Goal: Task Accomplishment & Management: Use online tool/utility

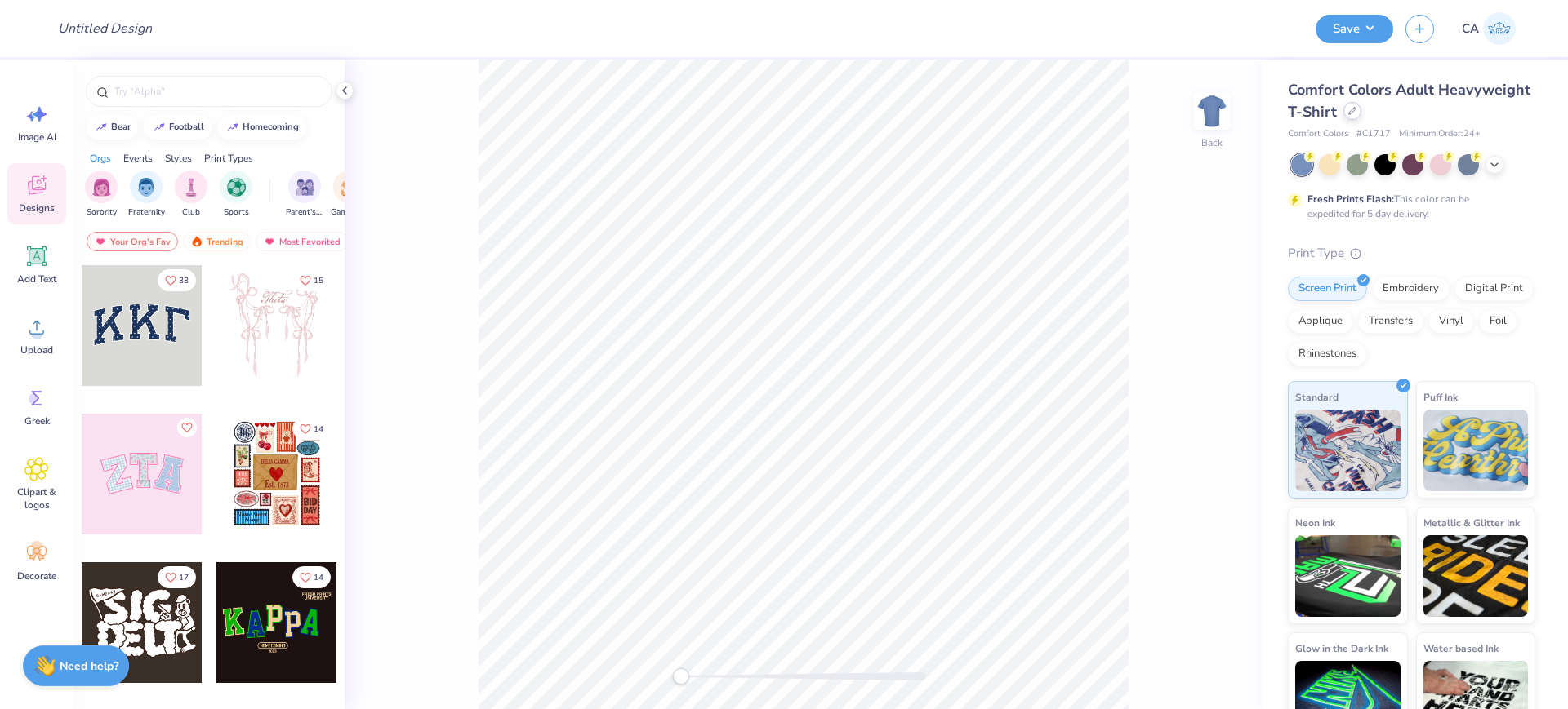
click at [1356, 108] on icon at bounding box center [1352, 110] width 8 height 8
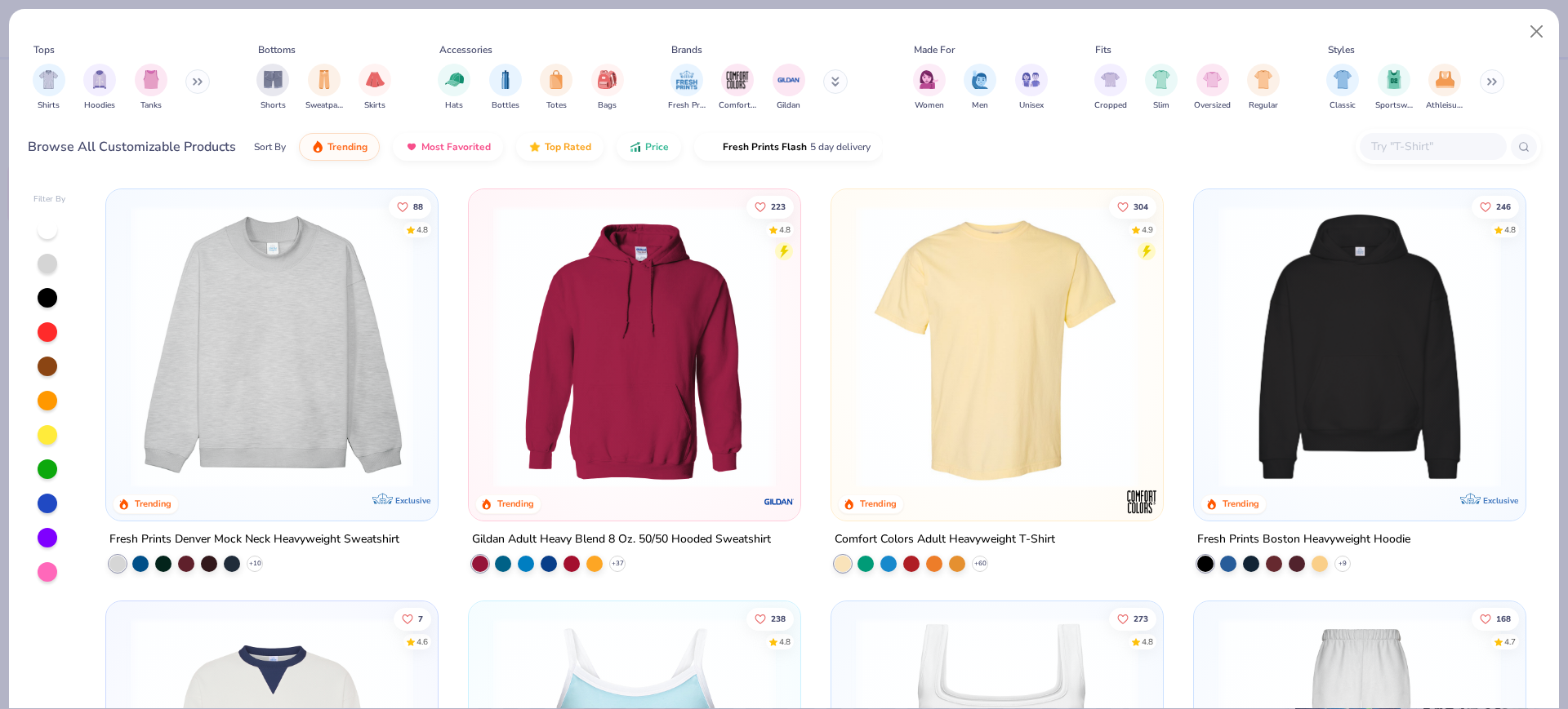
click at [1343, 356] on img at bounding box center [1359, 347] width 299 height 283
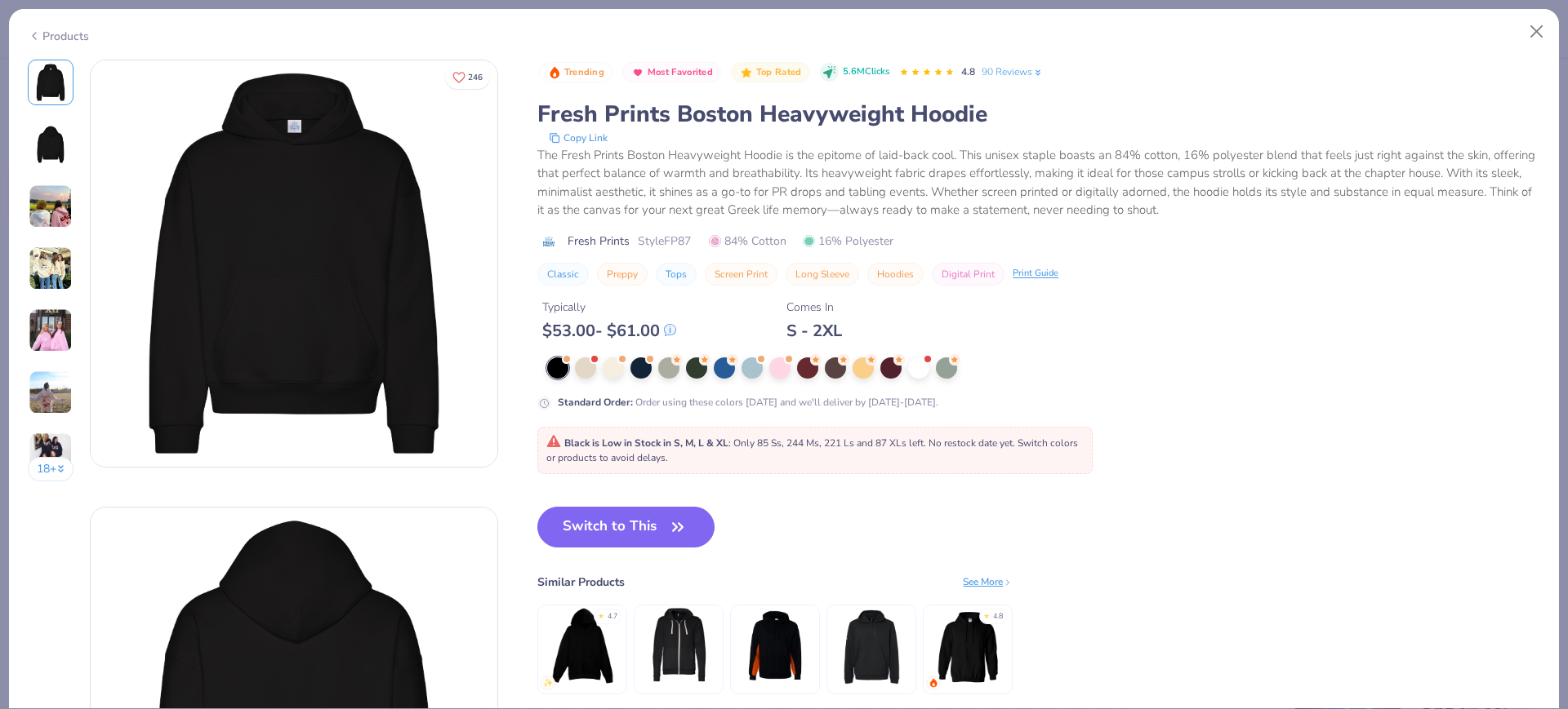
click at [684, 233] on span "Style FP87" at bounding box center [664, 241] width 53 height 17
copy span "FP87"
click at [593, 527] on button "Switch to This" at bounding box center [625, 527] width 177 height 41
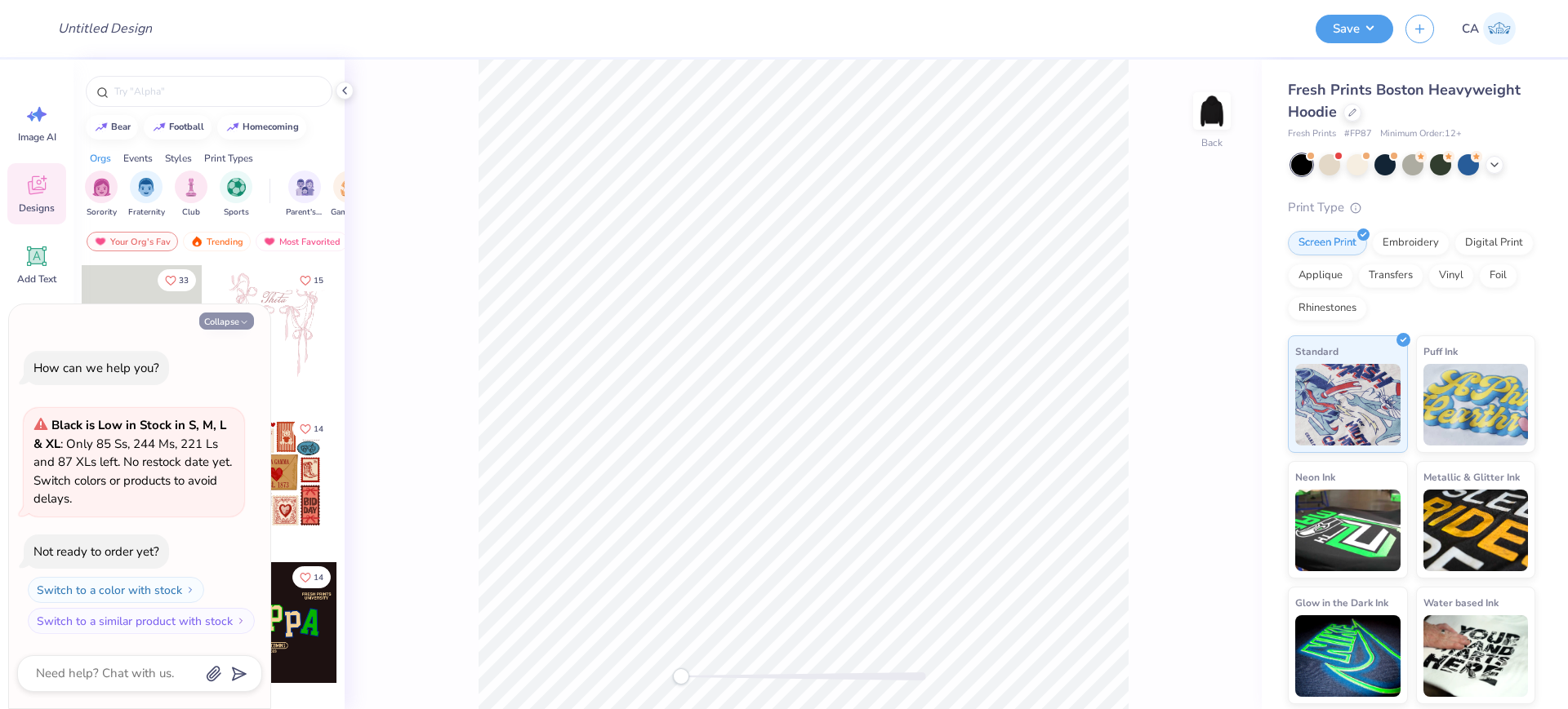
click at [216, 317] on button "Collapse" at bounding box center [227, 321] width 55 height 17
type textarea "x"
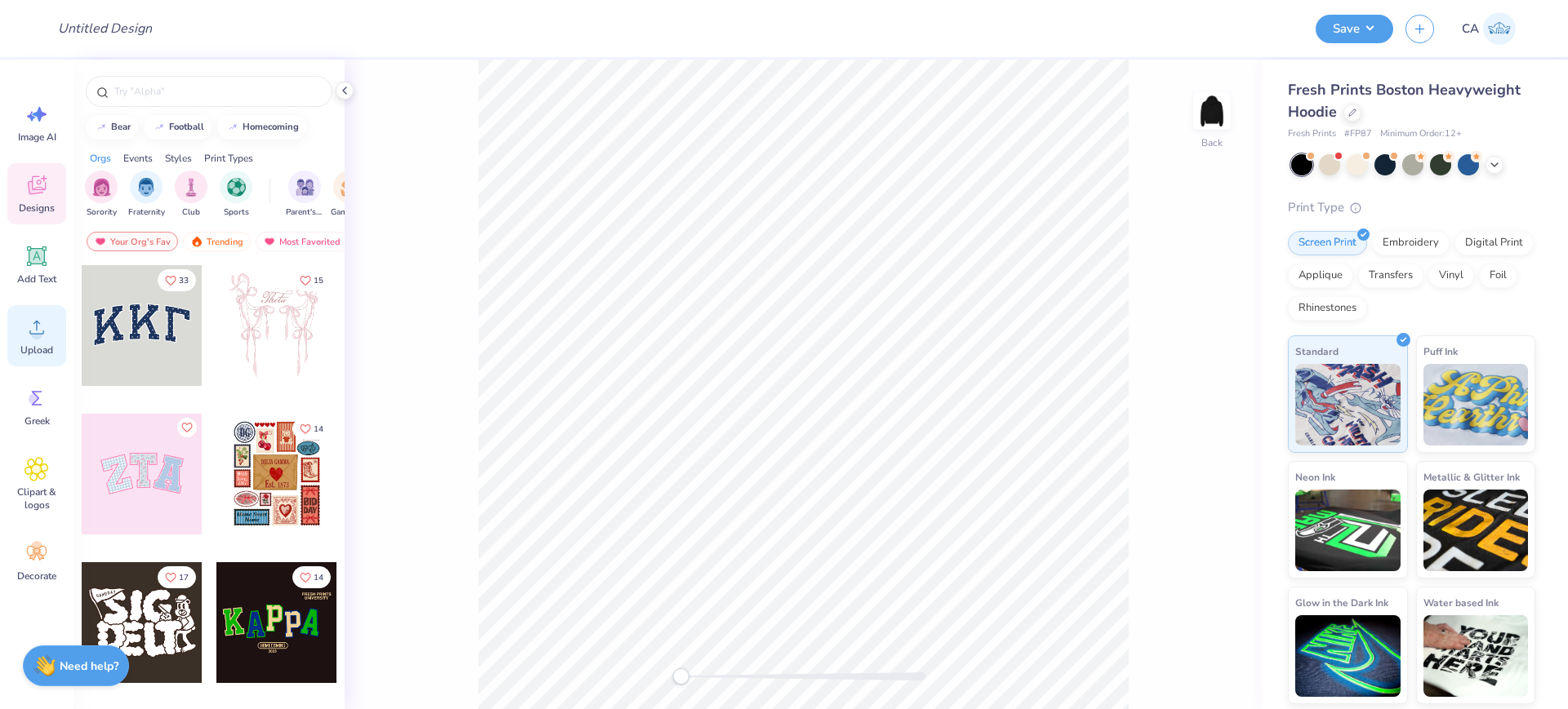
click at [38, 323] on icon at bounding box center [36, 328] width 15 height 14
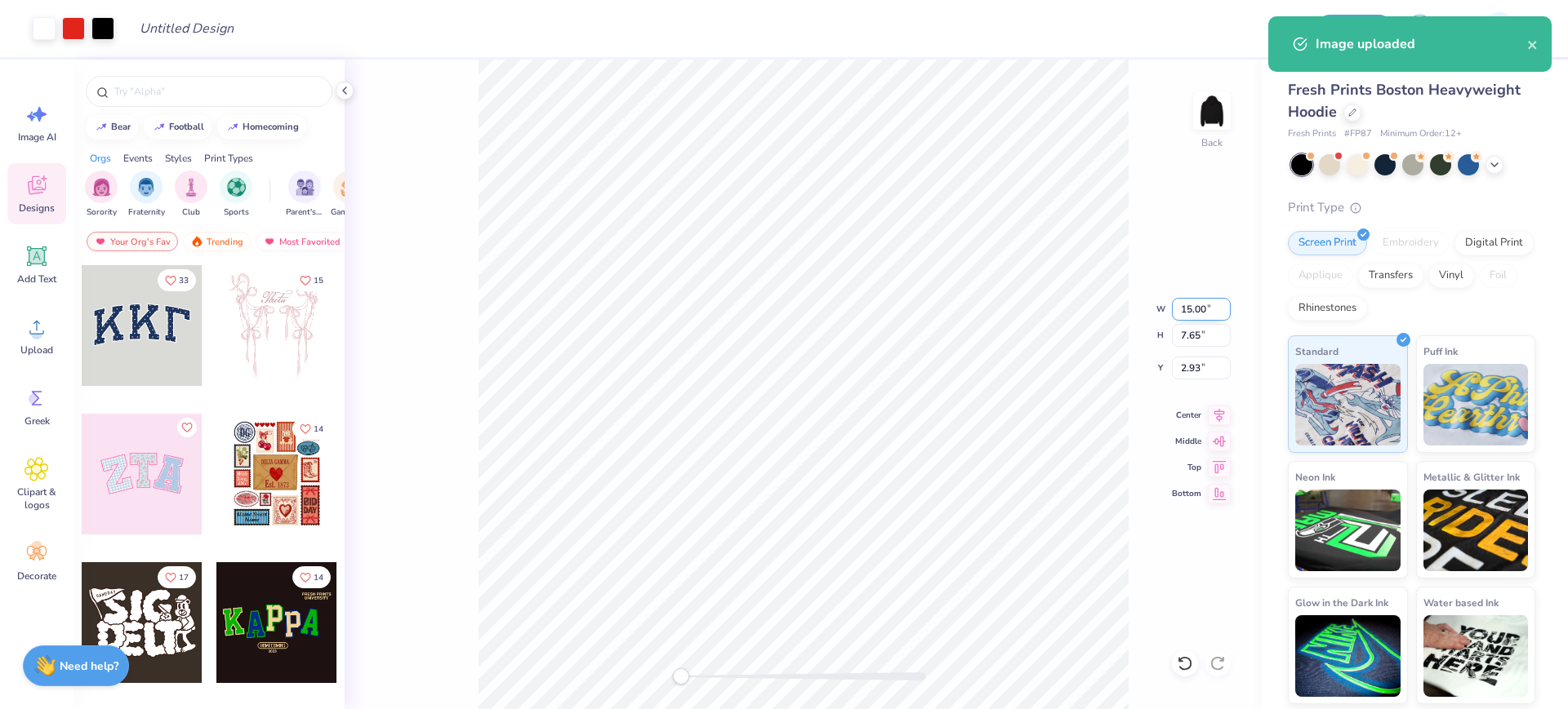
click at [1196, 311] on input "15.00" at bounding box center [1201, 309] width 59 height 23
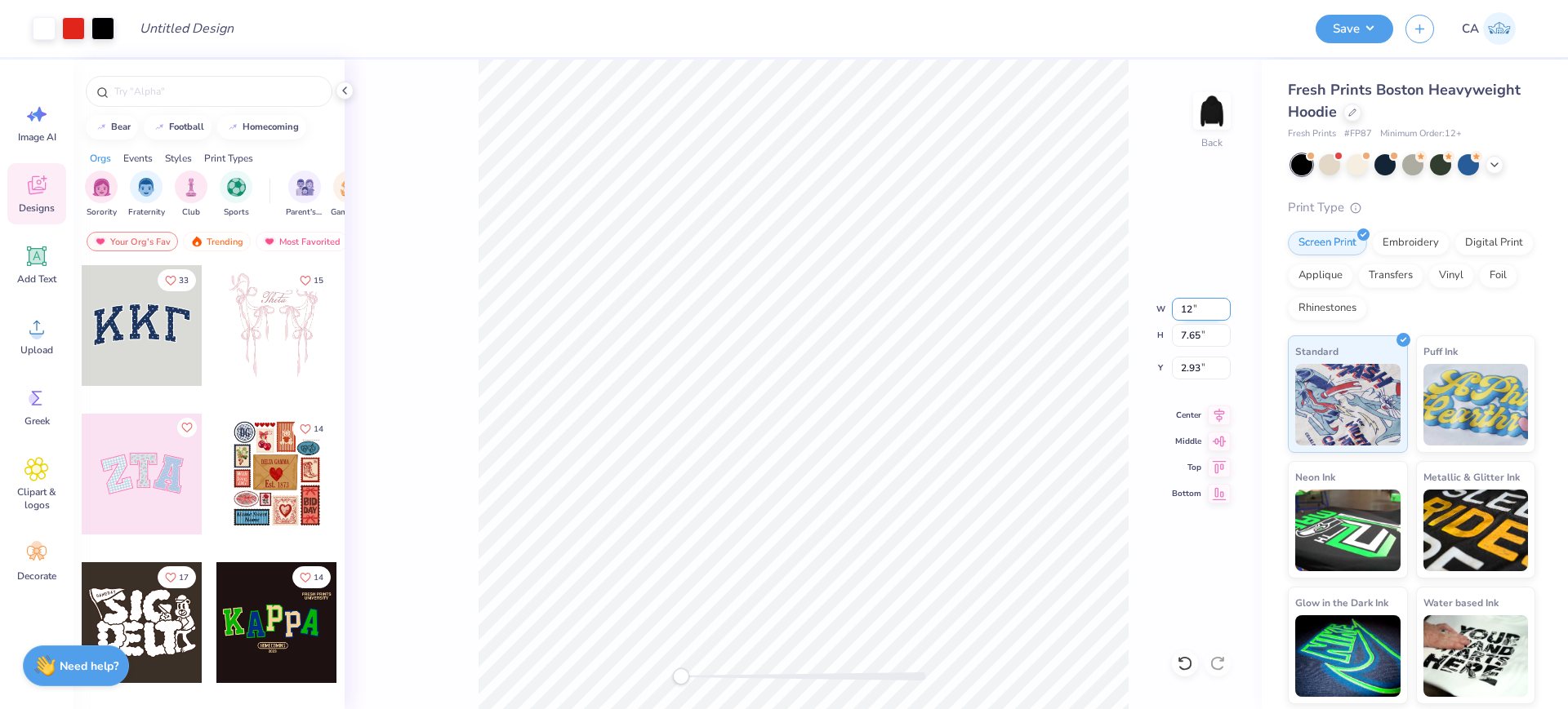
click at [1188, 302] on input "12" at bounding box center [1201, 309] width 59 height 23
type input "10"
click at [1199, 367] on input "2.93" at bounding box center [1201, 368] width 59 height 23
type input "3"
click at [1220, 311] on input "4.26" at bounding box center [1201, 309] width 59 height 23
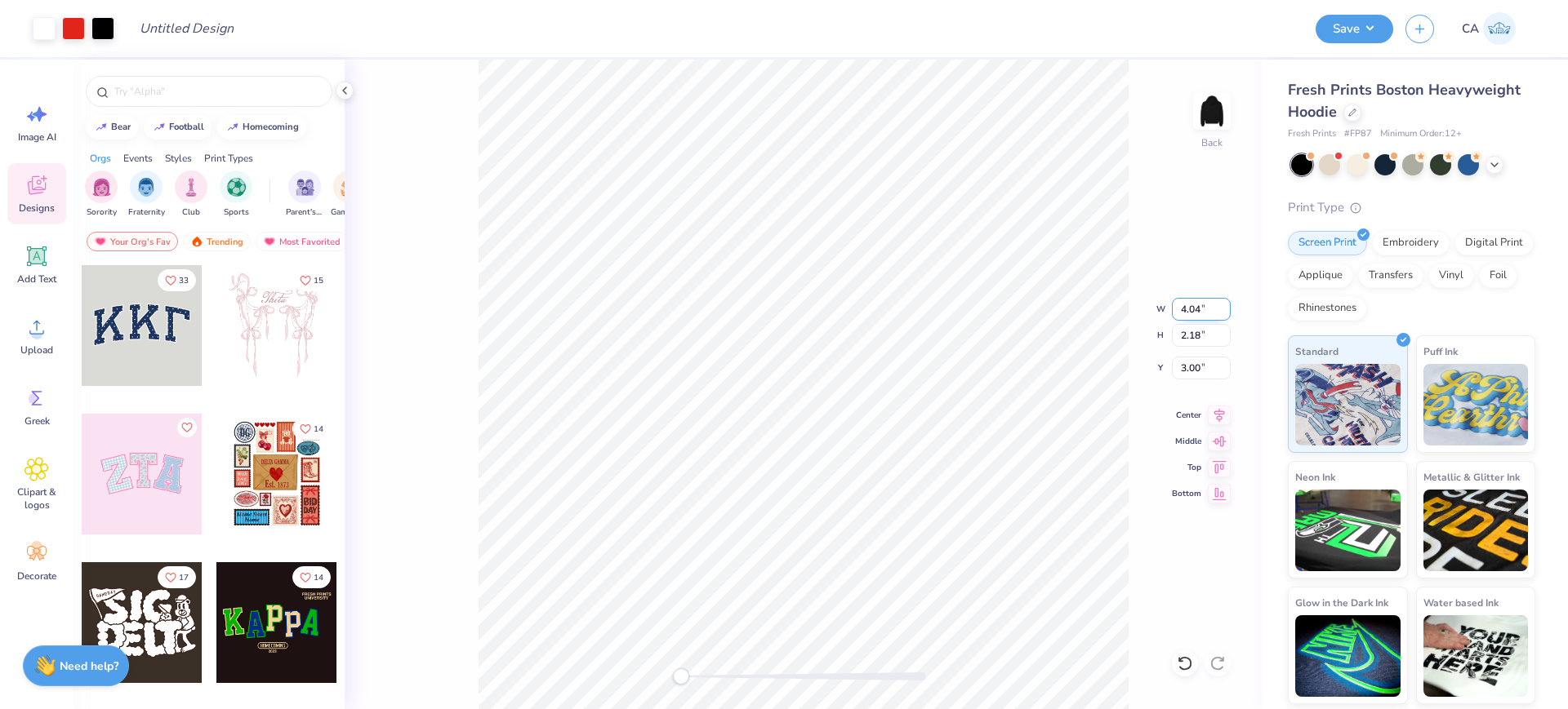
click at [1220, 311] on input "4.04" at bounding box center [1201, 309] width 59 height 23
click at [1220, 311] on input "4.03" at bounding box center [1201, 309] width 59 height 23
click at [1220, 311] on input "4.02" at bounding box center [1201, 309] width 59 height 23
click at [1220, 311] on input "4.01" at bounding box center [1201, 309] width 59 height 23
type input "4"
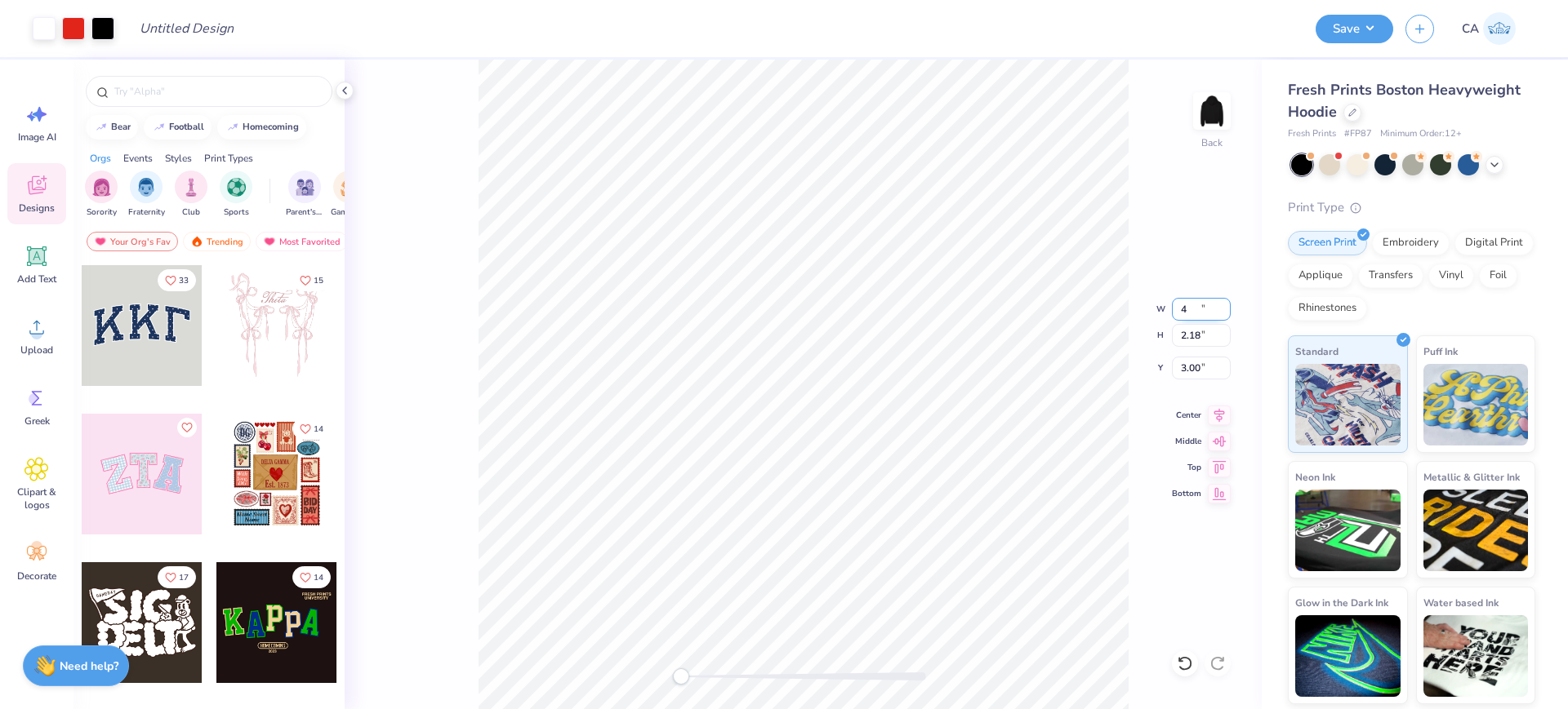
click at [1220, 314] on input "4" at bounding box center [1201, 309] width 59 height 23
click at [1208, 331] on input "2.18" at bounding box center [1201, 336] width 59 height 23
click at [1190, 370] on input "3.13" at bounding box center [1201, 368] width 59 height 23
type input "3"
click at [1345, 32] on button "Save" at bounding box center [1354, 27] width 77 height 28
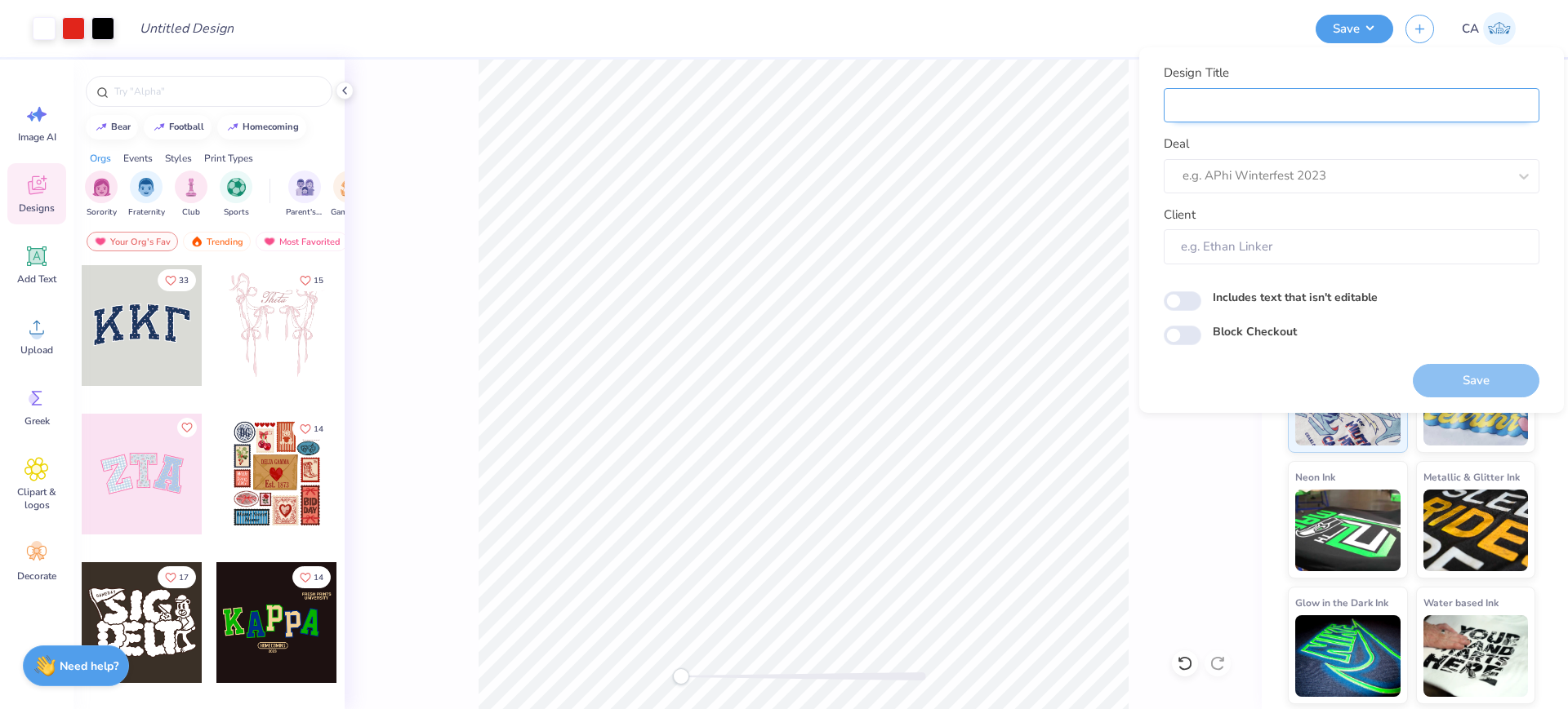
click at [1351, 96] on input "Design Title" at bounding box center [1351, 106] width 376 height 36
paste input "FPS240127"
type input "FPS240127"
click at [1250, 182] on div at bounding box center [1345, 176] width 325 height 22
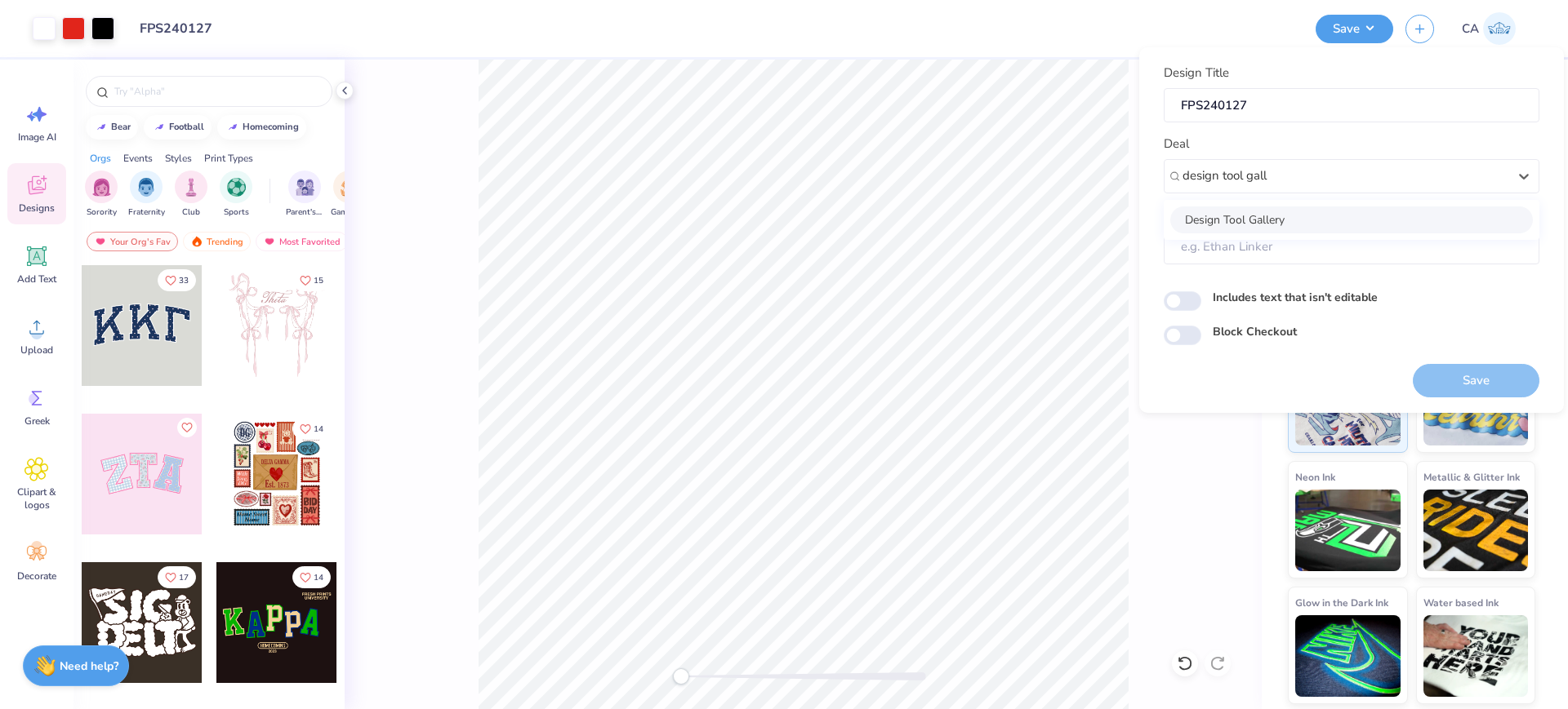
click at [1252, 221] on div "Design Tool Gallery" at bounding box center [1351, 219] width 363 height 27
type input "design tool gall"
type input "Design Tool Gallery User"
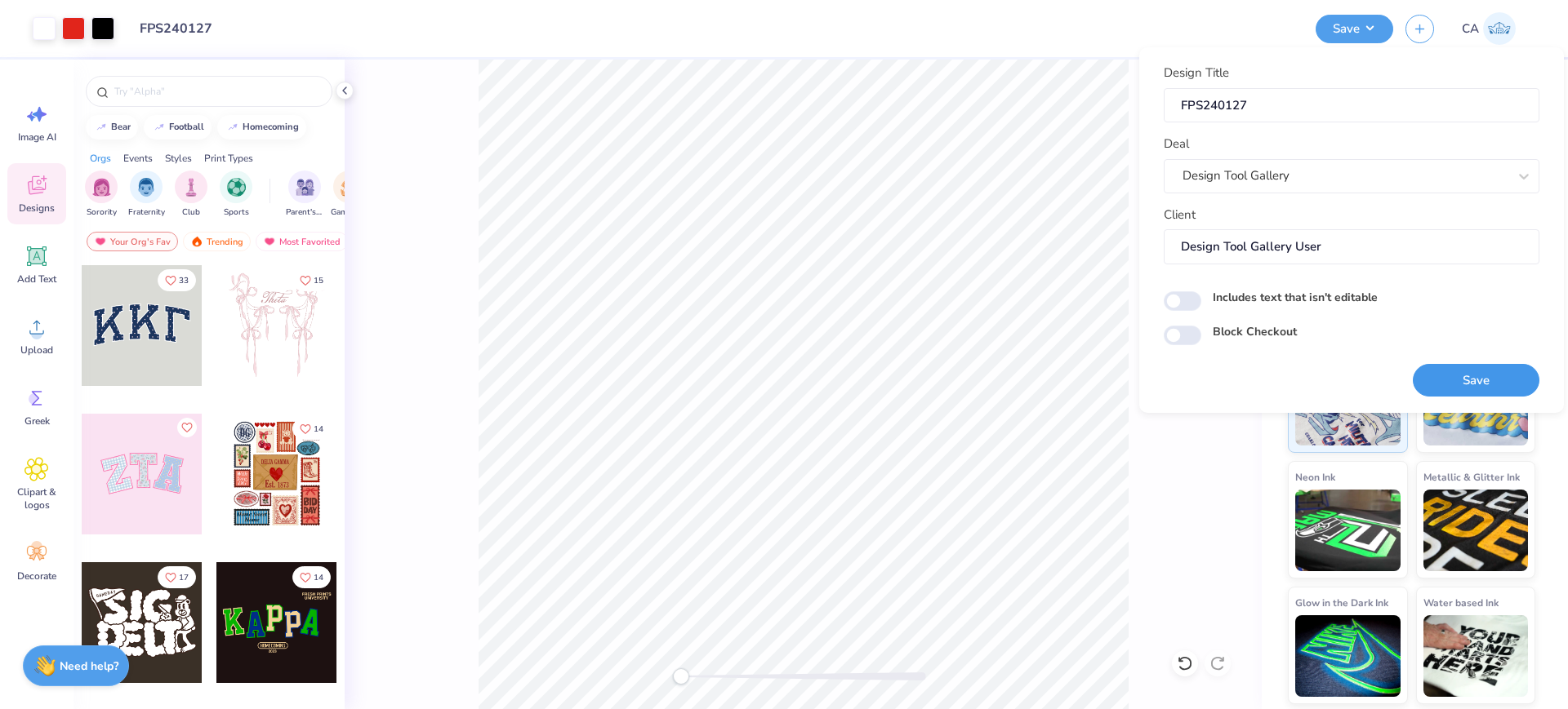
click at [1454, 385] on button "Save" at bounding box center [1476, 381] width 126 height 34
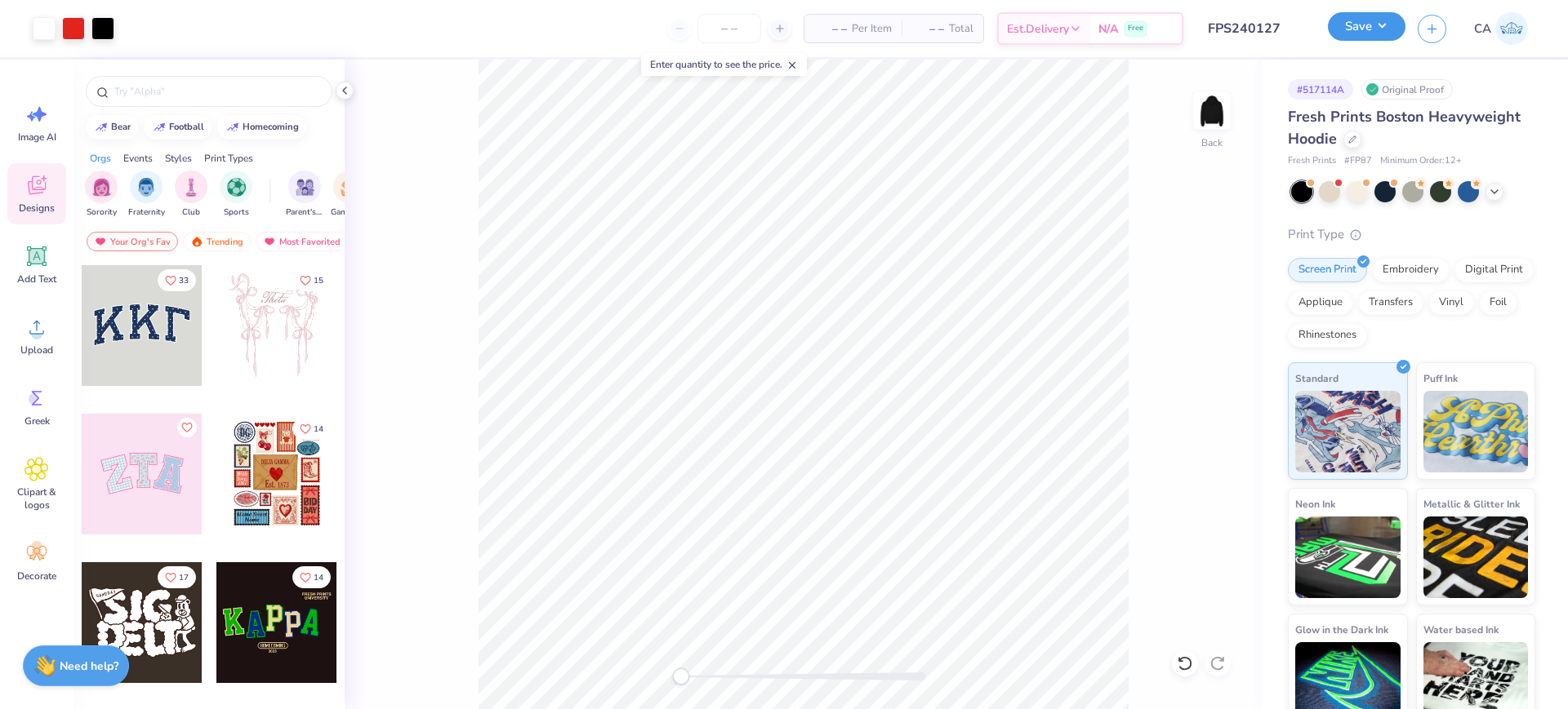
click at [1398, 28] on button "Save" at bounding box center [1366, 27] width 77 height 28
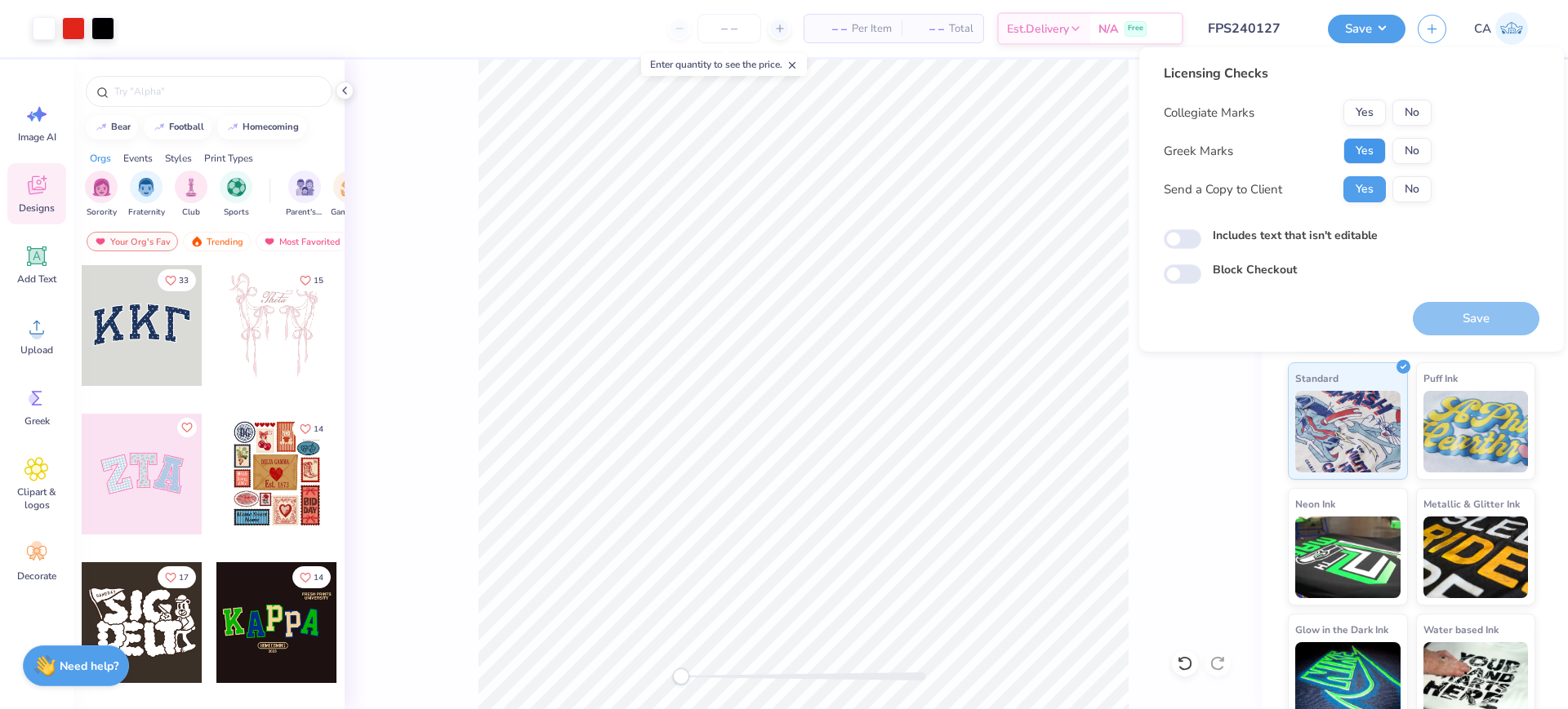
click at [1367, 141] on button "Yes" at bounding box center [1364, 150] width 43 height 26
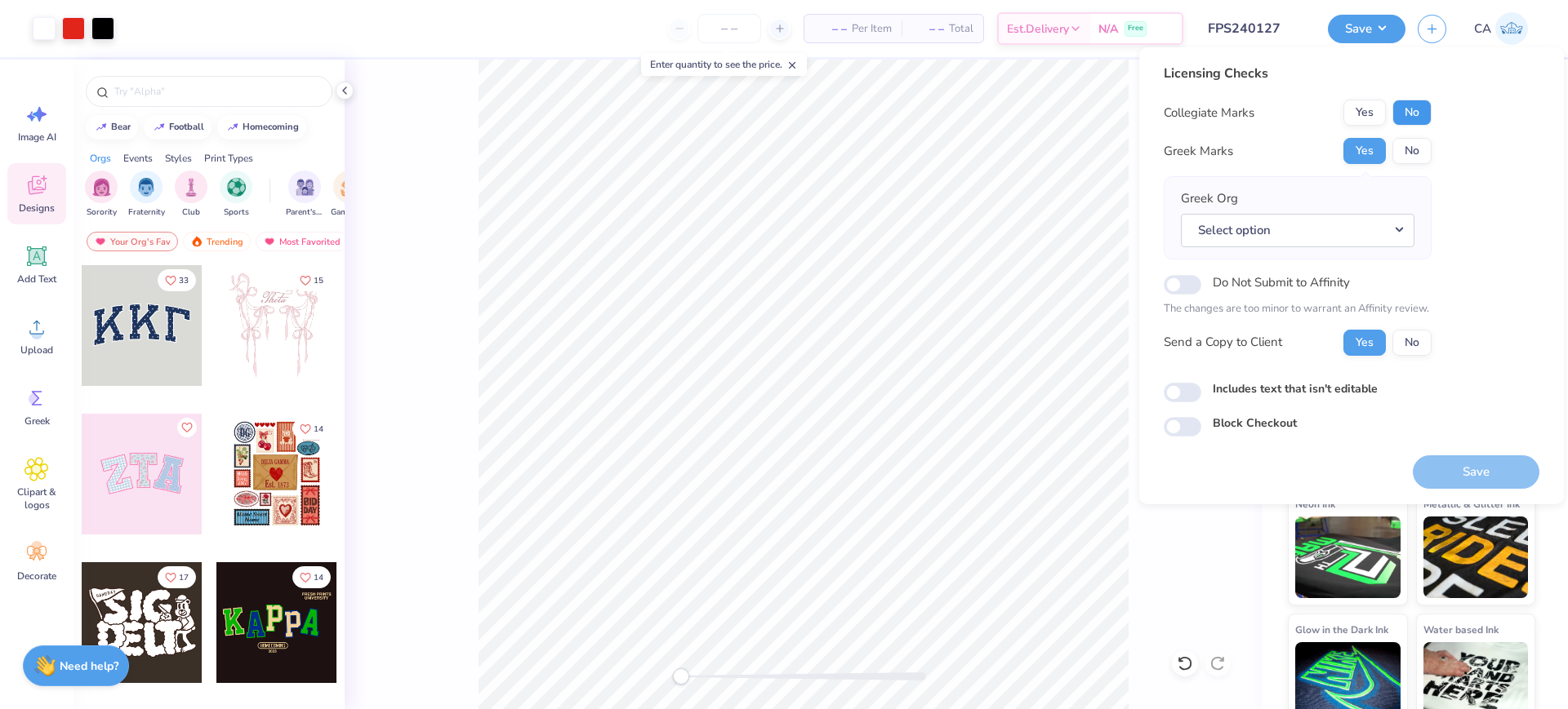
click at [1399, 112] on button "No" at bounding box center [1412, 112] width 39 height 26
click at [1366, 215] on button "Select option" at bounding box center [1297, 231] width 234 height 34
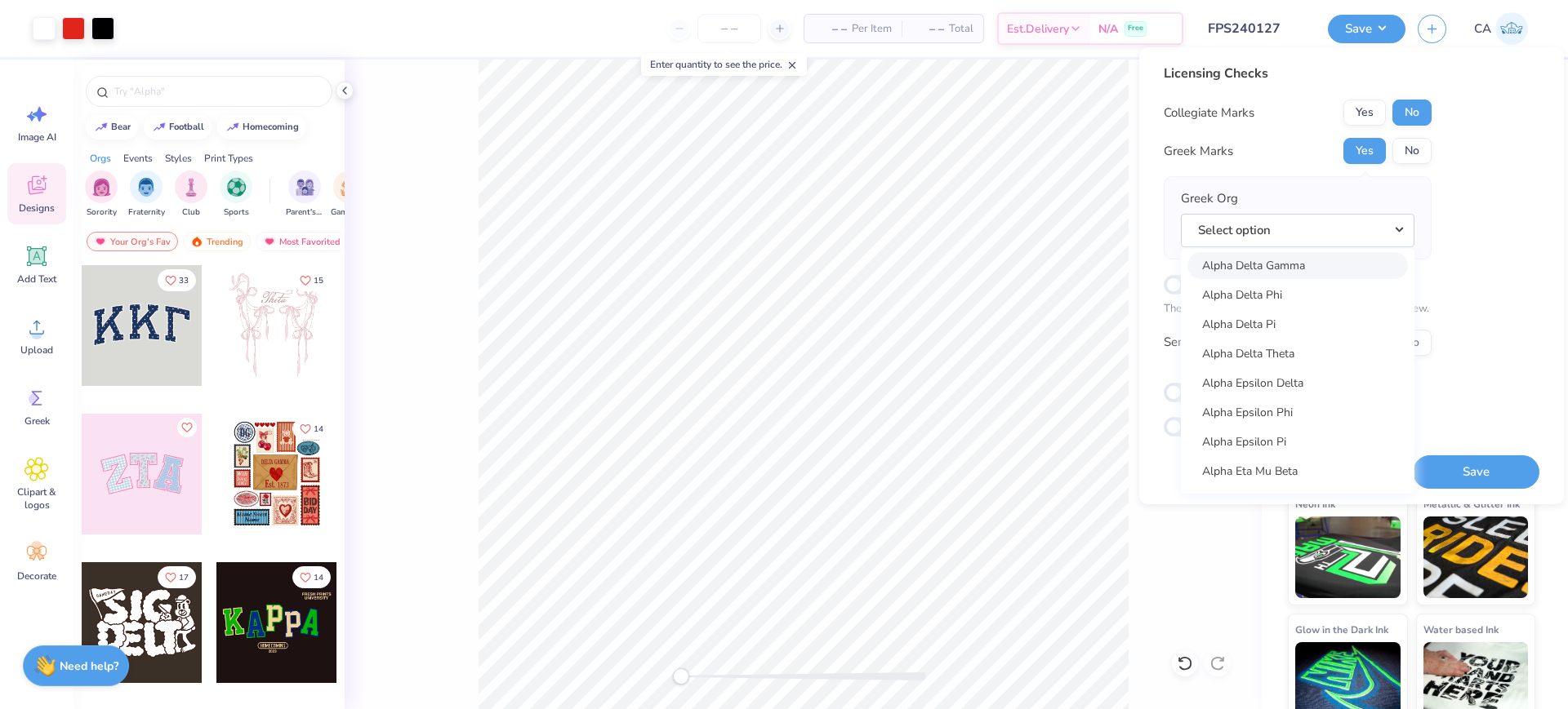
scroll to position [391, 0]
click at [1280, 296] on link "Alpha Delta Pi" at bounding box center [1298, 290] width 220 height 27
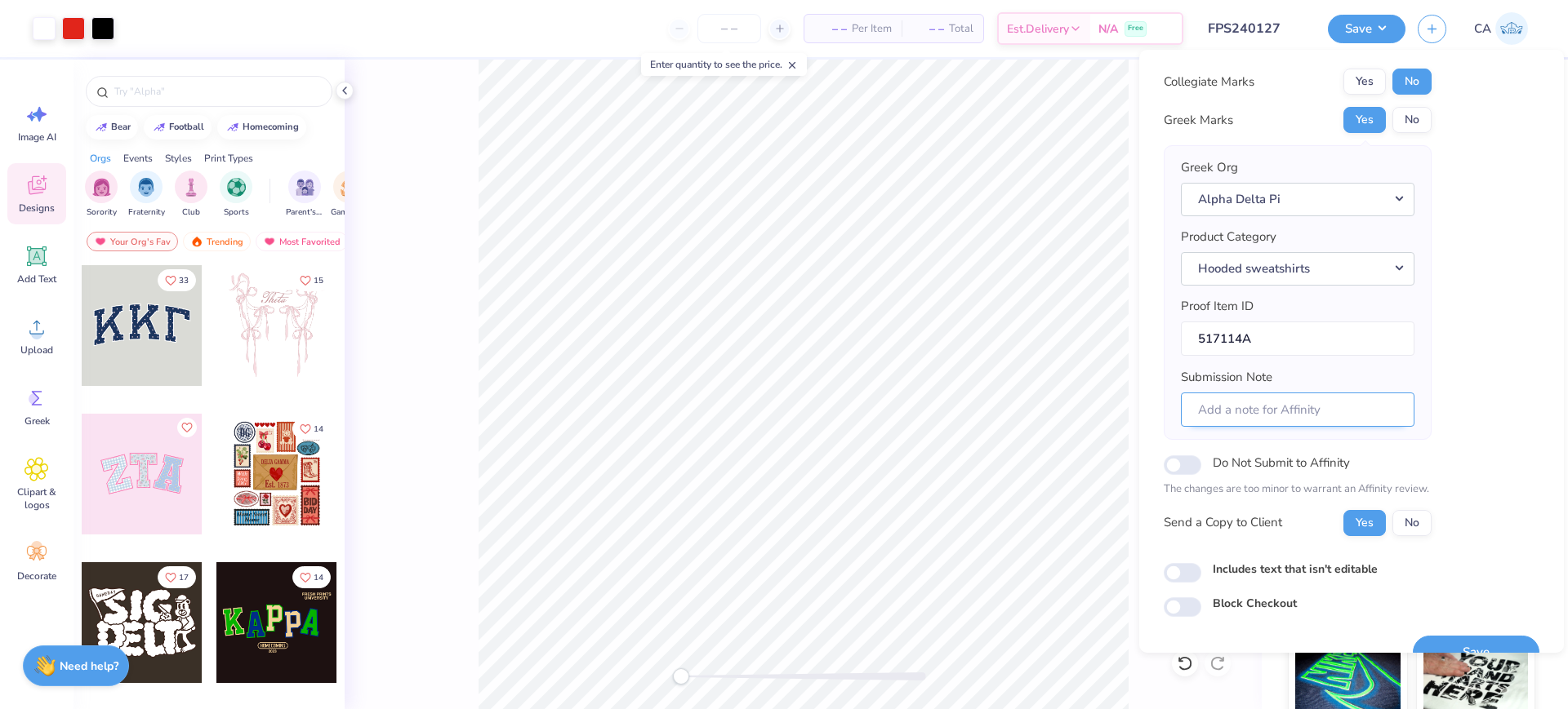
scroll to position [65, 0]
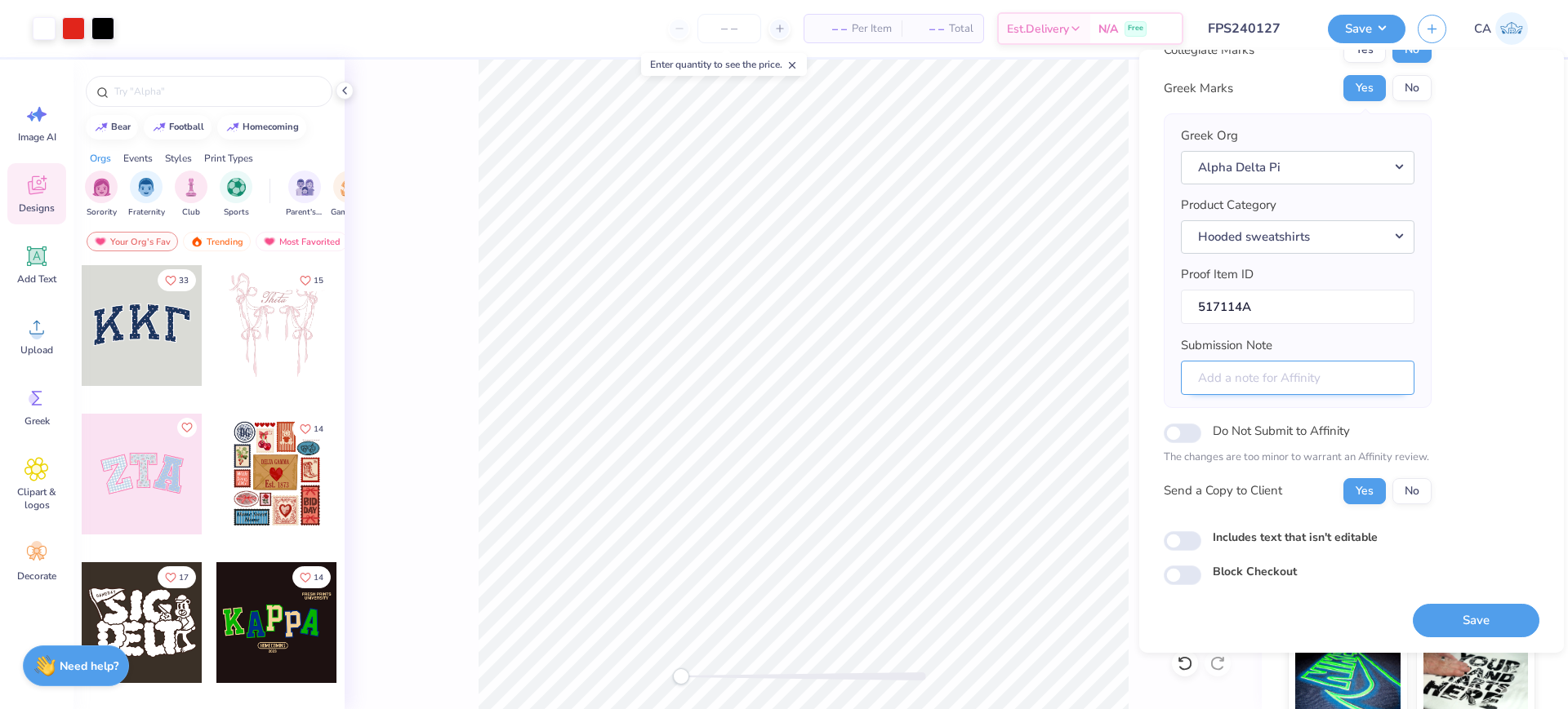
click at [1270, 386] on input "Submission Note" at bounding box center [1297, 378] width 234 height 36
click at [1248, 379] on input "Event: Formal Chapter: Kappa Alpha" at bounding box center [1297, 378] width 234 height 36
type input "PR General"
click at [1244, 373] on input "PR General" at bounding box center [1297, 378] width 234 height 36
click at [1491, 624] on button "Save" at bounding box center [1476, 621] width 126 height 34
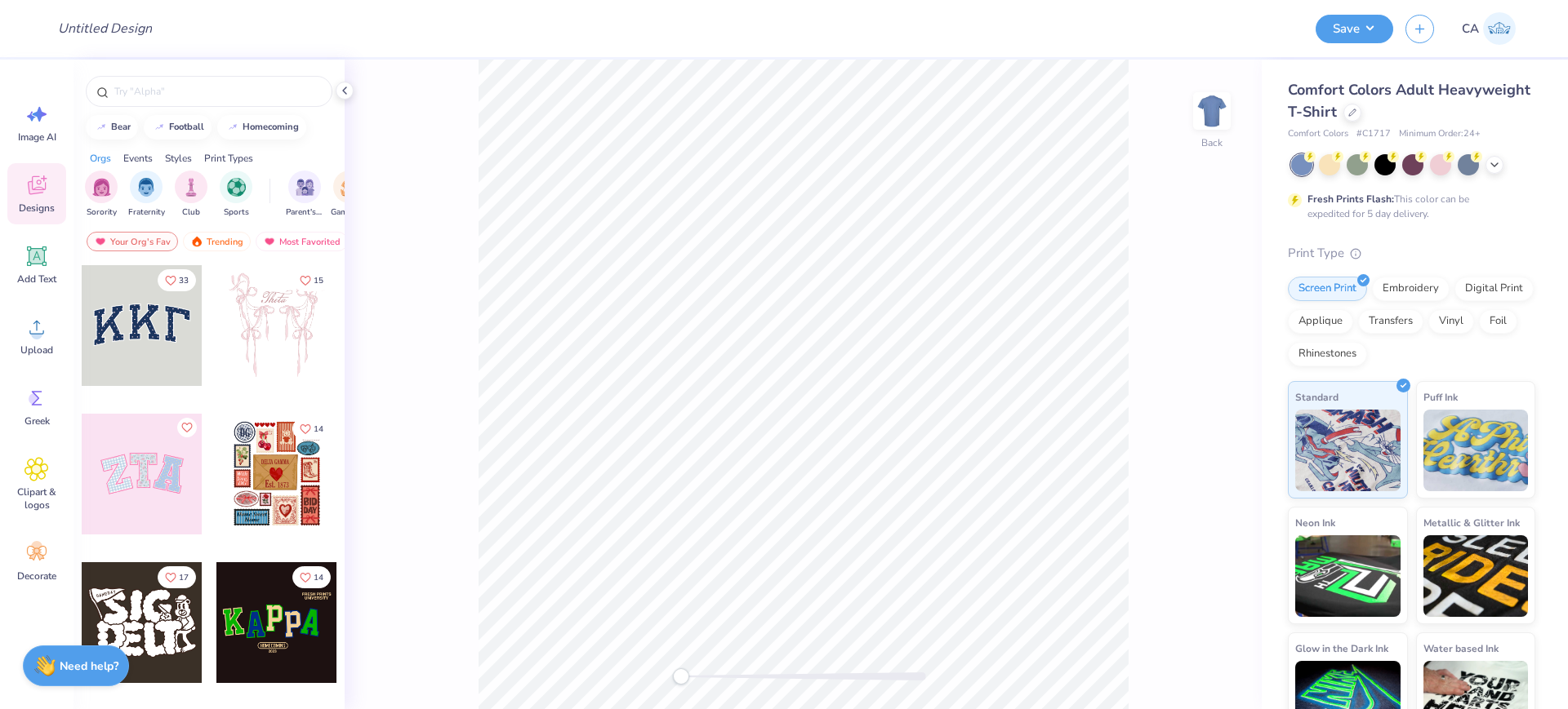
click at [1436, 116] on div "Comfort Colors Adult Heavyweight T-Shirt" at bounding box center [1412, 101] width 247 height 44
click at [1361, 111] on div at bounding box center [1352, 111] width 18 height 18
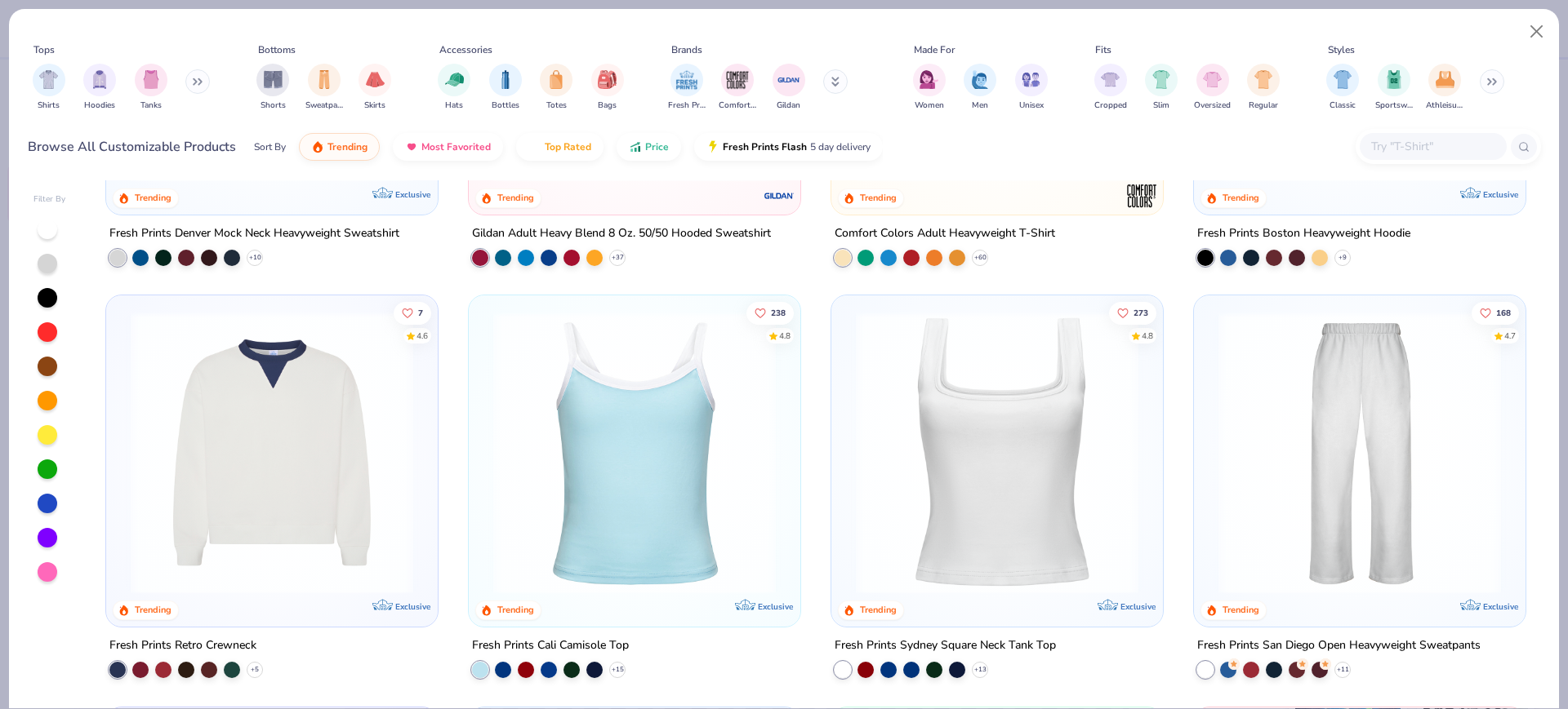
scroll to position [1020, 0]
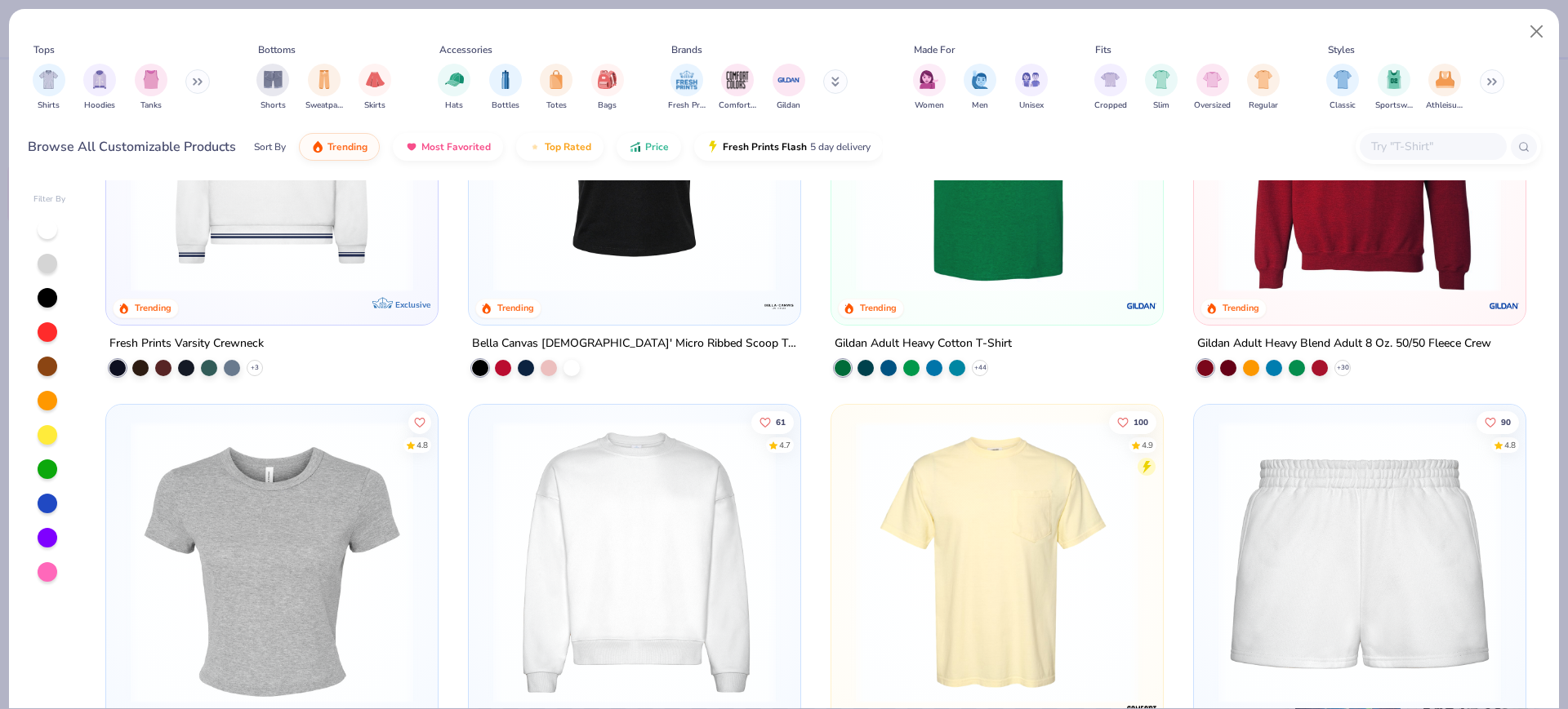
click at [301, 209] on img at bounding box center [272, 150] width 299 height 283
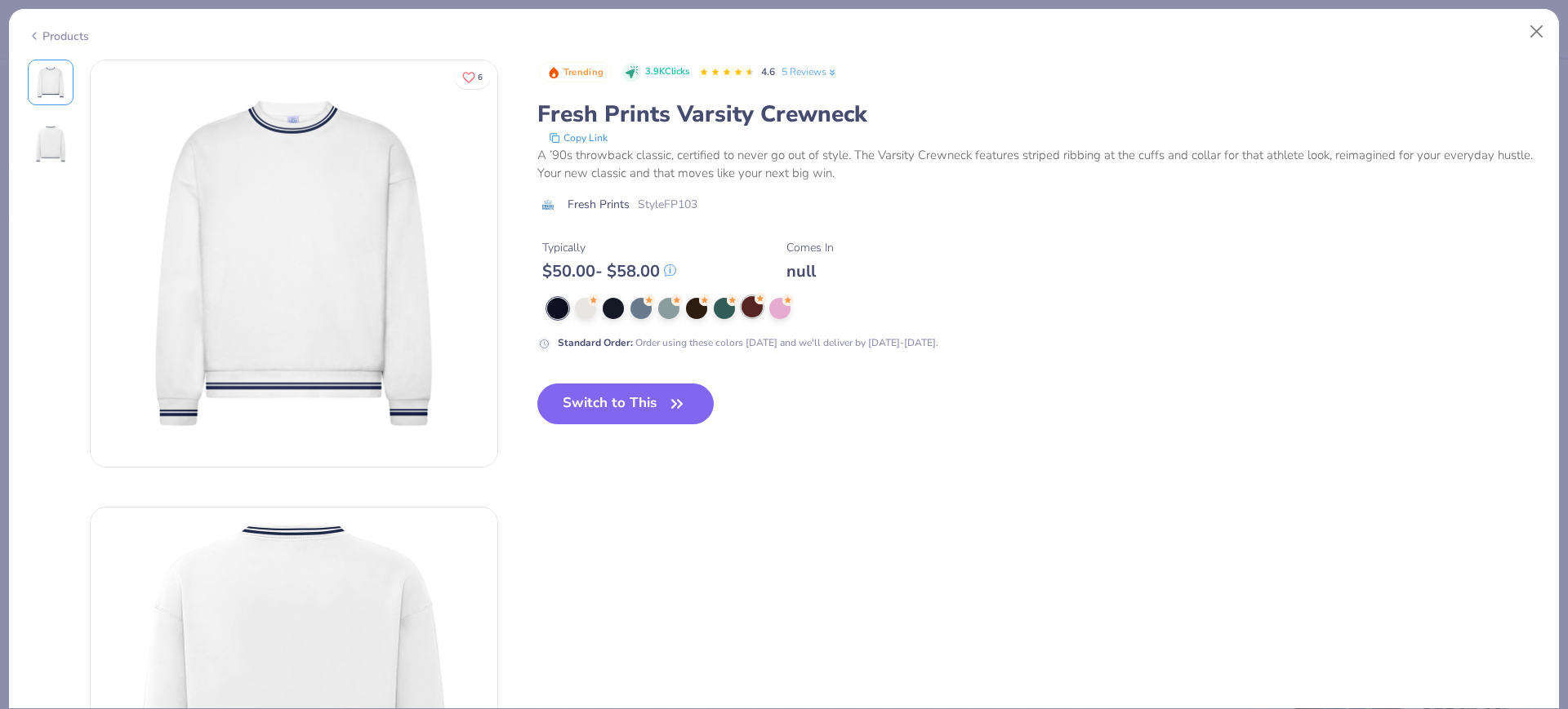
click at [745, 312] on div at bounding box center [752, 307] width 21 height 21
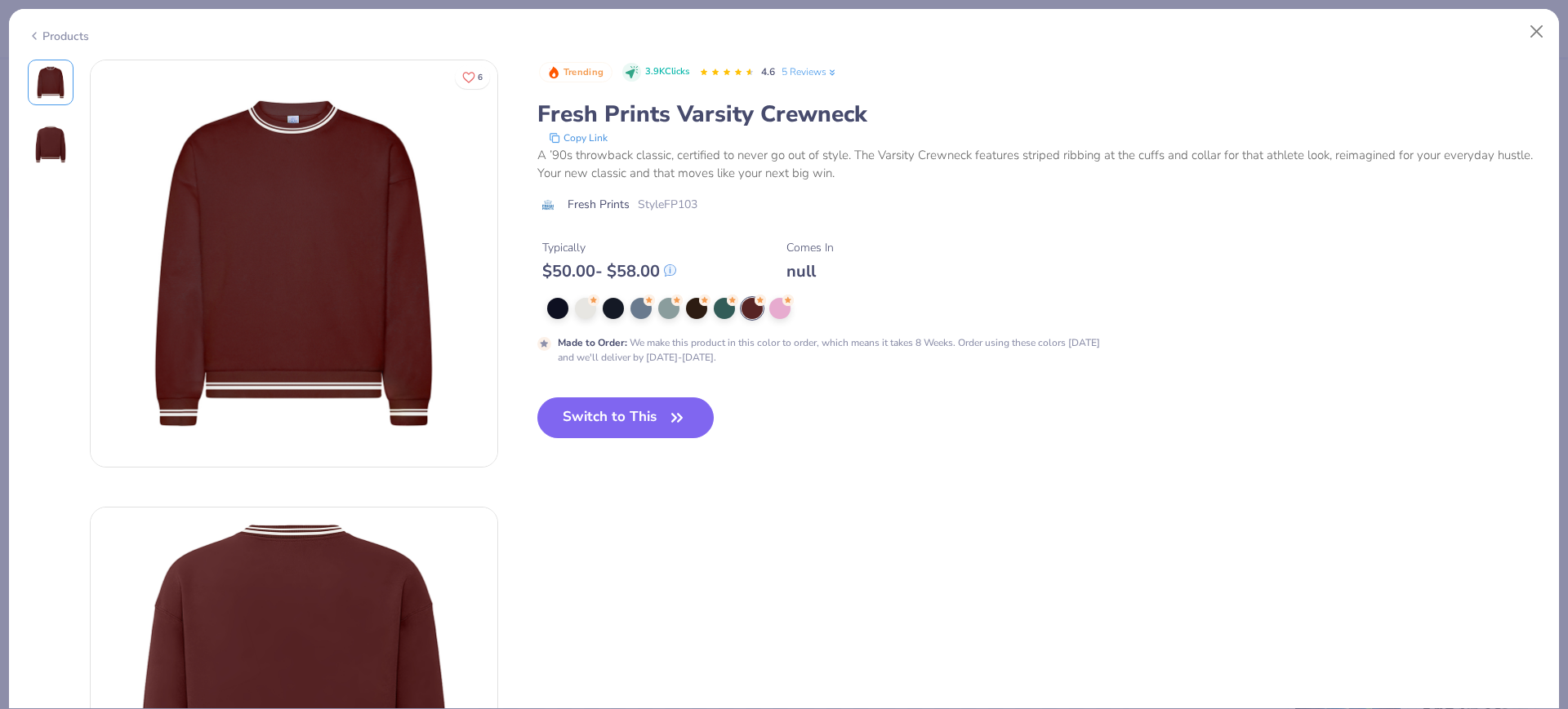
click at [689, 207] on span "Style FP103" at bounding box center [667, 203] width 60 height 17
copy span "FP103"
click at [629, 402] on button "Switch to This" at bounding box center [625, 418] width 177 height 41
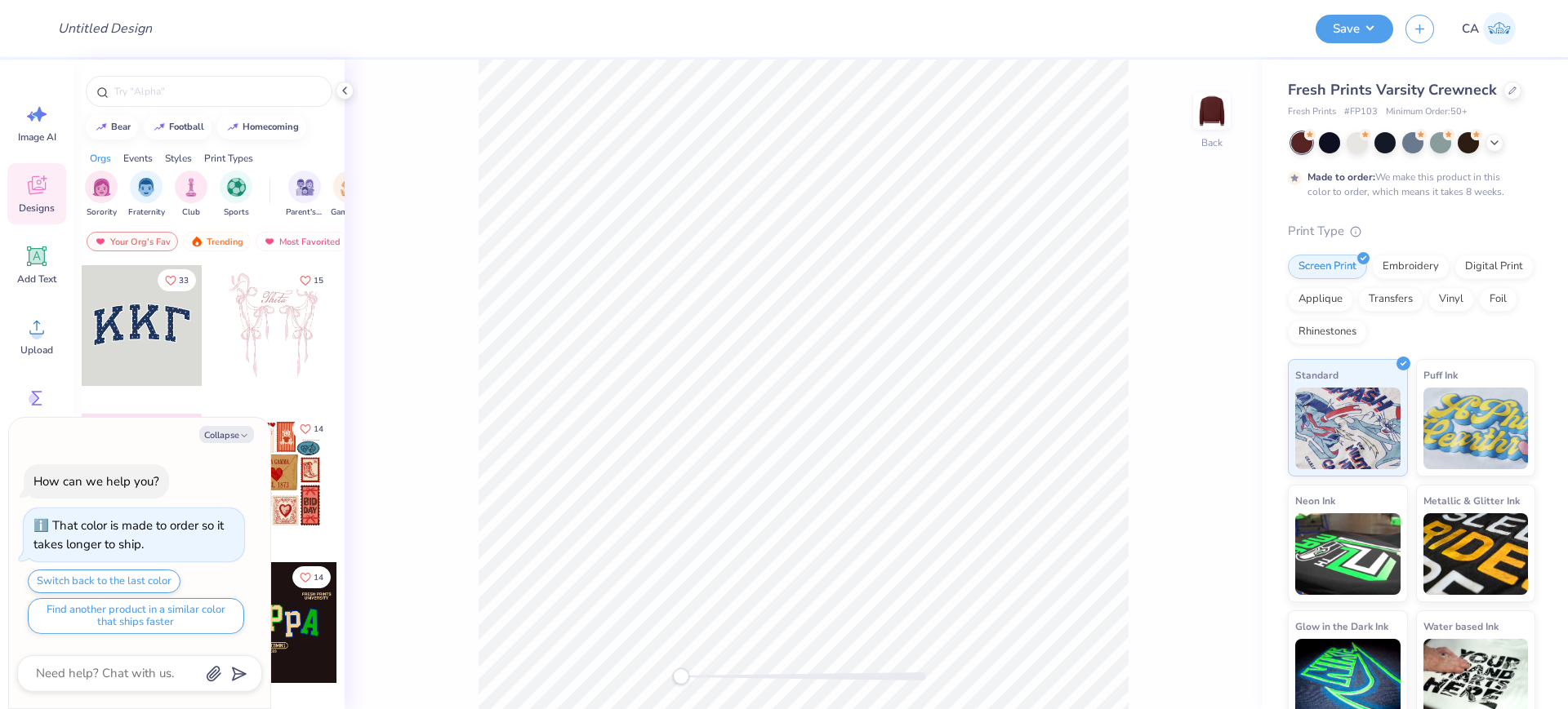
type textarea "x"
click at [76, 15] on input "Design Title" at bounding box center [125, 28] width 160 height 33
click at [1358, 114] on span "# FP103" at bounding box center [1361, 113] width 34 height 14
click at [1358, 113] on span "# FP103" at bounding box center [1361, 113] width 34 height 14
copy span "FP103"
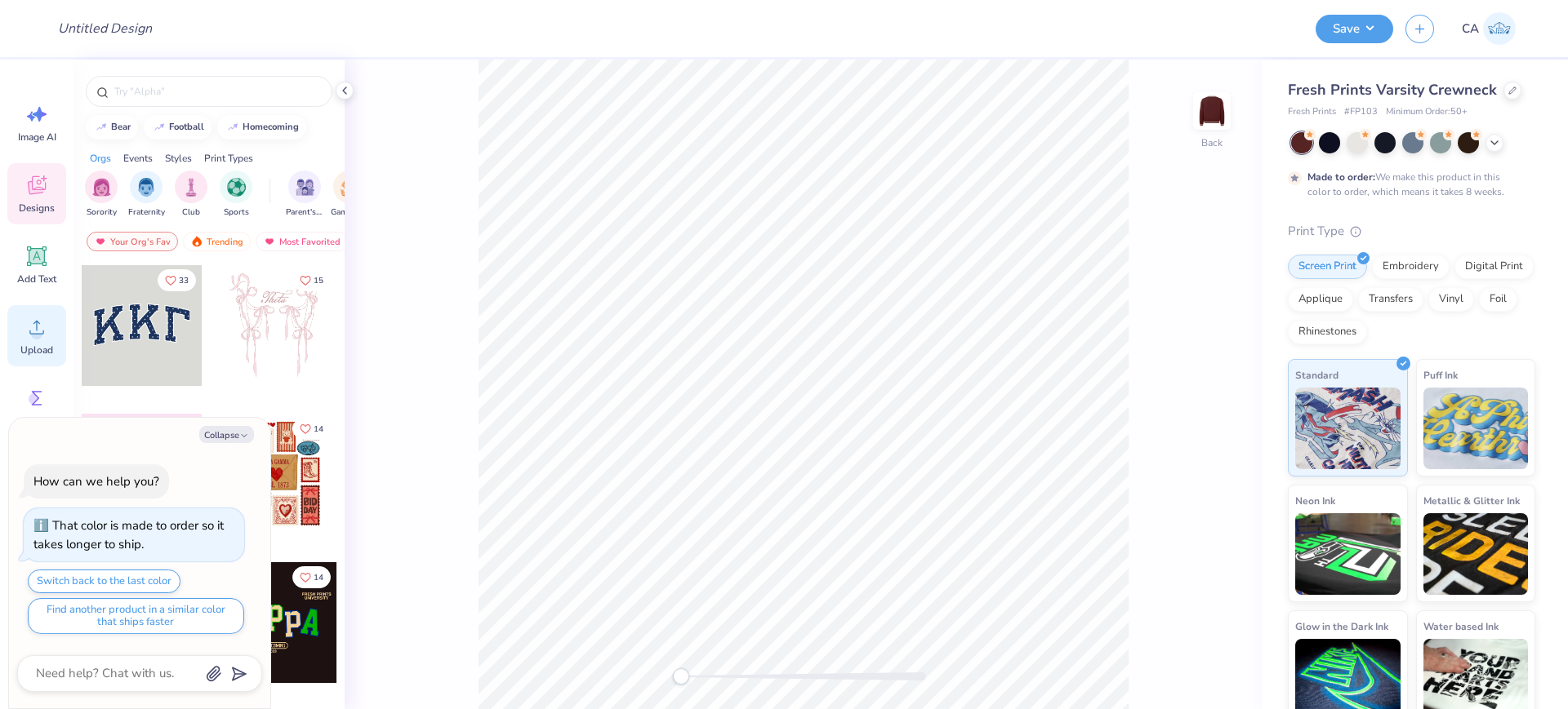
click at [50, 326] on div "Upload" at bounding box center [36, 336] width 59 height 61
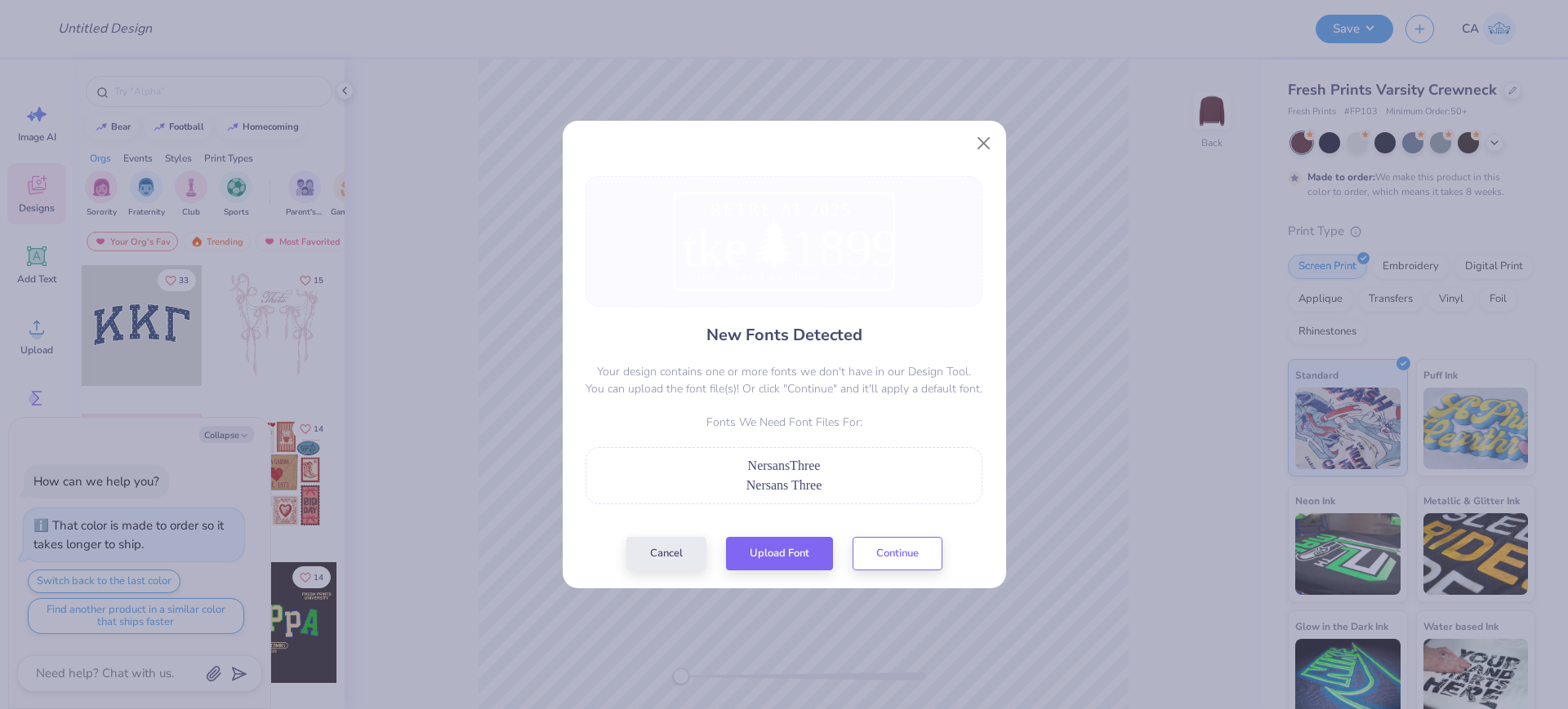
click at [798, 532] on div "New Fonts Detected Your design contains one or more fonts we don't have in our …" at bounding box center [783, 373] width 406 height 394
click at [797, 545] on button "Upload Font" at bounding box center [780, 550] width 107 height 34
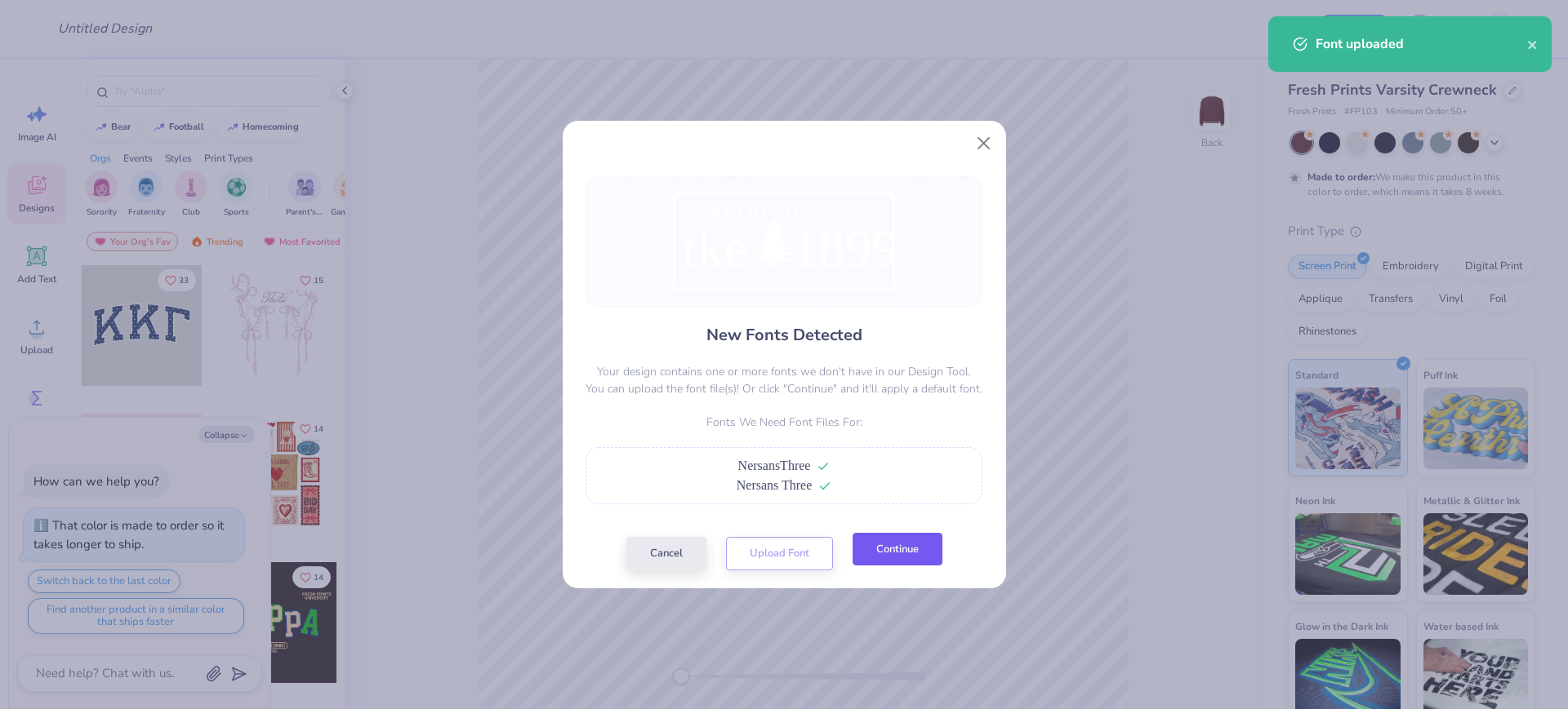
click at [884, 548] on button "Continue" at bounding box center [897, 550] width 90 height 34
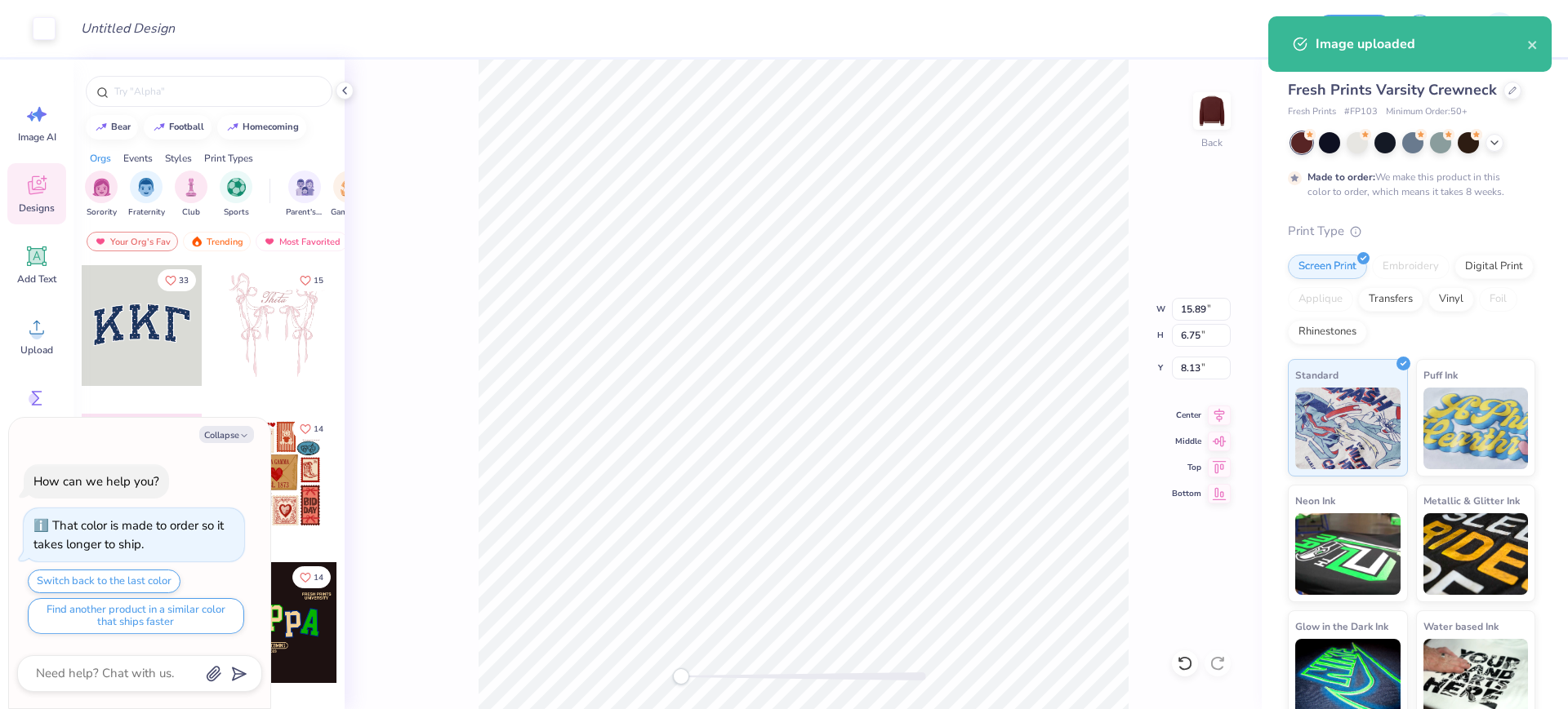
type textarea "x"
type input "9.33"
type input "3.49"
type input "8.79"
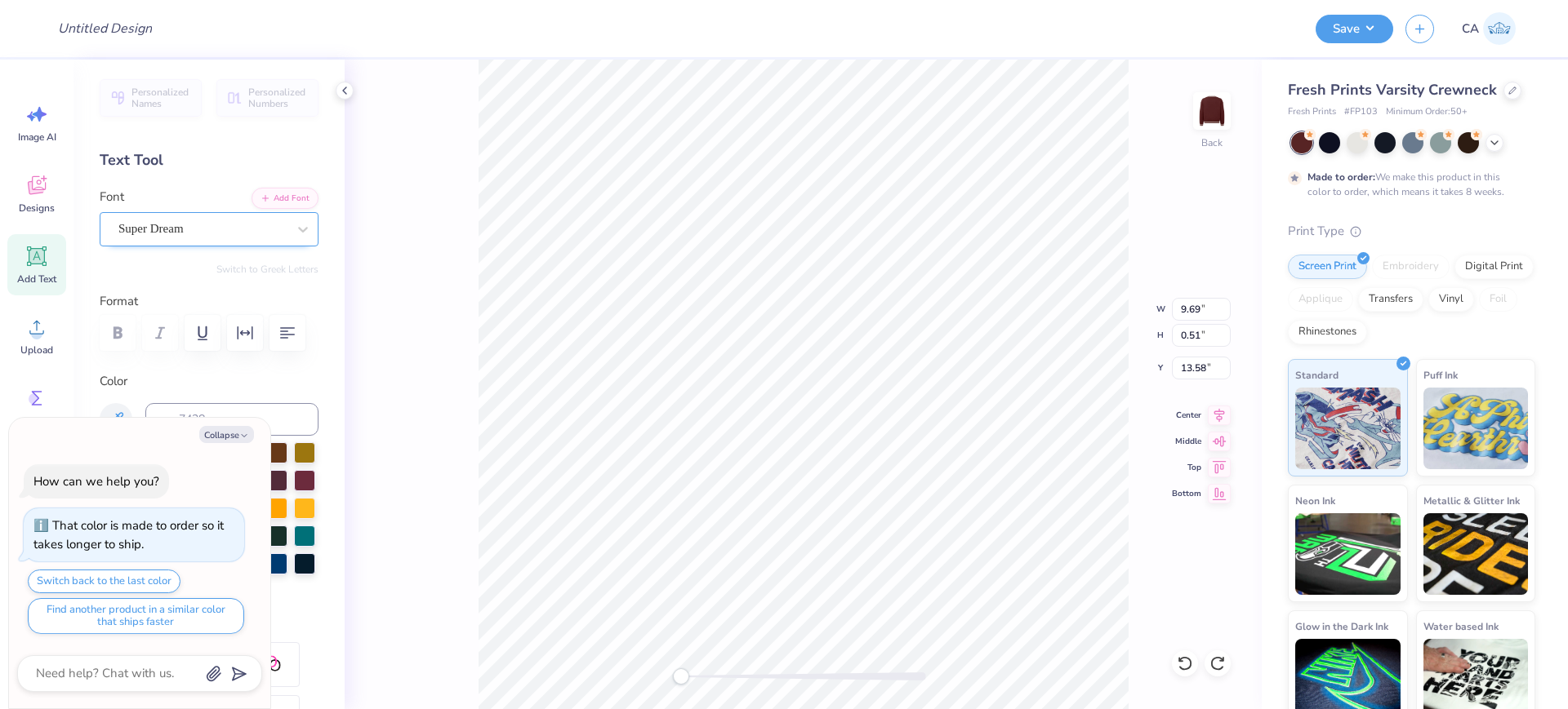
click at [140, 236] on div "Super Dream" at bounding box center [202, 228] width 172 height 25
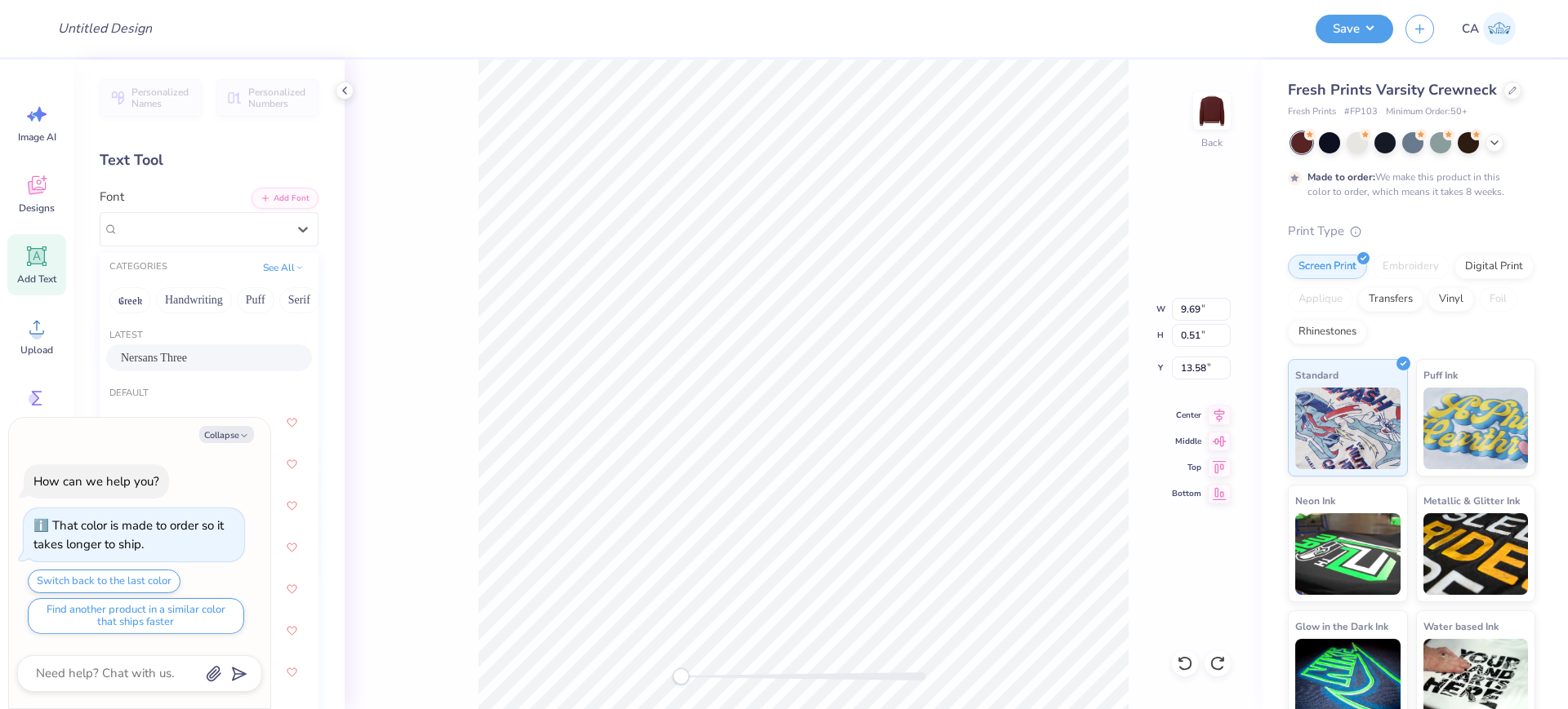
click at [148, 349] on span "Nersans Three" at bounding box center [154, 357] width 66 height 17
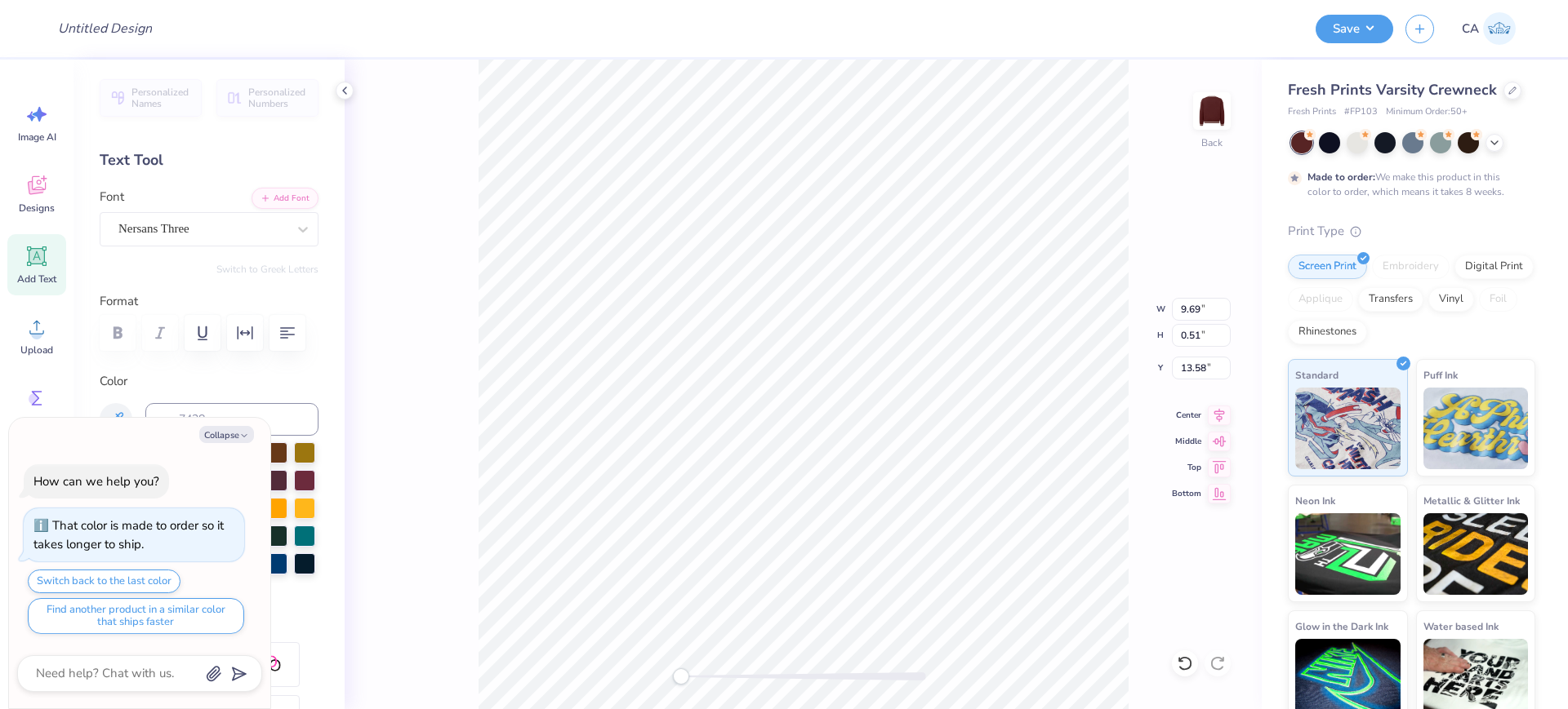
type textarea "x"
type input "7.94"
type input "0.84"
type input "8.93"
click at [209, 227] on div "Super Dream" at bounding box center [202, 228] width 172 height 25
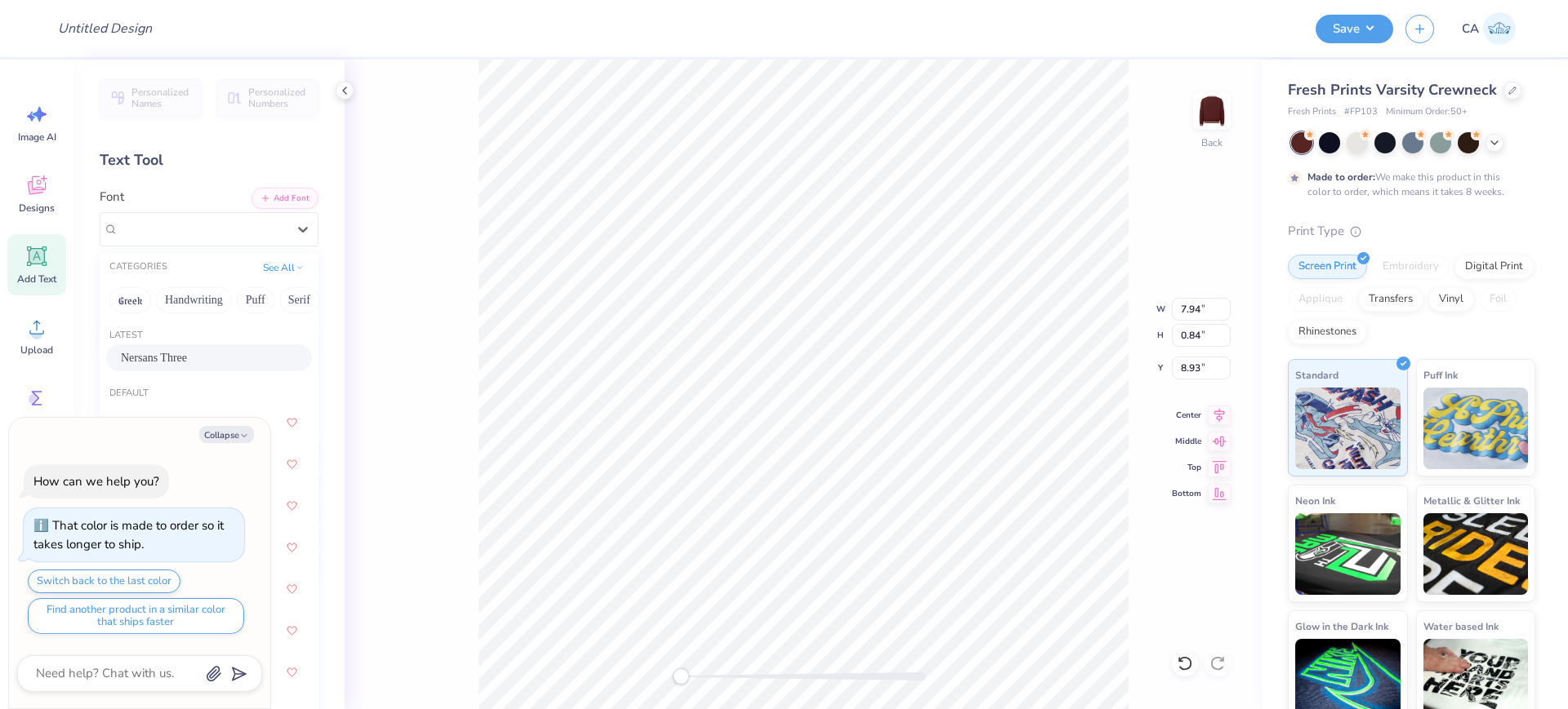
click at [164, 366] on div "Nersans Three" at bounding box center [209, 358] width 206 height 27
type textarea "x"
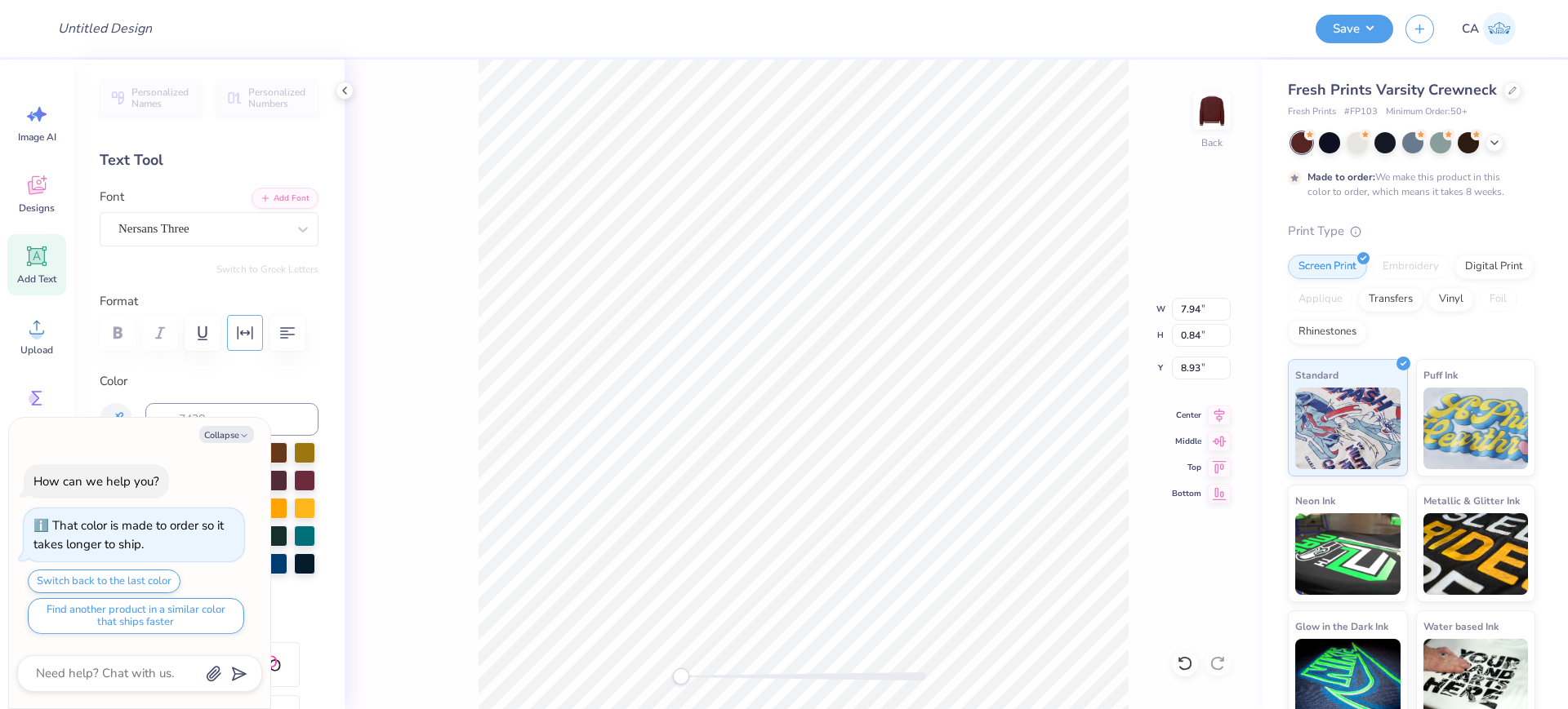
click at [254, 337] on button "button" at bounding box center [244, 333] width 36 height 36
drag, startPoint x: 282, startPoint y: 410, endPoint x: 227, endPoint y: 417, distance: 55.4
click at [227, 417] on body "Design Title Save CA Image AI Designs Add Text Upload Greek Clipart & logos Dec…" at bounding box center [784, 354] width 1568 height 709
type input "10"
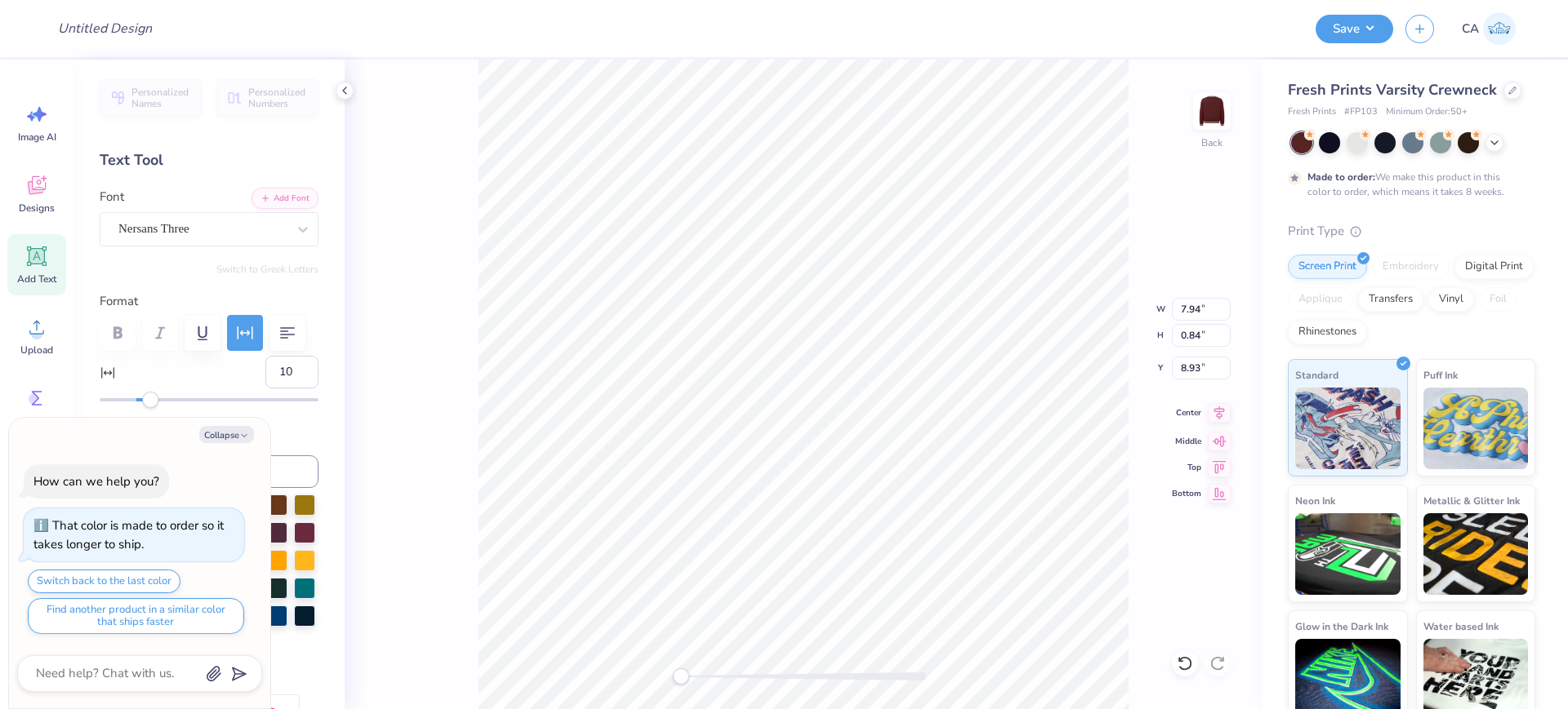
click at [1218, 411] on icon at bounding box center [1220, 413] width 23 height 20
type textarea "x"
type input "12.84"
type input "0.49"
type input "13.64"
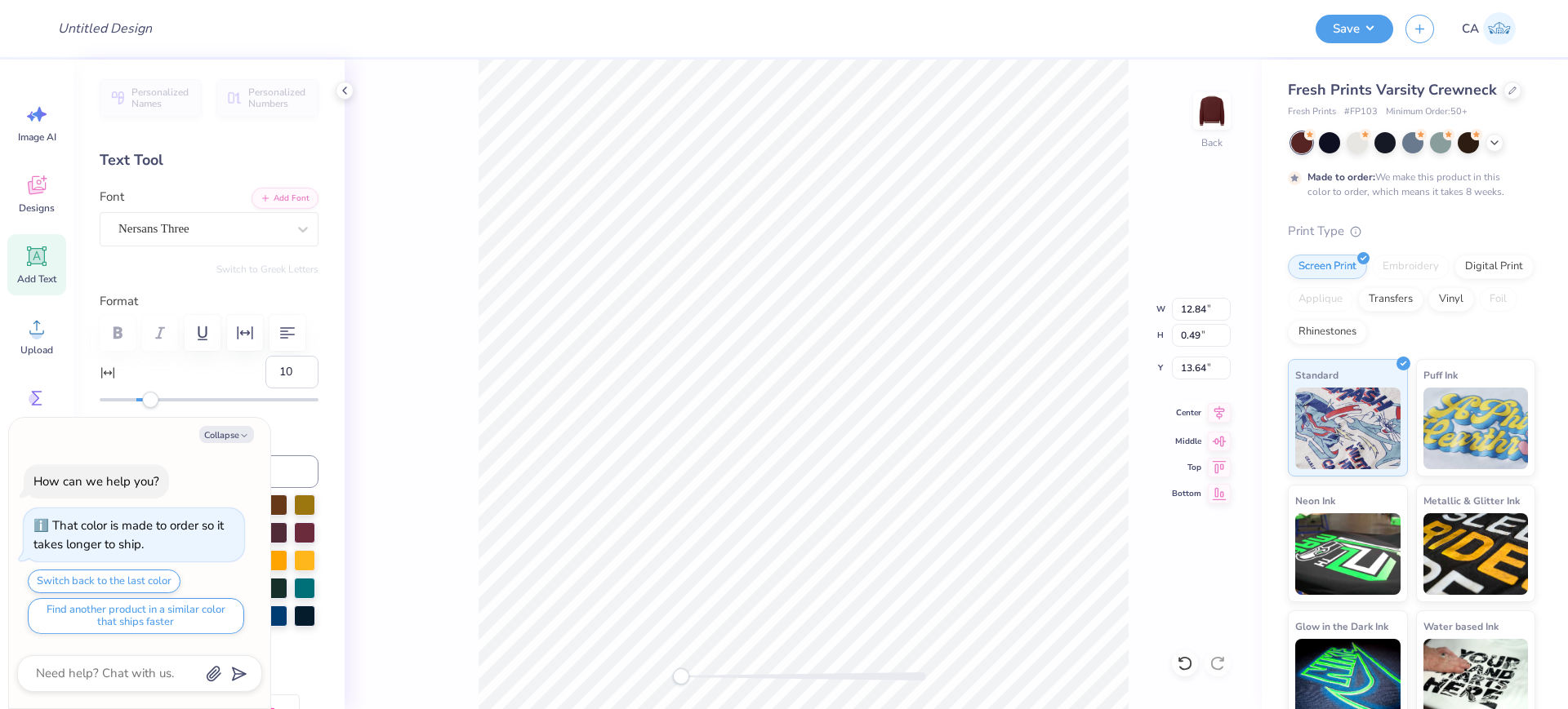
type input "0"
click at [1216, 415] on icon at bounding box center [1220, 413] width 23 height 20
type textarea "x"
type input "5.71"
type input "2.57"
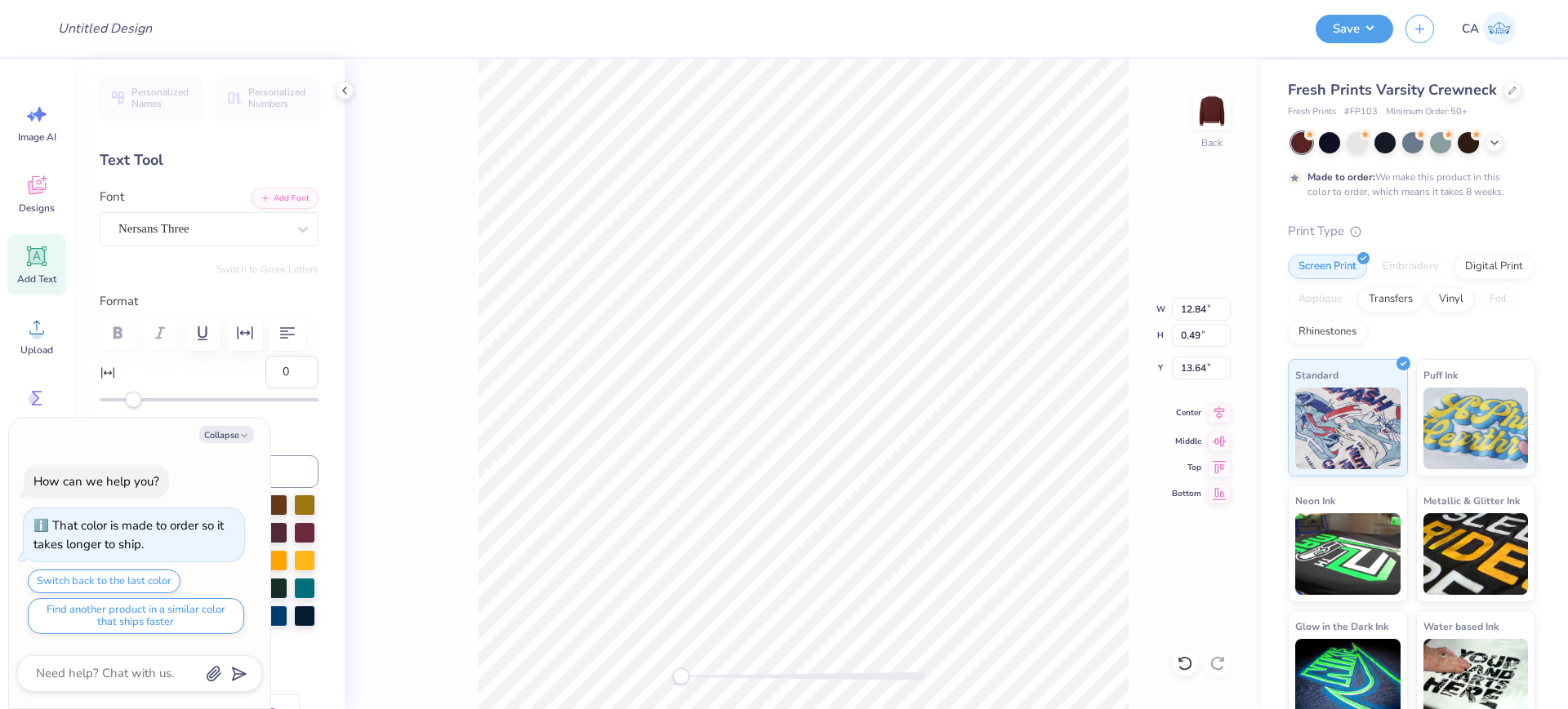
type input "10.60"
click at [148, 225] on div "Super Dream" at bounding box center [202, 228] width 172 height 25
type textarea "x"
drag, startPoint x: 136, startPoint y: 368, endPoint x: 165, endPoint y: 370, distance: 29.1
click at [137, 368] on span "License Plate" at bounding box center [151, 364] width 61 height 17
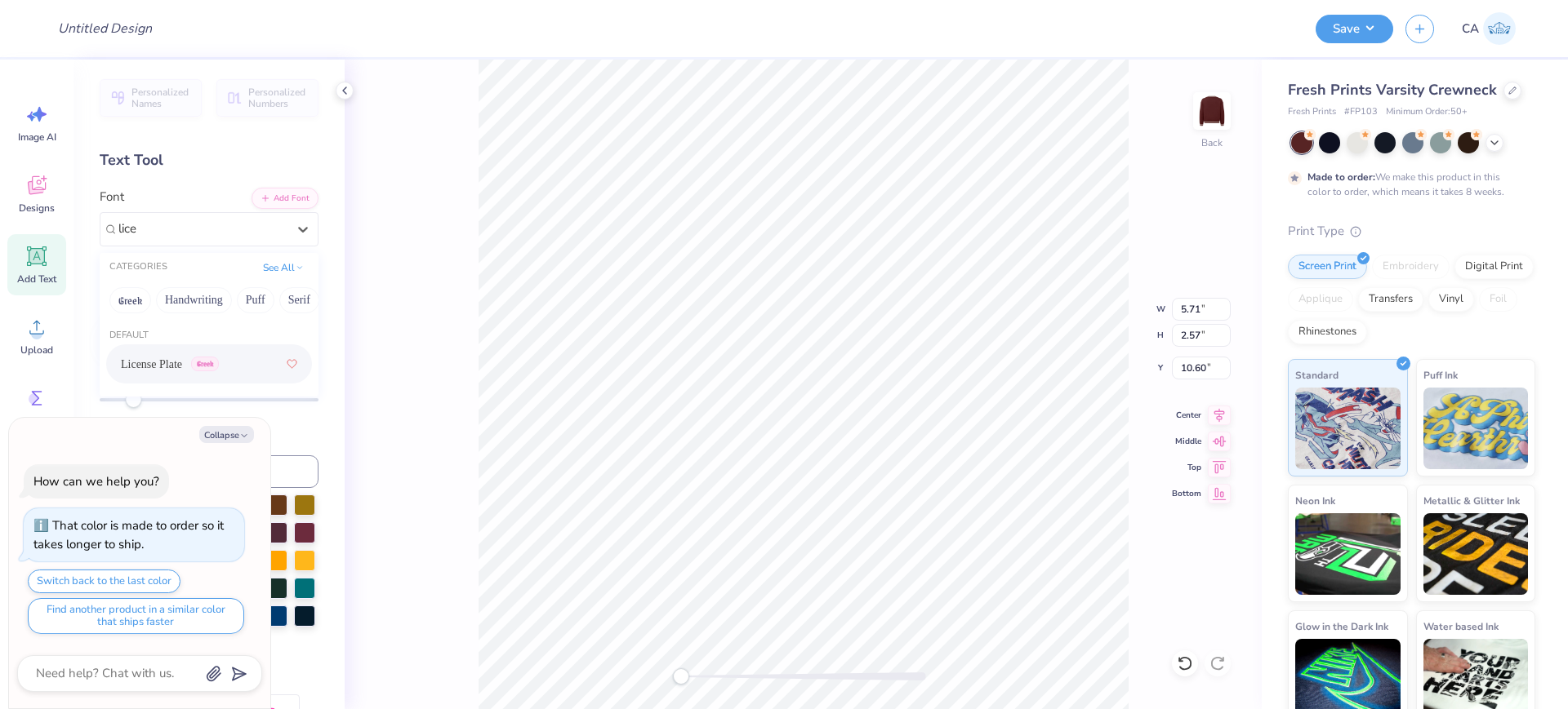
type input "lice"
type textarea "x"
type input "7.81"
click at [150, 224] on div "Super Dream" at bounding box center [202, 228] width 172 height 25
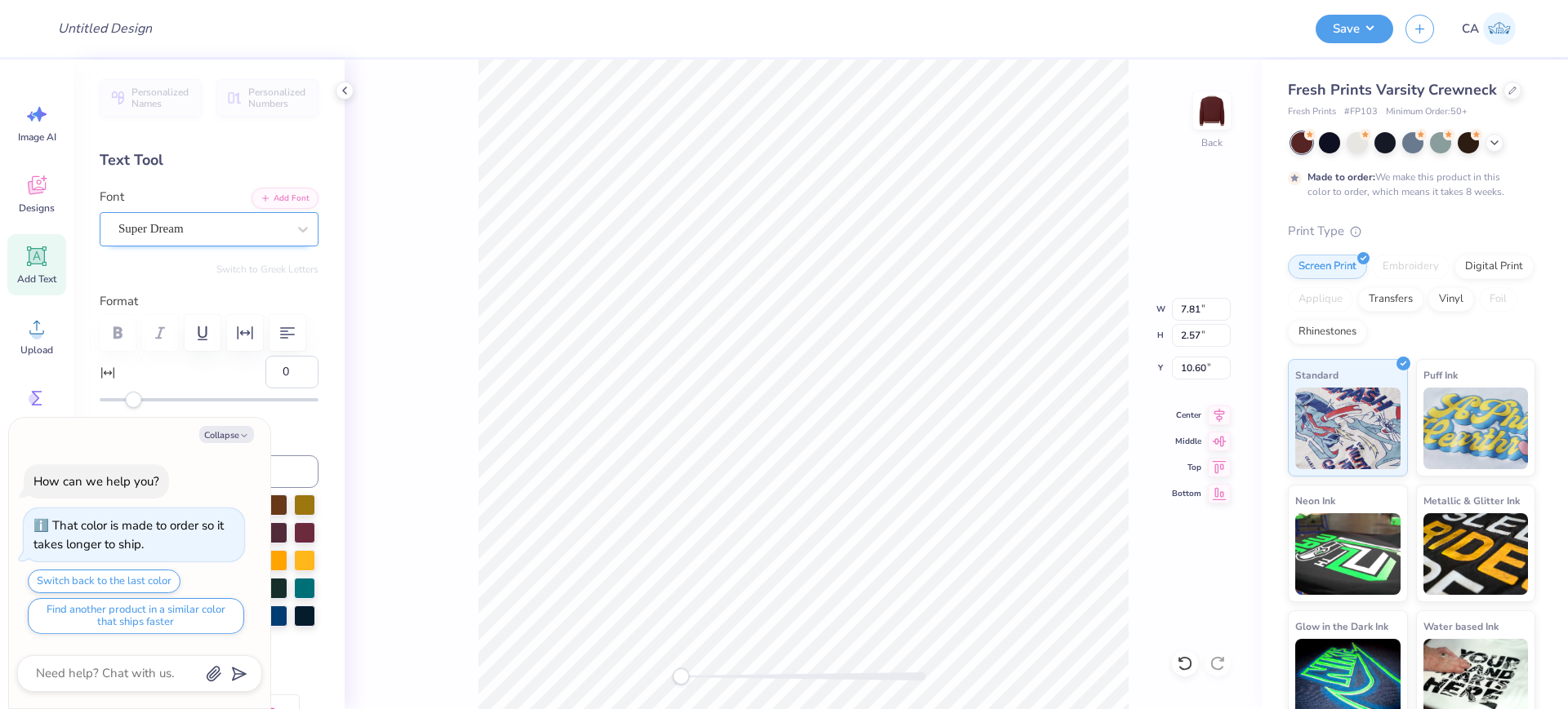
type textarea "x"
click at [169, 366] on span "License Plate" at bounding box center [151, 364] width 61 height 17
type input "lice"
type textarea "x"
click at [216, 434] on button "Collapse" at bounding box center [227, 434] width 55 height 17
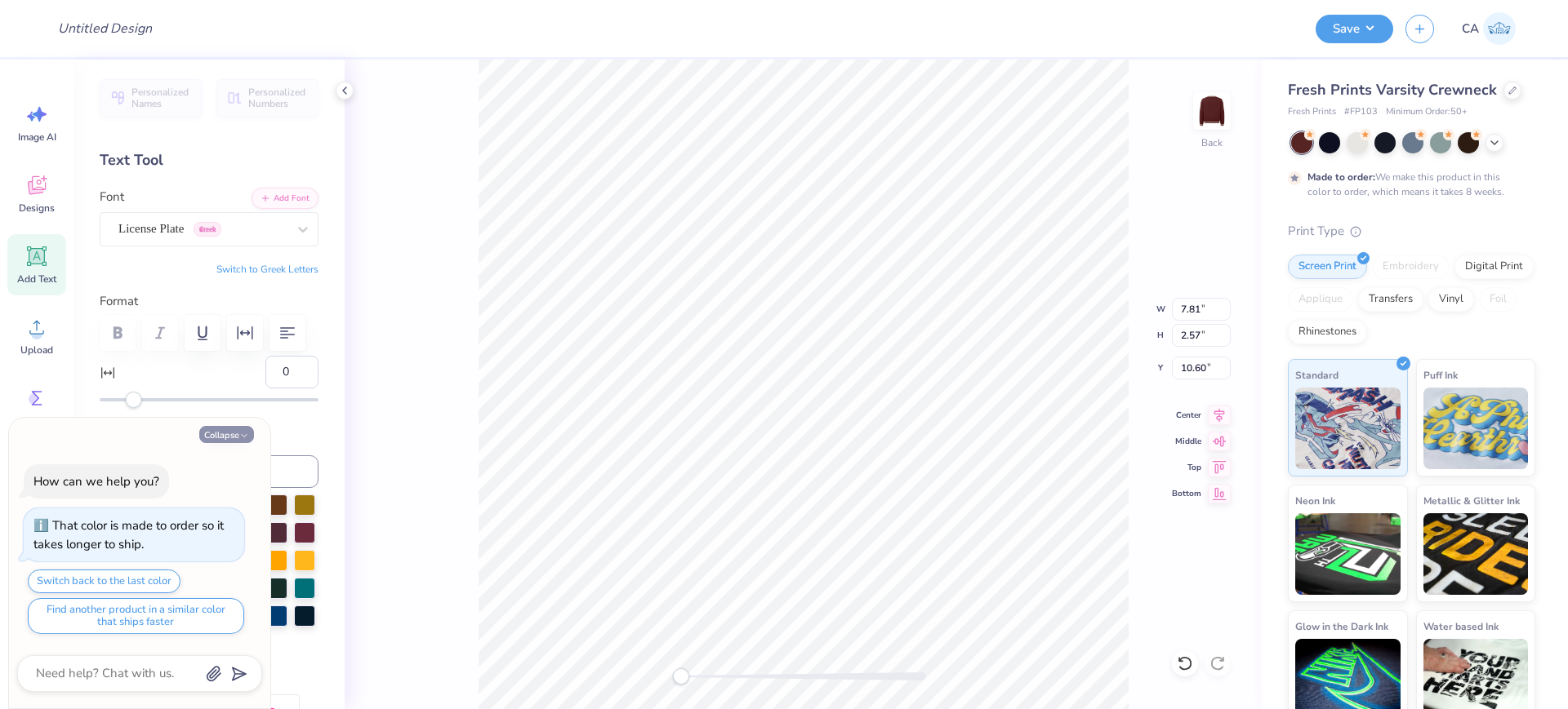
type textarea "x"
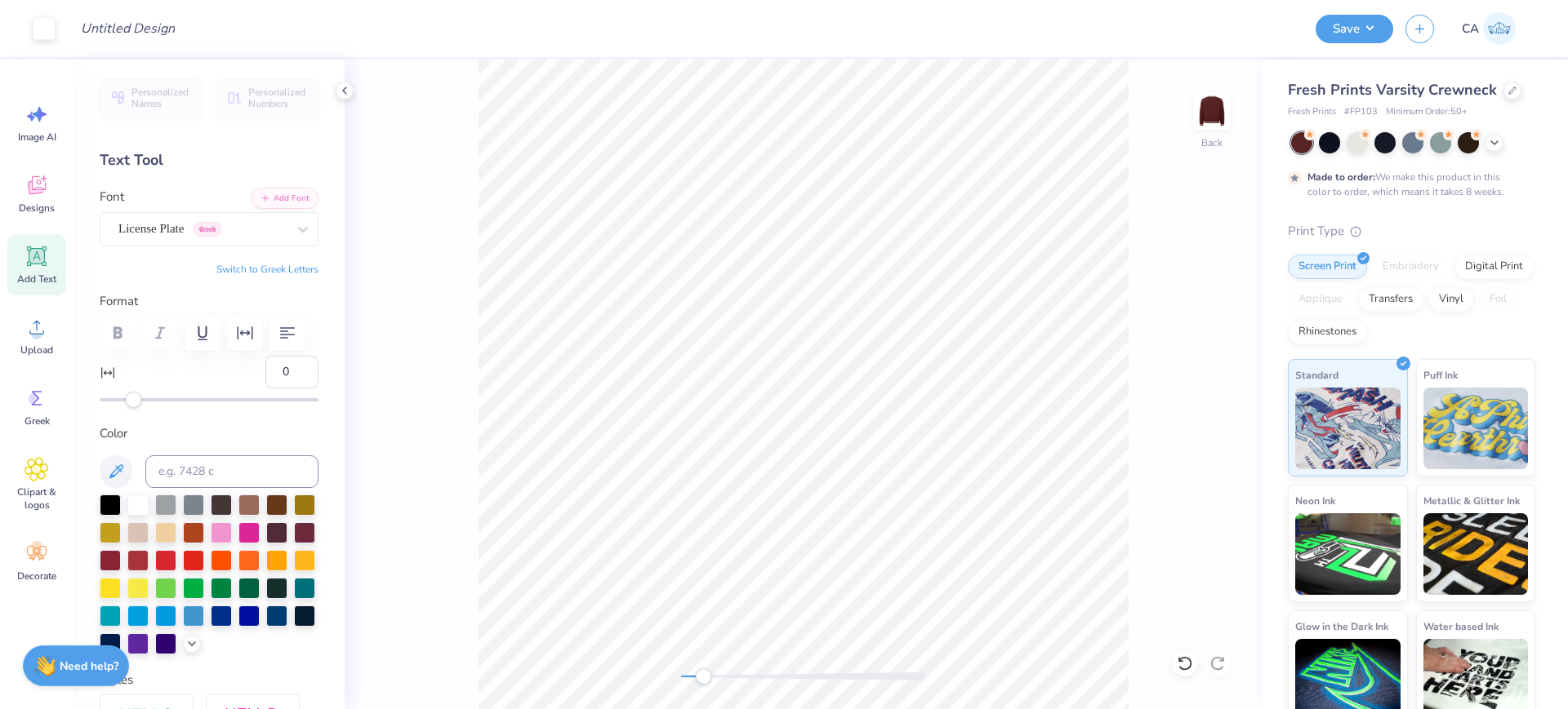
drag, startPoint x: 733, startPoint y: 677, endPoint x: 703, endPoint y: 673, distance: 30.3
click at [703, 673] on div at bounding box center [804, 676] width 245 height 8
type input "13.52"
type input "2.88"
type input "10.70"
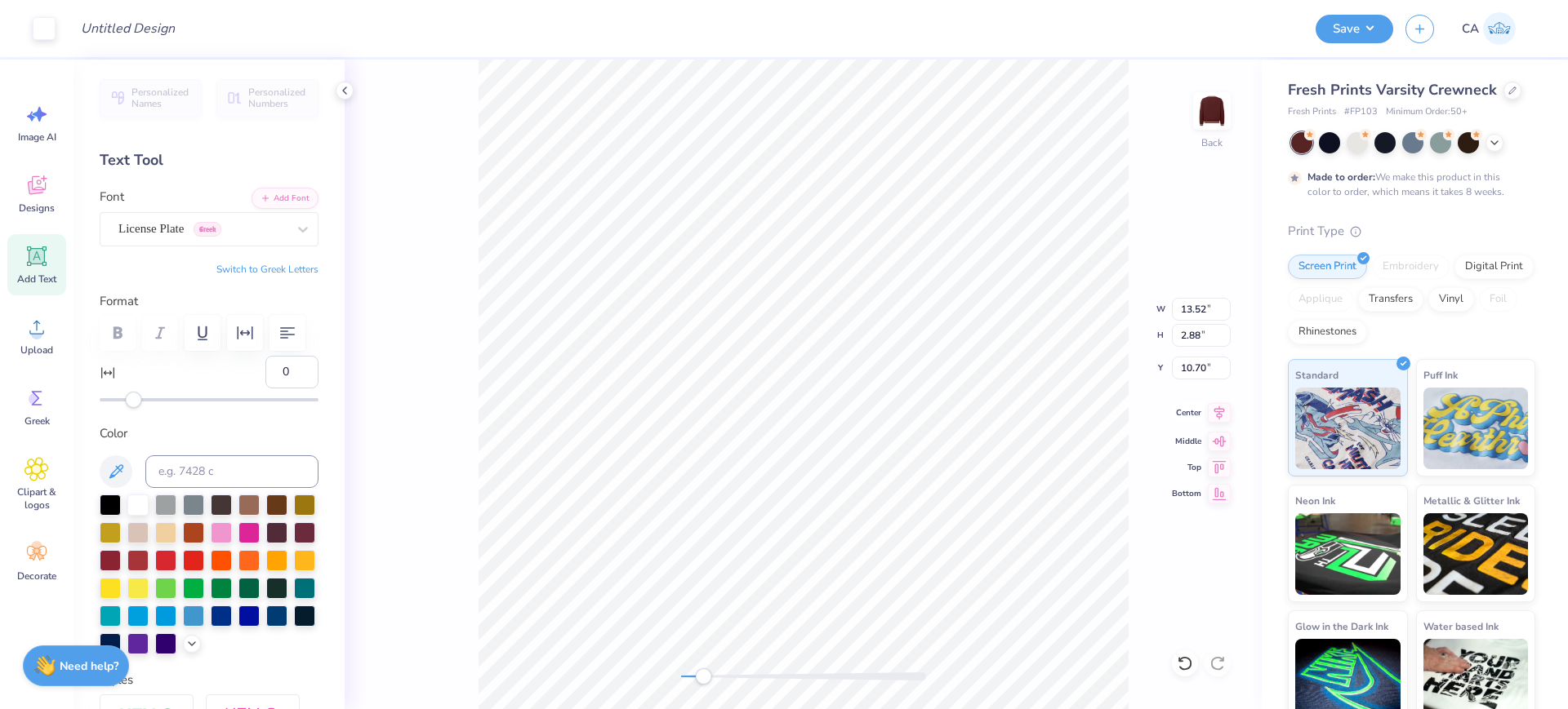
click at [1226, 407] on icon at bounding box center [1220, 413] width 23 height 20
click at [1220, 411] on icon at bounding box center [1220, 413] width 23 height 20
type input "15.00"
type input "6.75"
type input "8.13"
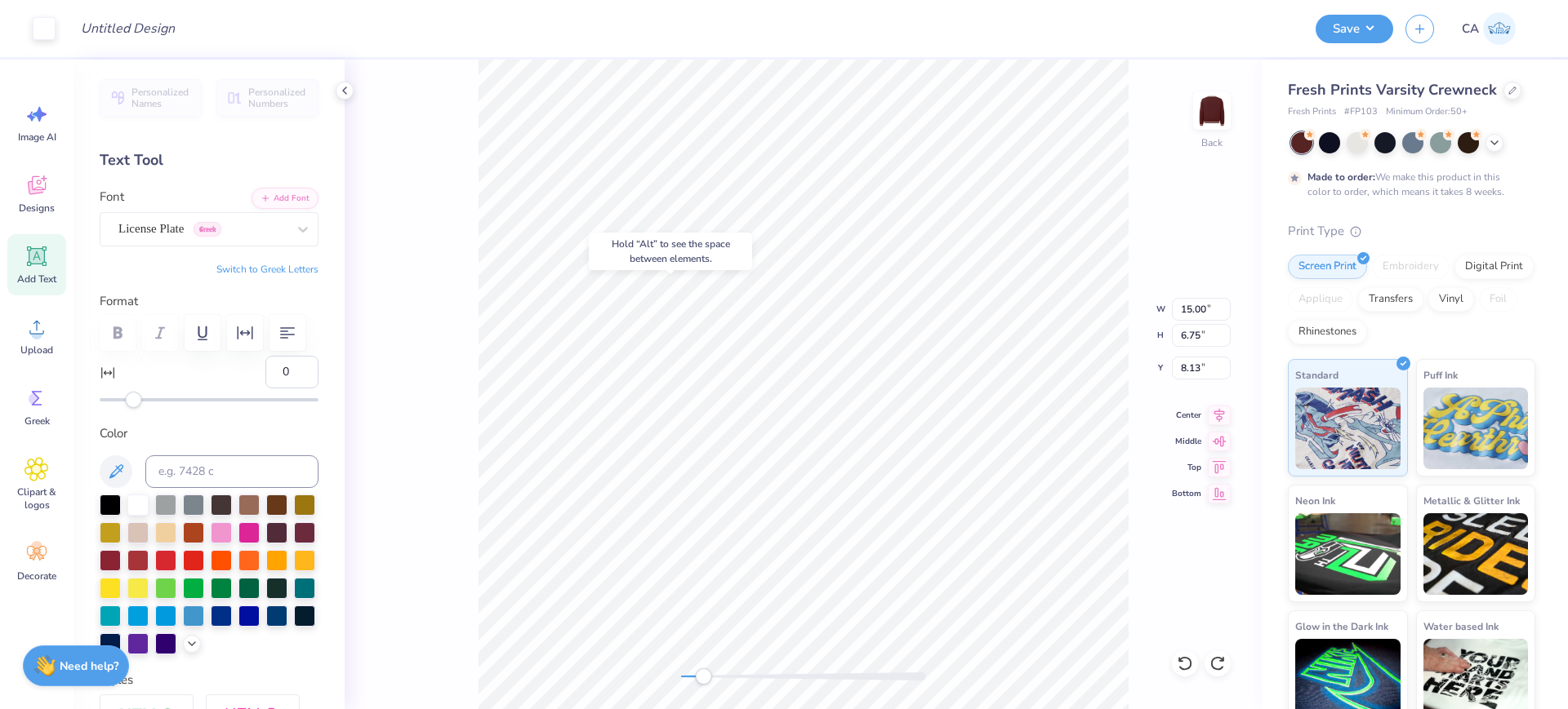
click at [1220, 412] on icon at bounding box center [1220, 416] width 23 height 20
type input "13.52"
type input "2.88"
type input "10.70"
type input "9.97"
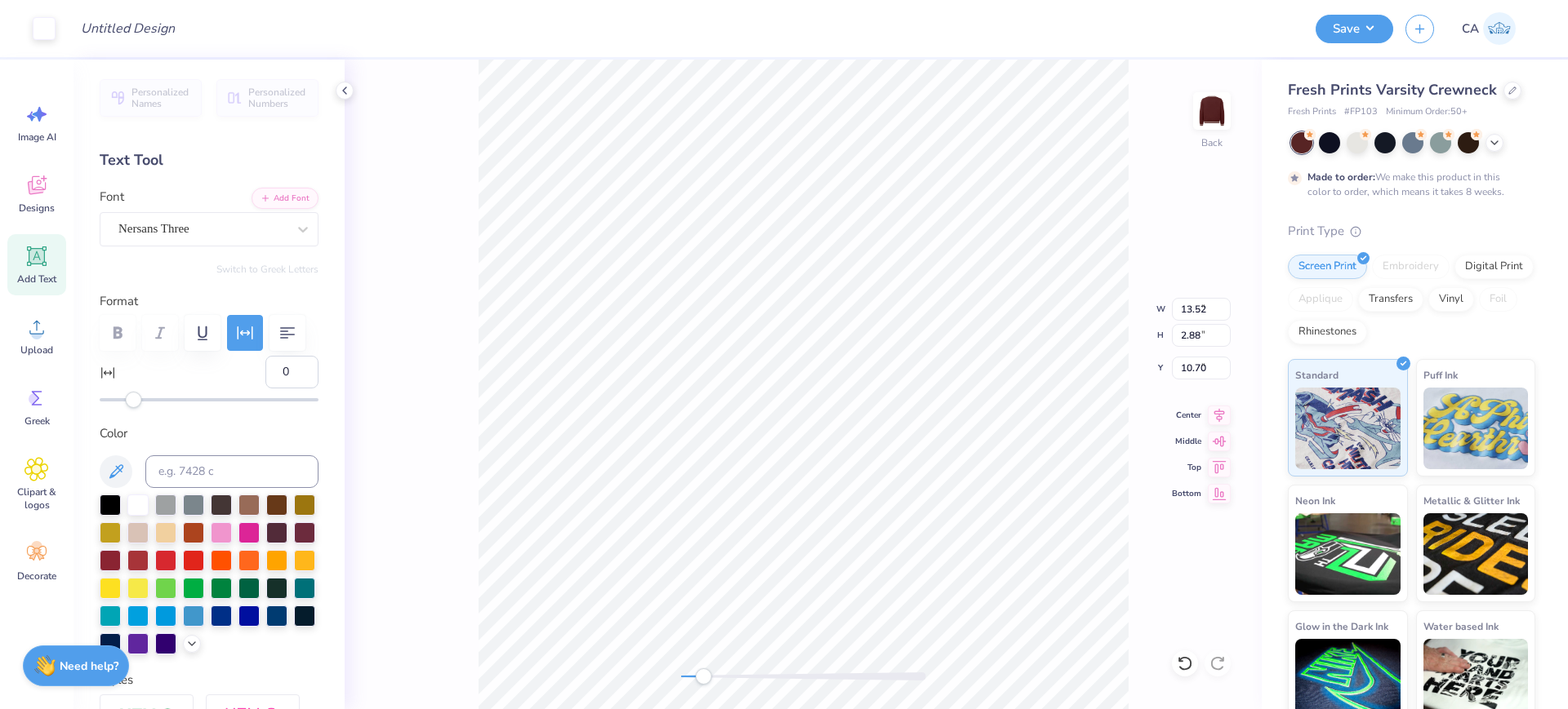
type input "0.86"
type input "8.99"
type input "10"
drag, startPoint x: 722, startPoint y: 677, endPoint x: 685, endPoint y: 679, distance: 37.1
click at [685, 679] on div at bounding box center [804, 676] width 245 height 8
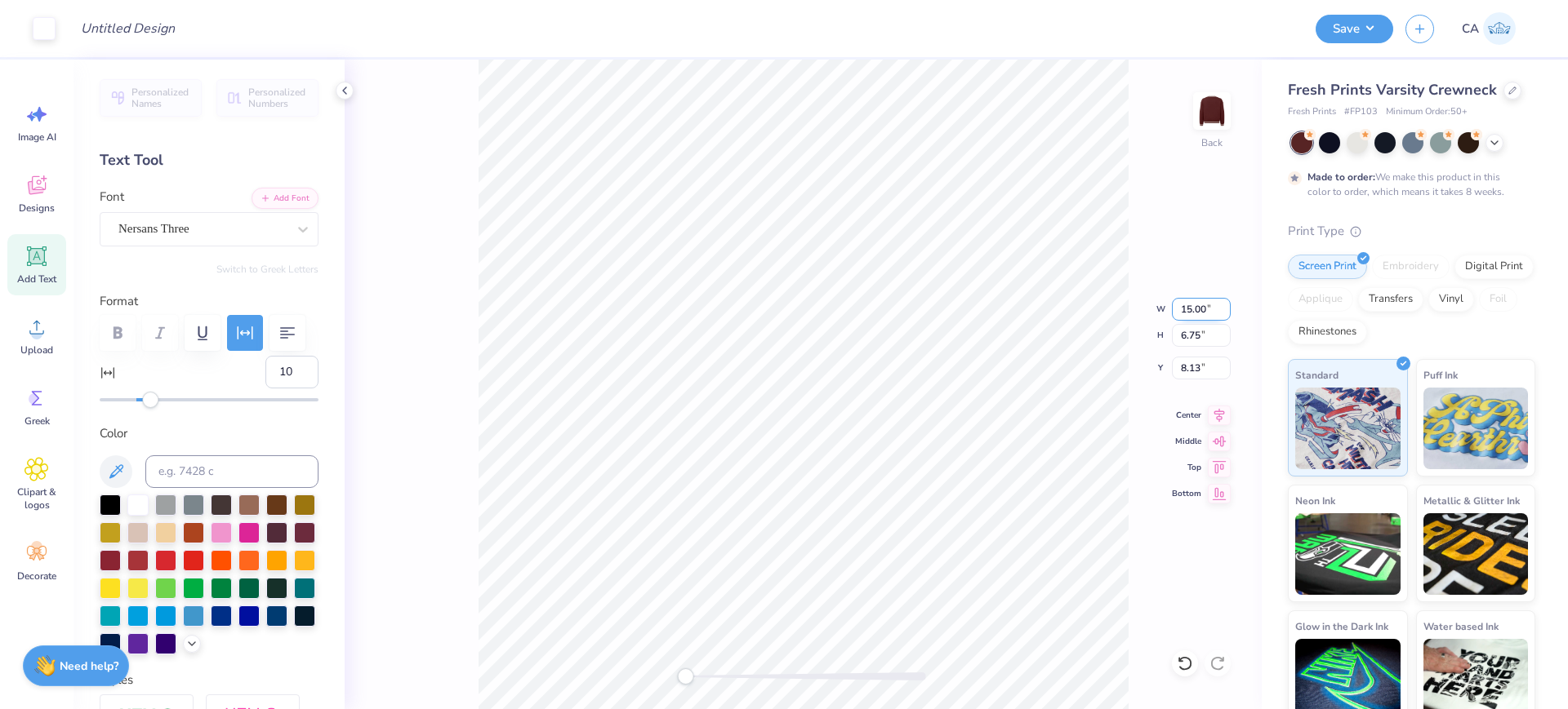
click at [1187, 313] on input "15.00" at bounding box center [1201, 309] width 59 height 23
click at [1190, 346] on input "6.75" at bounding box center [1201, 336] width 59 height 23
type input "14.61"
type input "6.57"
type input "8.22"
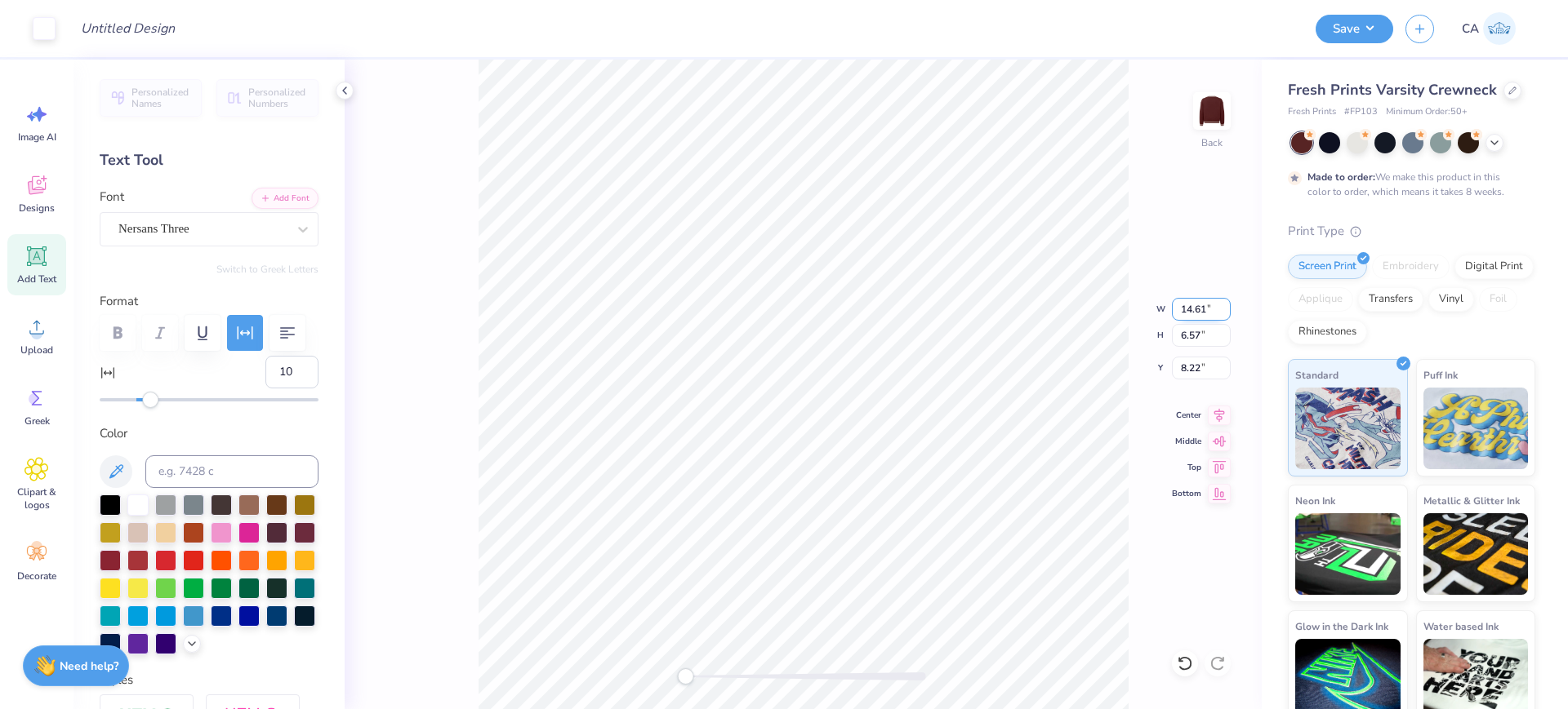
click at [1192, 305] on input "14.61" at bounding box center [1201, 309] width 59 height 23
click at [1189, 326] on input "6.57" at bounding box center [1201, 336] width 59 height 23
type input "14.40"
type input "6.48"
type input "8.26"
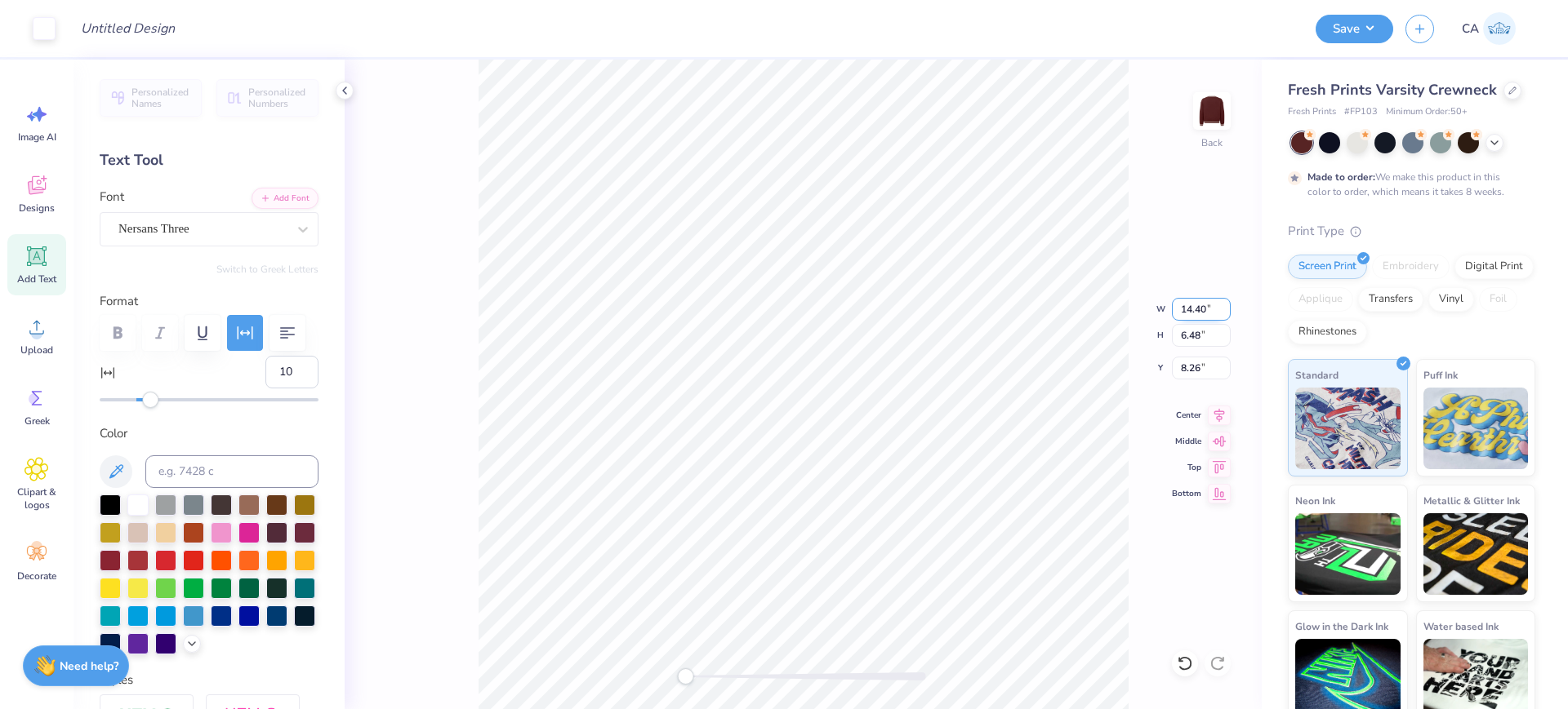
click at [1194, 308] on input "14.40" at bounding box center [1201, 309] width 59 height 23
click at [1197, 336] on input "6.48" at bounding box center [1201, 336] width 59 height 23
type input "13.65"
type input "6.14"
type input "8.43"
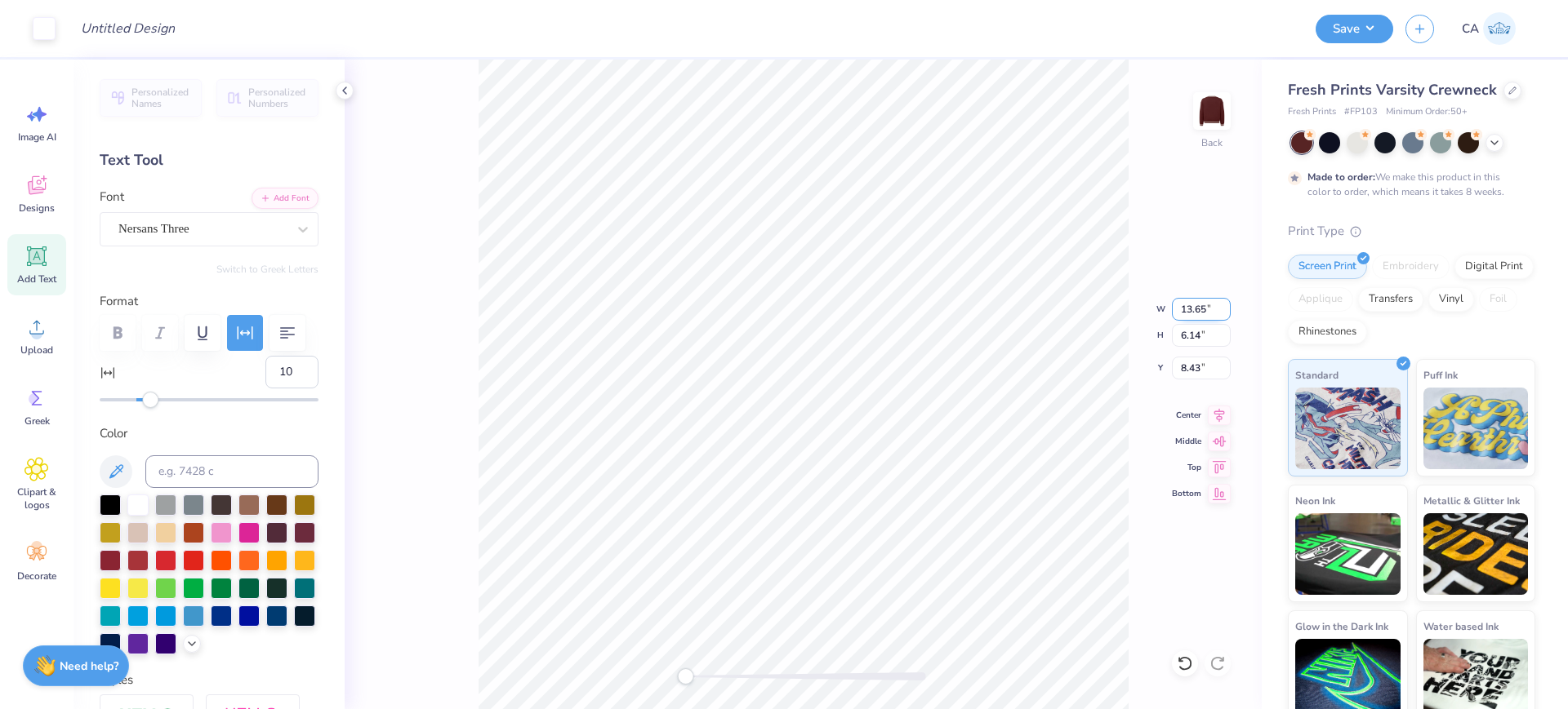
click at [1189, 304] on input "13.65" at bounding box center [1201, 309] width 59 height 23
type input "10.66"
type input "4.74"
type input "9.13"
click at [1187, 311] on input "10.66" at bounding box center [1201, 309] width 59 height 23
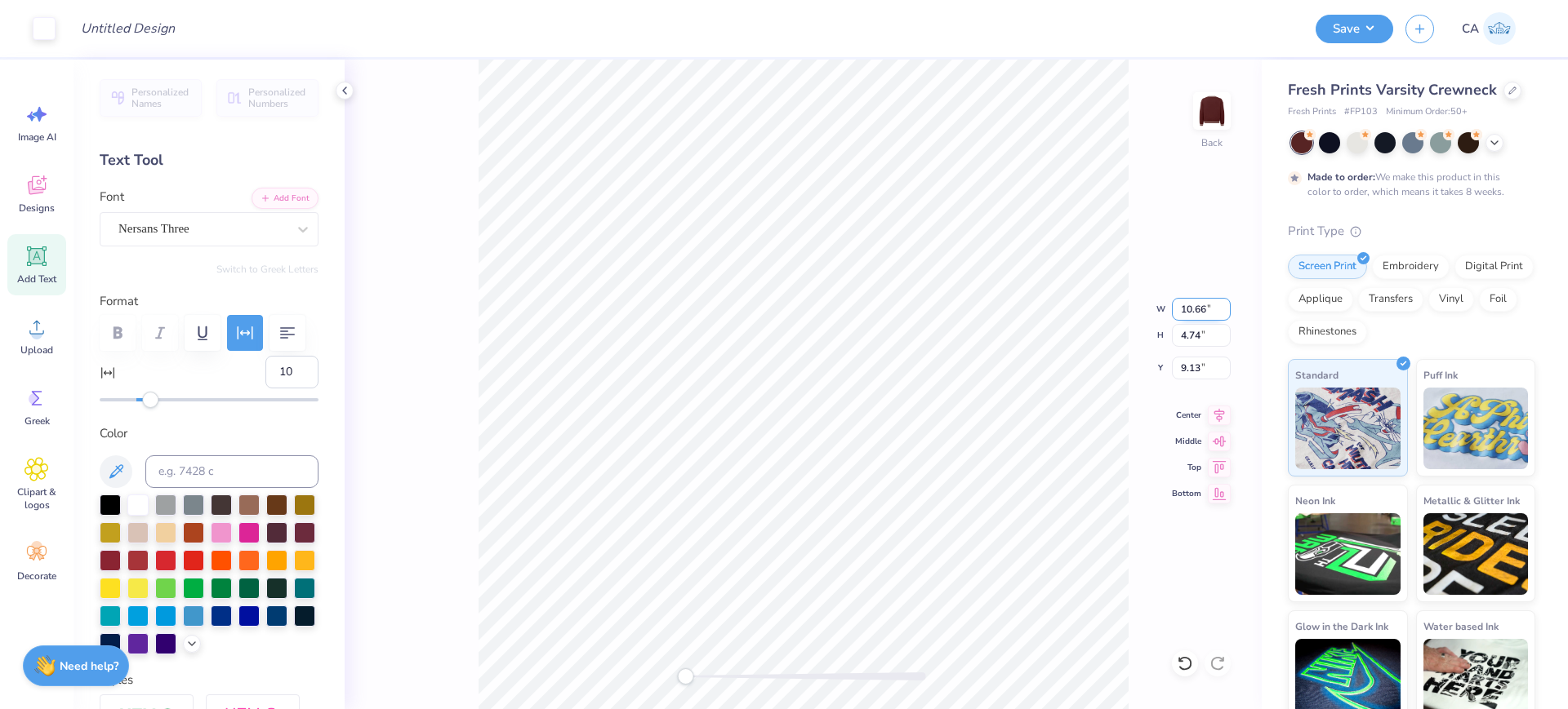
click at [1186, 311] on input "10.66" at bounding box center [1201, 309] width 59 height 23
click at [1186, 334] on input "4.74" at bounding box center [1201, 336] width 59 height 23
type input "9.79"
type input "4.18"
type input "9.41"
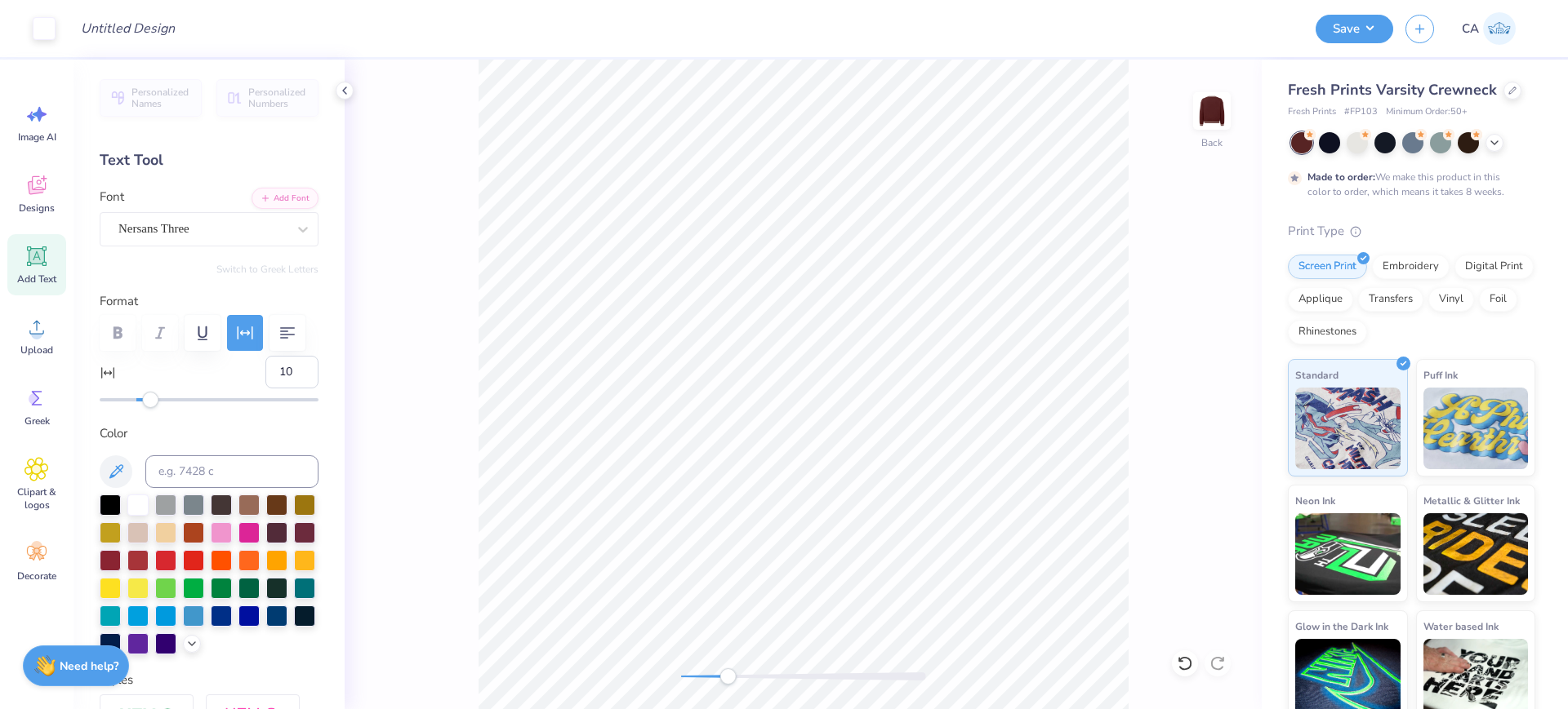
drag, startPoint x: 708, startPoint y: 669, endPoint x: 736, endPoint y: 668, distance: 28.0
click at [736, 668] on div at bounding box center [804, 676] width 245 height 16
type input "0"
type input "2.88"
type input "1.90"
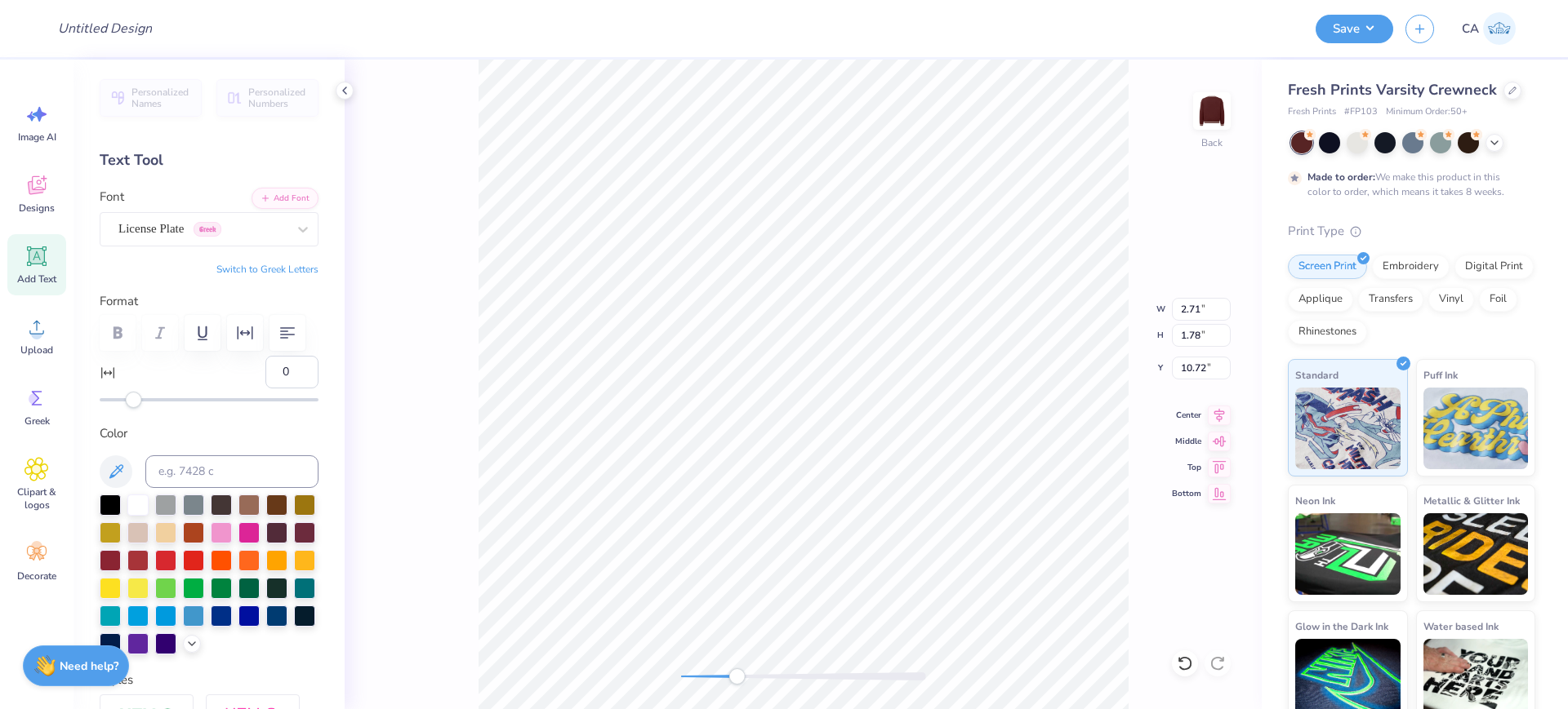
type input "10.66"
type input "3.75"
type input "1.87"
type input "10.67"
type input "6.58"
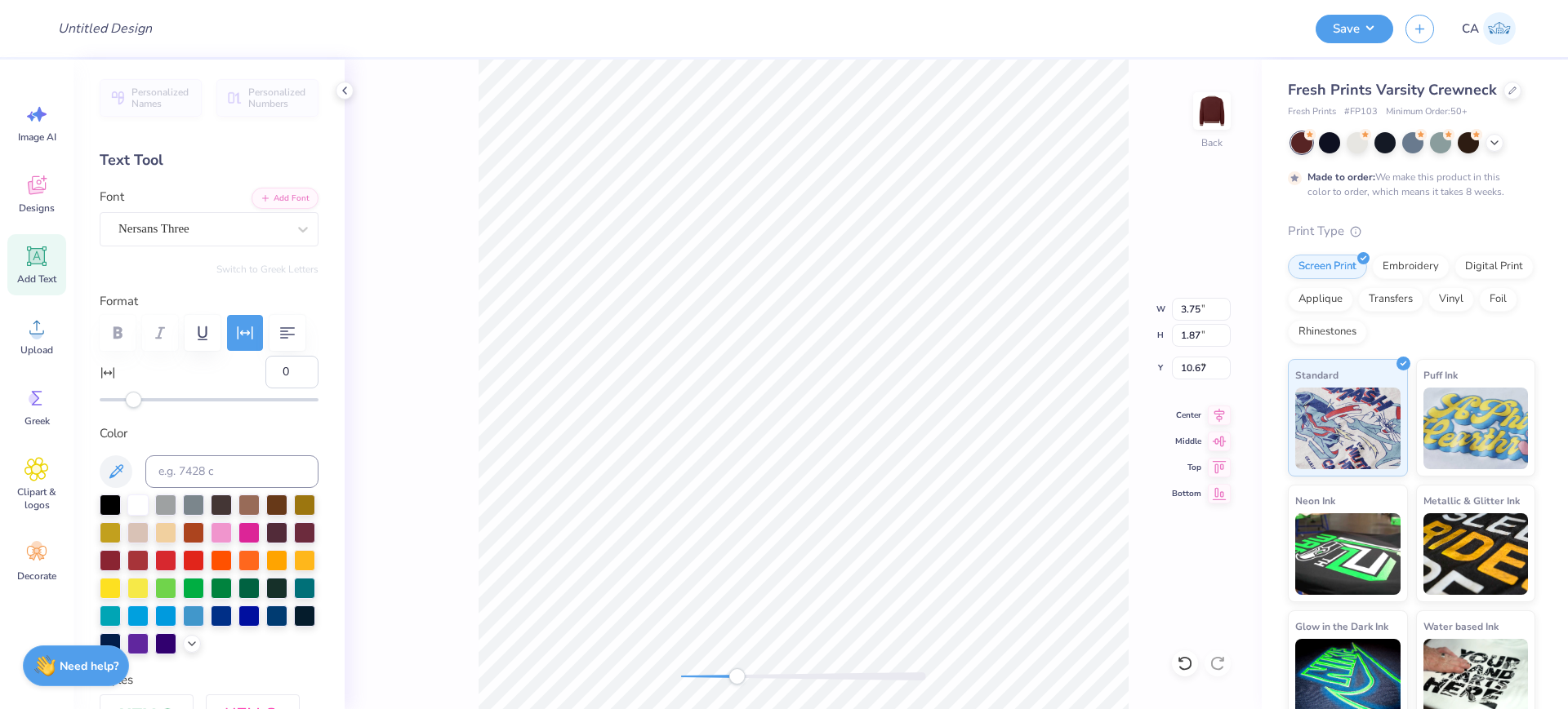
type input "0.56"
type input "9.42"
type input "10"
type input "8.47"
type input "0.33"
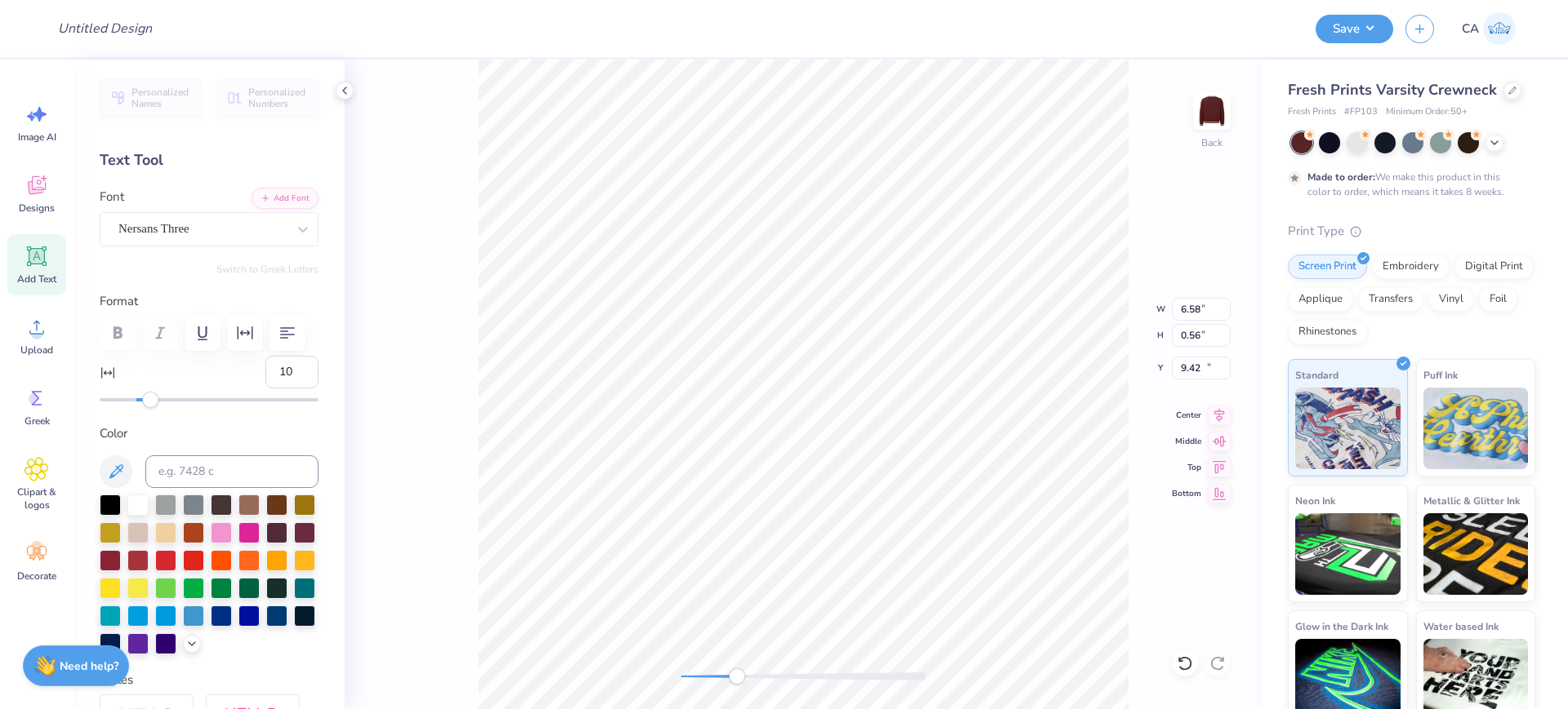
type input "13.22"
type input "0"
click at [709, 670] on div at bounding box center [804, 676] width 245 height 16
click at [668, 649] on div "Back" at bounding box center [804, 384] width 917 height 649
click at [1172, 380] on div "Back W 9.90 9.90 " H 4.45 4.45 " Y 9.27 9.27 " Center Middle Top Bottom" at bounding box center [804, 384] width 917 height 649
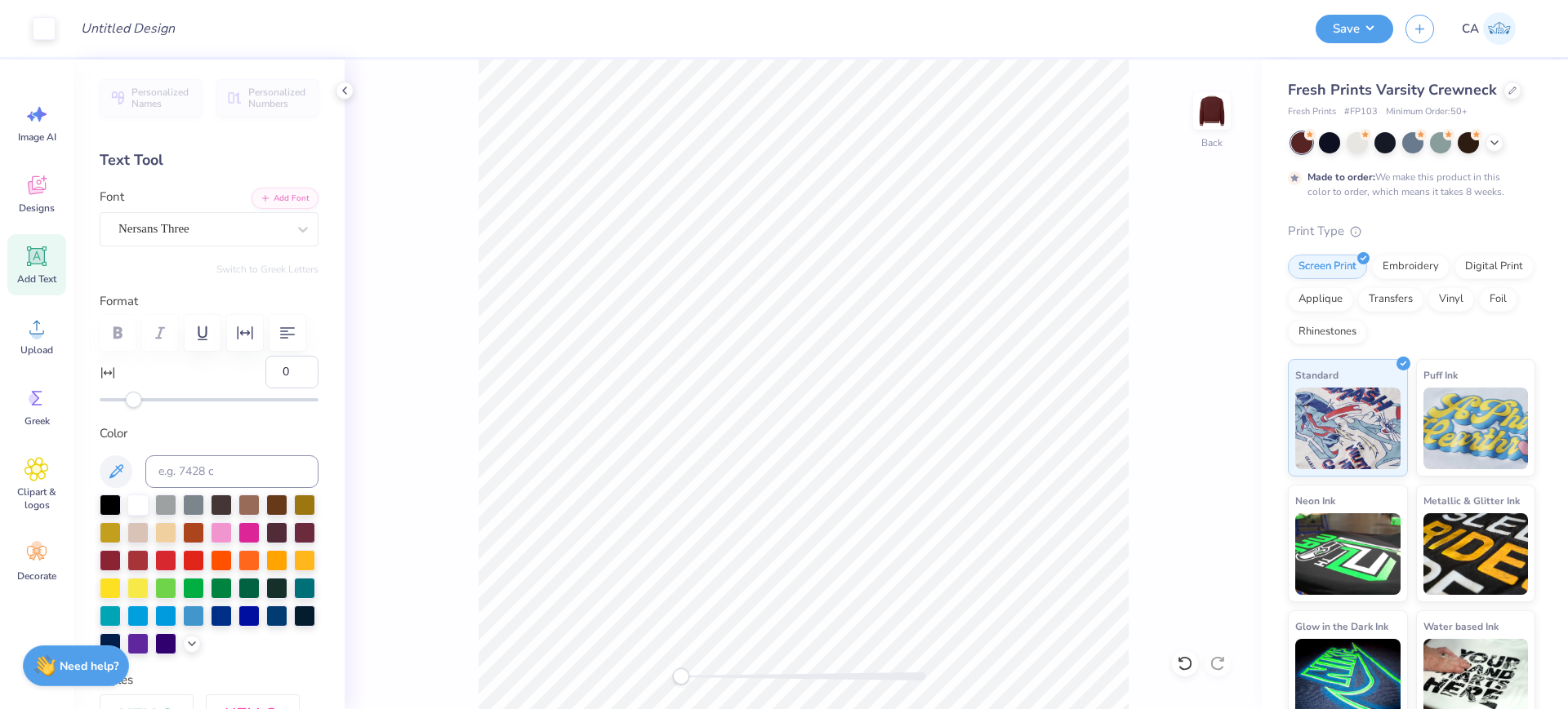
click at [1188, 371] on div "Back" at bounding box center [804, 384] width 917 height 649
click at [1182, 366] on input "9.27" at bounding box center [1201, 368] width 59 height 23
type input "3.00"
click at [1181, 307] on input "9.90" at bounding box center [1201, 309] width 59 height 23
click at [1198, 358] on input "3.00" at bounding box center [1201, 368] width 59 height 23
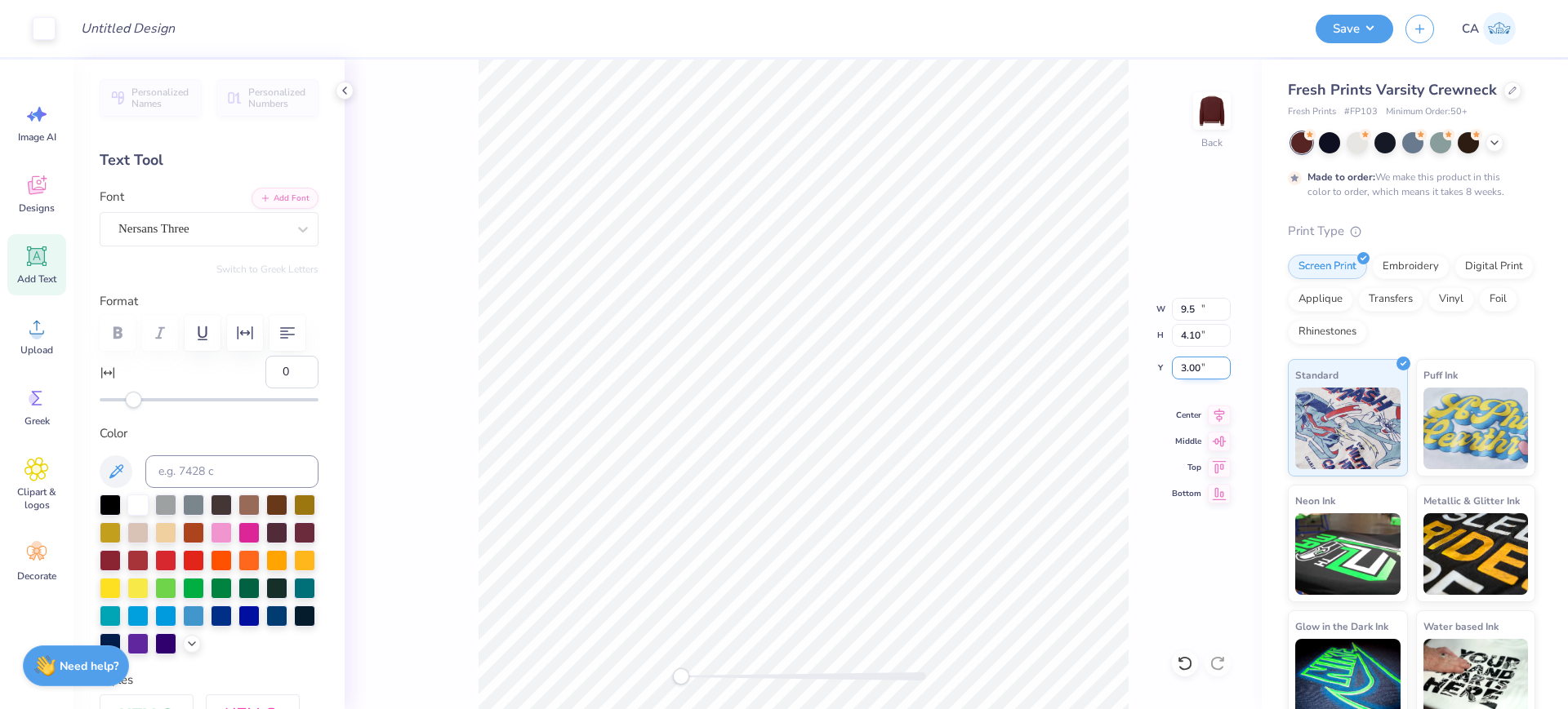
type input "9.12"
type input "4.10"
type input "3.17"
click at [749, 683] on div at bounding box center [804, 676] width 245 height 16
click at [688, 659] on div "Back" at bounding box center [804, 384] width 917 height 649
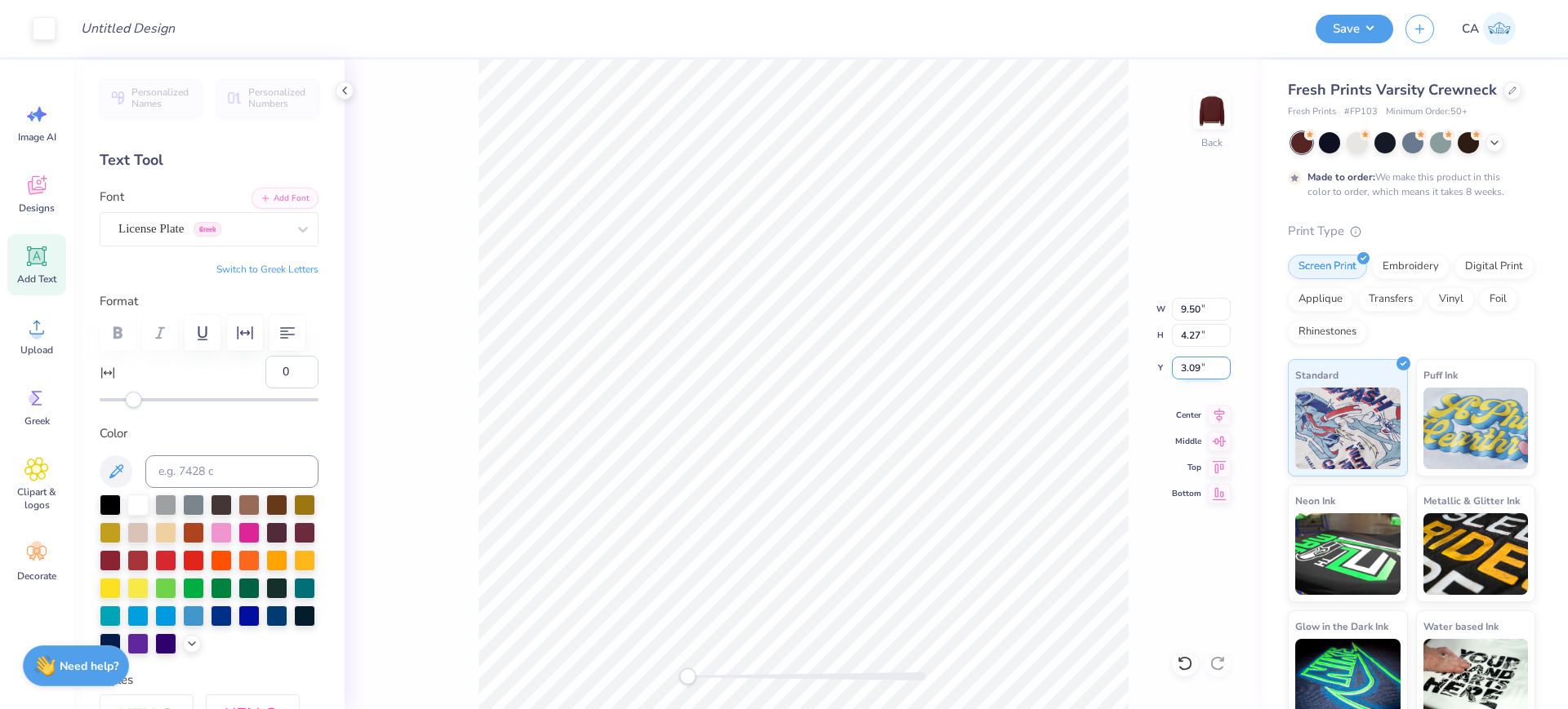
click at [1204, 370] on input "3.09" at bounding box center [1201, 368] width 59 height 23
type input "3.00"
click at [126, 20] on input "Design Title" at bounding box center [148, 28] width 160 height 33
paste input "FPS240121"
type input "FPS240121"
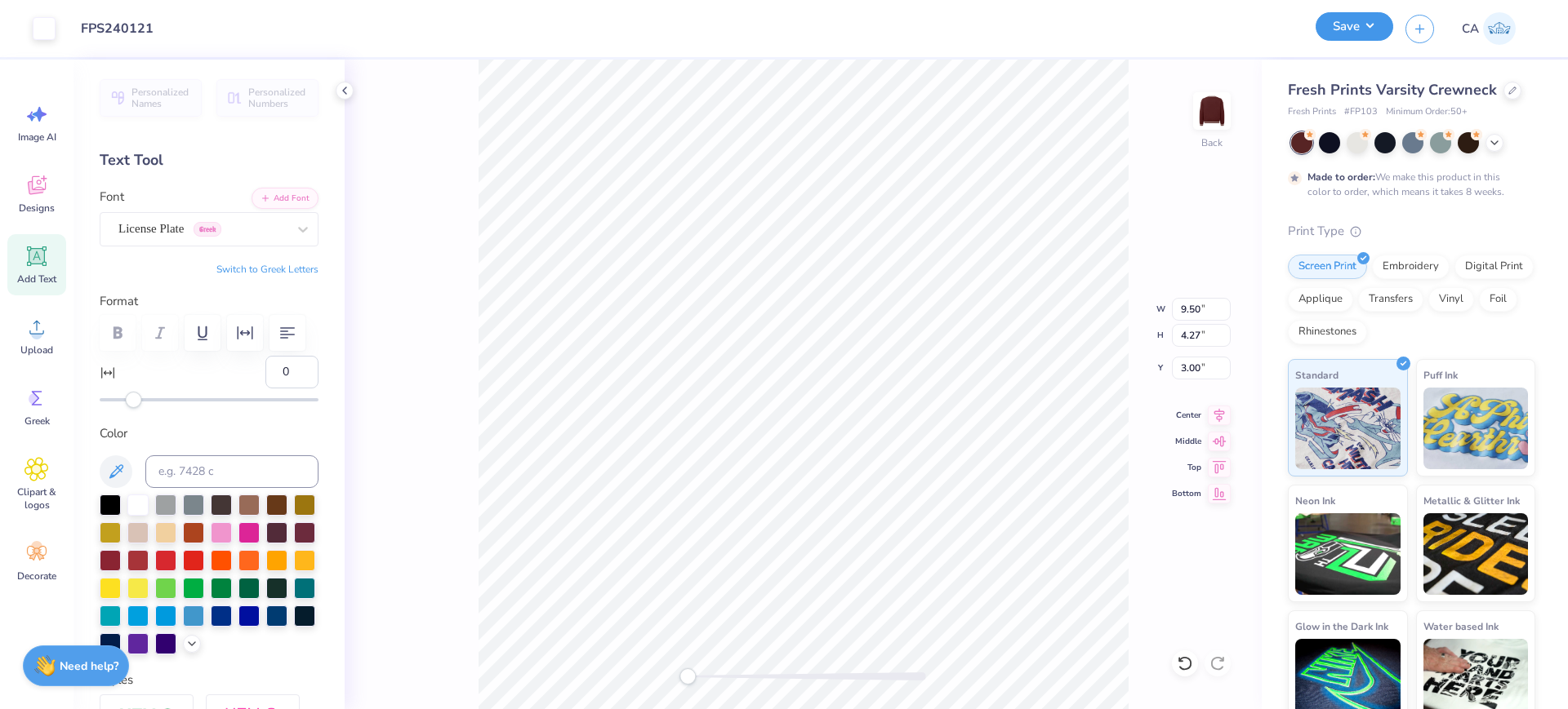
click at [1333, 29] on button "Save" at bounding box center [1354, 27] width 77 height 28
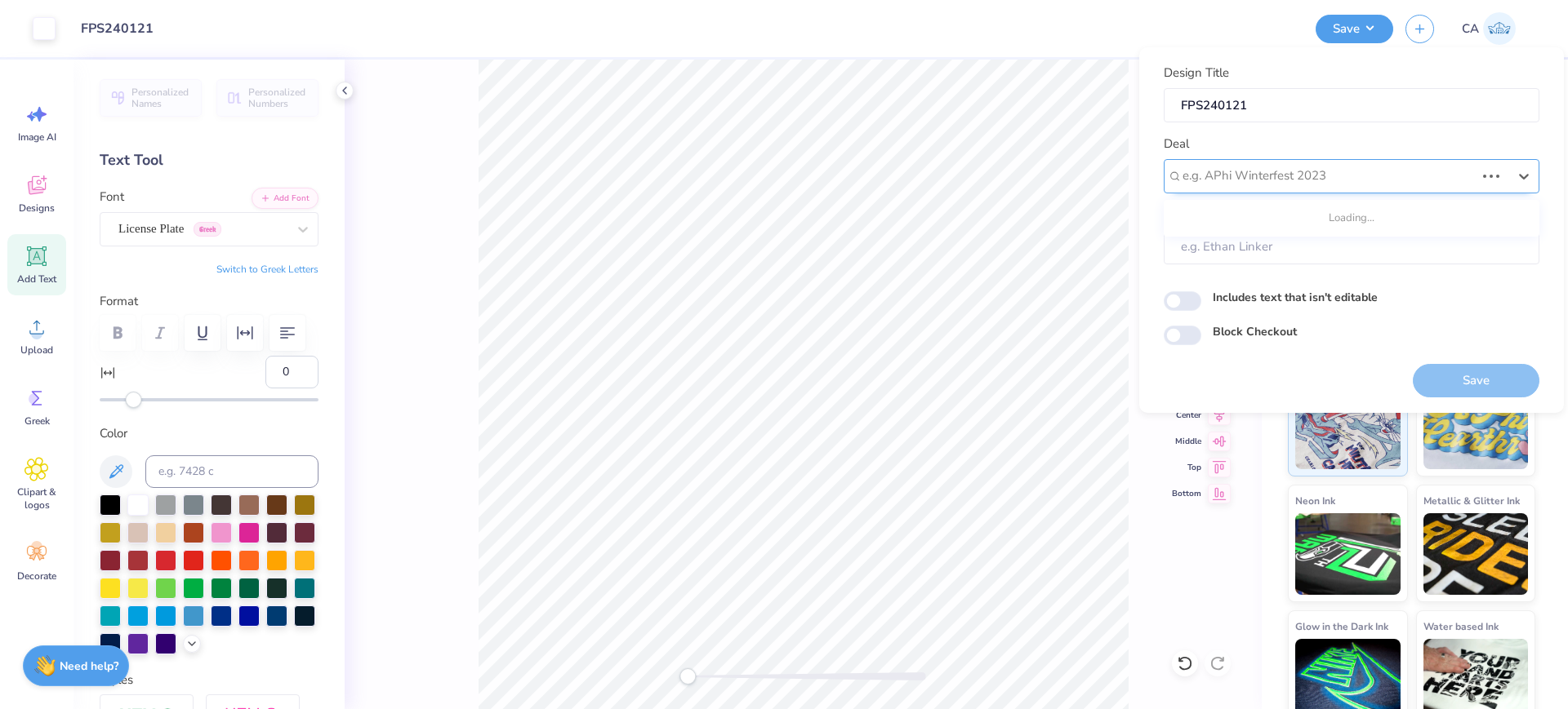
click at [1294, 178] on div at bounding box center [1328, 176] width 292 height 22
type input "s"
click at [1270, 227] on div "Design Tool Gallery" at bounding box center [1351, 219] width 363 height 27
type input "design tool gall"
type input "Design Tool Gallery User"
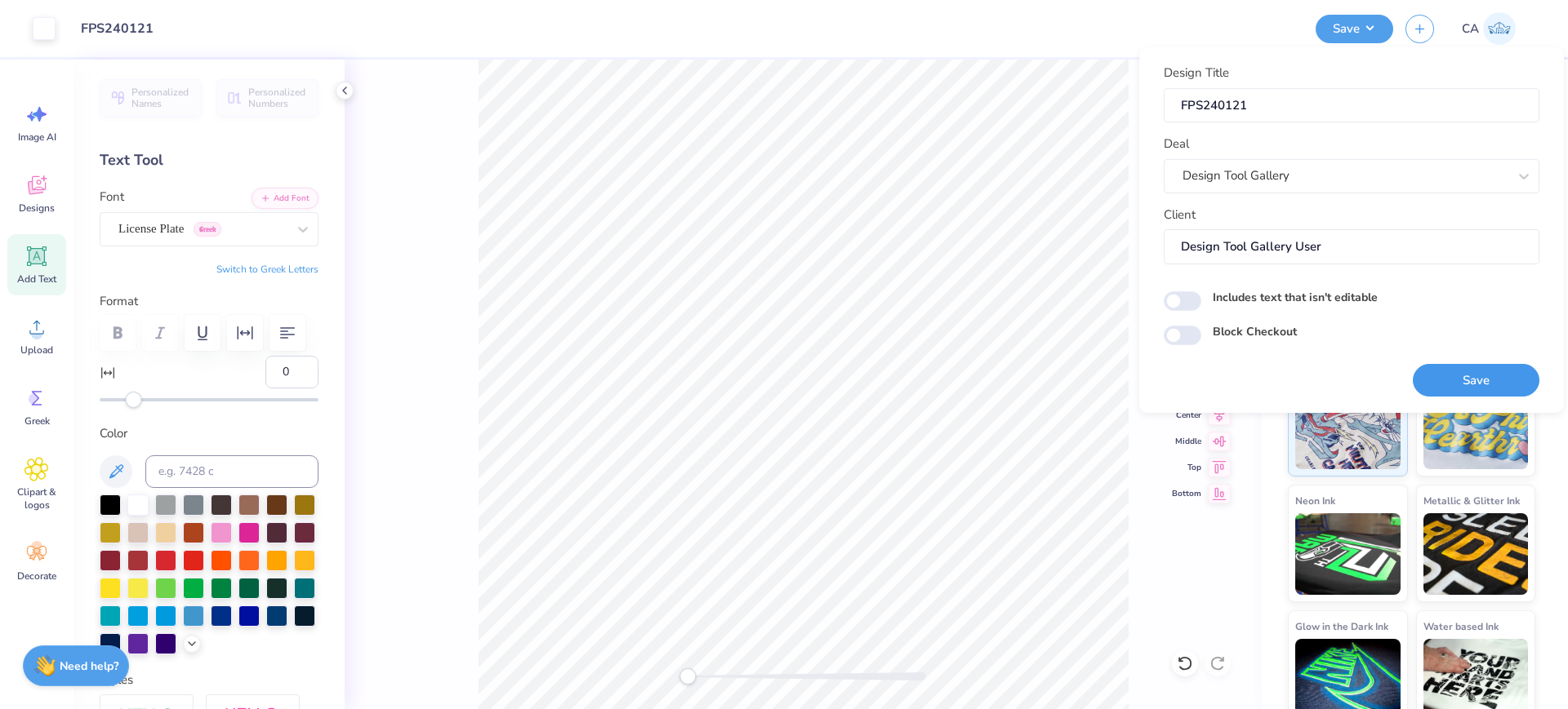
click at [1434, 366] on button "Save" at bounding box center [1476, 381] width 126 height 34
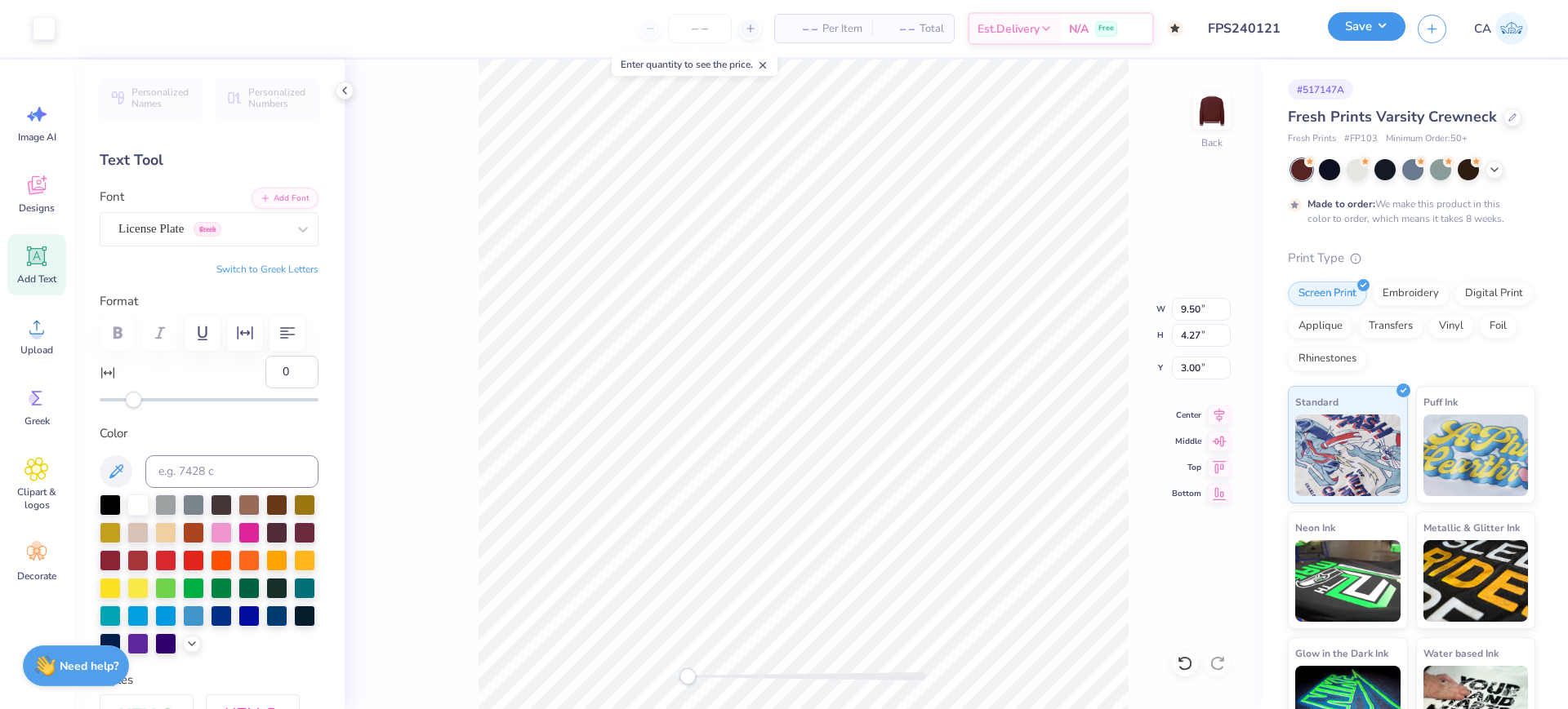
click at [1377, 15] on button "Save" at bounding box center [1366, 27] width 77 height 28
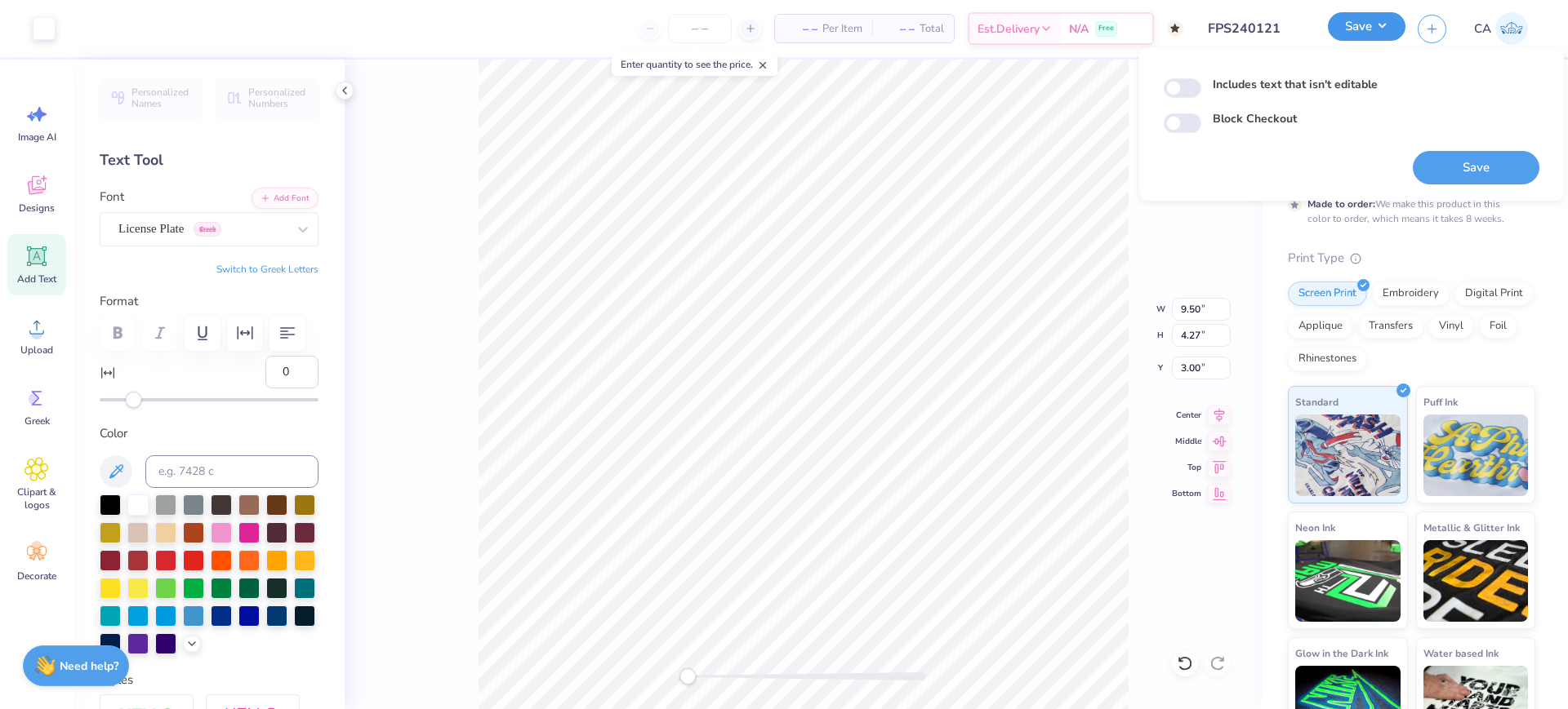
click at [1371, 29] on button "Save" at bounding box center [1366, 27] width 77 height 28
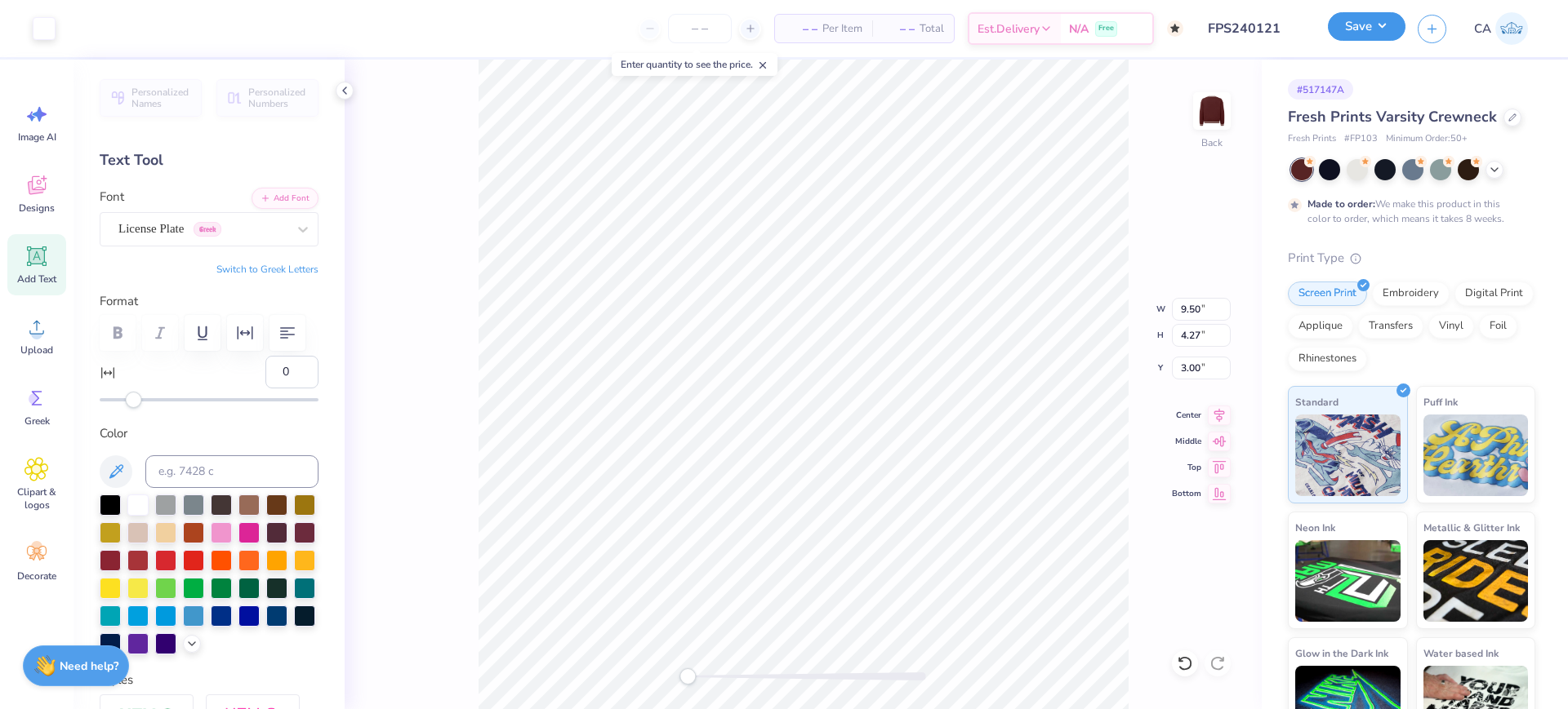
click at [1371, 29] on button "Save" at bounding box center [1366, 27] width 77 height 28
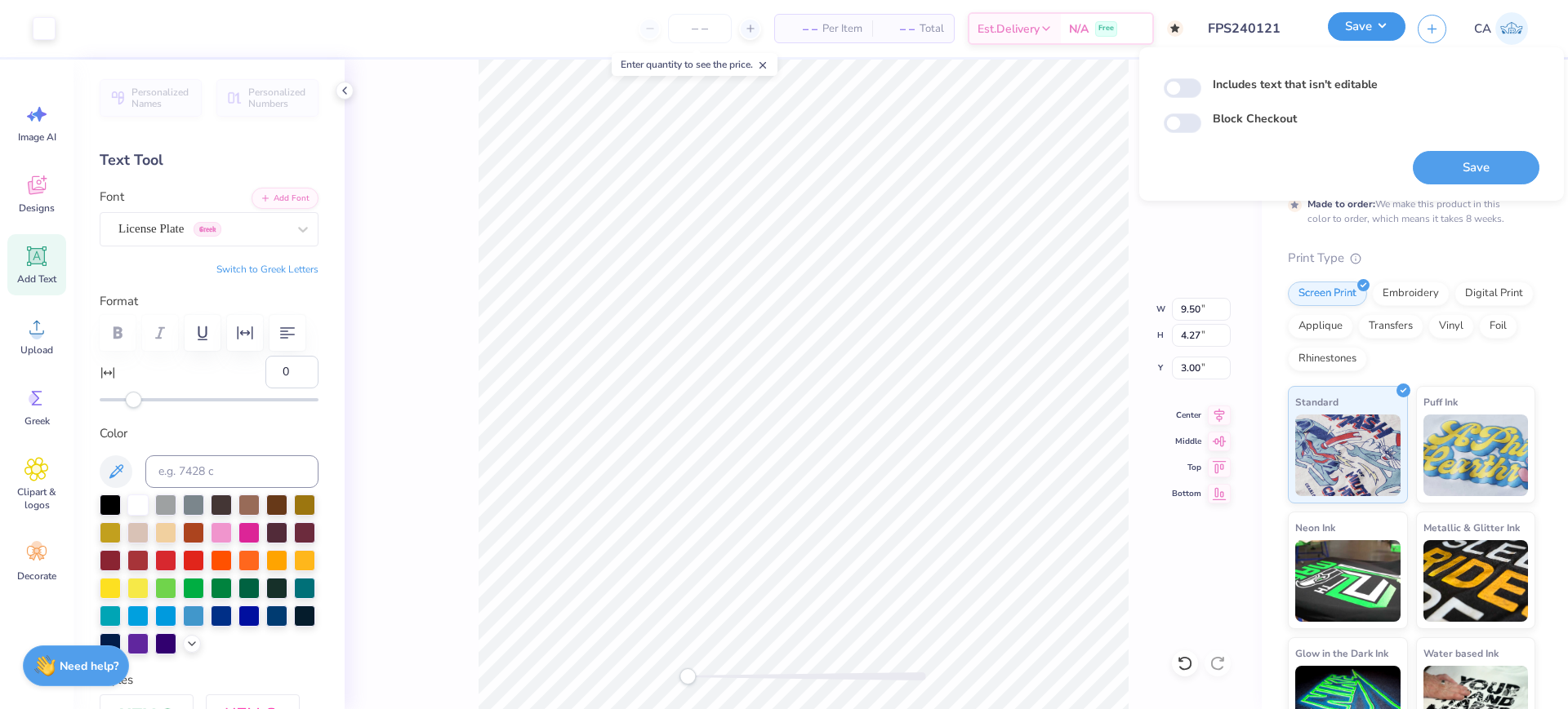
click at [1371, 29] on button "Save" at bounding box center [1366, 27] width 77 height 28
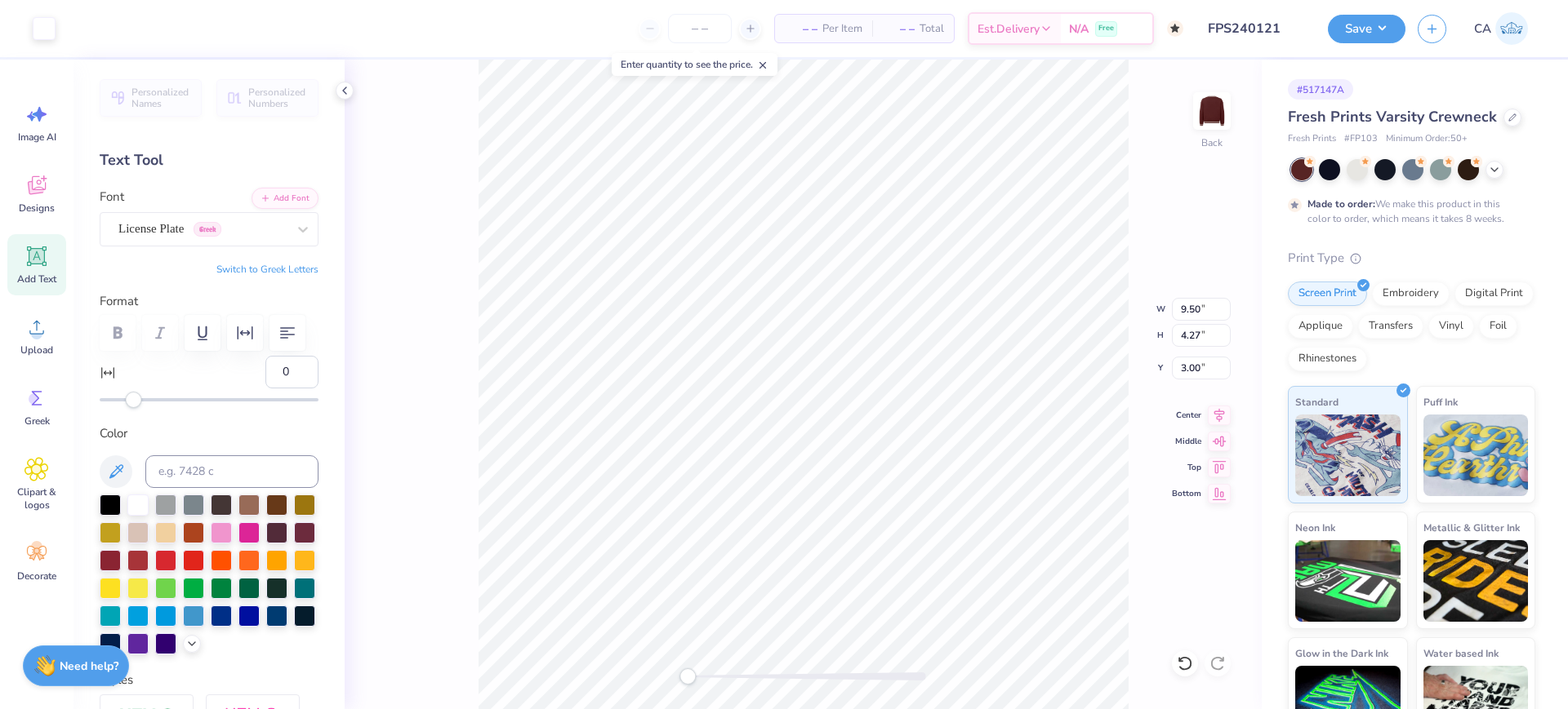
click at [1503, 118] on div at bounding box center [1512, 117] width 18 height 18
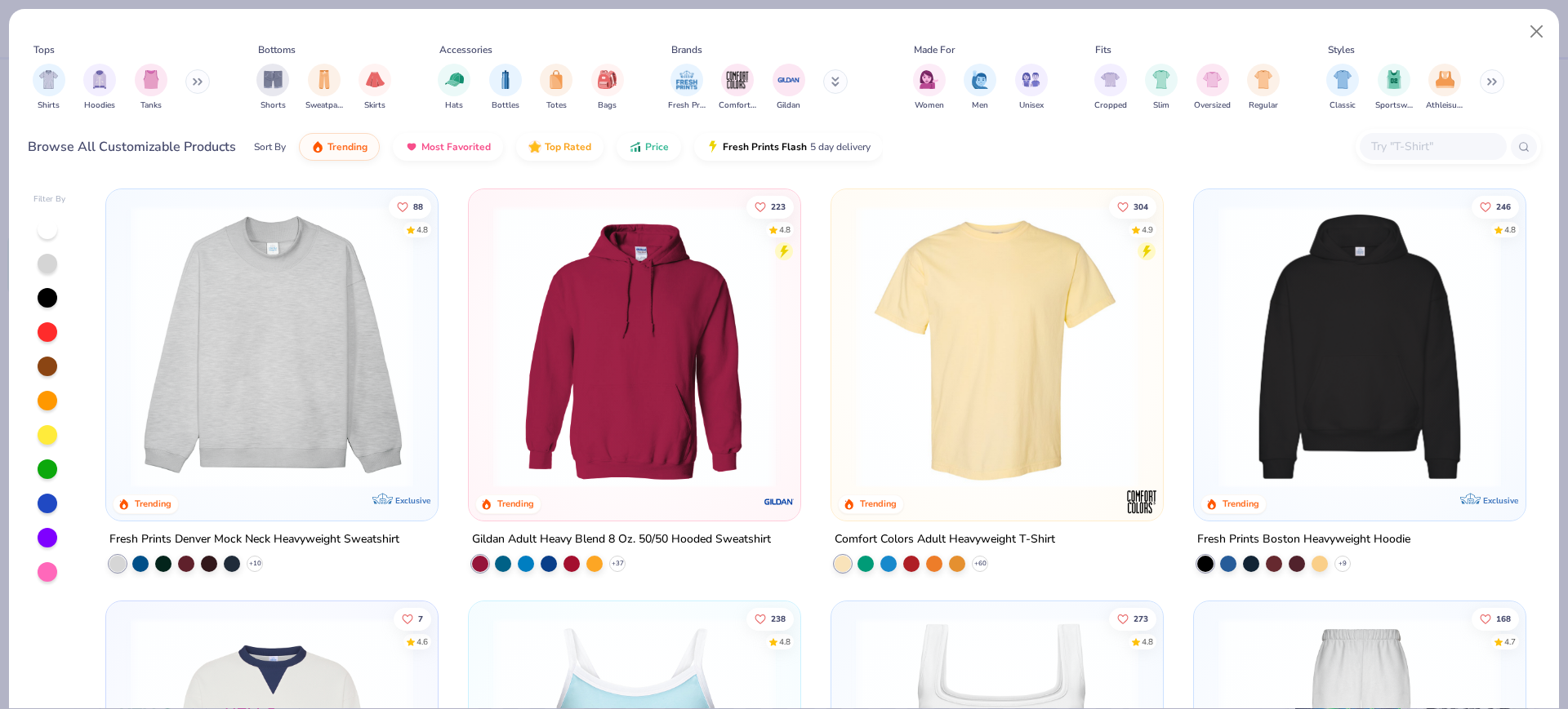
click at [337, 346] on img at bounding box center [272, 347] width 299 height 283
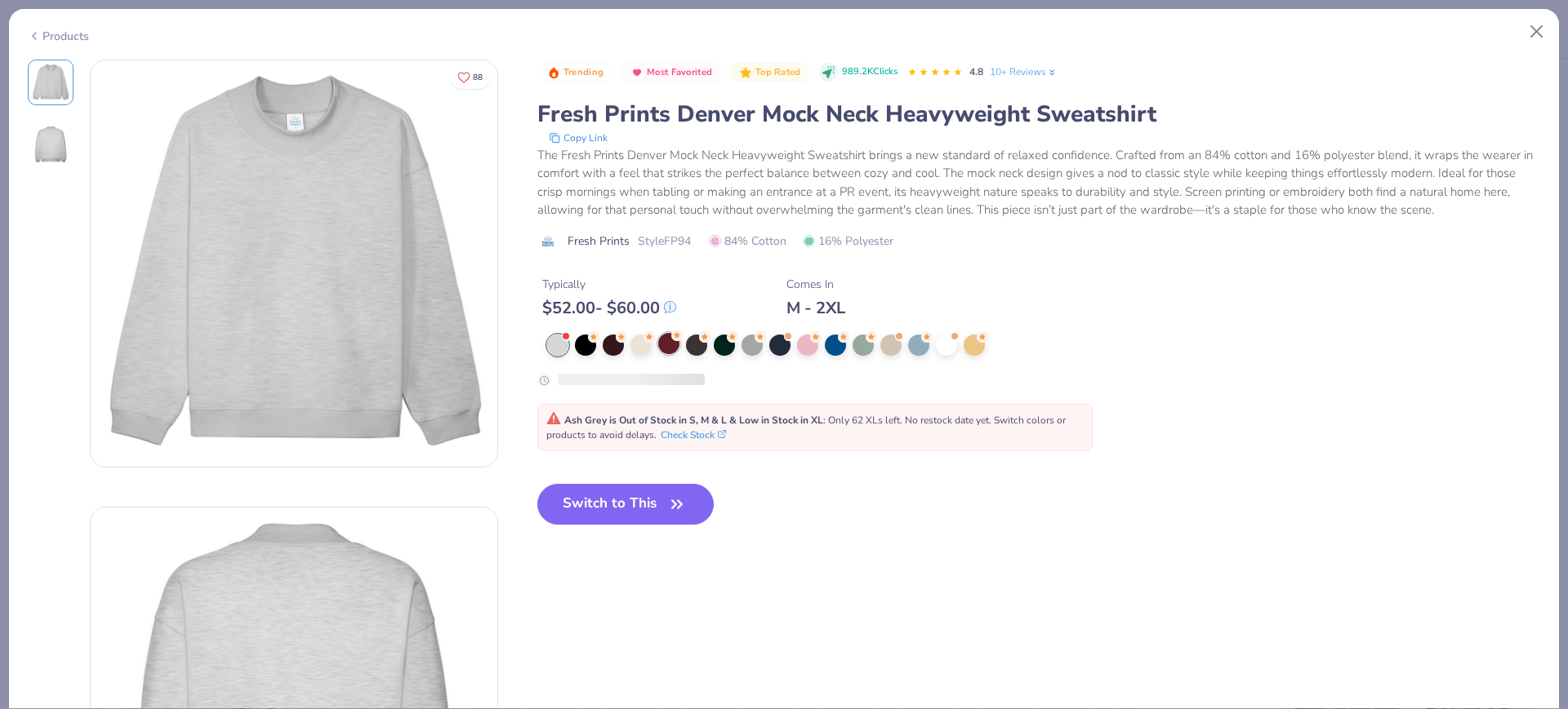
click at [677, 345] on div at bounding box center [668, 344] width 21 height 21
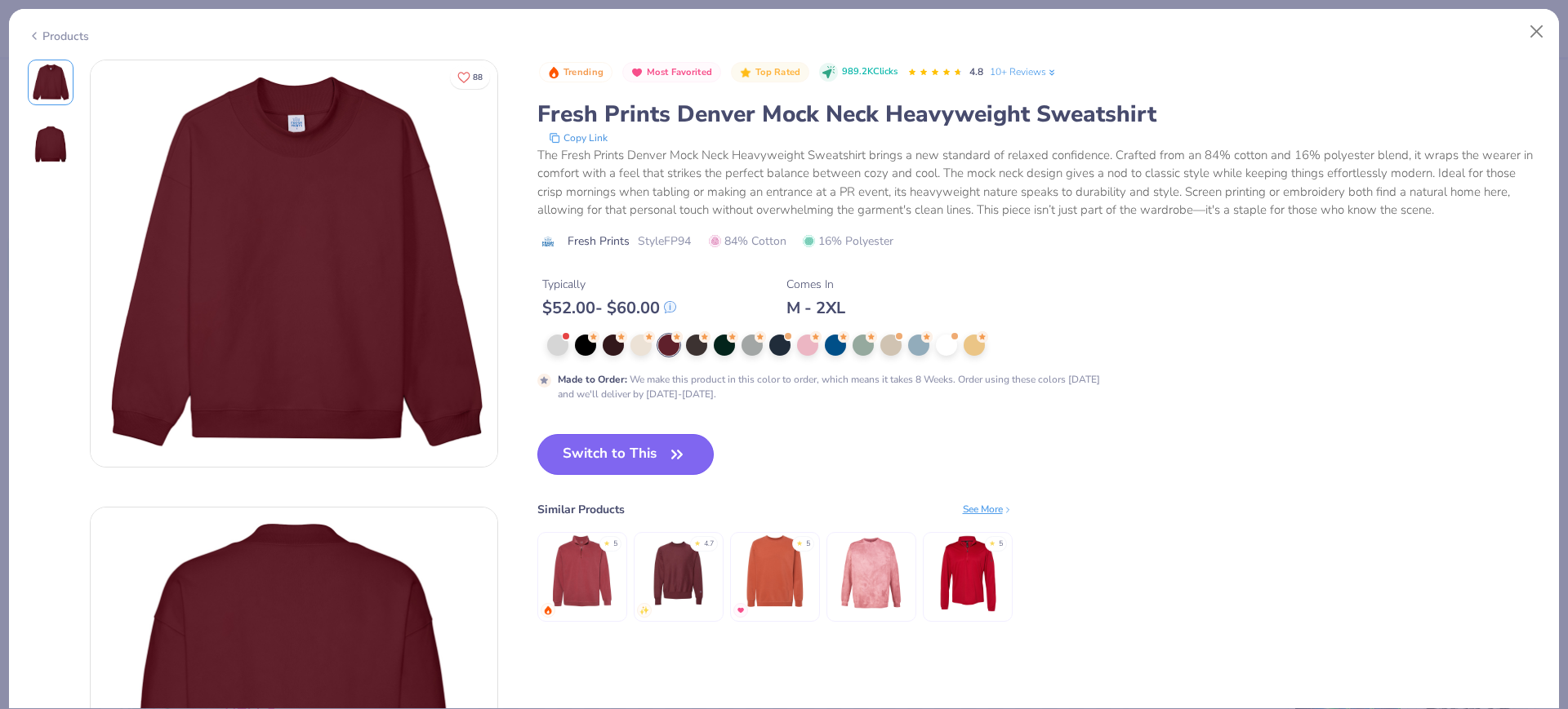
click at [597, 448] on button "Switch to This" at bounding box center [625, 455] width 177 height 41
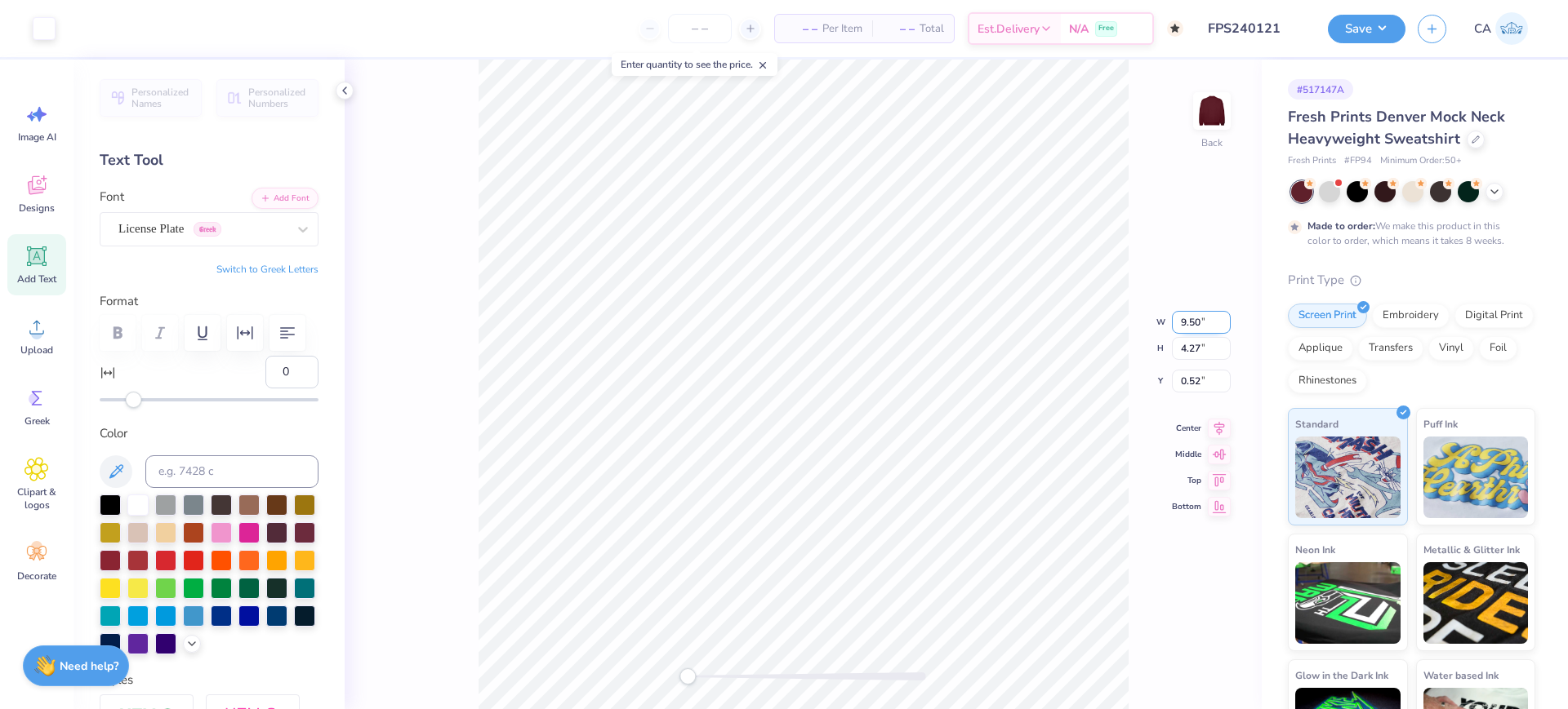
click at [1183, 328] on input "9.50" at bounding box center [1201, 323] width 59 height 23
type input "3.65"
type input "1.67"
type input "1.83"
click at [1183, 328] on input "1.67" at bounding box center [1201, 336] width 59 height 23
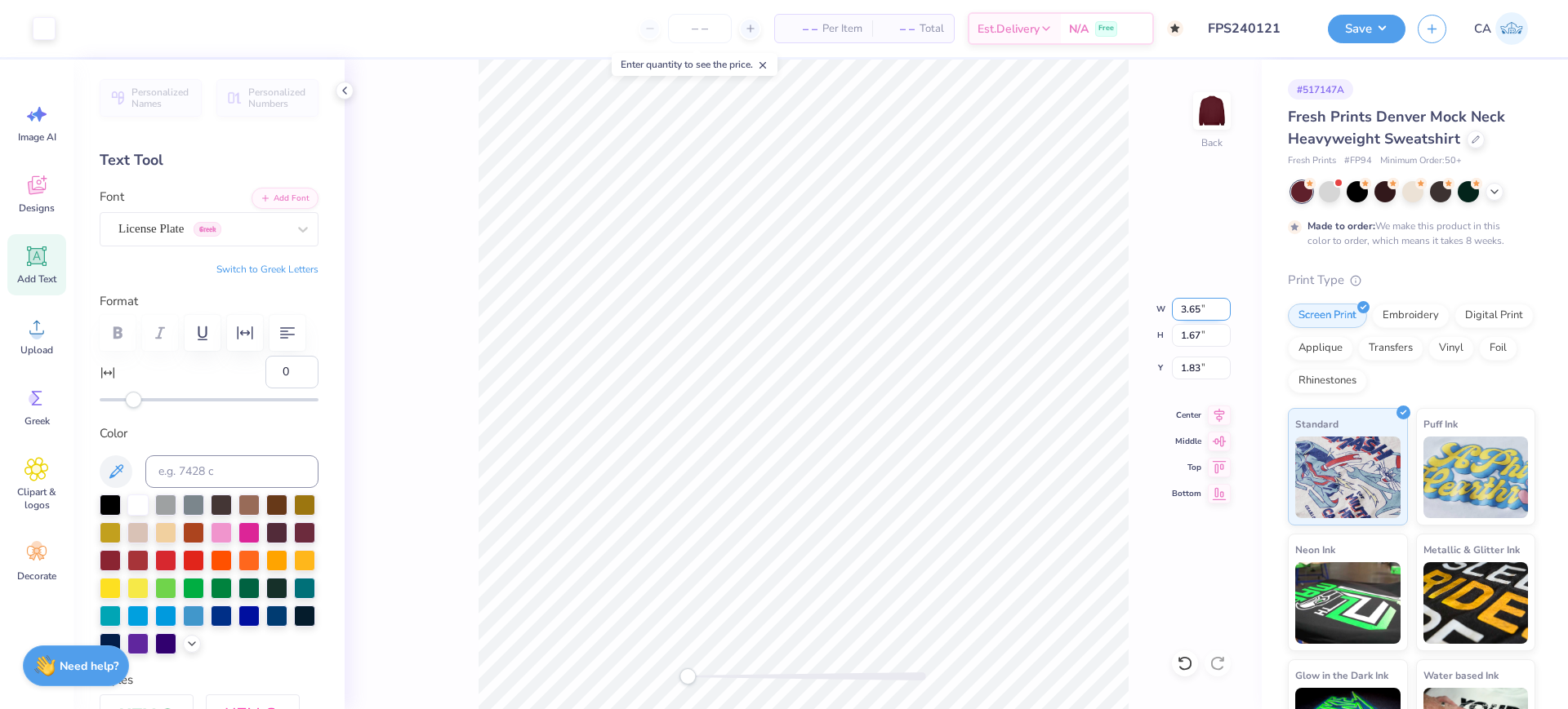
click at [1197, 305] on input "3.65" at bounding box center [1201, 309] width 59 height 23
type input "5.45"
type input "2.35"
type input "1.48"
click at [1197, 305] on input "5.45" at bounding box center [1201, 309] width 59 height 23
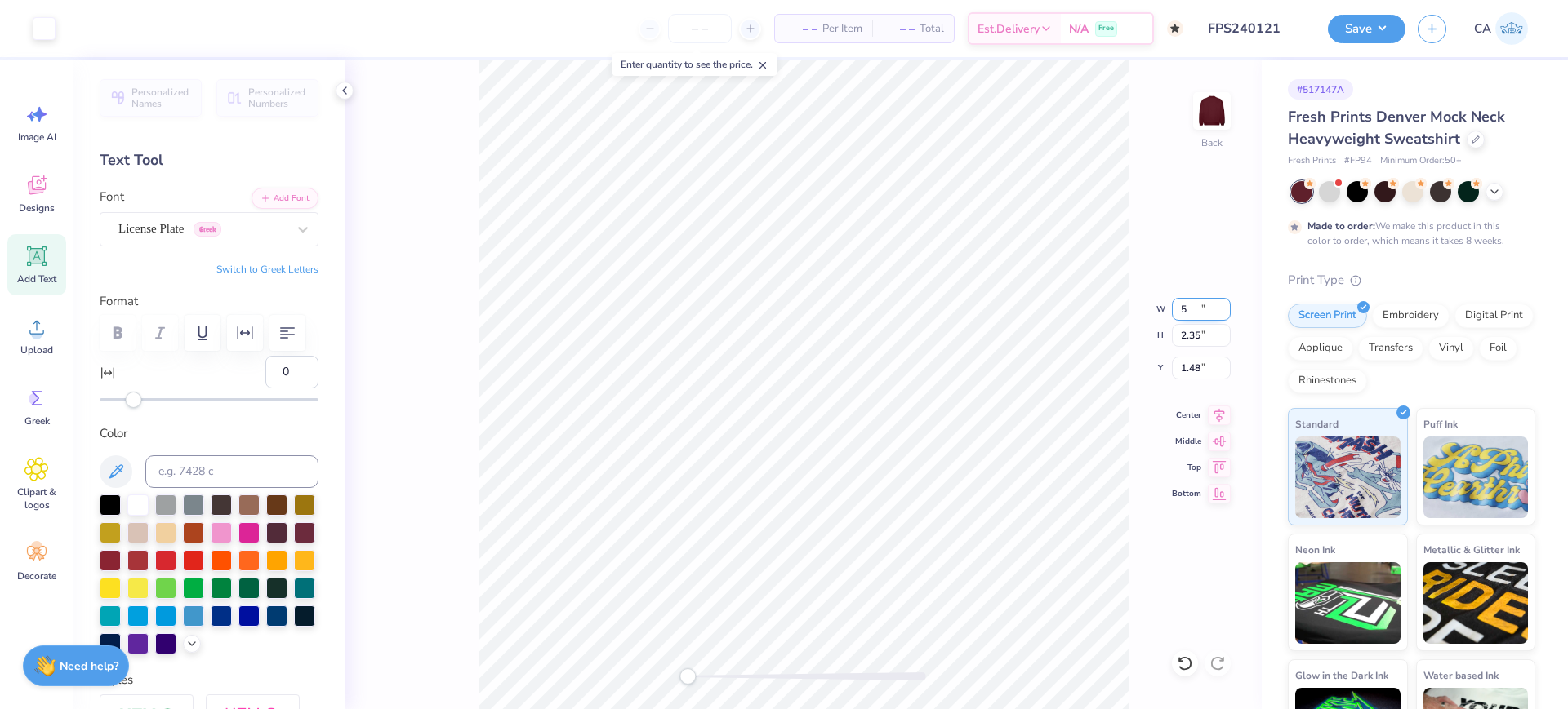
type input "4.88"
type input "2.14"
type input "1.59"
click at [1197, 305] on input "4.88" at bounding box center [1201, 309] width 59 height 23
type input "5.04"
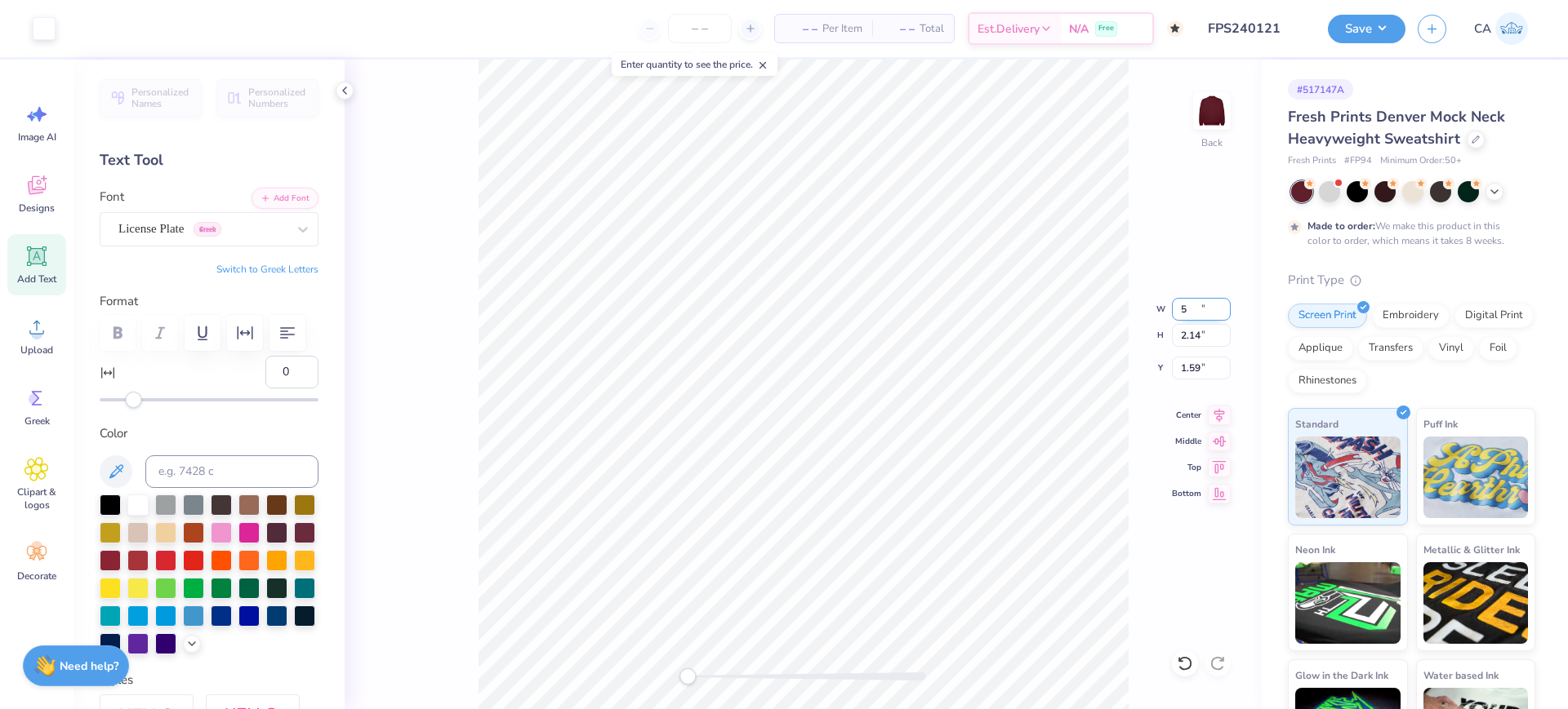
type input "2.20"
type input "1.56"
click at [1225, 306] on input "5.18" at bounding box center [1201, 309] width 59 height 23
click at [1225, 306] on input "5.45" at bounding box center [1201, 309] width 59 height 23
click at [1225, 306] on input "5.46" at bounding box center [1201, 309] width 59 height 23
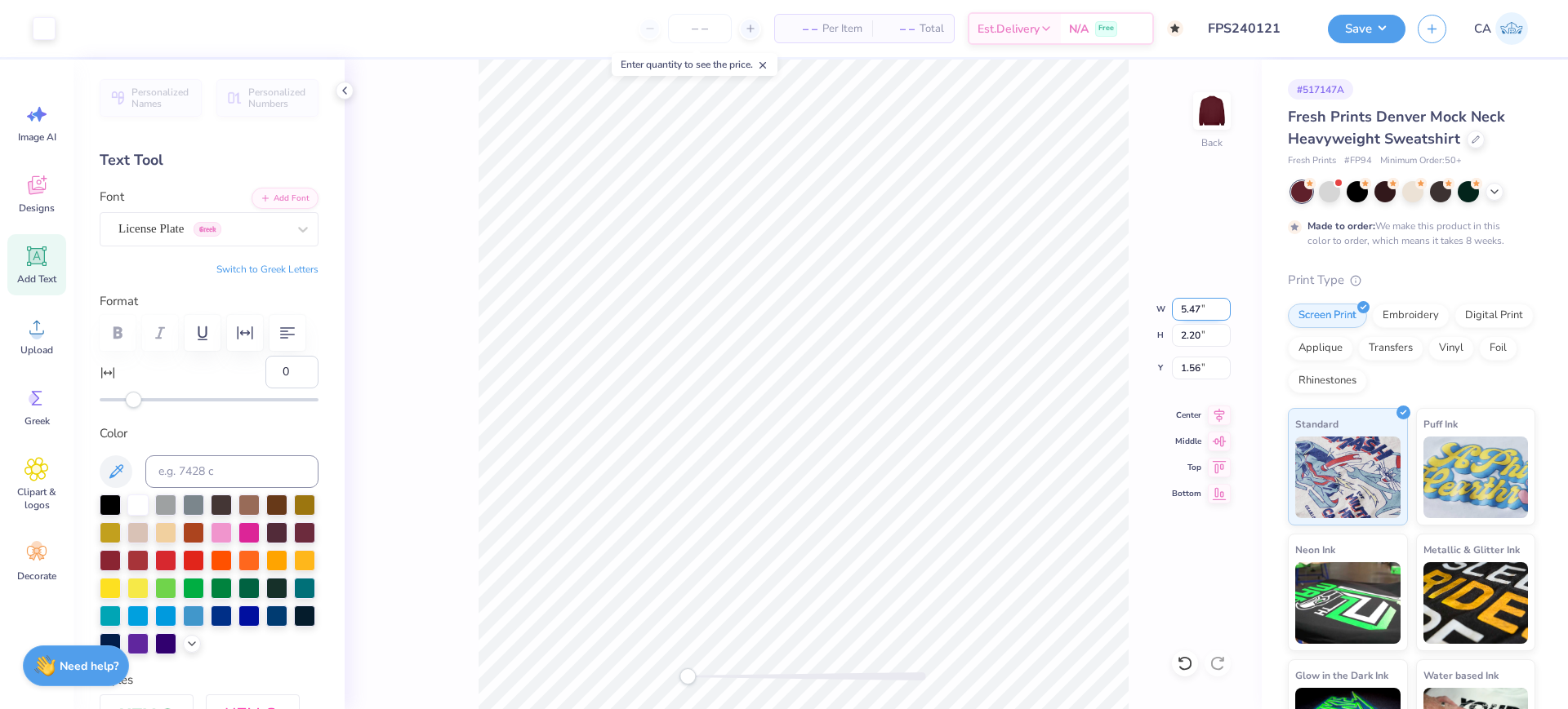
click at [1225, 306] on input "5.47" at bounding box center [1201, 309] width 59 height 23
click at [1225, 306] on input "5.48" at bounding box center [1201, 309] width 59 height 23
click at [1225, 306] on input "5.56" at bounding box center [1201, 309] width 59 height 23
click at [1225, 306] on input "5.57" at bounding box center [1201, 309] width 59 height 23
click at [1225, 306] on input "5.64" at bounding box center [1201, 309] width 59 height 23
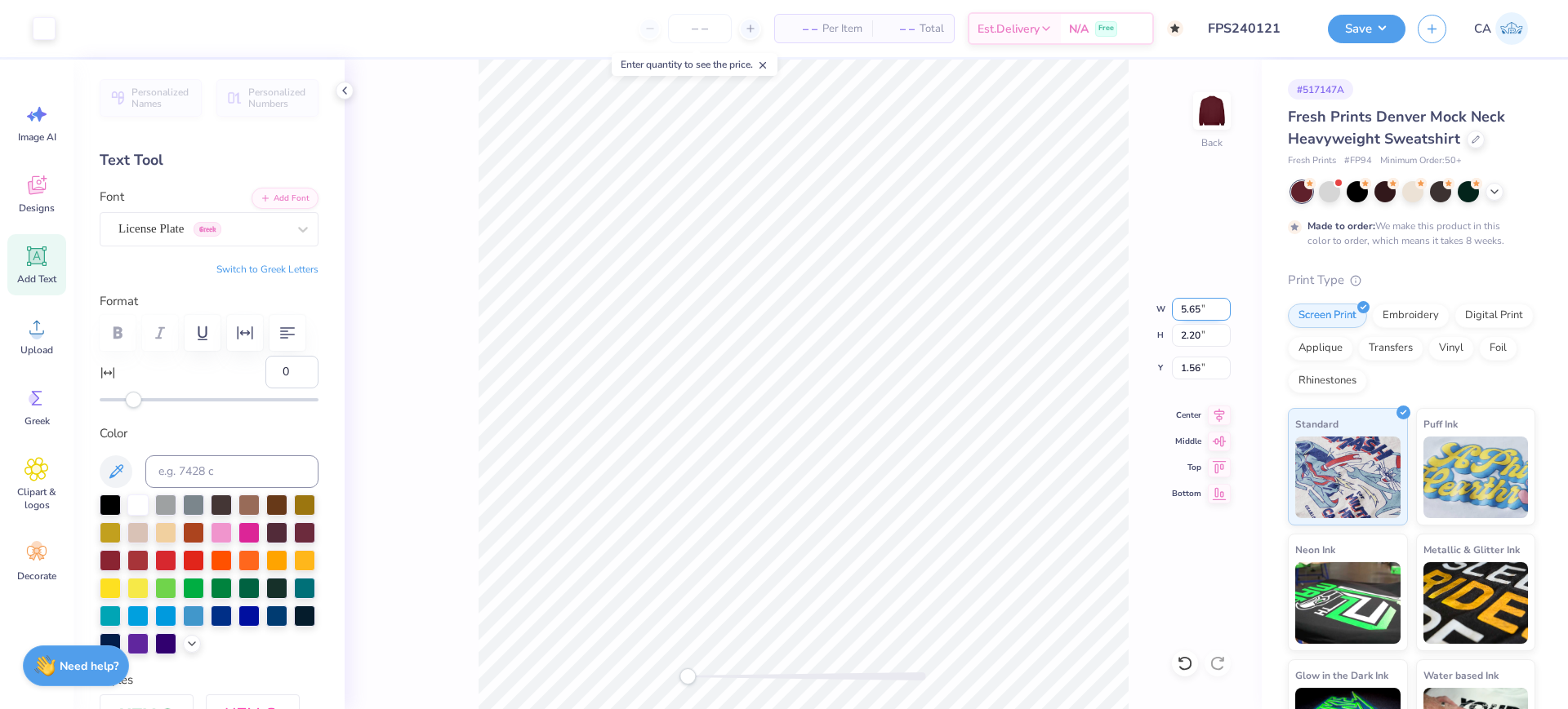
click at [1225, 306] on input "5.65" at bounding box center [1201, 309] width 59 height 23
click at [1225, 306] on input "5.66" at bounding box center [1201, 309] width 59 height 23
click at [1228, 315] on input "5.65" at bounding box center [1201, 309] width 59 height 23
click at [1228, 315] on input "5.64" at bounding box center [1201, 309] width 59 height 23
click at [1228, 315] on input "5.63" at bounding box center [1201, 309] width 59 height 23
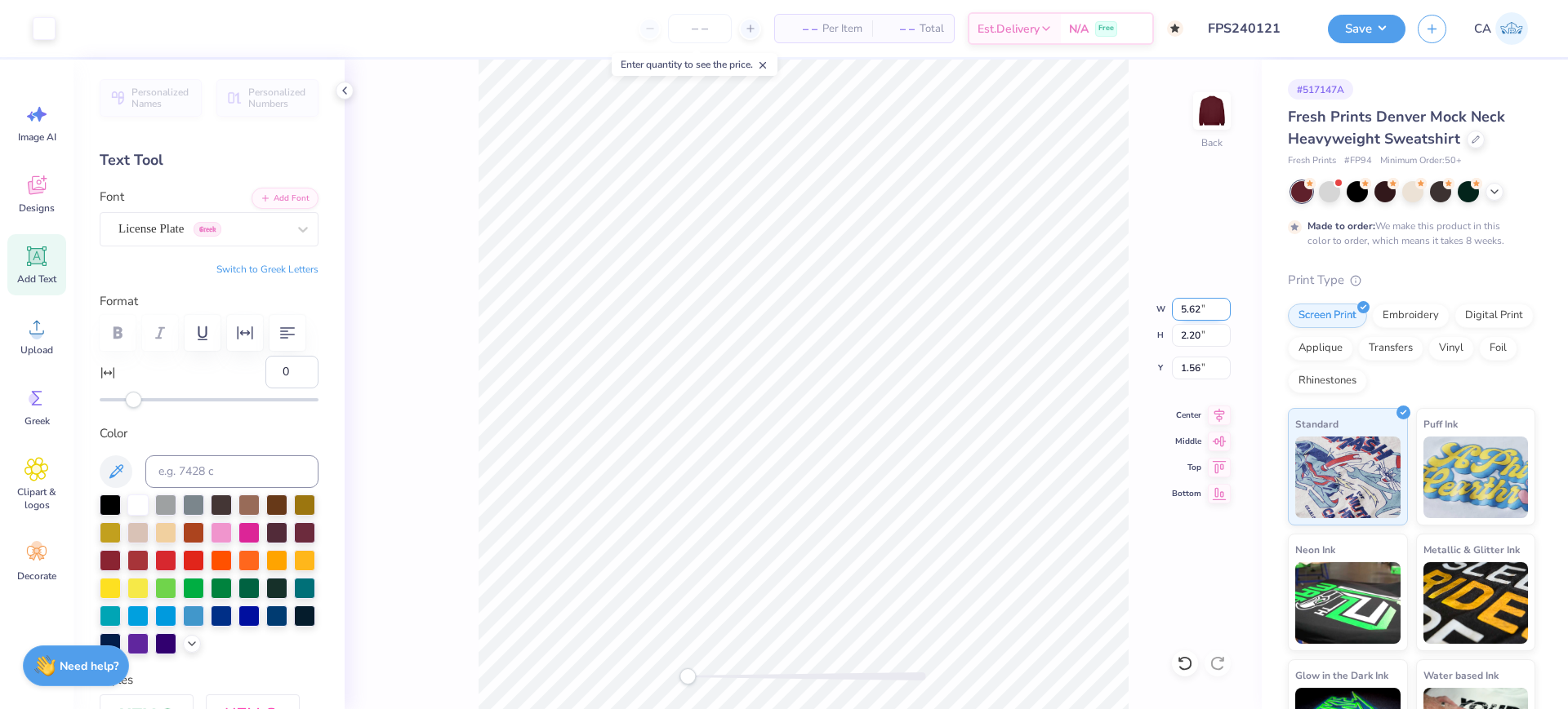
click at [1228, 315] on input "5.62" at bounding box center [1201, 309] width 59 height 23
click at [1228, 315] on input "5.61" at bounding box center [1201, 309] width 59 height 23
click at [1228, 315] on input "5.6" at bounding box center [1201, 309] width 59 height 23
click at [1228, 315] on input "5.59" at bounding box center [1201, 309] width 59 height 23
click at [1228, 315] on input "5.58" at bounding box center [1201, 309] width 59 height 23
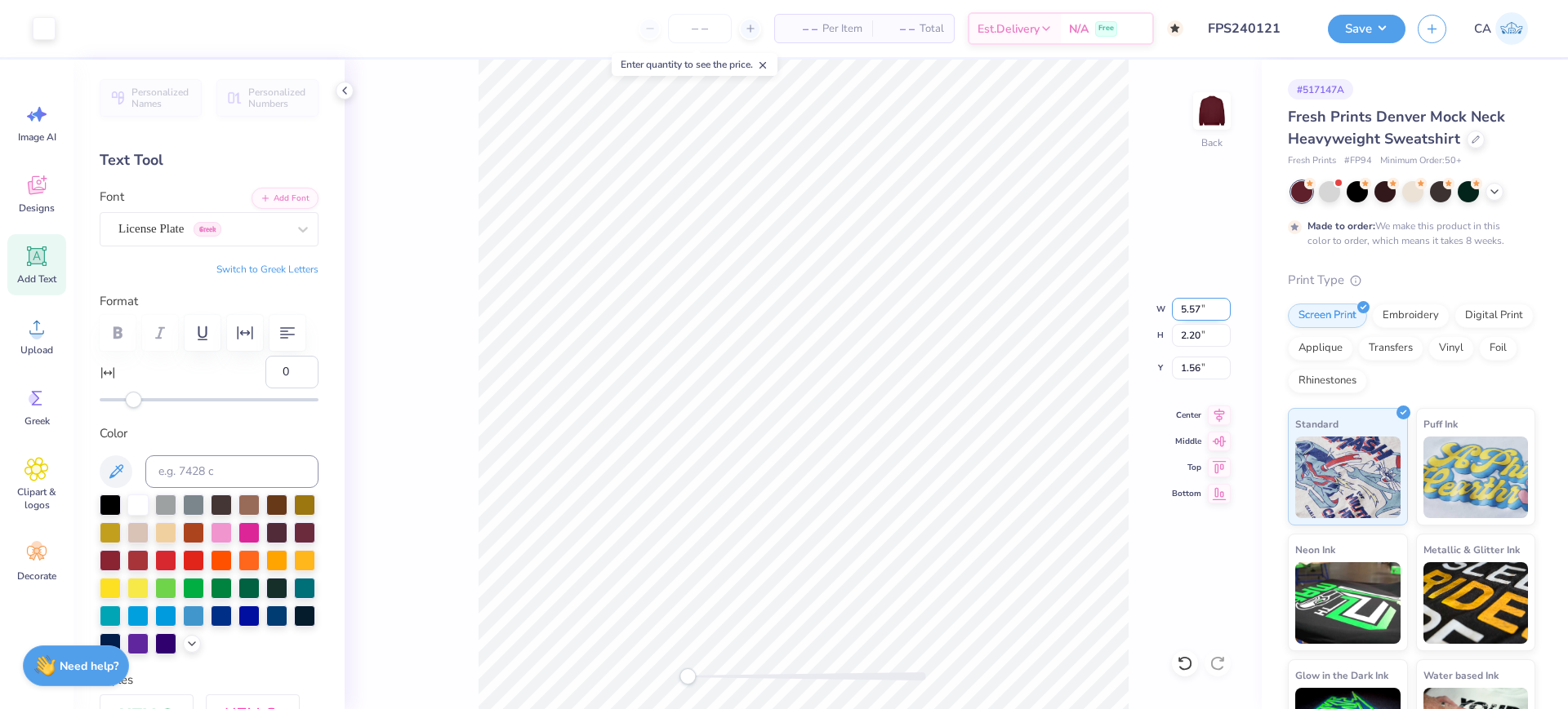
click at [1228, 315] on input "5.57" at bounding box center [1201, 309] width 59 height 23
click at [1228, 315] on input "5.56" at bounding box center [1201, 309] width 59 height 23
click at [1228, 315] on input "5.55" at bounding box center [1201, 309] width 59 height 23
click at [1228, 315] on input "5.54" at bounding box center [1201, 309] width 59 height 23
click at [1228, 315] on input "5.53" at bounding box center [1201, 309] width 59 height 23
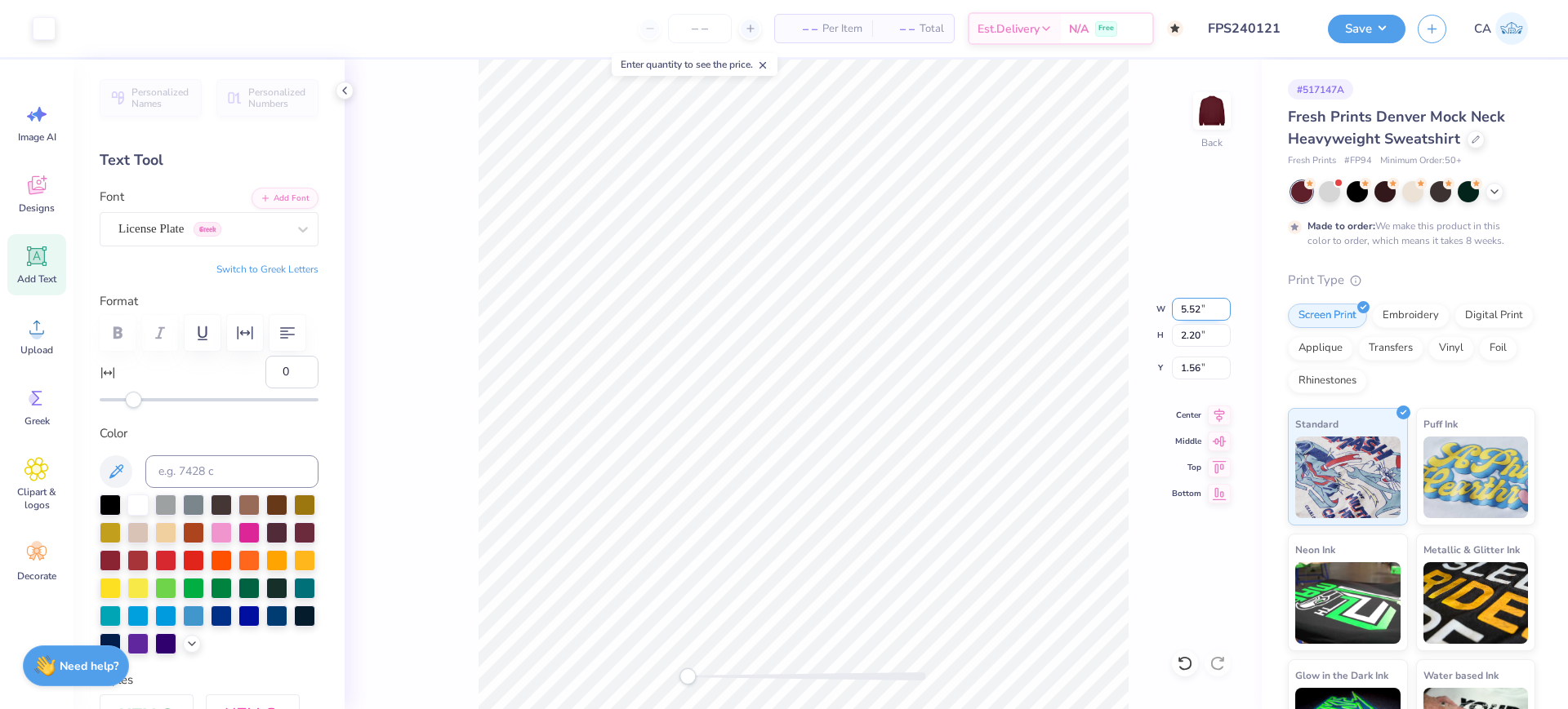
click at [1228, 315] on input "5.52" at bounding box center [1201, 309] width 59 height 23
click at [1228, 315] on input "5.51" at bounding box center [1201, 309] width 59 height 23
type input "5.5"
click at [1228, 315] on input "5.5" at bounding box center [1201, 309] width 59 height 23
click at [747, 668] on div at bounding box center [804, 676] width 245 height 16
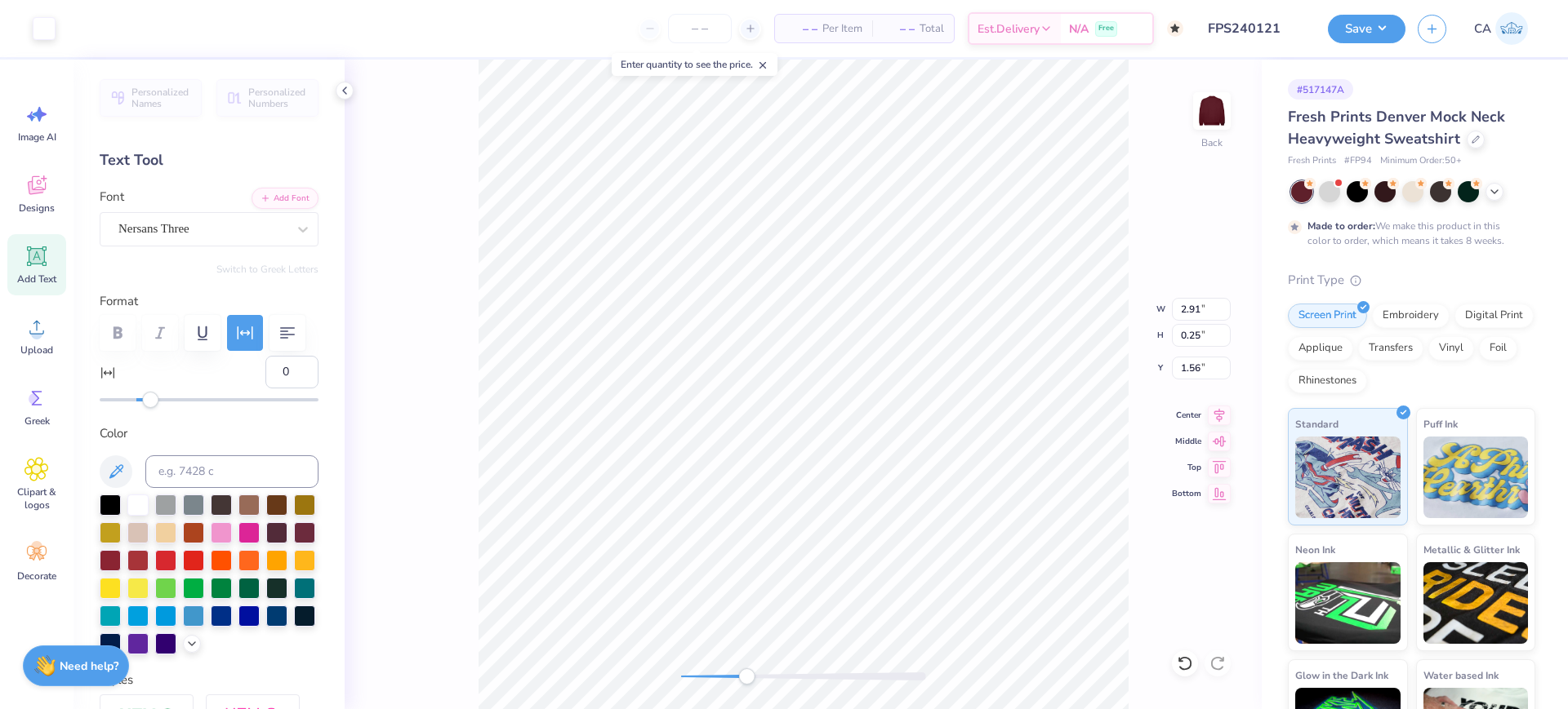
type input "10"
type input "3.74"
type input "0.14"
type input "3.61"
type input "0"
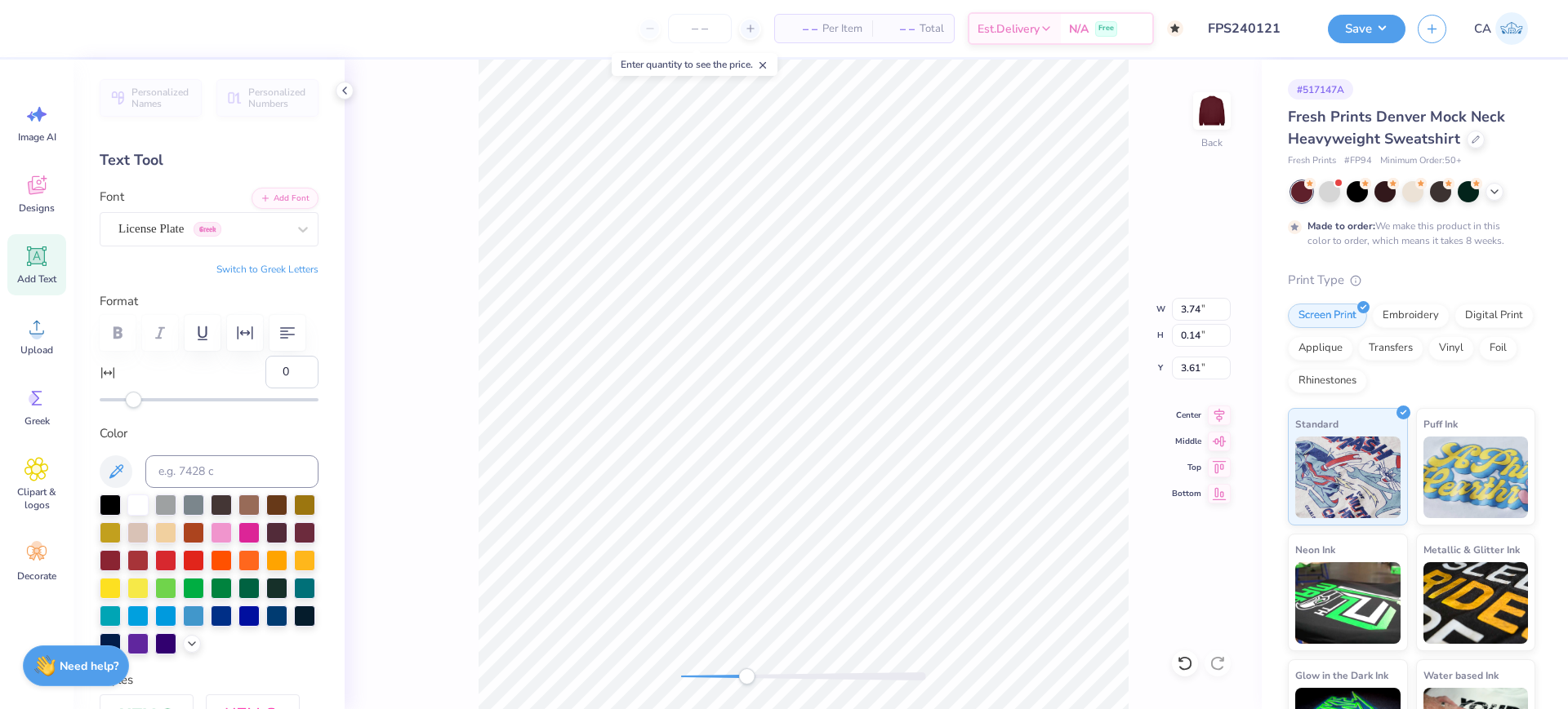
type input "1.27"
type input "0.84"
type input "2.30"
type input "1.66"
type input "0.82"
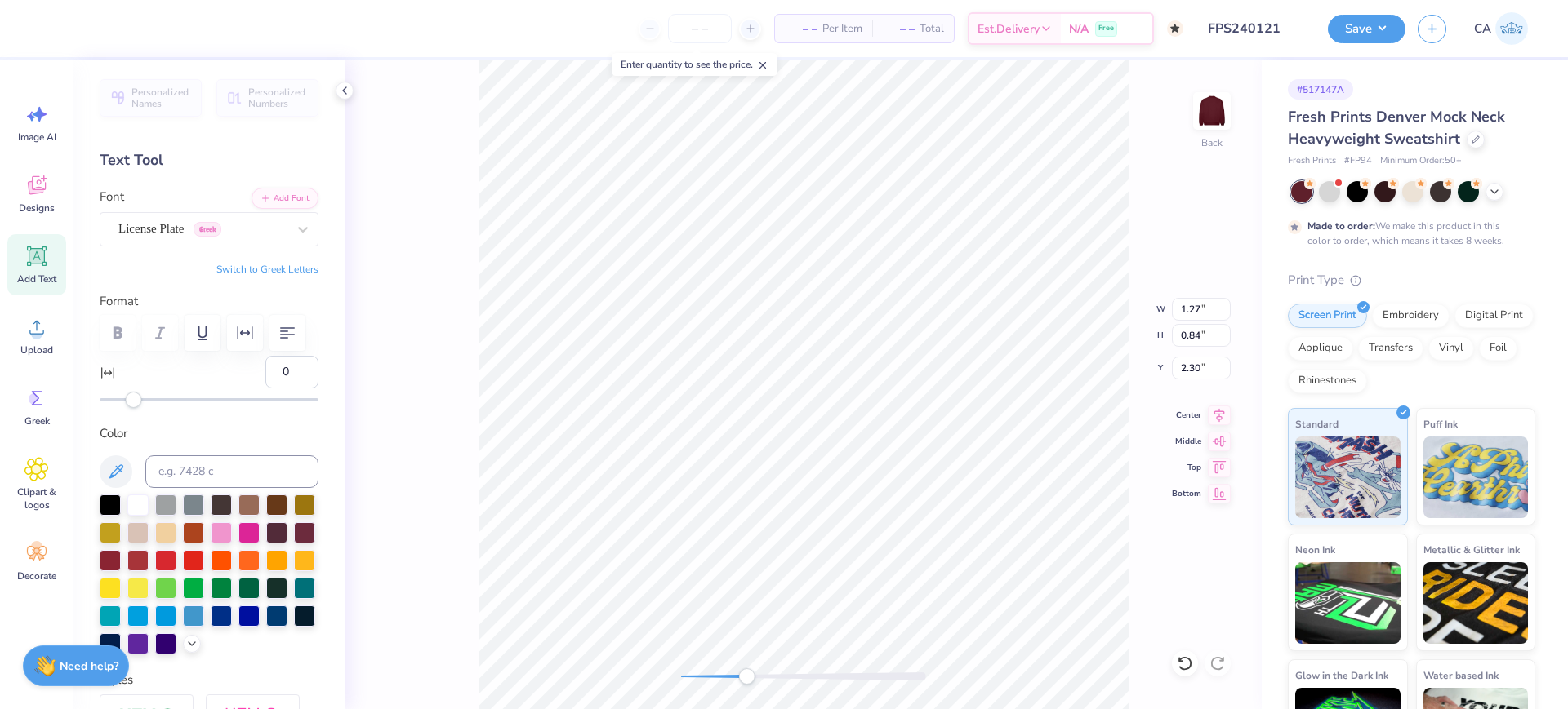
type input "2.31"
type input "0.73"
type input "0.96"
type input "2.22"
click at [1189, 316] on input "4.26" at bounding box center [1201, 309] width 59 height 23
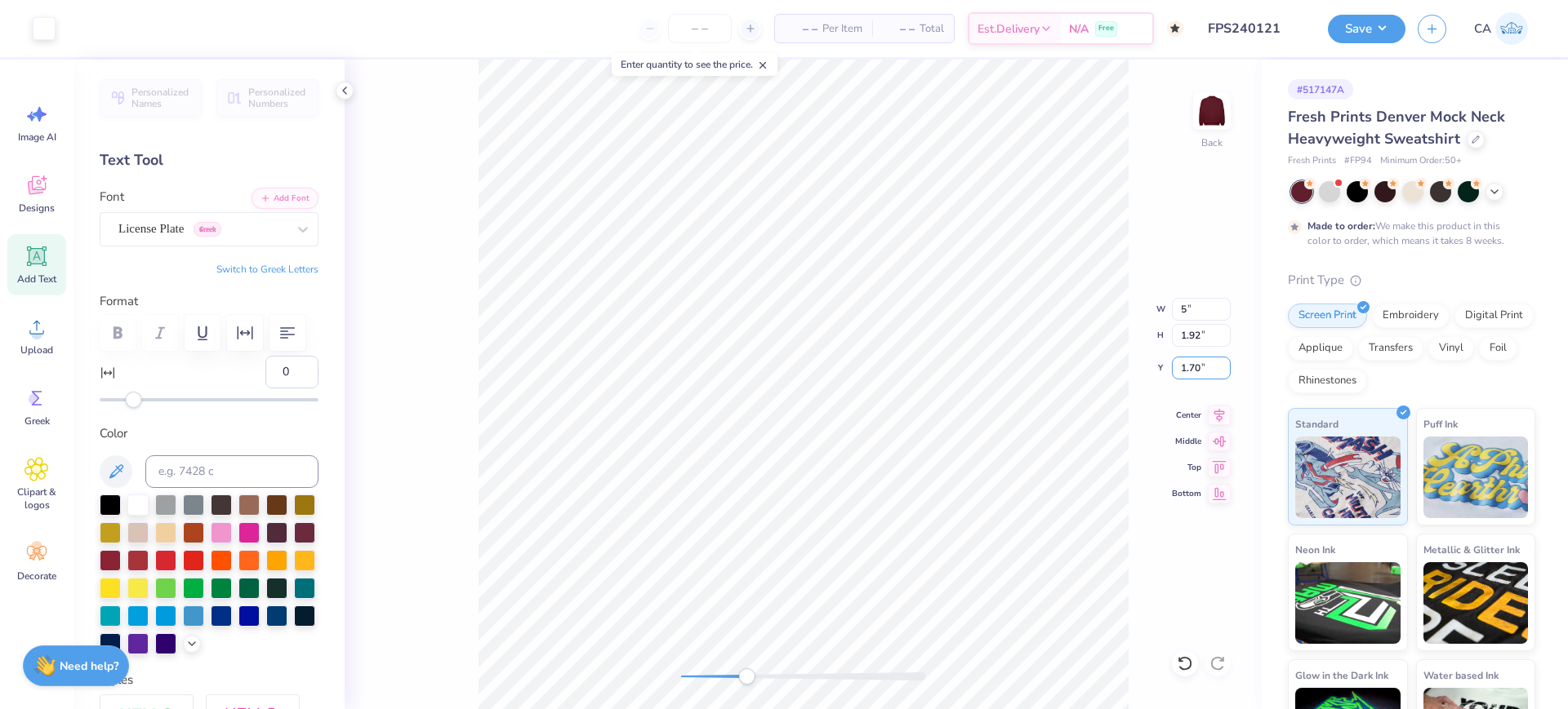
click at [1182, 370] on input "1.70" at bounding box center [1201, 368] width 59 height 23
type input "5.86"
type input "2.64"
type input "1.34"
type input "5.02"
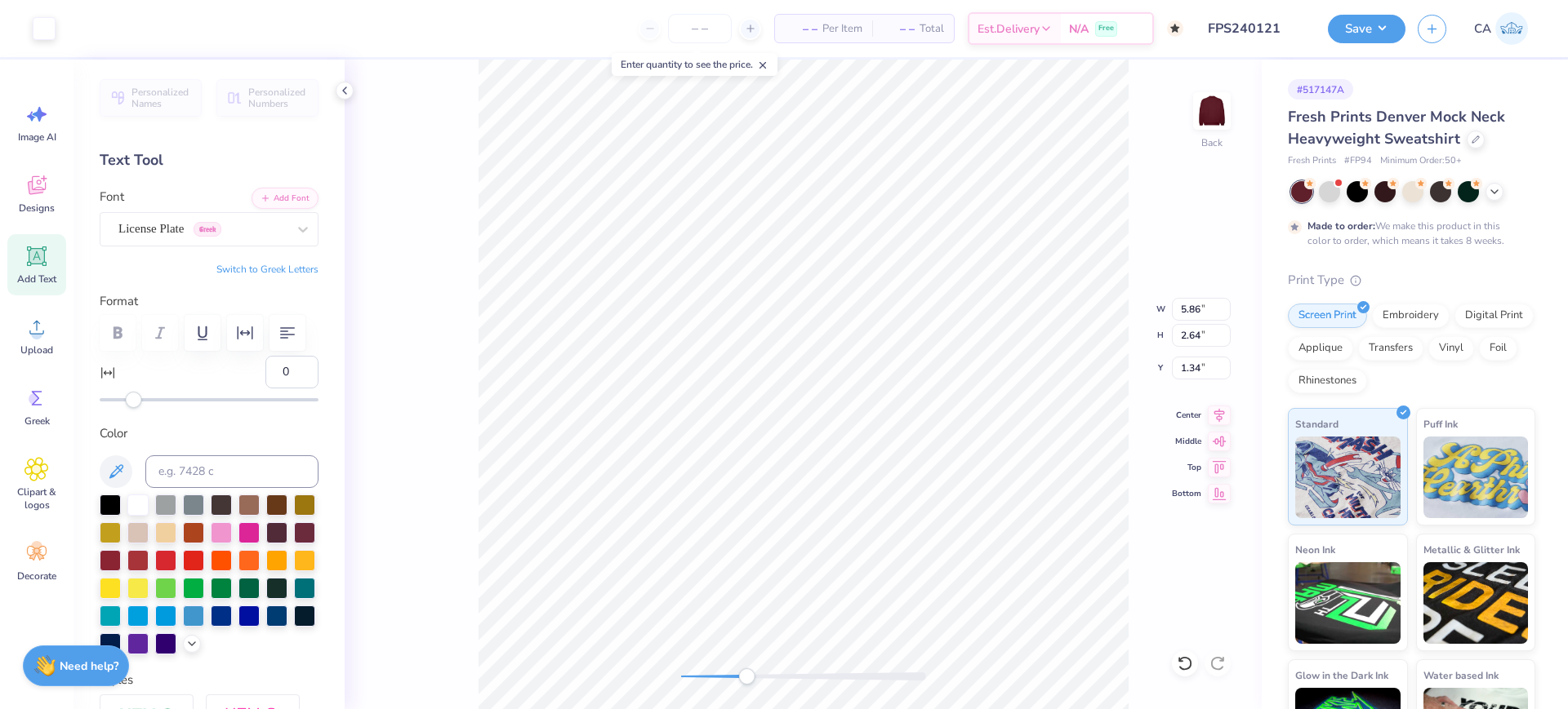
type input "0.19"
type input "3.41"
type input "4.28"
type input "0.17"
type input "3.43"
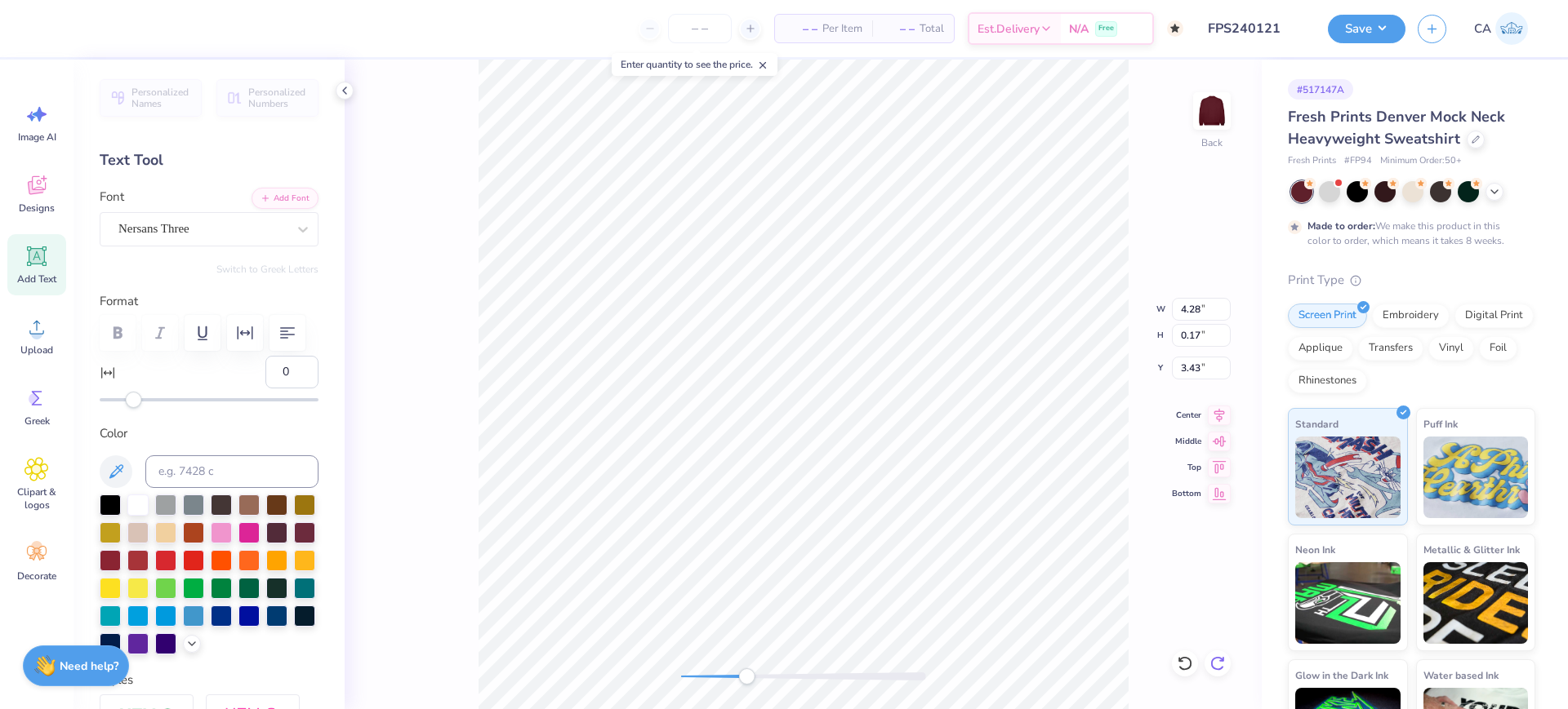
click at [1222, 661] on icon at bounding box center [1218, 664] width 16 height 16
click at [1176, 662] on div at bounding box center [1184, 663] width 26 height 26
drag, startPoint x: 762, startPoint y: 672, endPoint x: 803, endPoint y: 676, distance: 41.2
click at [803, 676] on div "Accessibility label" at bounding box center [803, 676] width 16 height 16
drag, startPoint x: 762, startPoint y: 675, endPoint x: 745, endPoint y: 670, distance: 17.7
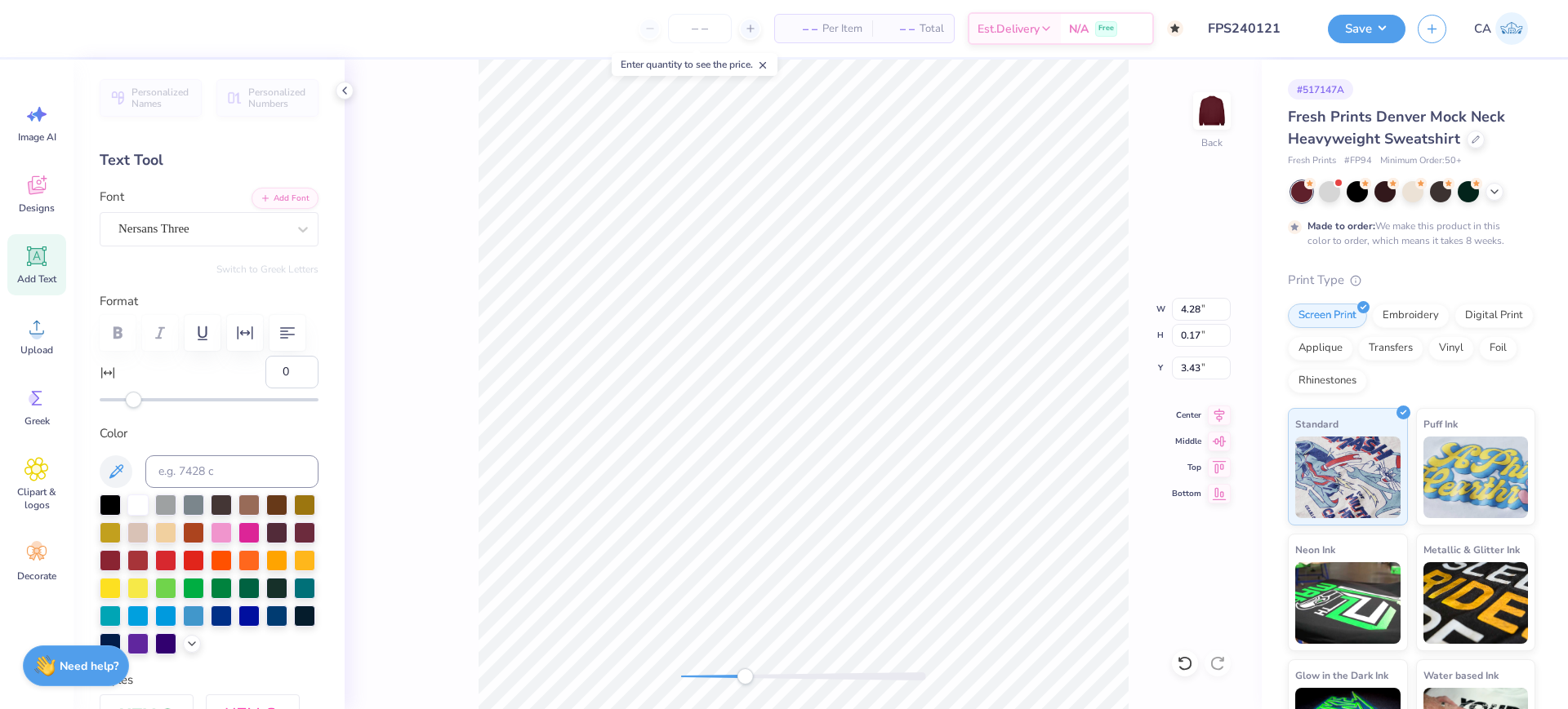
click at [745, 673] on div at bounding box center [804, 676] width 245 height 8
type input "10"
drag, startPoint x: 763, startPoint y: 674, endPoint x: 692, endPoint y: 668, distance: 71.3
click at [692, 673] on div at bounding box center [804, 676] width 245 height 8
click at [1186, 314] on input "5.00" at bounding box center [1201, 309] width 59 height 23
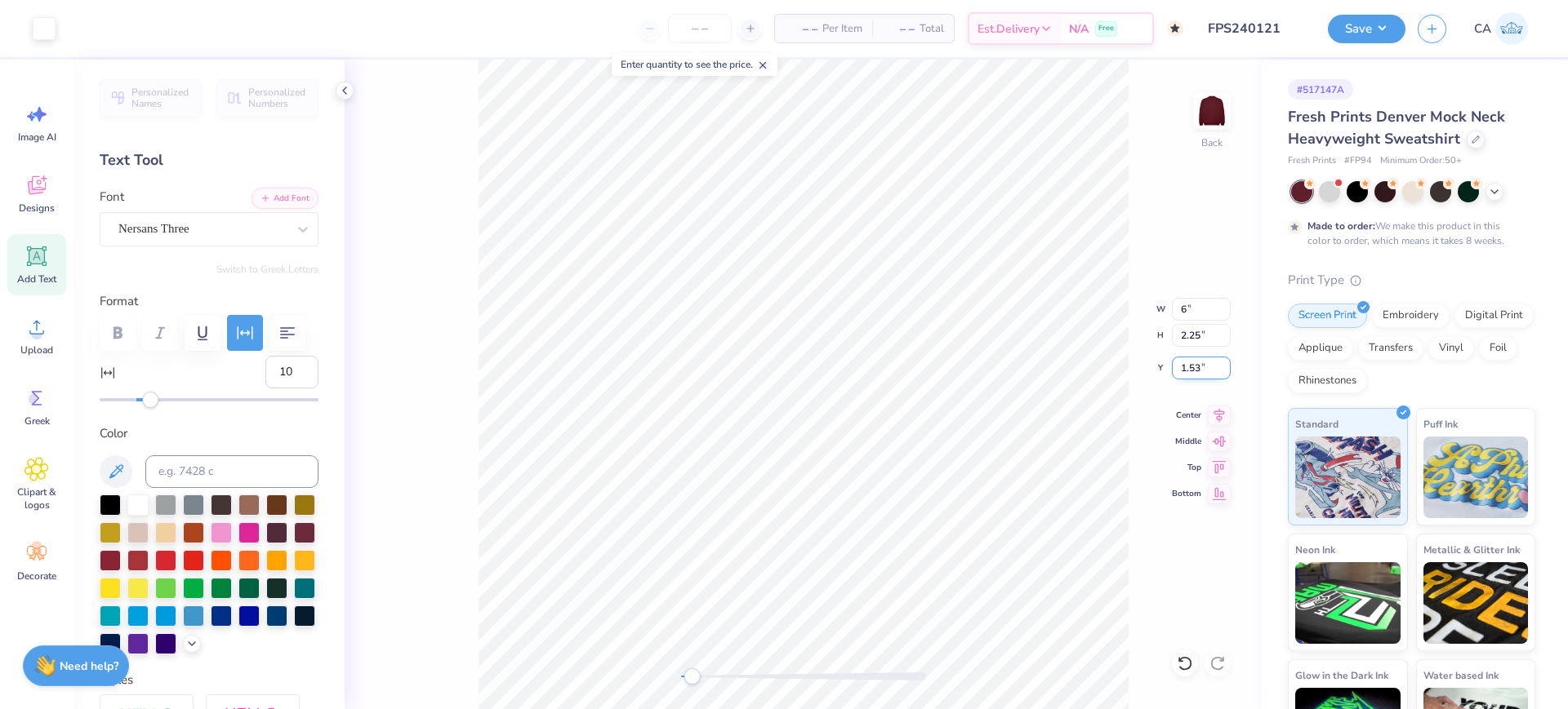
click at [1189, 364] on input "1.53" at bounding box center [1201, 368] width 59 height 23
type input "7.20"
type input "3.24"
type input "1.03"
click at [1196, 309] on input "7.20" at bounding box center [1201, 309] width 59 height 23
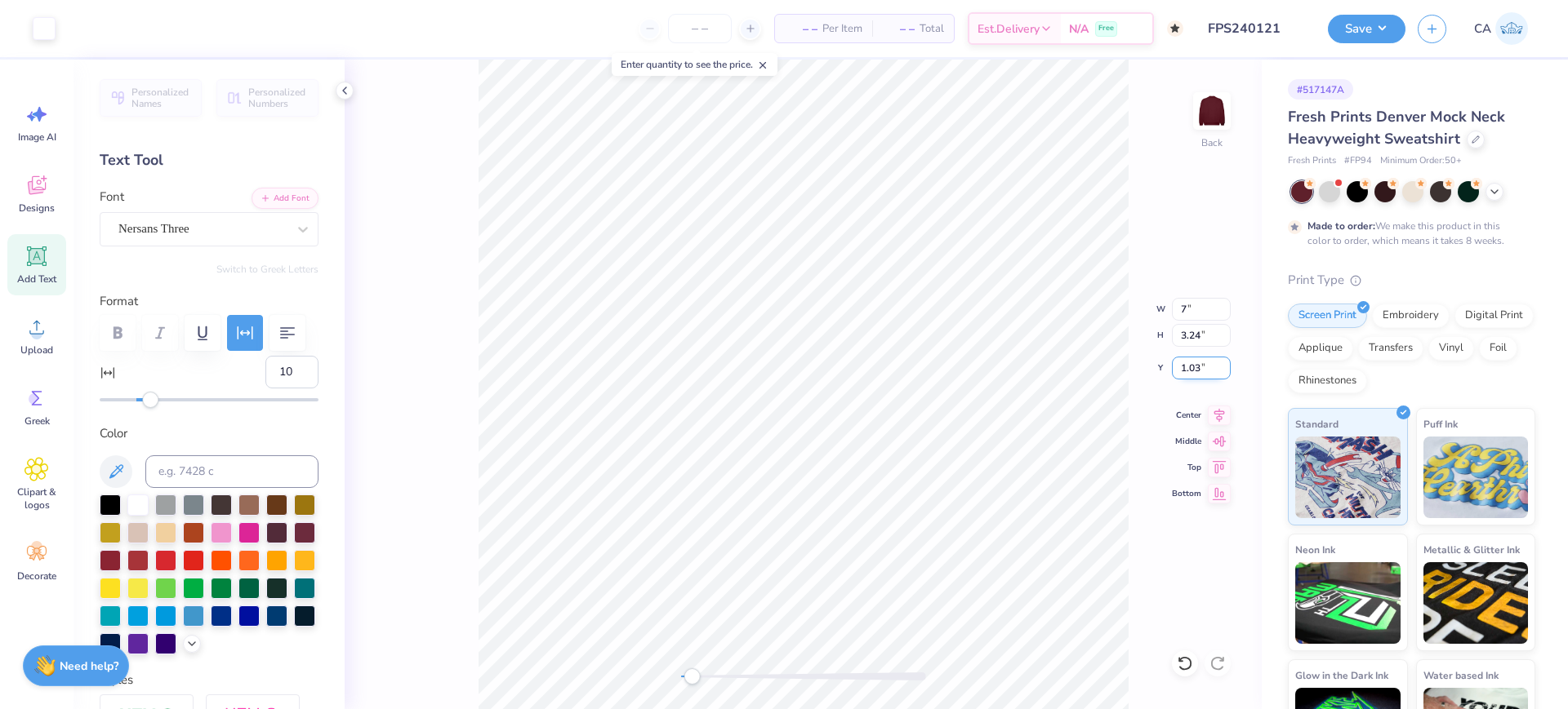
click at [1204, 365] on input "1.03" at bounding box center [1201, 368] width 59 height 23
type input "6.81"
type input "3.06"
type input "1.12"
click at [1101, 366] on div "Back W 6.81 6.81 " H 3.06 3.06 " Y 1.12 1.12 " Center Middle Top Bottom" at bounding box center [804, 384] width 917 height 649
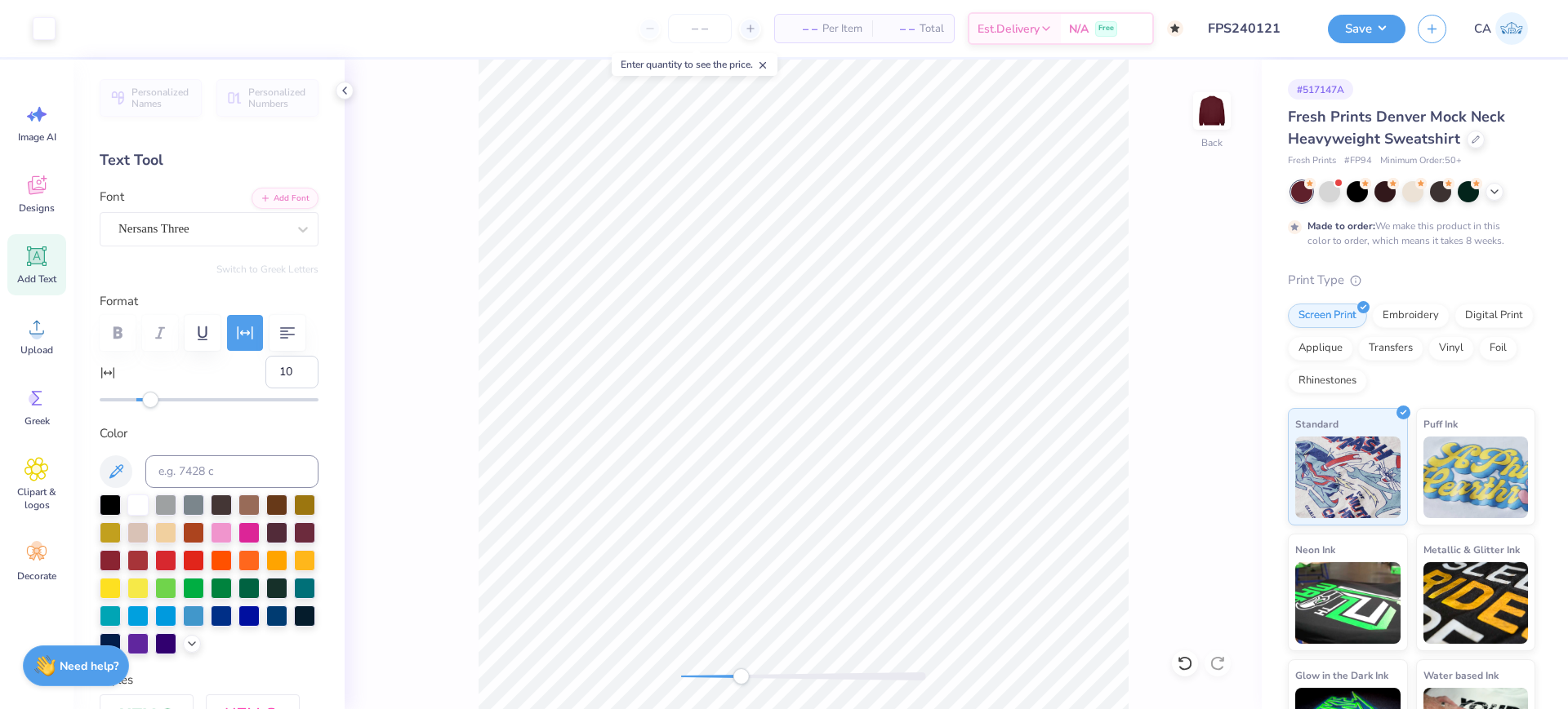
click at [740, 673] on div at bounding box center [804, 676] width 245 height 8
type input "0"
type input "1.13"
type input "1.49"
type input "1.98"
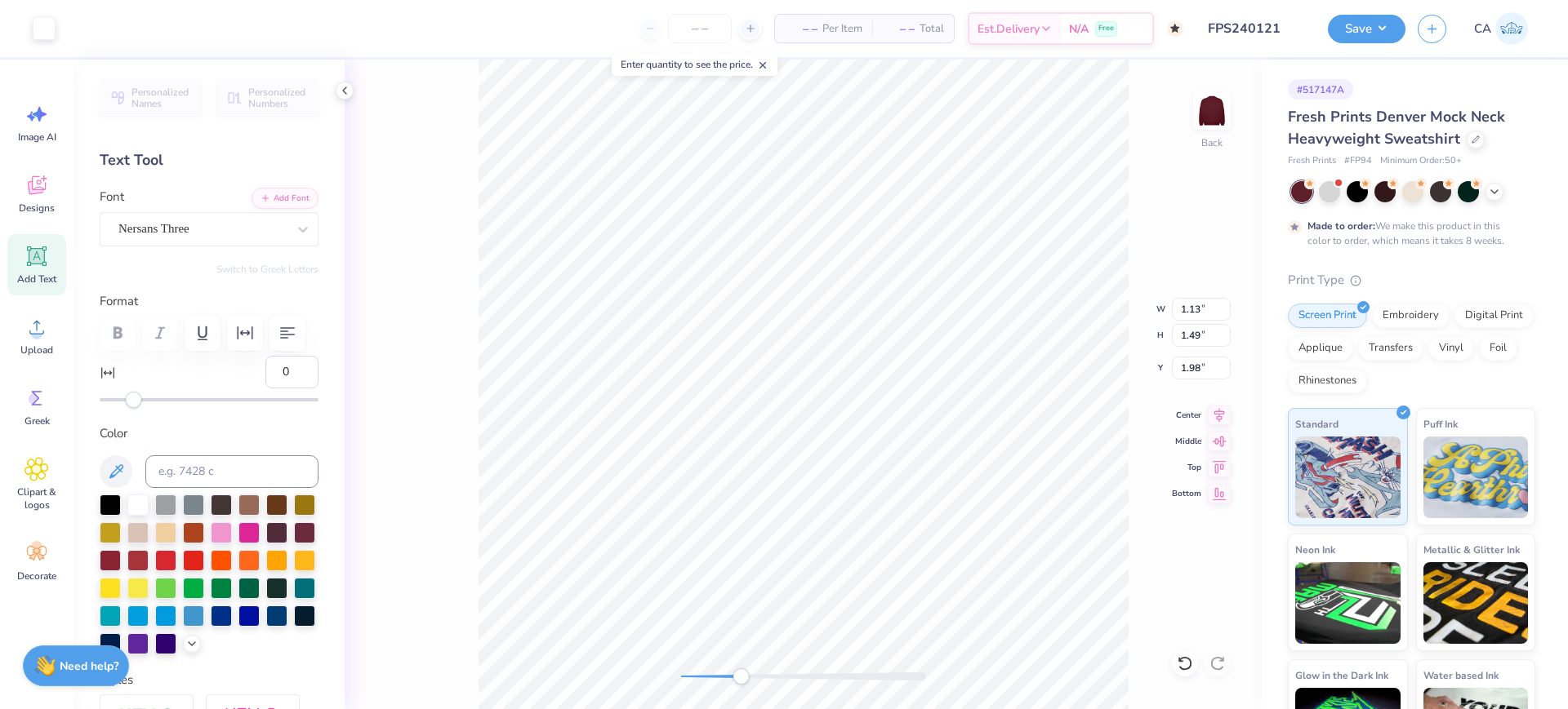
type input "6.81"
type input "3.06"
type input "1.12"
type input "4.53"
type input "0.39"
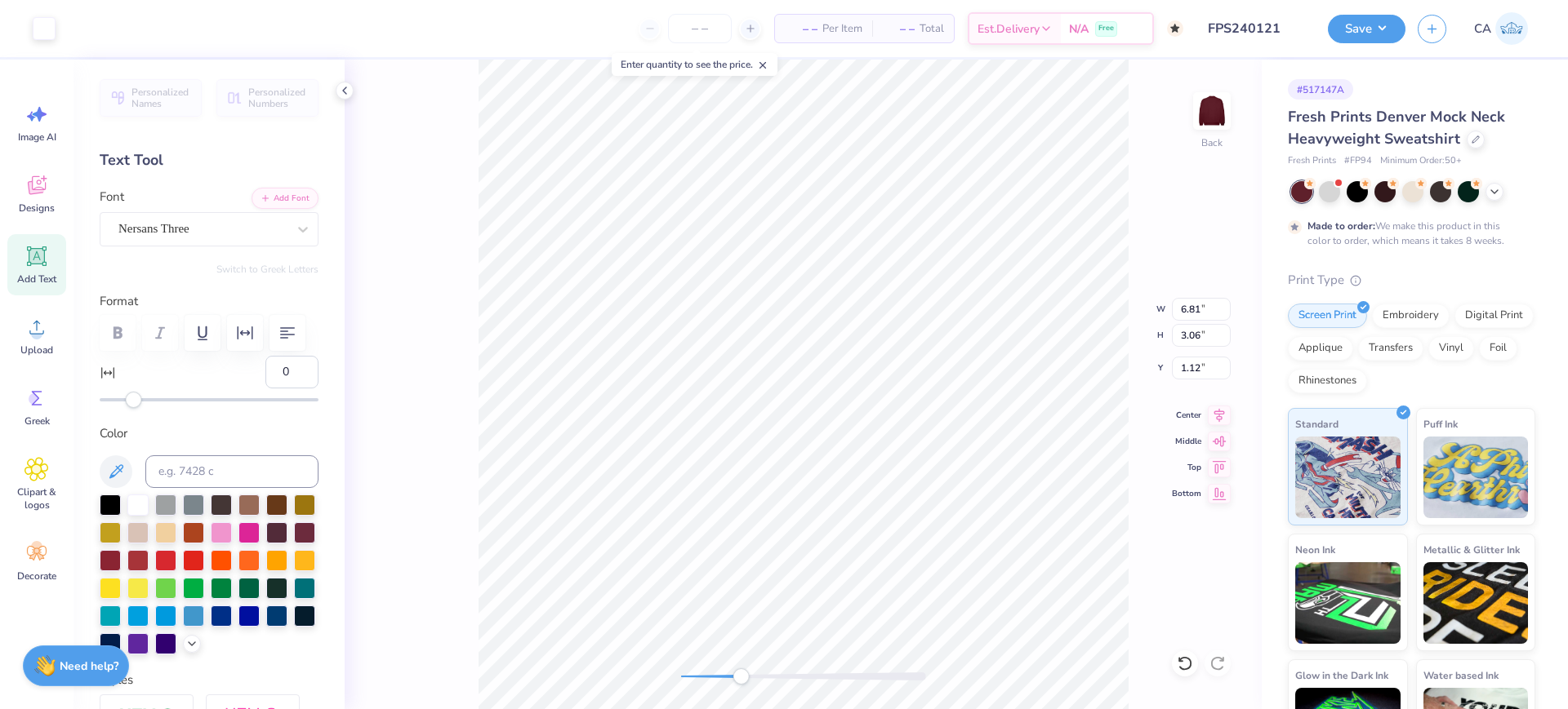
type input "1.64"
type input "10"
type input "1.98"
type input "1.31"
type input "2.10"
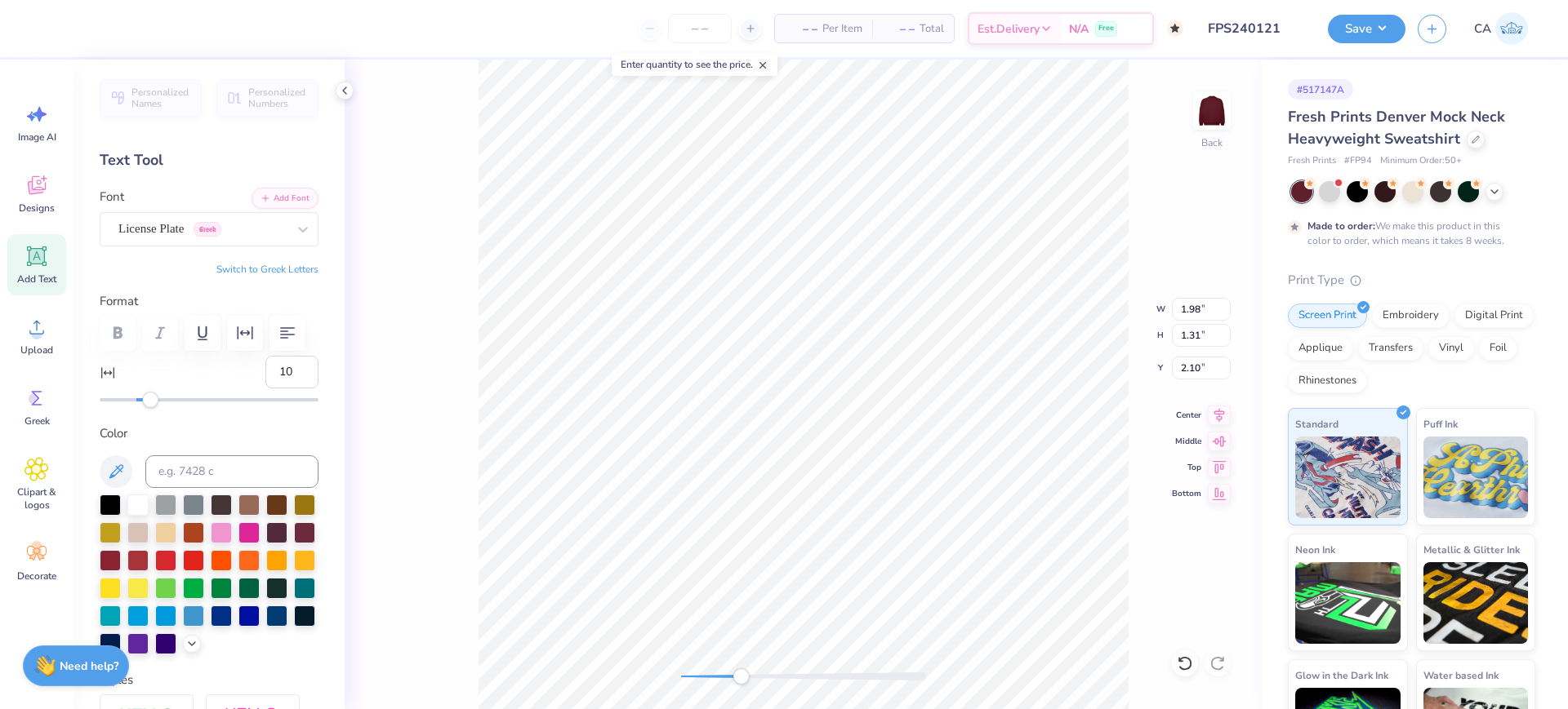
type input "0"
type input "2.58"
type input "1.28"
type input "2.11"
type input "2.66"
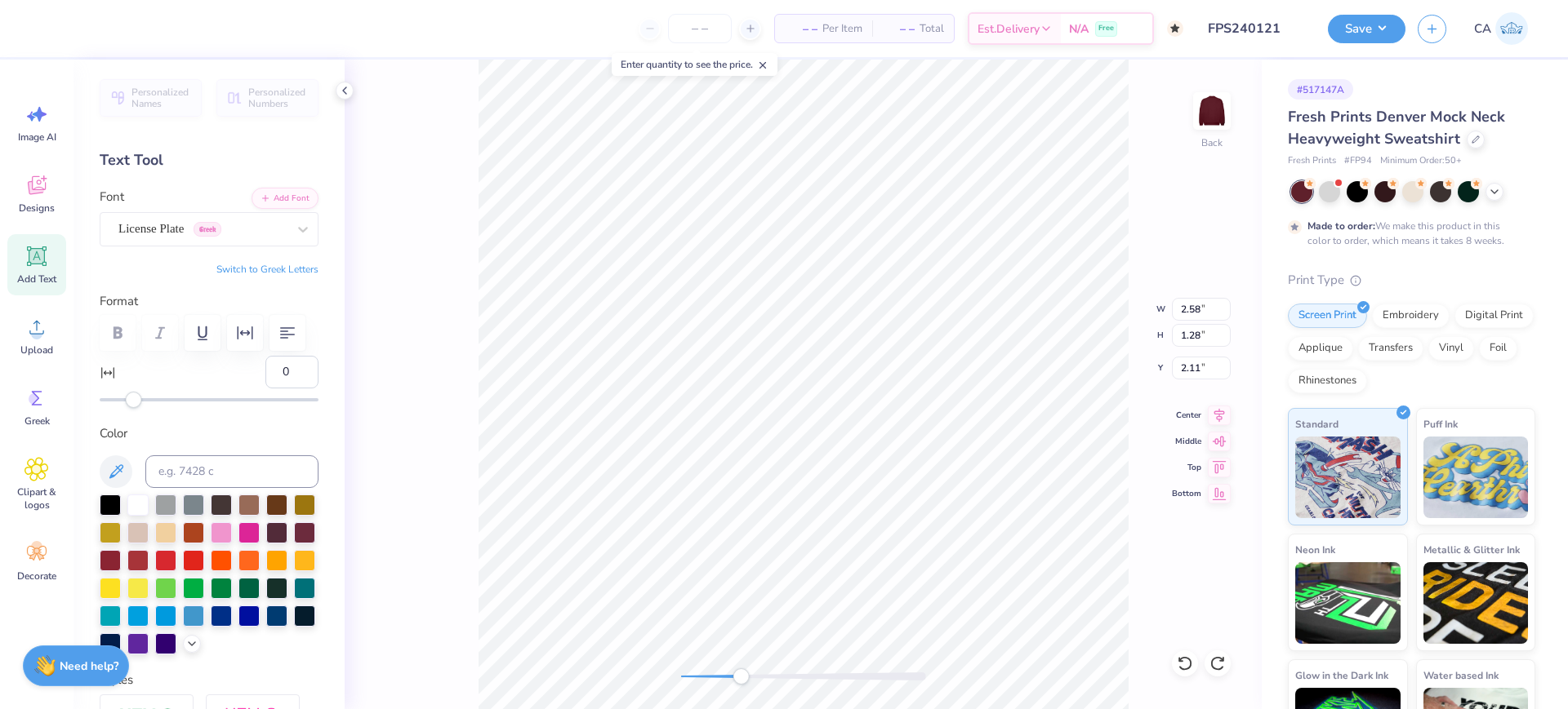
type input "1.32"
type input "2.09"
click at [1215, 665] on icon at bounding box center [1218, 664] width 16 height 16
type input "4.66"
type input "0.40"
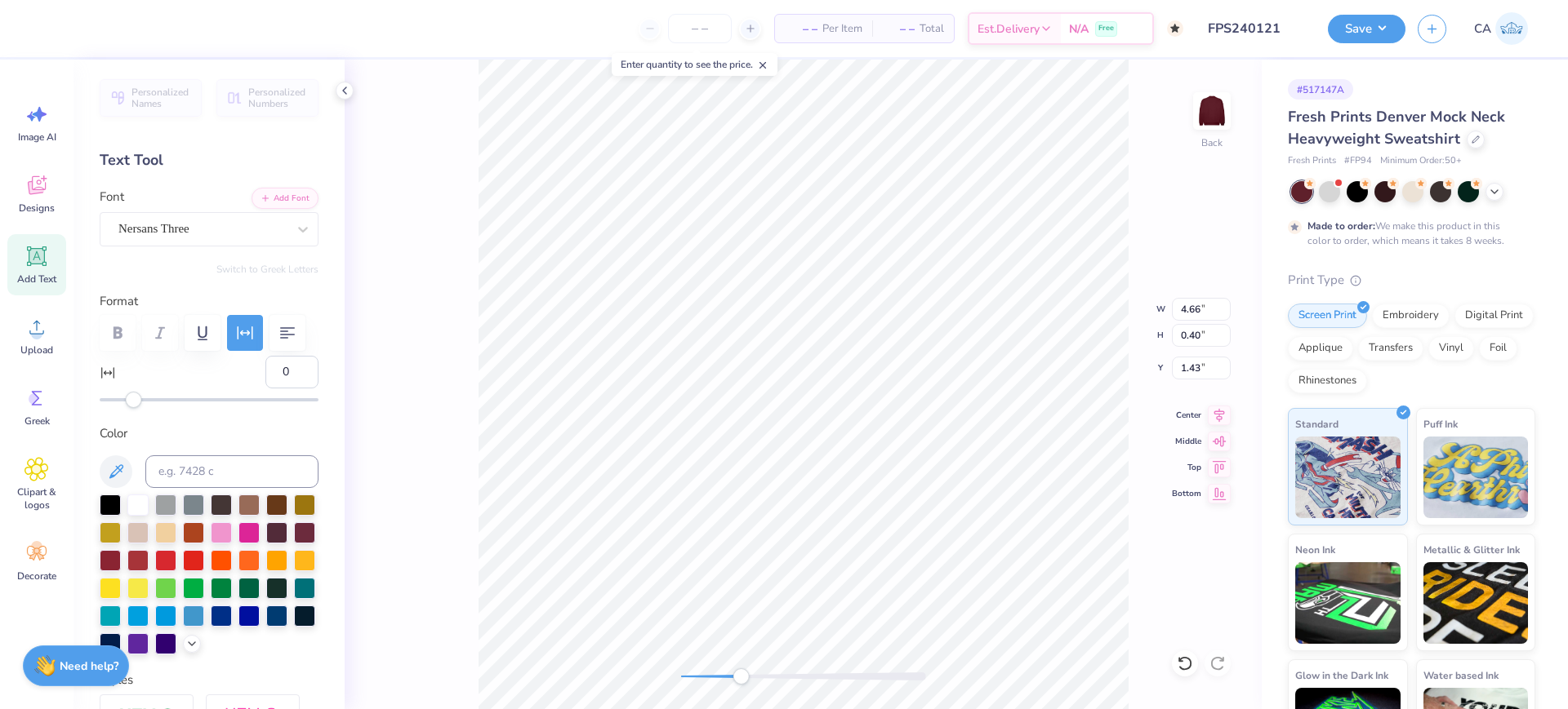
type input "1.43"
type input "10"
type input "5.99"
type input "0.23"
type input "3.59"
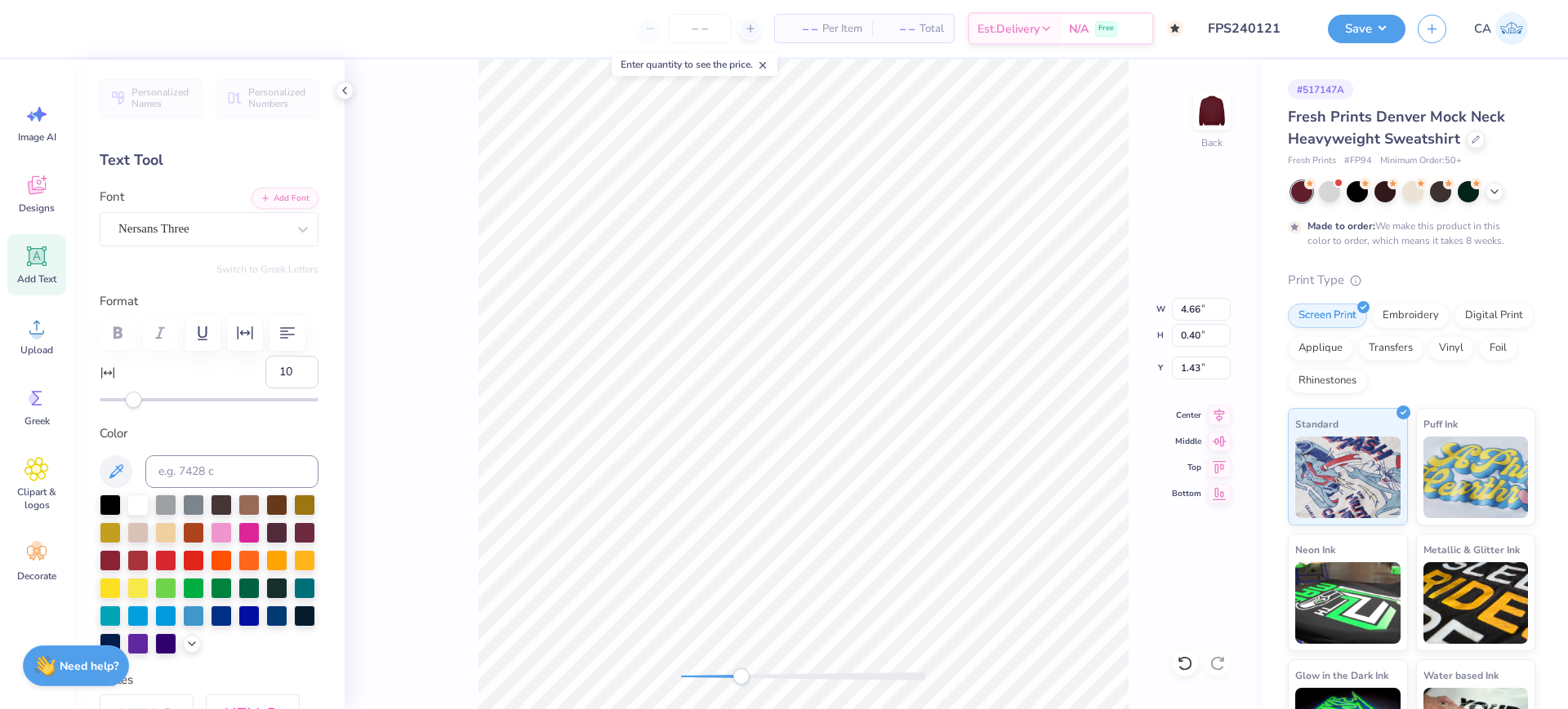
type input "0"
click at [1198, 361] on input "1.08" at bounding box center [1201, 368] width 59 height 23
type input "2.00"
click at [1384, 24] on button "Save" at bounding box center [1366, 27] width 77 height 28
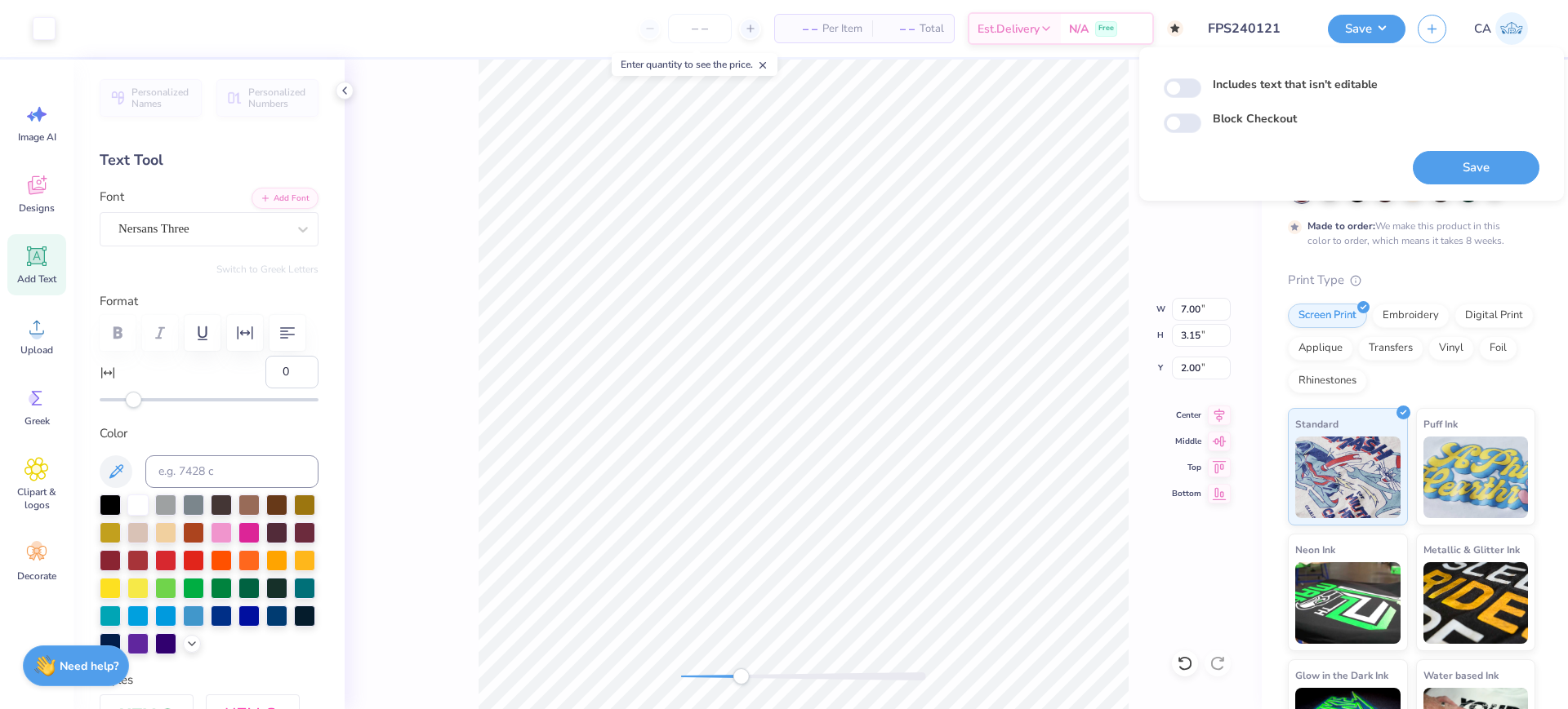
click at [1436, 158] on button "Save" at bounding box center [1476, 168] width 126 height 34
checkbox input "true"
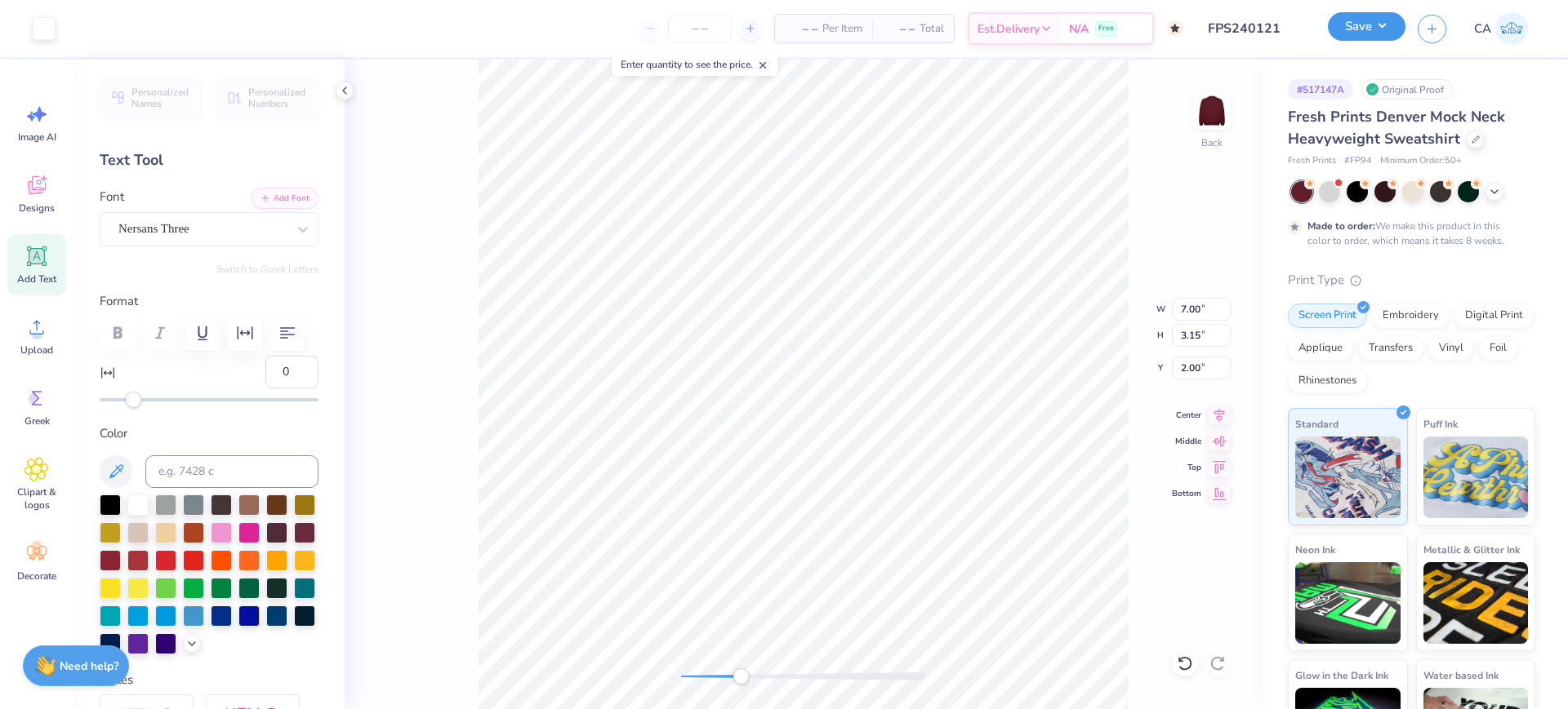
click at [1376, 33] on button "Save" at bounding box center [1366, 27] width 77 height 28
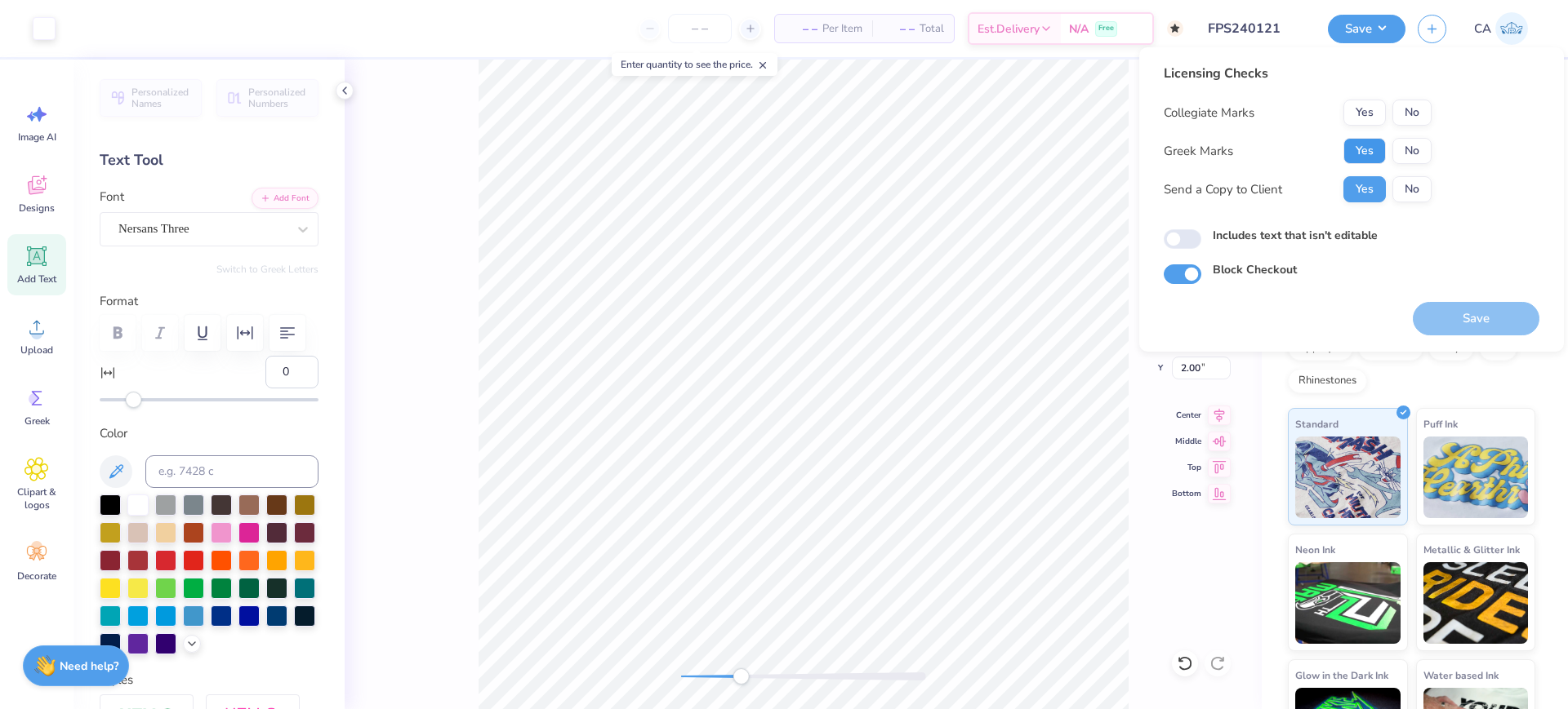
click at [1376, 140] on button "Yes" at bounding box center [1364, 150] width 43 height 26
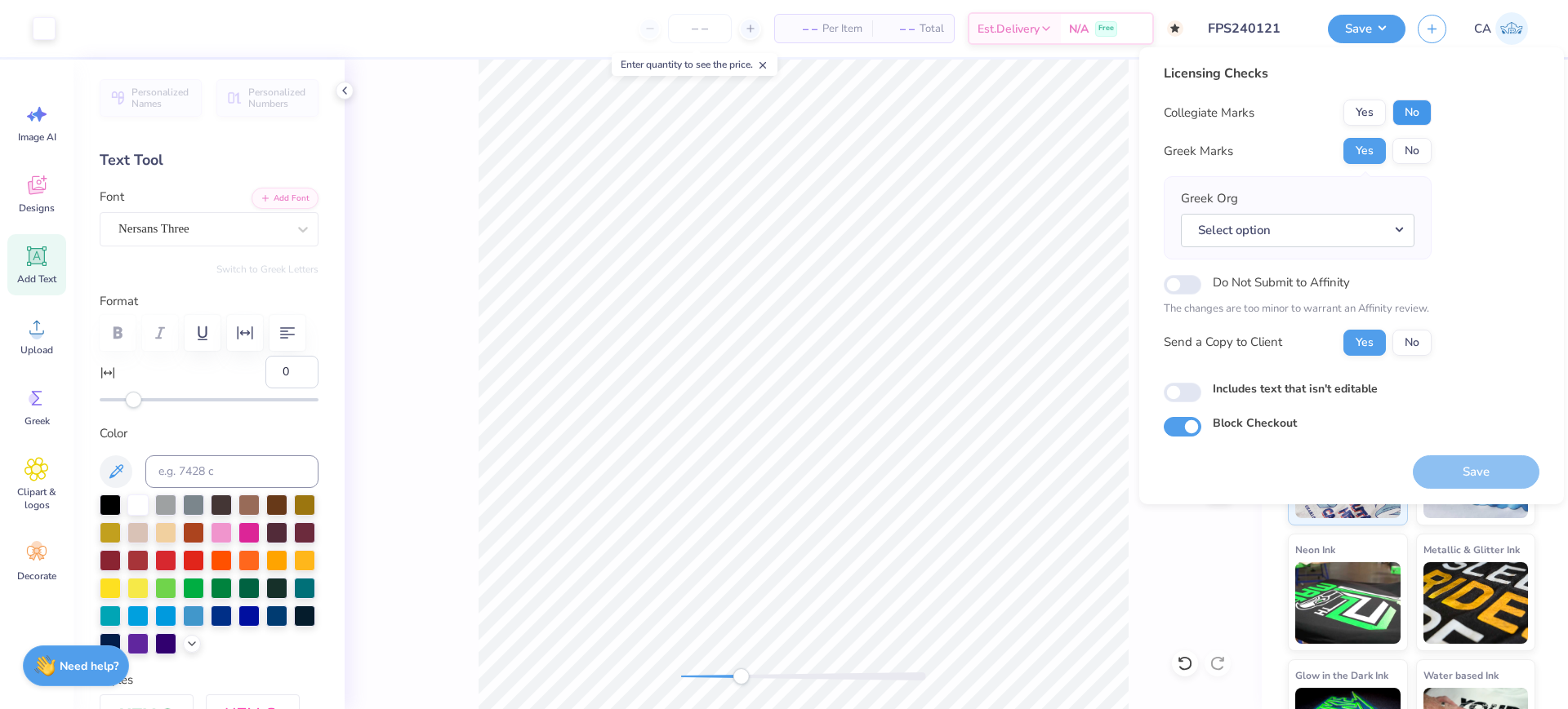
click at [1400, 116] on button "No" at bounding box center [1412, 112] width 39 height 26
click at [1330, 227] on button "Select option" at bounding box center [1297, 231] width 234 height 34
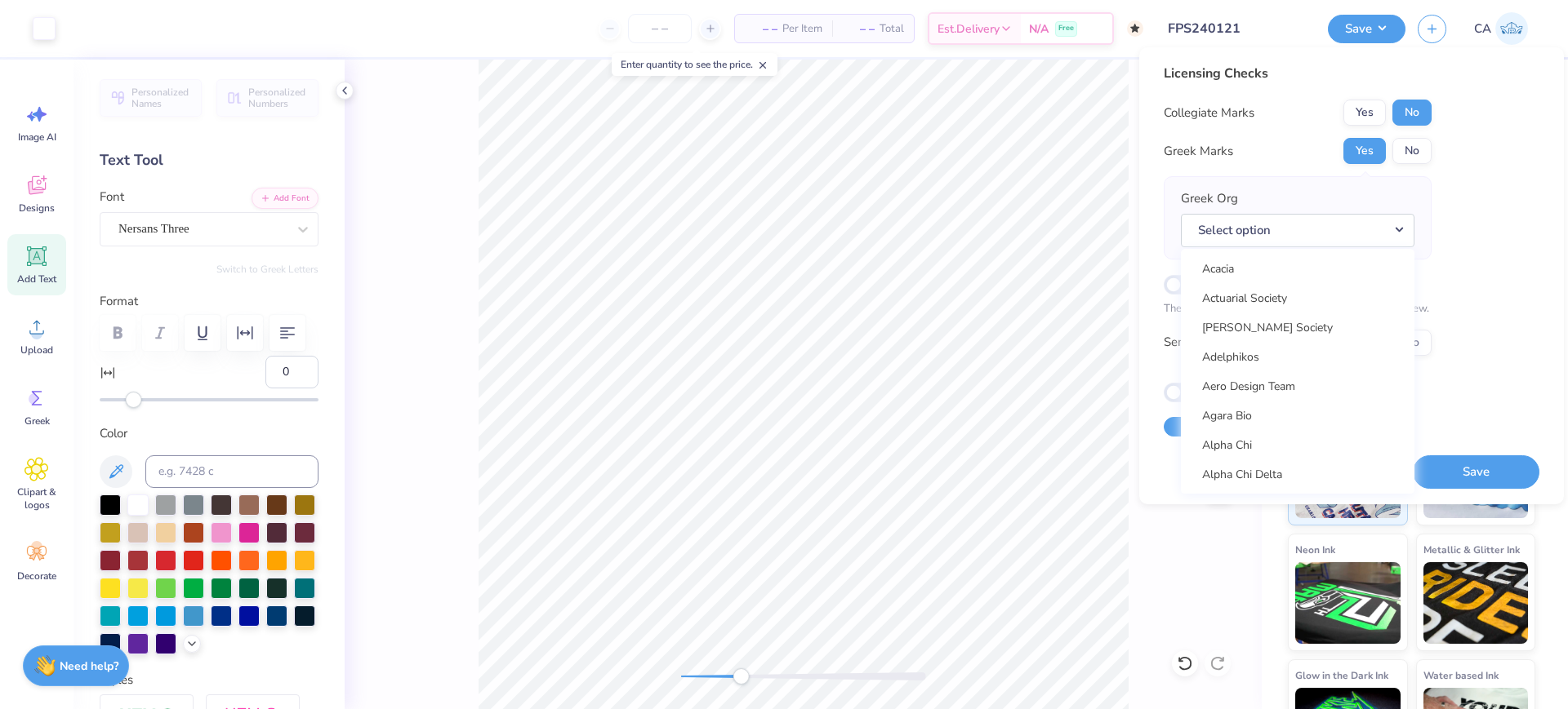
click at [1250, 22] on input "FPS240121" at bounding box center [1236, 28] width 160 height 33
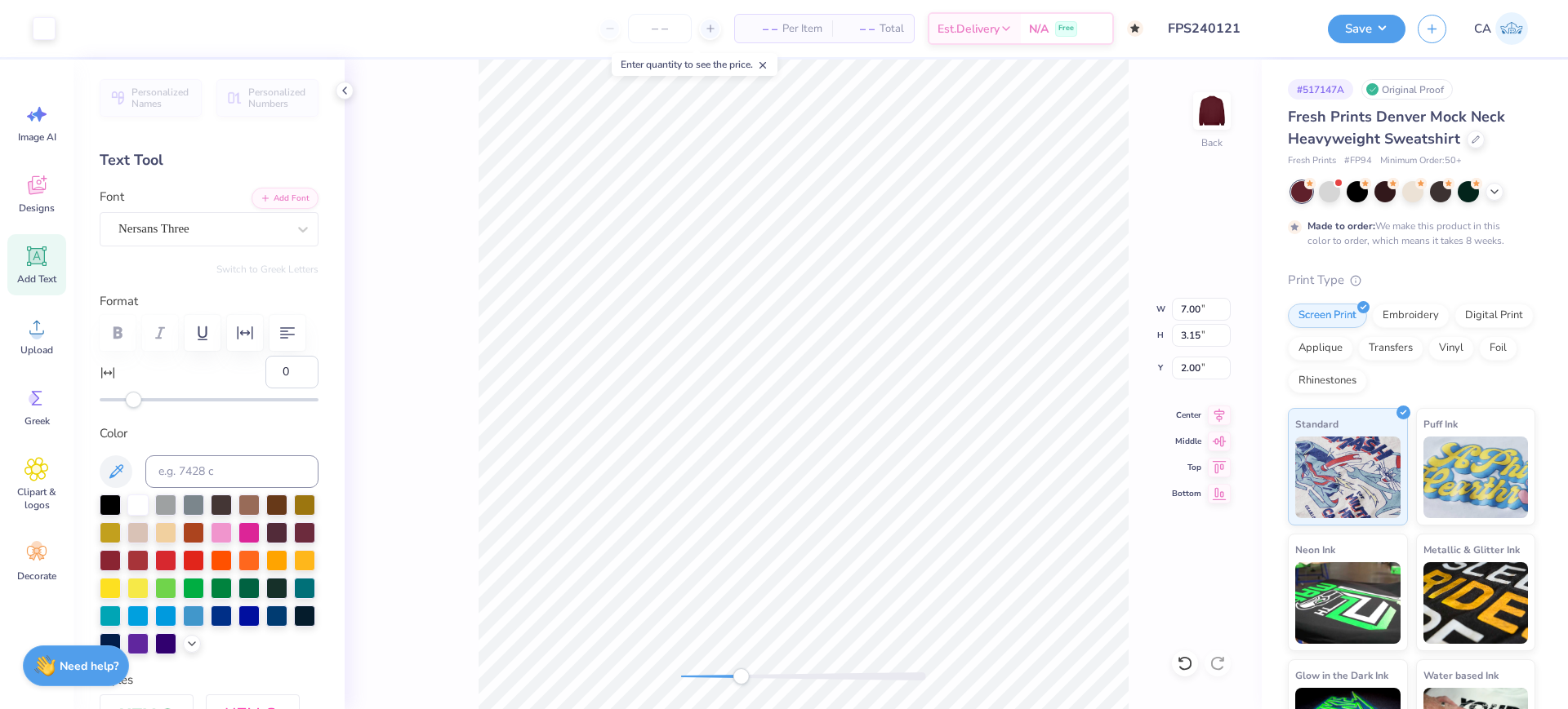
click at [1250, 22] on input "FPS240121" at bounding box center [1236, 28] width 160 height 33
click at [1230, 28] on input "FPS240121" at bounding box center [1236, 28] width 160 height 33
click at [1345, 29] on button "Save" at bounding box center [1366, 27] width 77 height 28
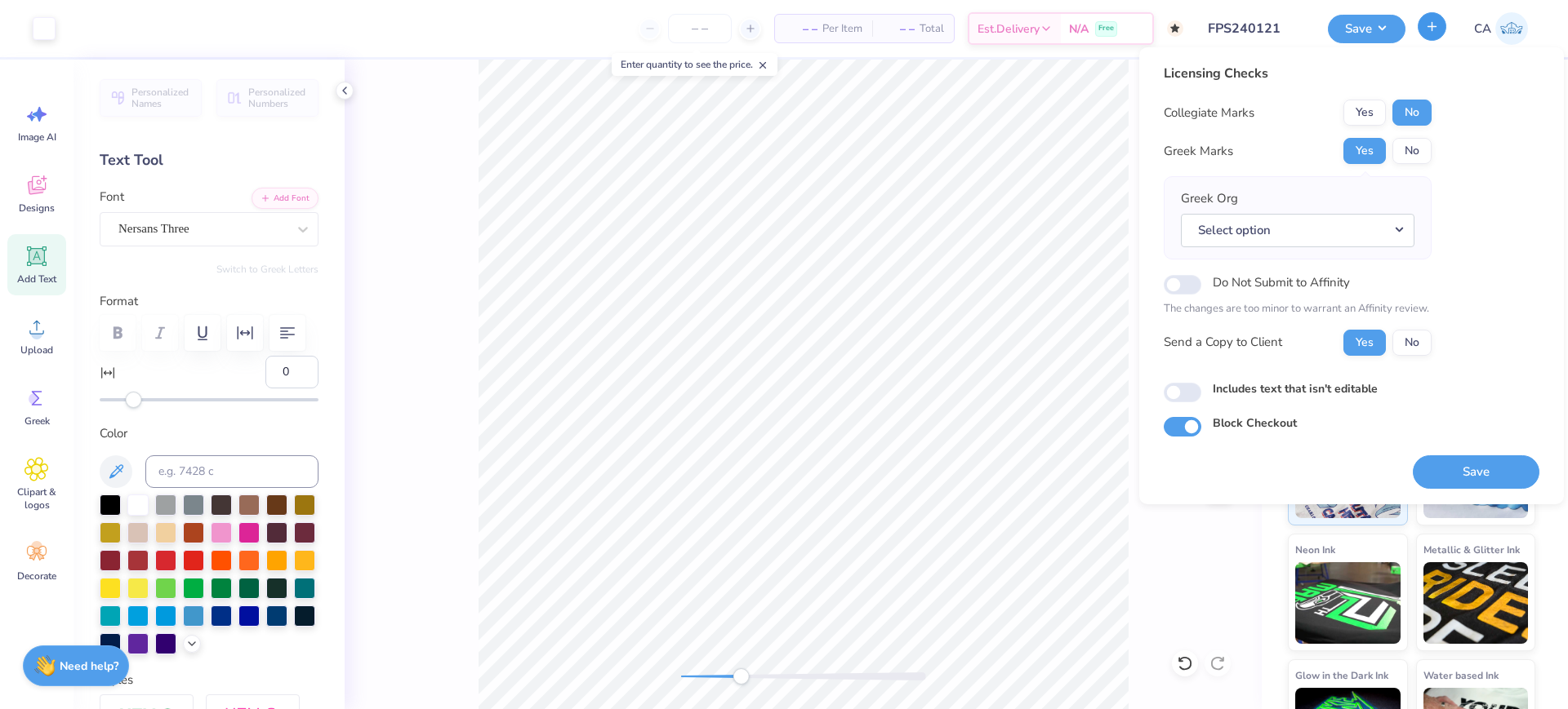
click at [1421, 27] on button "button" at bounding box center [1432, 27] width 28 height 28
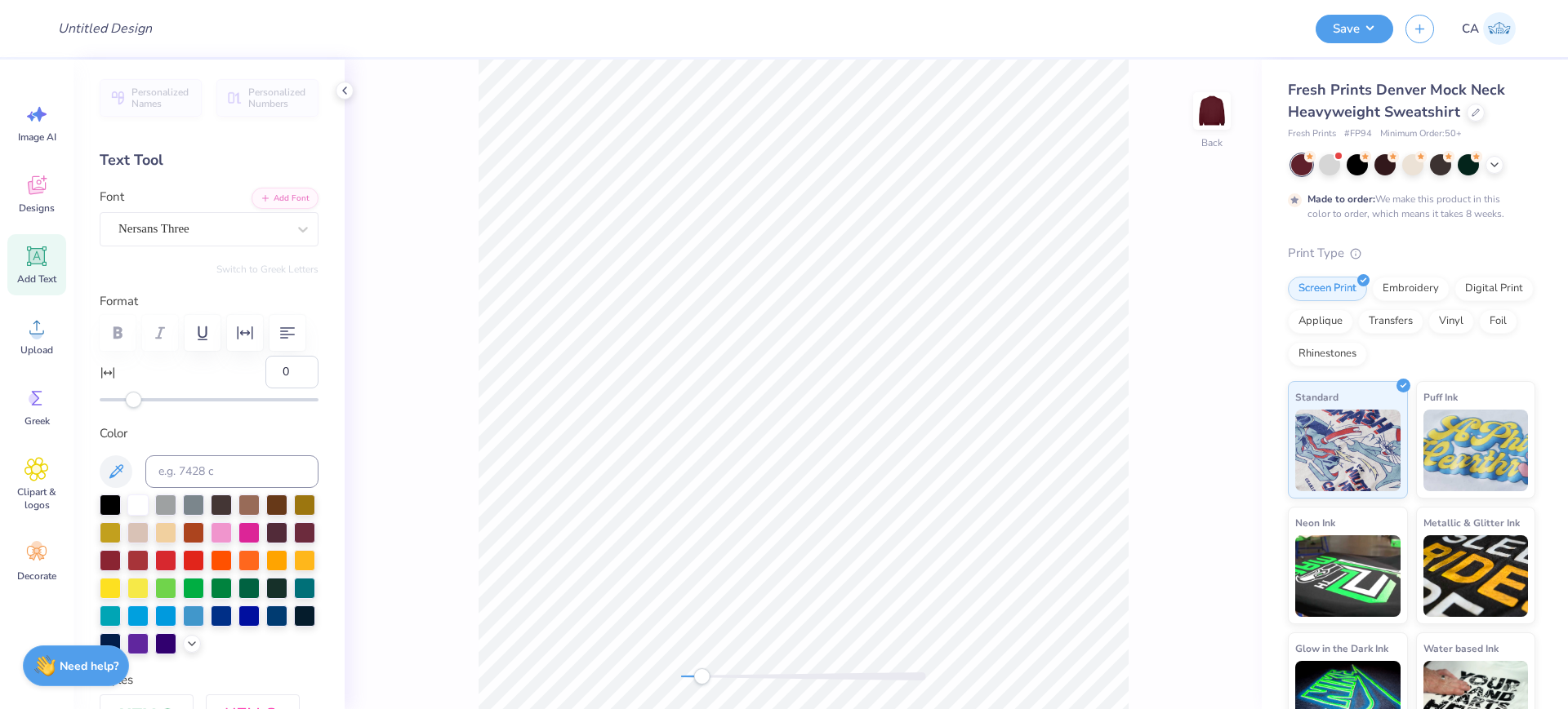
drag, startPoint x: 741, startPoint y: 676, endPoint x: 700, endPoint y: 667, distance: 42.0
click at [700, 668] on div "Accessibility label" at bounding box center [701, 676] width 16 height 16
click at [148, 44] on input "Design Title" at bounding box center [125, 28] width 160 height 33
paste input "FPS240116"
type input "FPS240116"
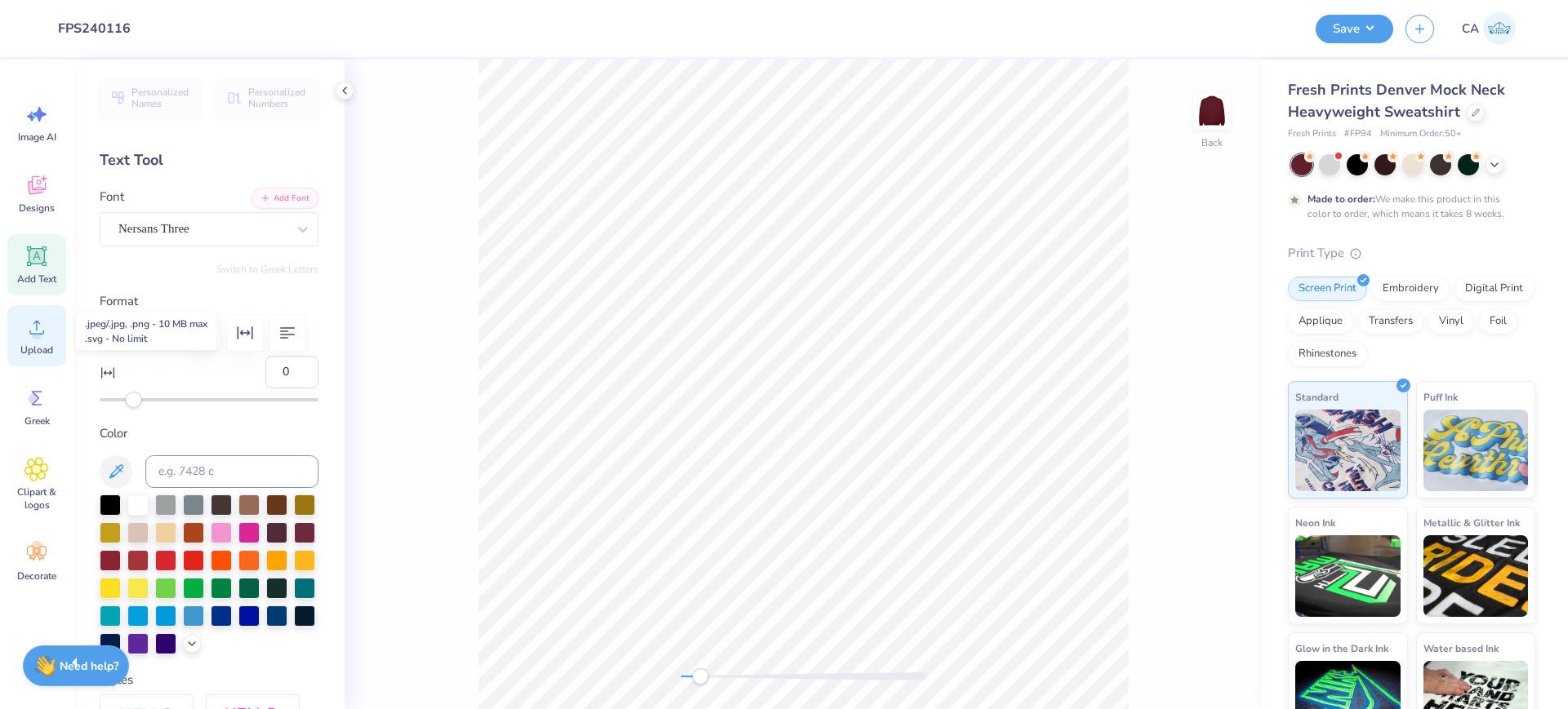
click at [49, 326] on div "Upload" at bounding box center [36, 336] width 59 height 61
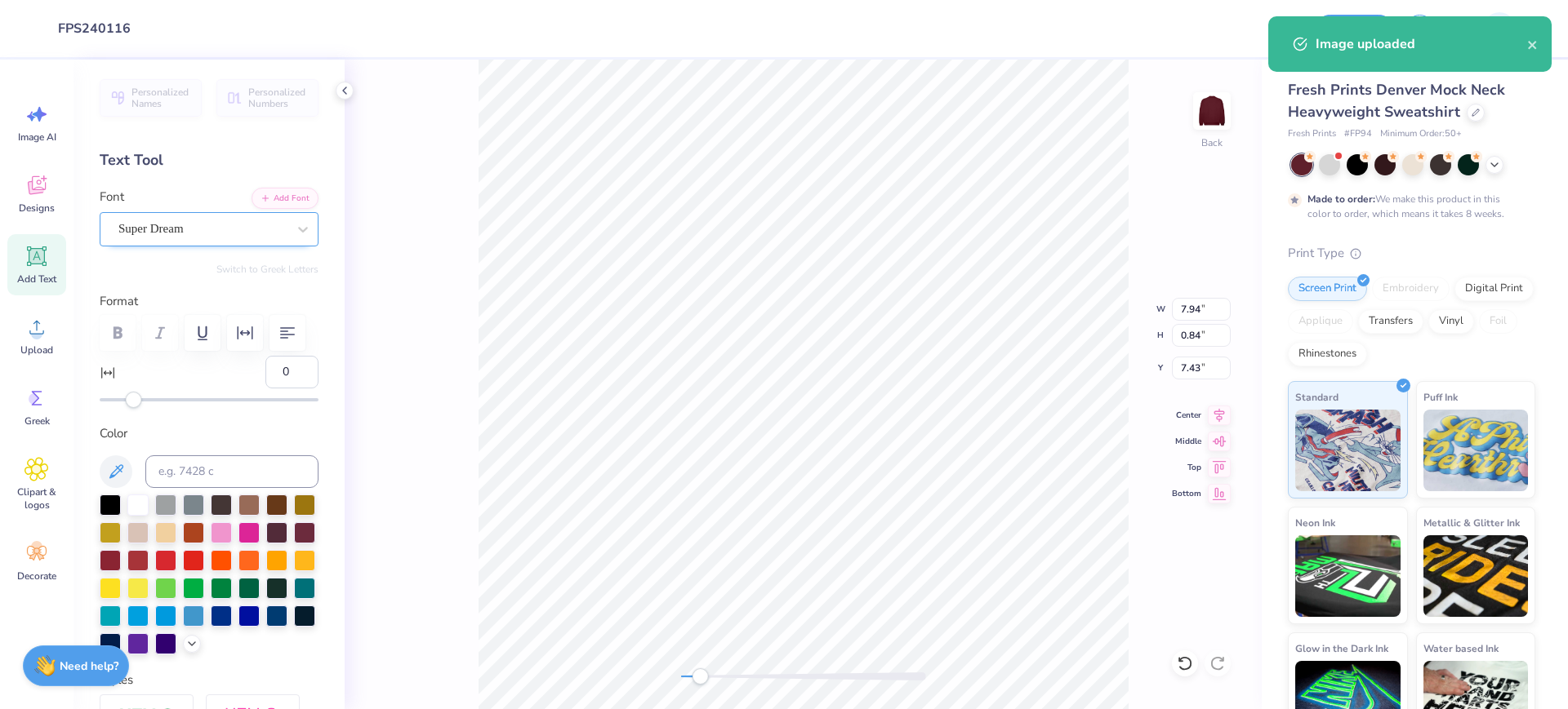
click at [164, 214] on div "Super Dream" at bounding box center [209, 229] width 219 height 35
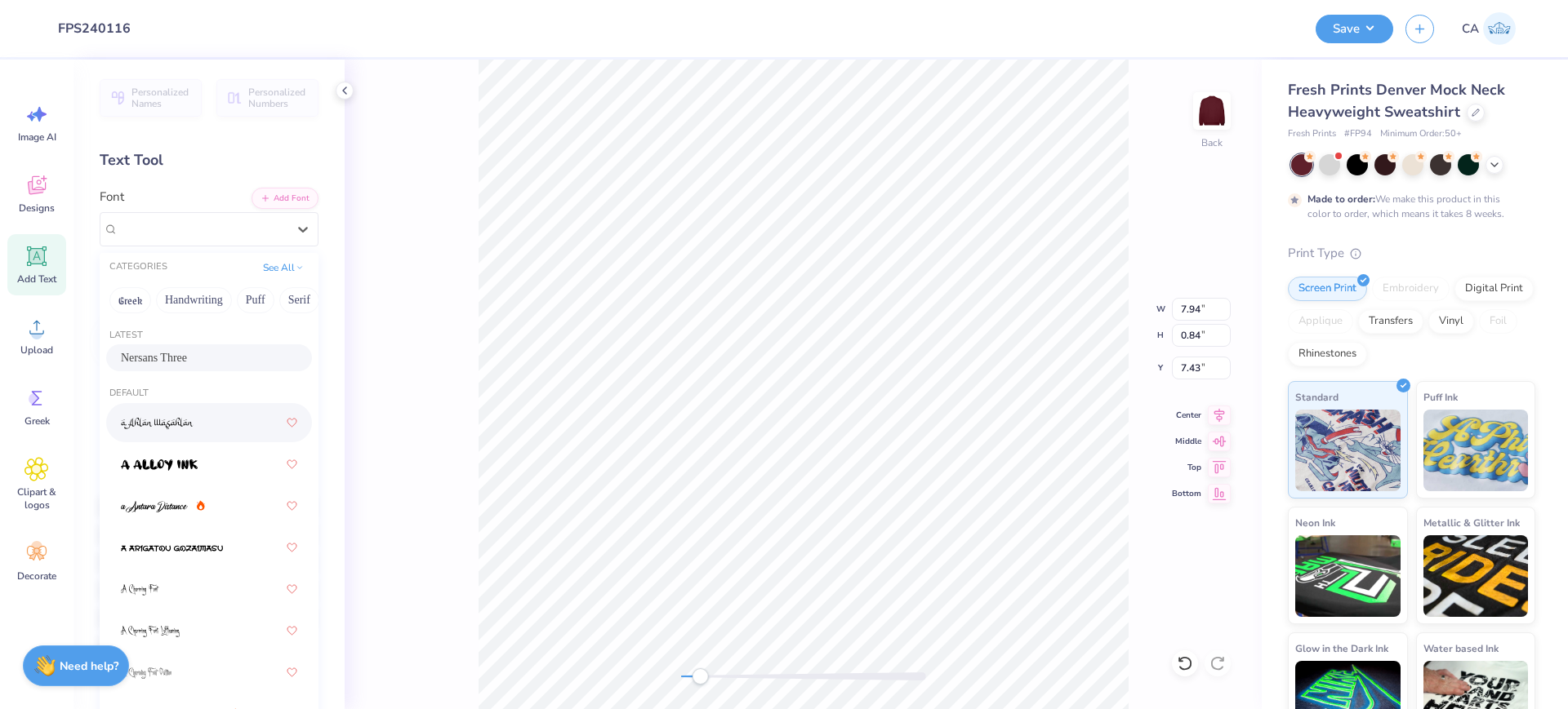
click at [187, 362] on span "Nersans Three" at bounding box center [154, 357] width 66 height 17
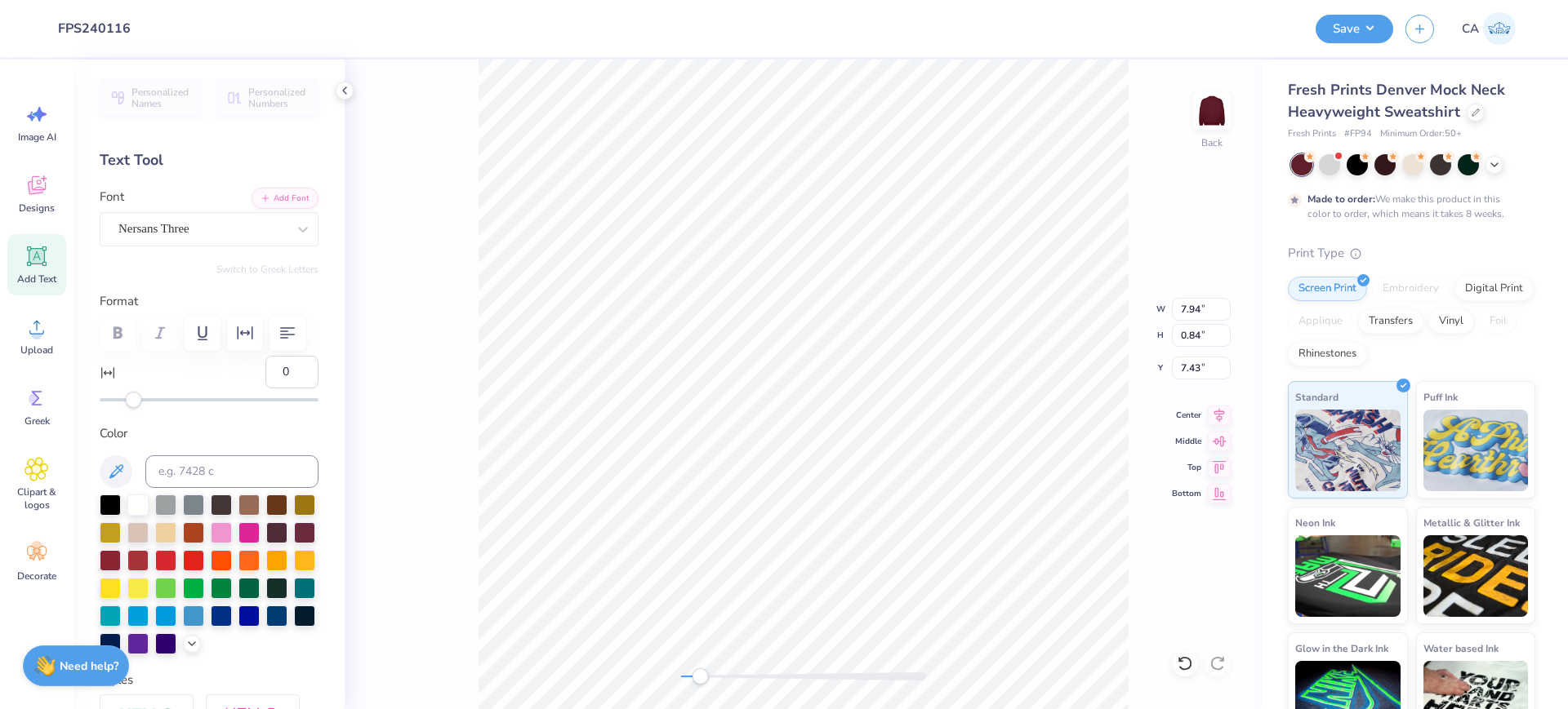
type input "9.69"
type input "0.51"
type input "12.08"
click at [175, 227] on div "Super Dream" at bounding box center [202, 228] width 172 height 25
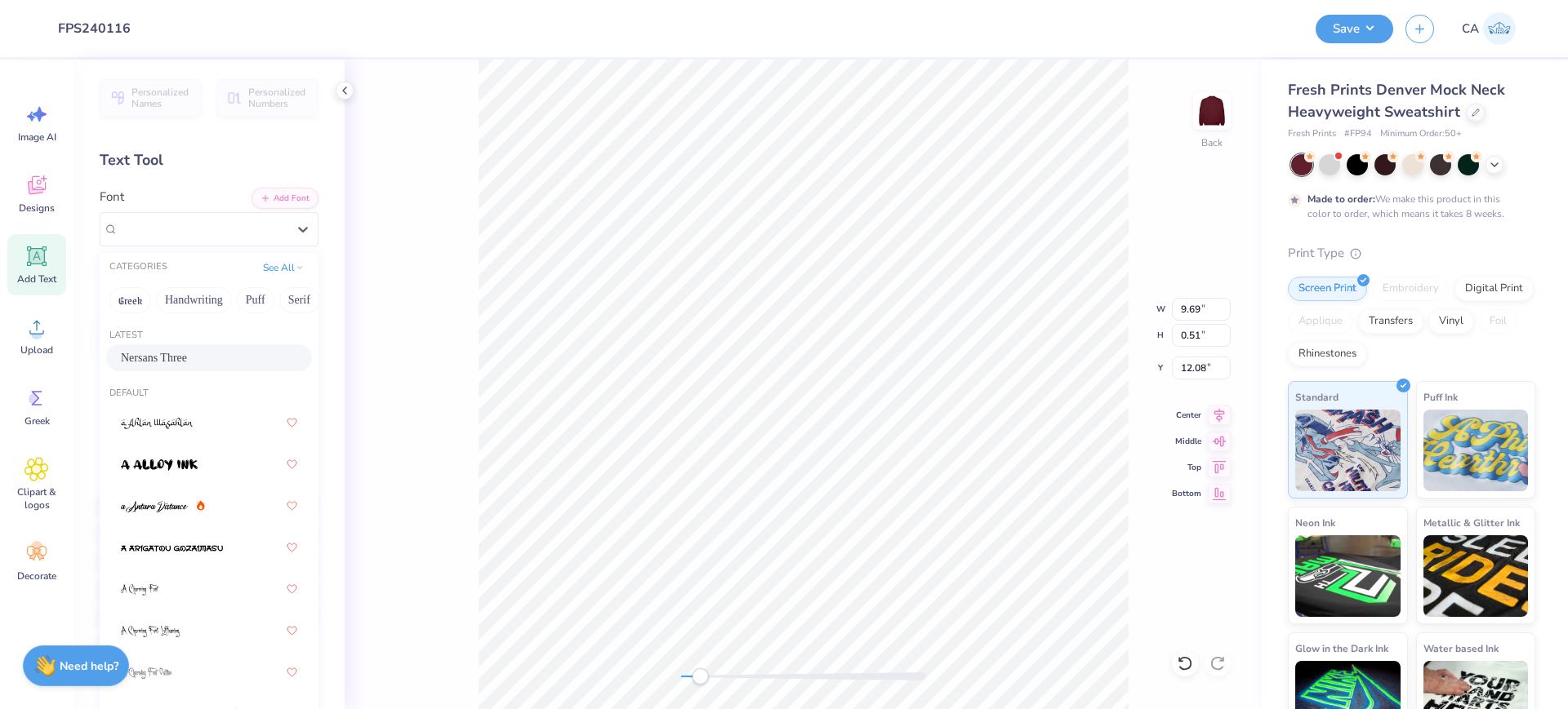
click at [175, 349] on span "Nersans Three" at bounding box center [154, 357] width 66 height 17
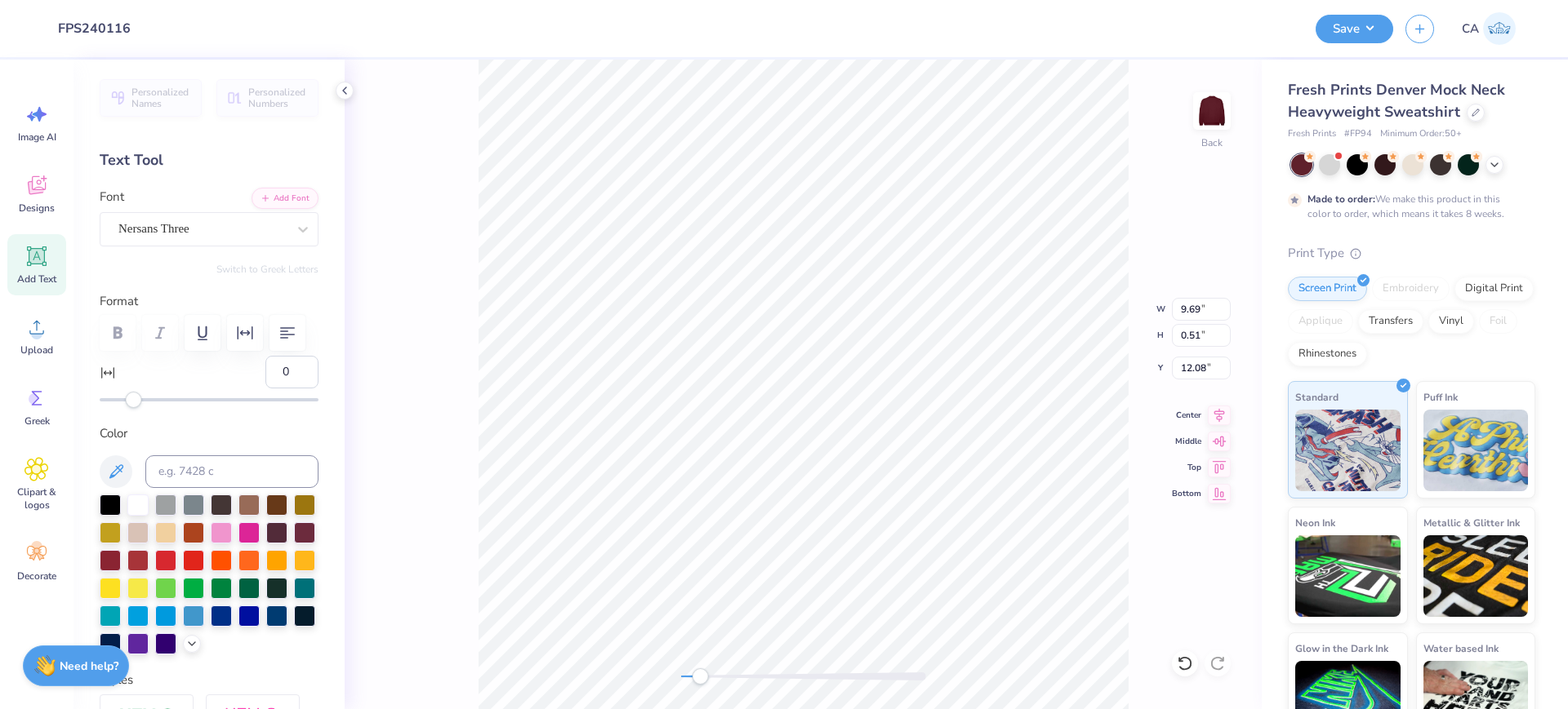
type input "5.71"
type input "2.57"
type input "9.10"
click at [204, 228] on div "Super Dream" at bounding box center [202, 228] width 172 height 25
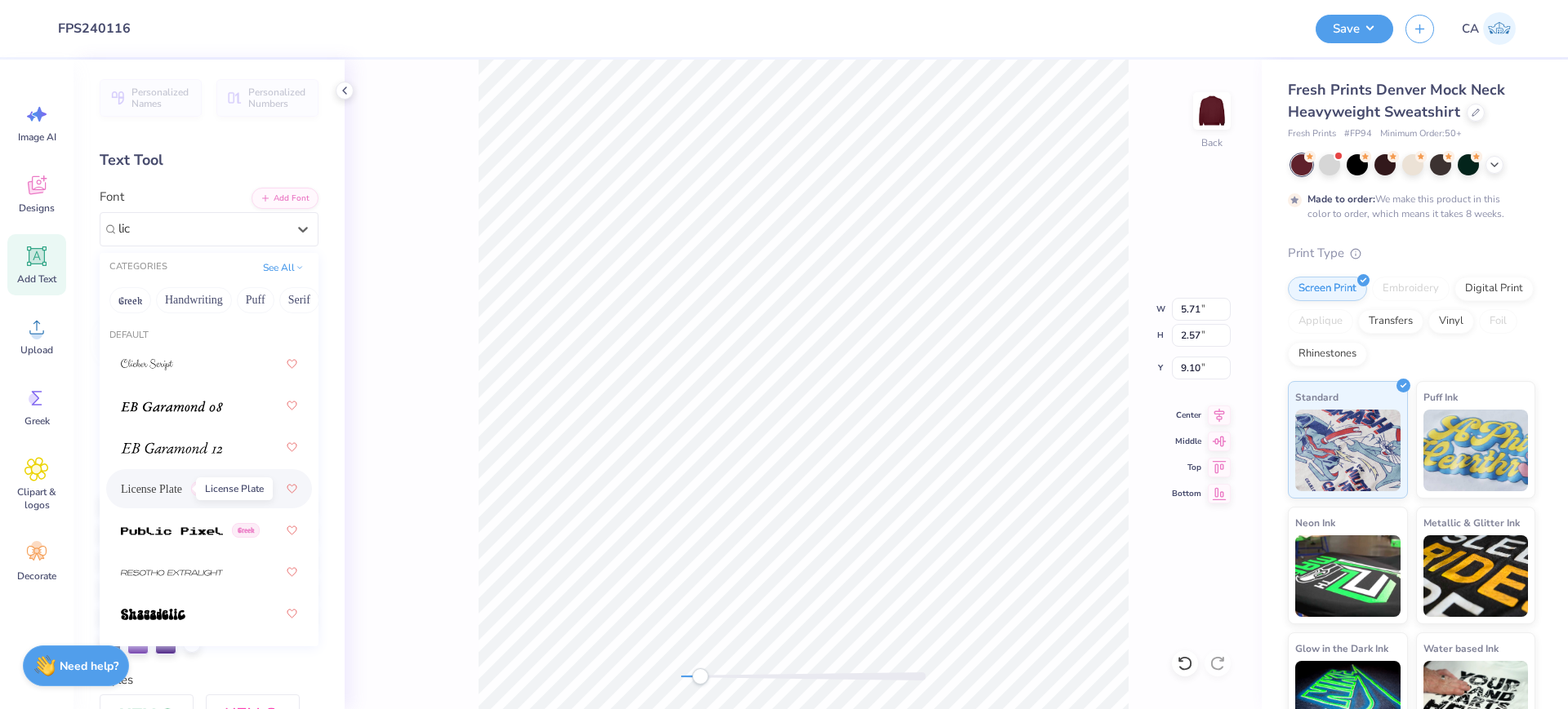
click at [174, 497] on span "License Plate" at bounding box center [151, 489] width 61 height 17
type input "lic"
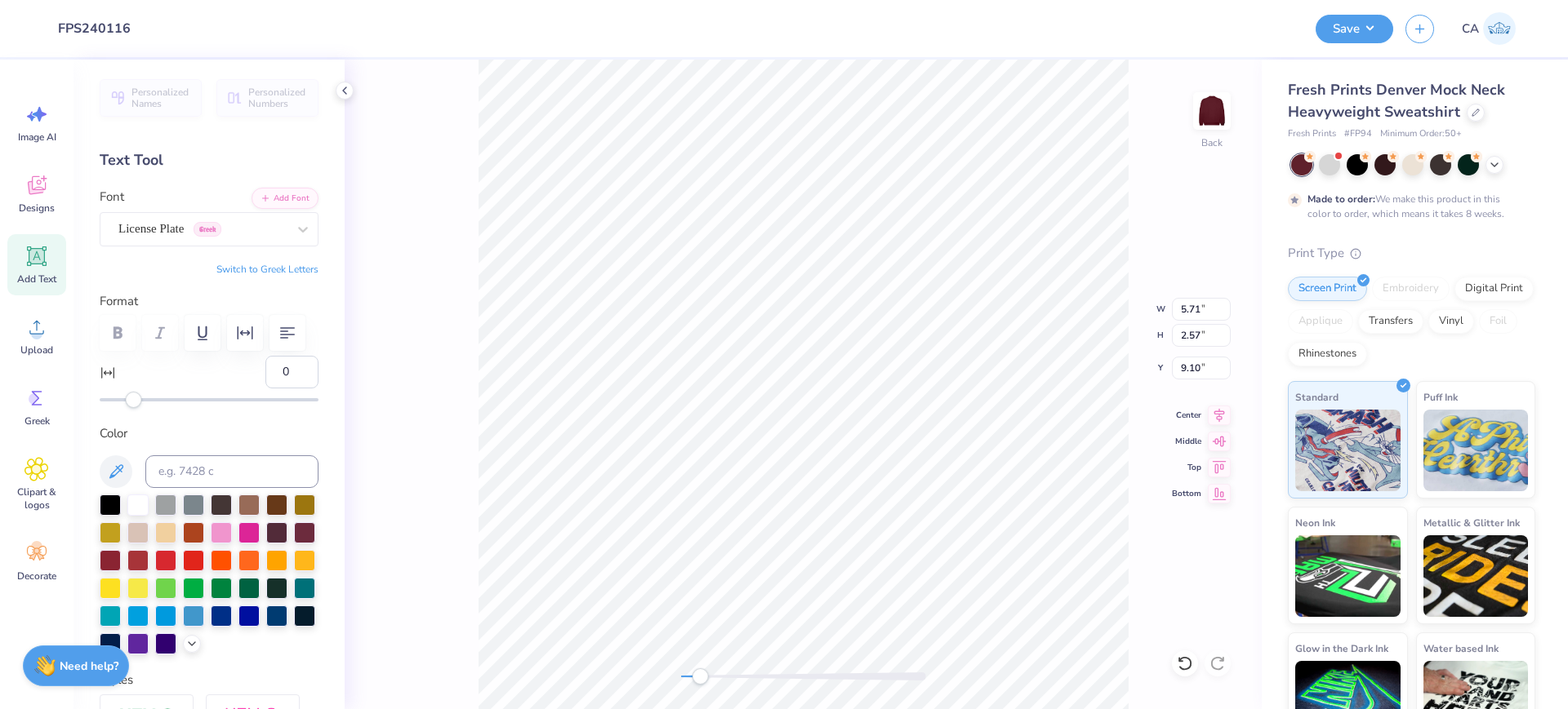
type input "7.81"
click at [123, 220] on div "Super Dream" at bounding box center [202, 228] width 172 height 25
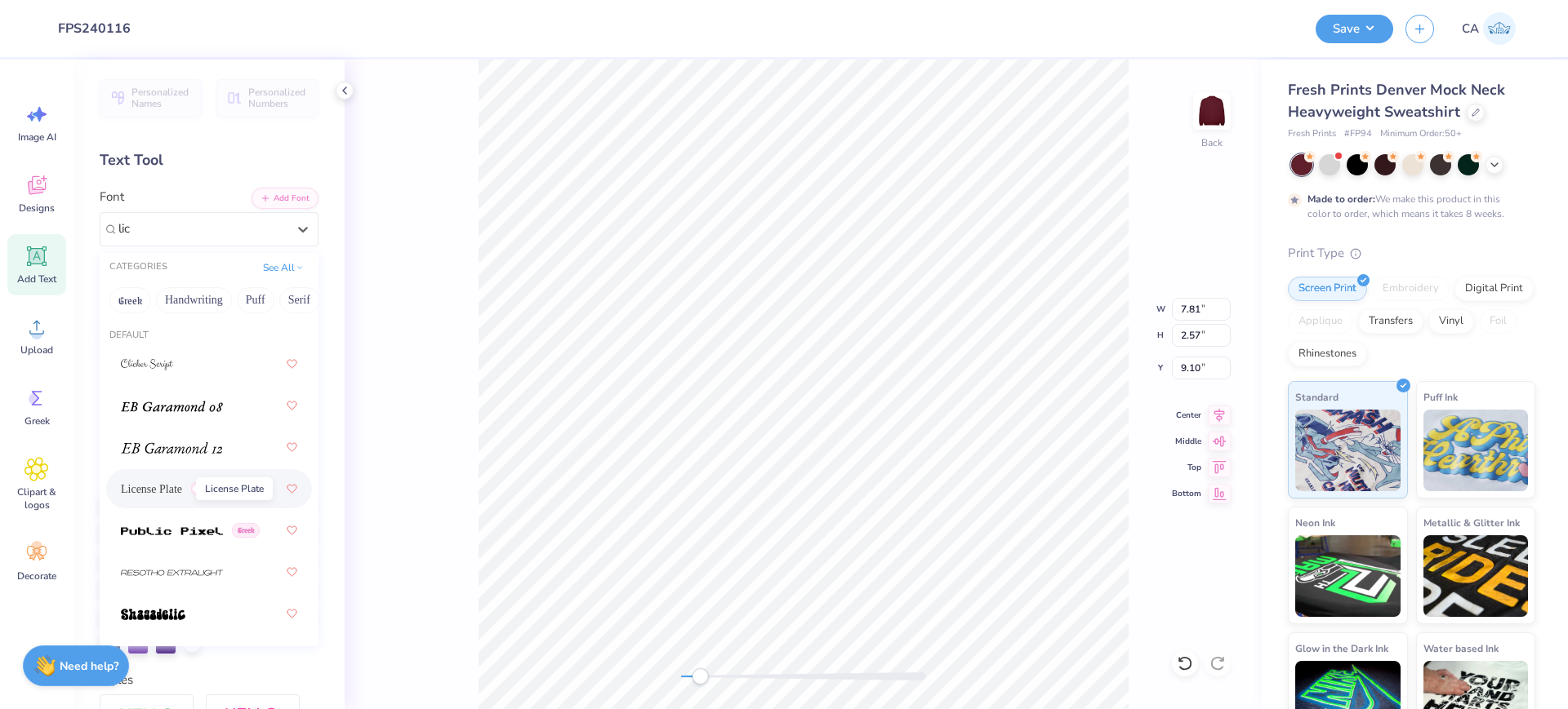
click at [176, 482] on span "License Plate" at bounding box center [151, 489] width 61 height 17
type input "lic"
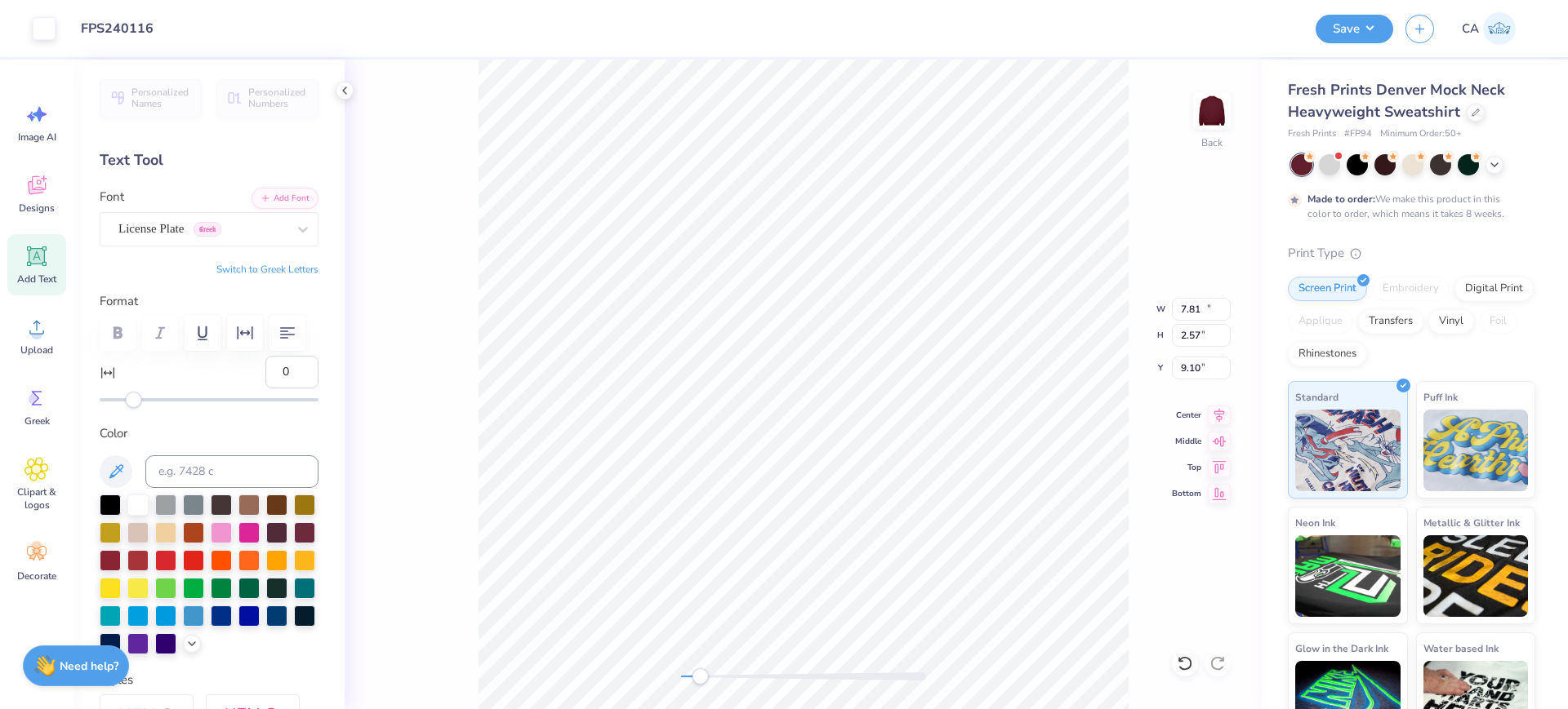
type input "13.52"
type input "2.88"
type input "9.20"
type input "15.00"
type input "6.75"
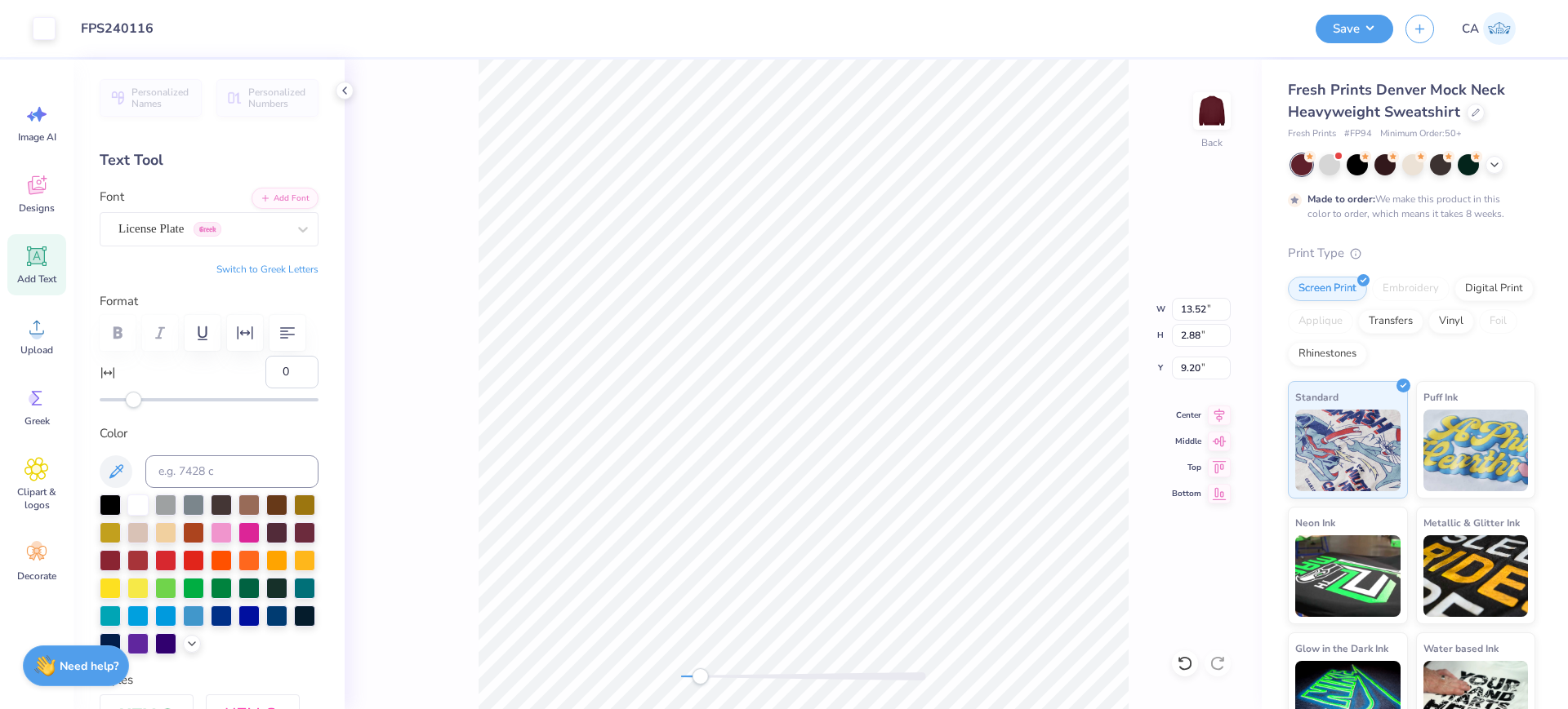
type input "6.63"
click at [1205, 416] on div "Center" at bounding box center [1201, 413] width 59 height 20
click at [715, 685] on li "Send to Back" at bounding box center [733, 689] width 128 height 32
click at [1214, 409] on icon at bounding box center [1220, 413] width 11 height 14
type input "8.69"
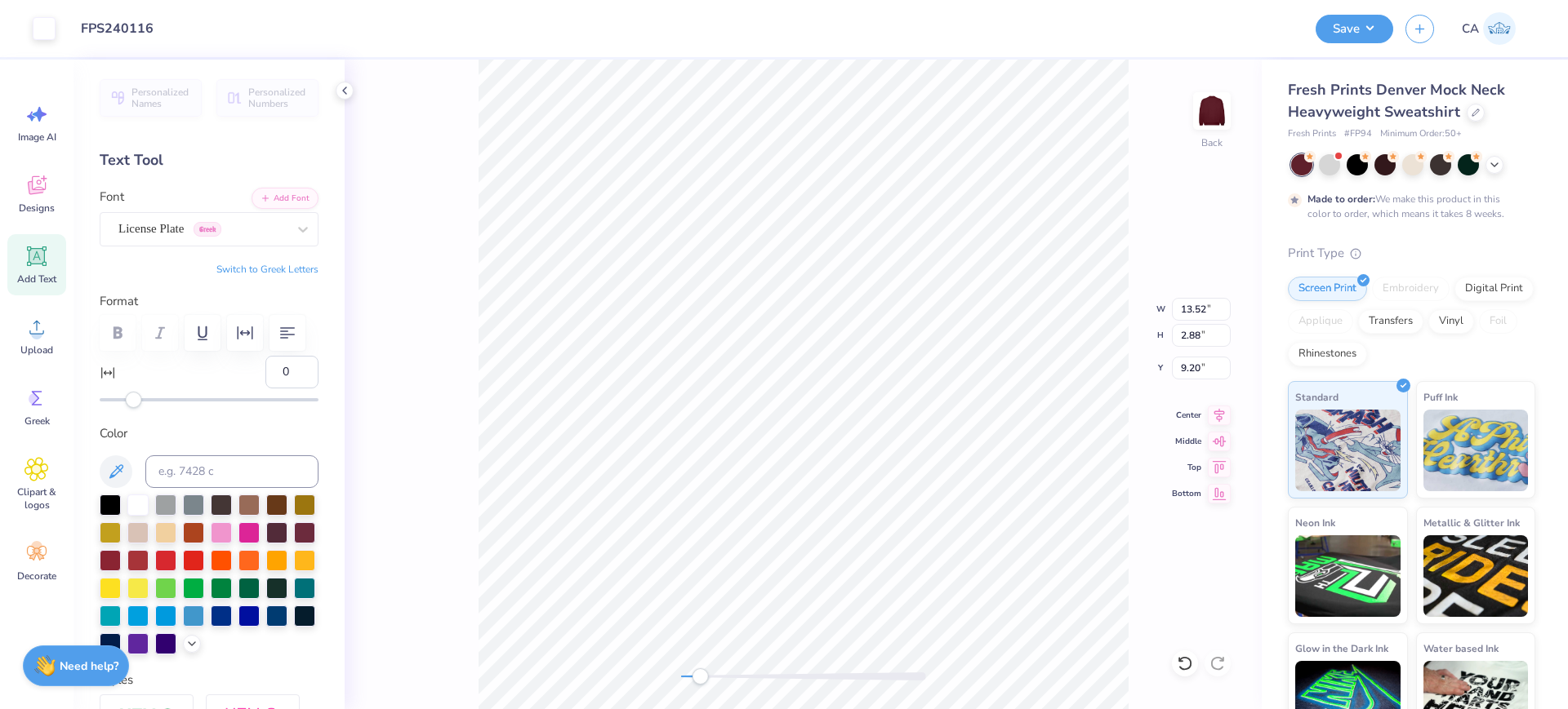
type input "0.86"
type input "7.49"
drag, startPoint x: 271, startPoint y: 411, endPoint x: 149, endPoint y: 418, distance: 122.2
click at [165, 408] on div "0" at bounding box center [209, 382] width 219 height 52
type input "10"
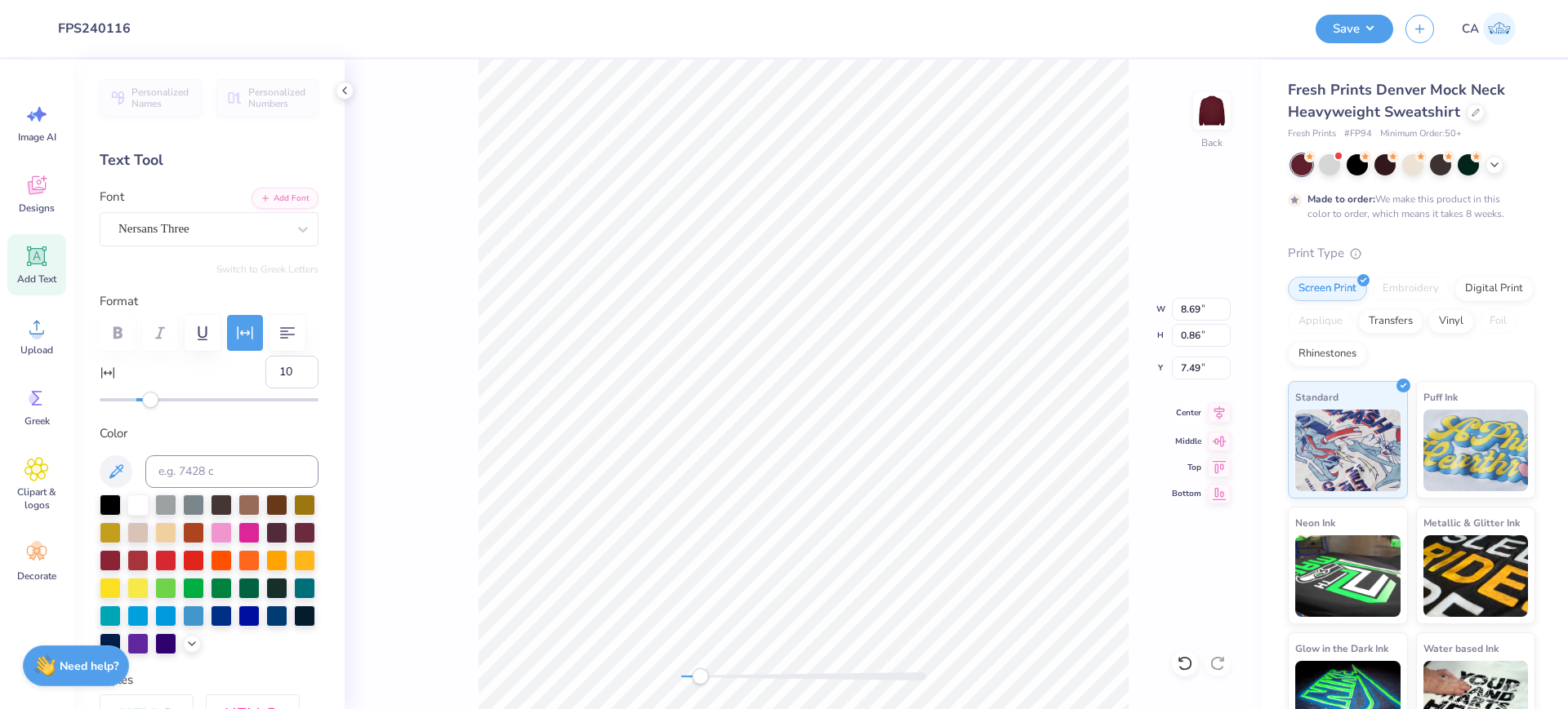
click at [1215, 414] on icon at bounding box center [1220, 413] width 23 height 20
type input "12.84"
type input "0.50"
type input "12.14"
type input "0"
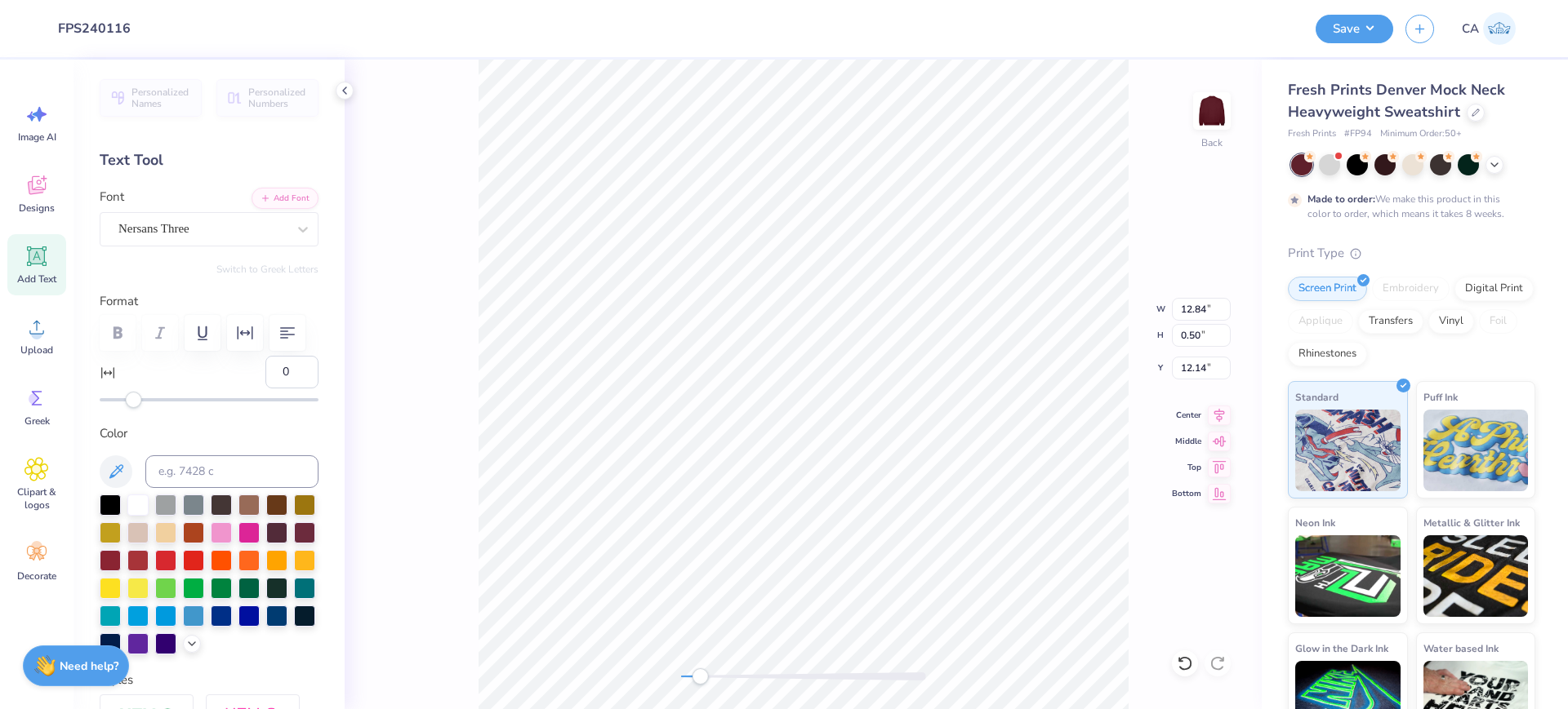
click at [1206, 425] on div "Back W 12.84 12.84 " H 0.50 0.50 " Y 12.14 12.14 " Center Middle Top Bottom" at bounding box center [804, 384] width 917 height 649
click at [1226, 399] on div "Back W 12.84 H 0.50 Y 12.14 Center Middle Top Bottom" at bounding box center [804, 384] width 917 height 649
type input "12.84"
type input "0.50"
type input "12.14"
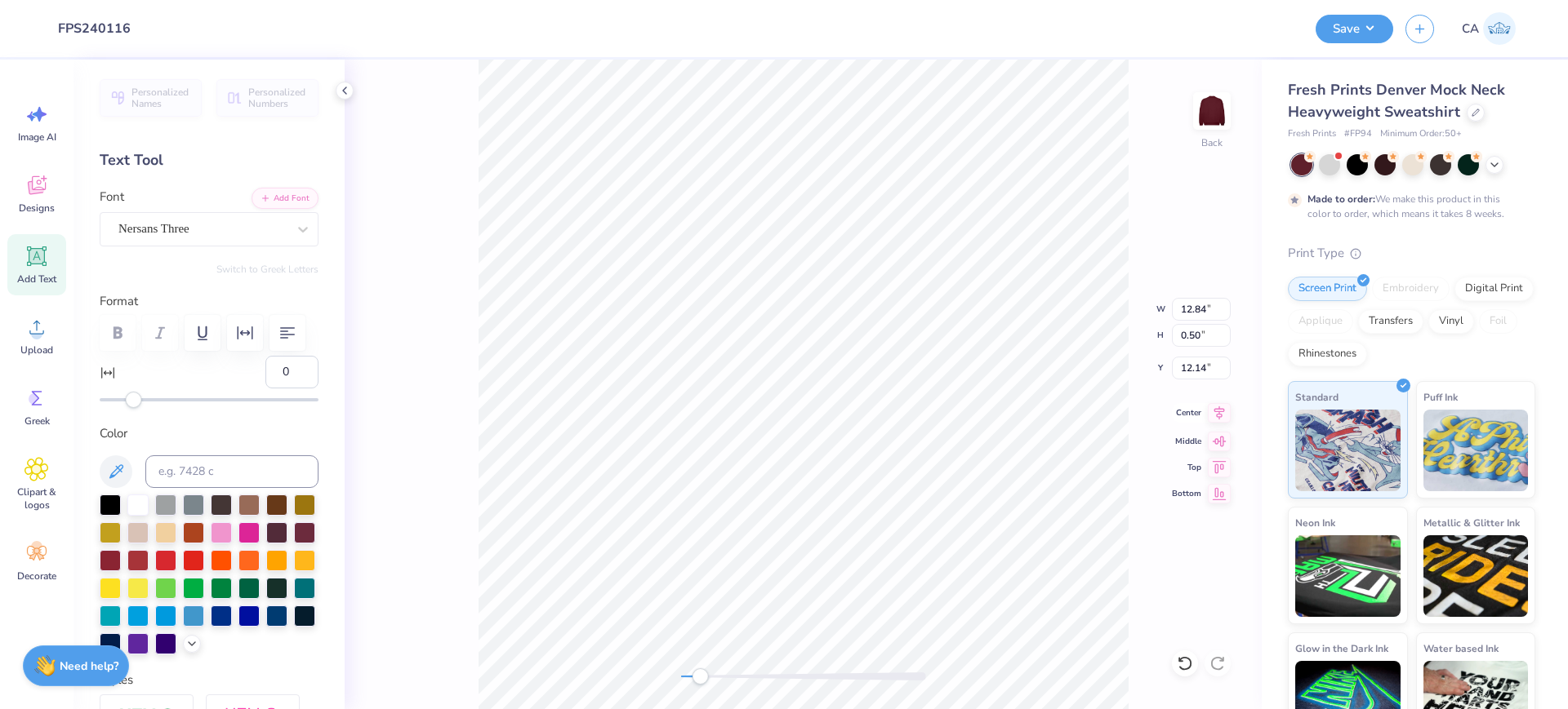
click at [1215, 411] on icon at bounding box center [1220, 413] width 23 height 20
click at [1212, 410] on icon at bounding box center [1220, 413] width 23 height 20
type input "3.95"
type input "1.87"
type input "6.98"
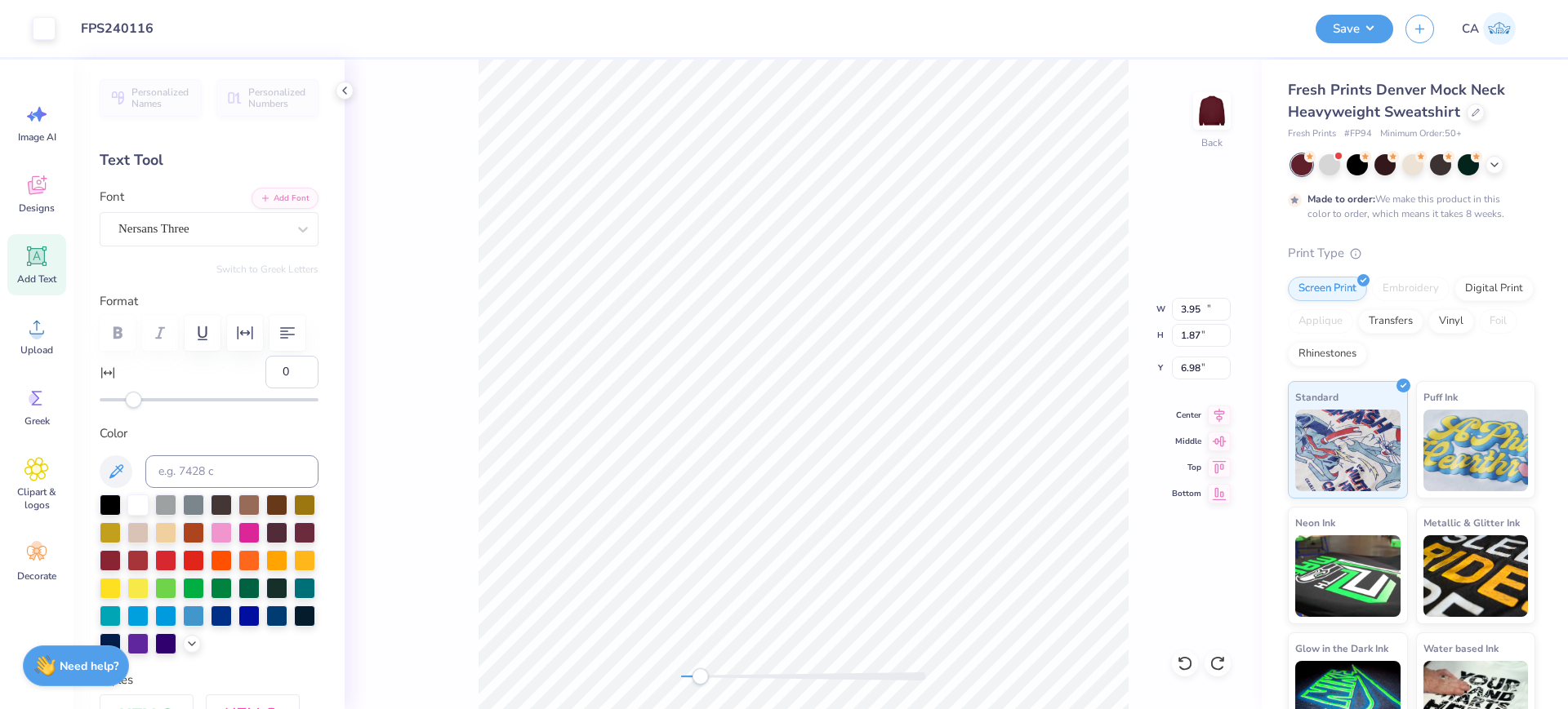
type input "15.00"
type input "6.75"
type input "6.63"
click at [1190, 315] on input "15.00" at bounding box center [1201, 309] width 59 height 23
type input "5.06"
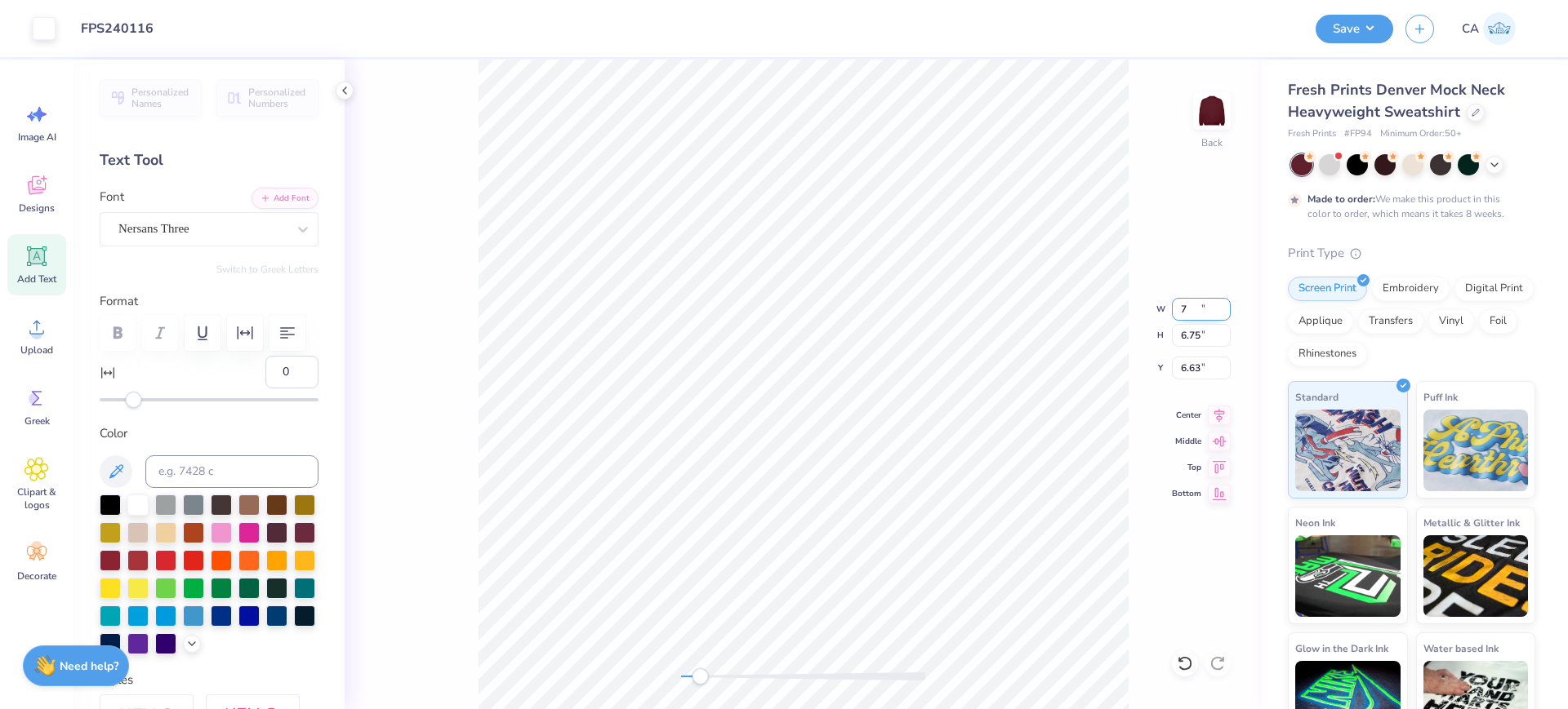
type input "2.33"
type input "8.84"
click at [1190, 315] on input "5.06" at bounding box center [1201, 309] width 59 height 23
type input "7.58"
type input "3.30"
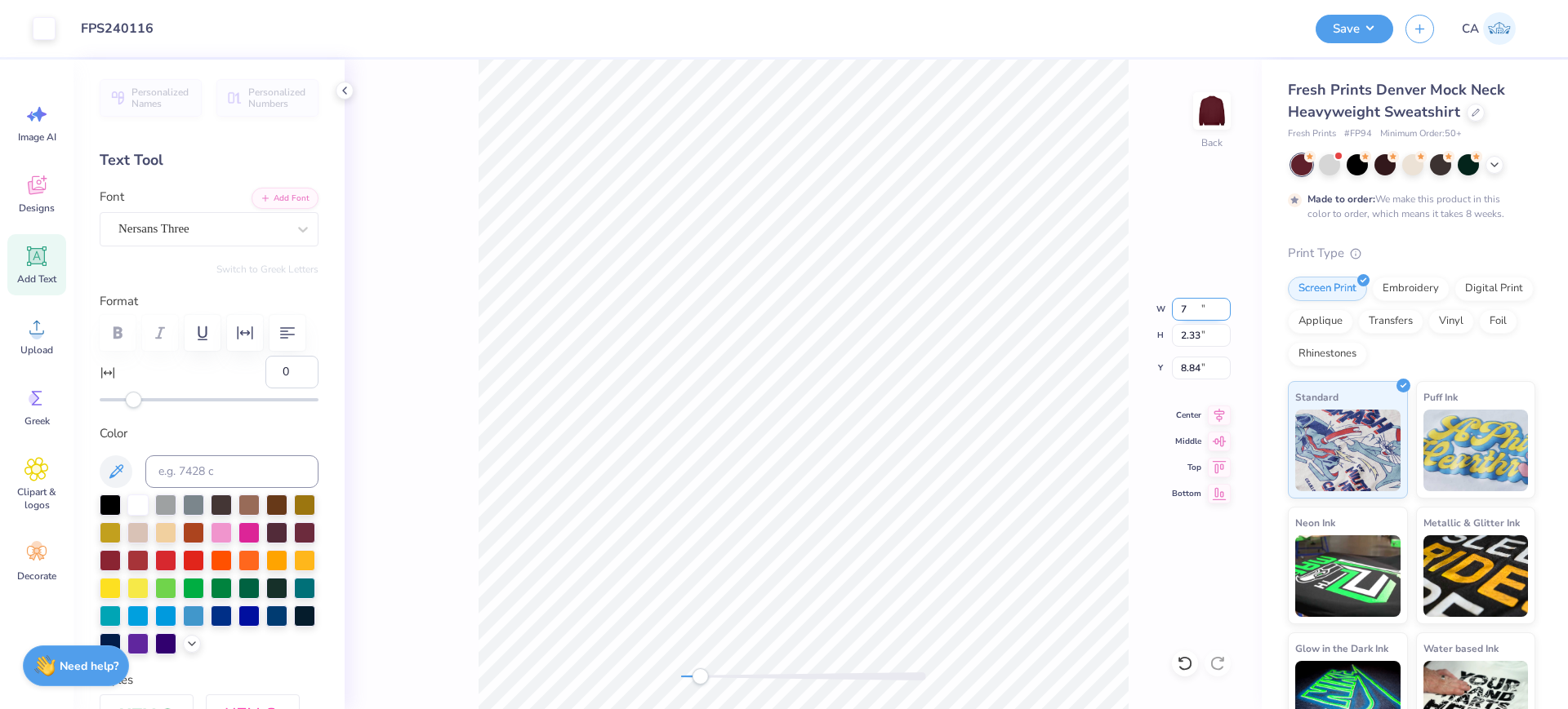
type input "8.35"
click at [1204, 306] on input "7.58" at bounding box center [1201, 309] width 59 height 23
click at [1215, 310] on input "6.85" at bounding box center [1201, 309] width 59 height 23
click at [1204, 366] on input "8.49" at bounding box center [1201, 368] width 59 height 23
click at [1191, 311] on input "5.45" at bounding box center [1201, 309] width 59 height 23
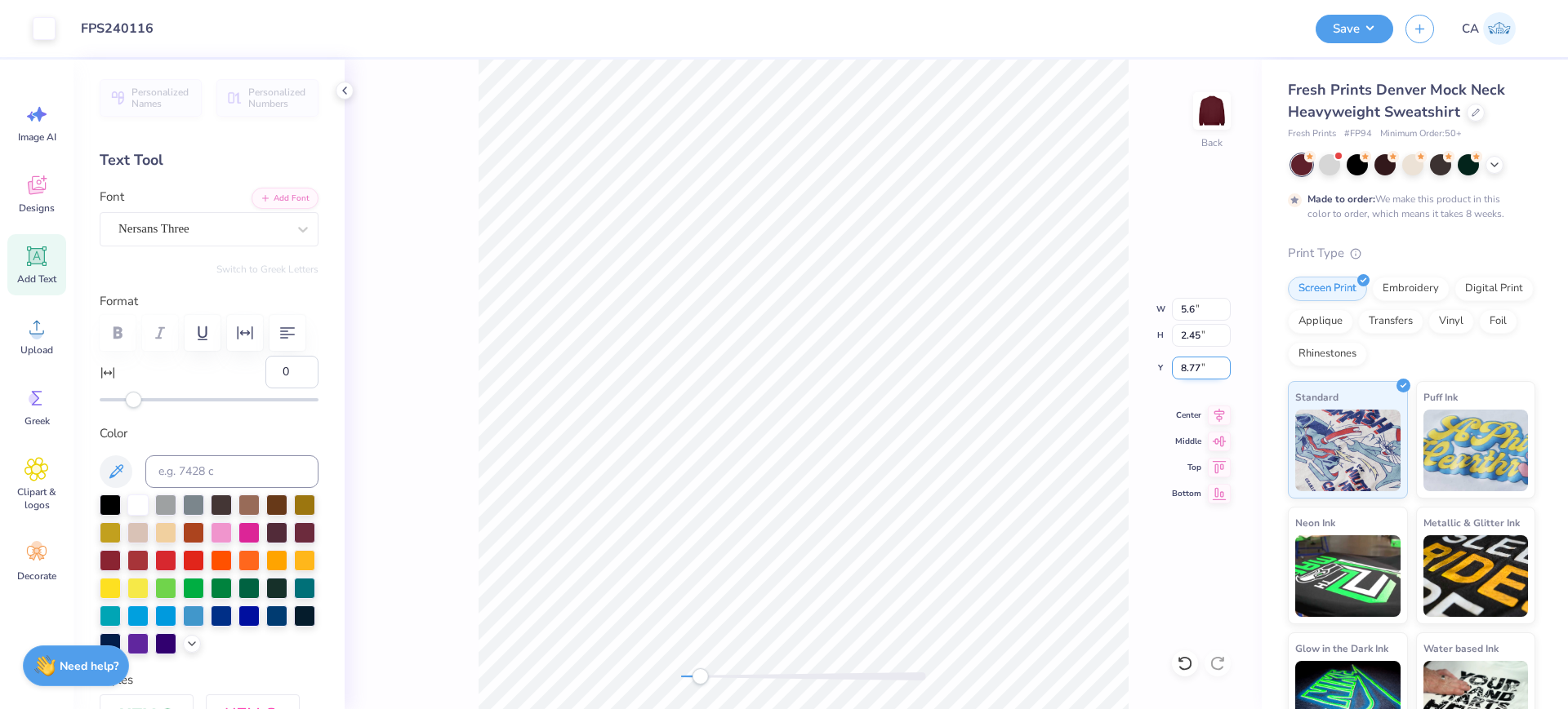
click at [1187, 366] on input "8.77" at bounding box center [1201, 368] width 59 height 23
click at [1195, 312] on input "5.76" at bounding box center [1201, 309] width 59 height 23
click at [1194, 345] on input "2.59" at bounding box center [1201, 336] width 59 height 23
click at [1195, 307] on input "7.41" at bounding box center [1201, 309] width 59 height 23
click at [1196, 343] on input "3.33" at bounding box center [1201, 336] width 59 height 23
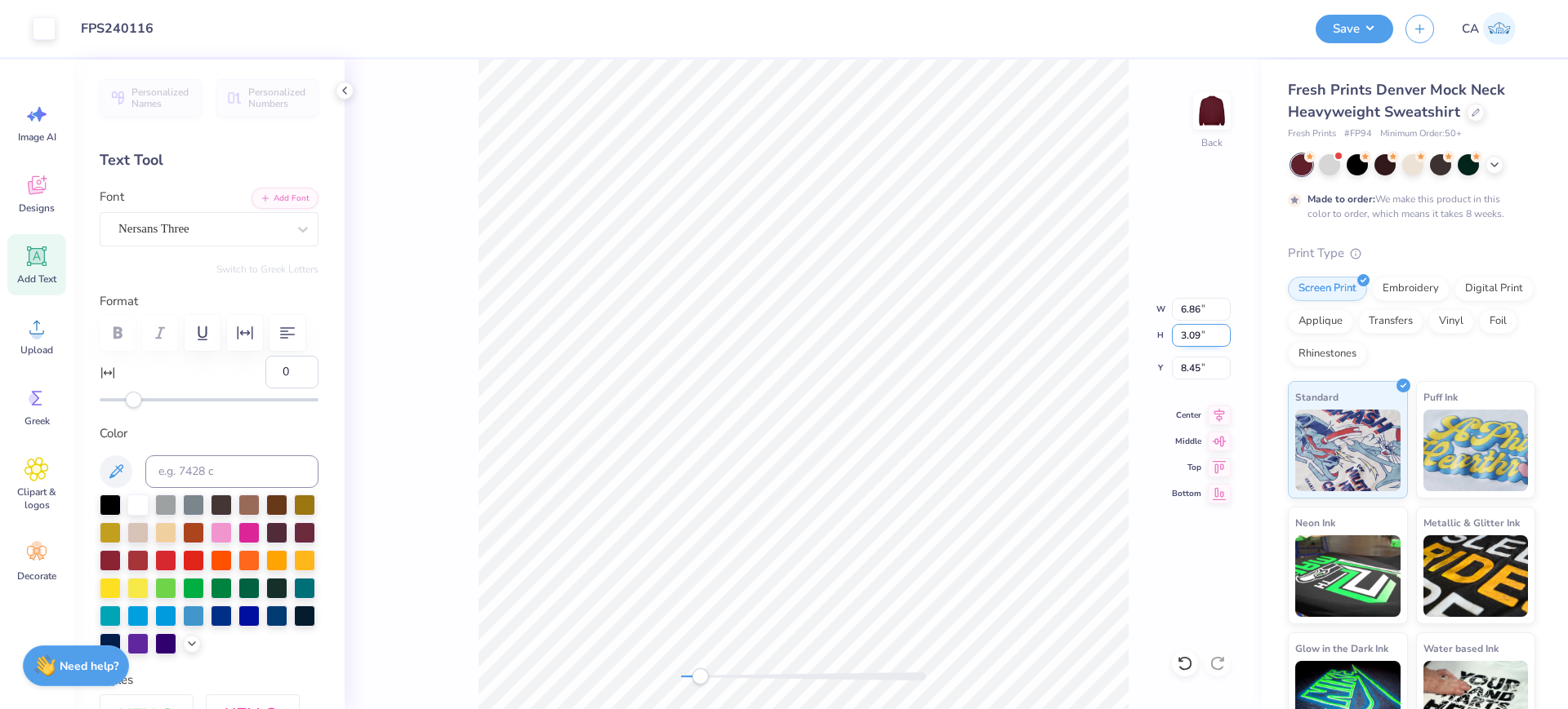
click at [1196, 335] on input "3.09" at bounding box center [1201, 336] width 59 height 23
click at [1196, 318] on input "6.86" at bounding box center [1201, 309] width 59 height 23
click at [1196, 362] on input "8.45" at bounding box center [1201, 368] width 59 height 23
click at [1191, 309] on input "7.14" at bounding box center [1201, 309] width 59 height 23
click at [1196, 368] on input "8.39" at bounding box center [1201, 368] width 59 height 23
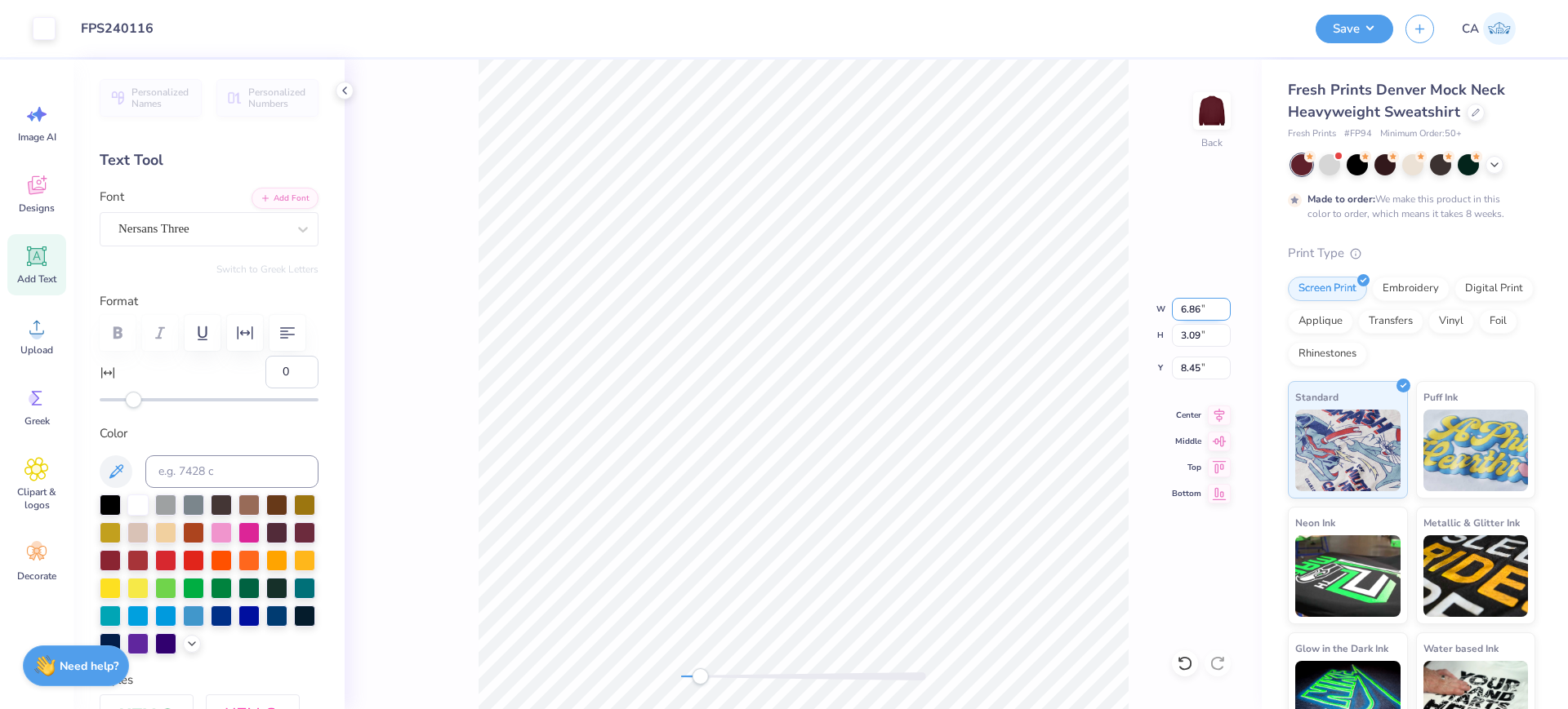
click at [1203, 319] on input "6.86" at bounding box center [1201, 309] width 59 height 23
click at [1193, 377] on input "8.45" at bounding box center [1201, 368] width 59 height 23
click at [1193, 377] on input "8.42" at bounding box center [1201, 368] width 59 height 23
click at [1201, 316] on input "7.02" at bounding box center [1201, 309] width 59 height 23
click at [1196, 336] on input "3.16" at bounding box center [1201, 336] width 59 height 23
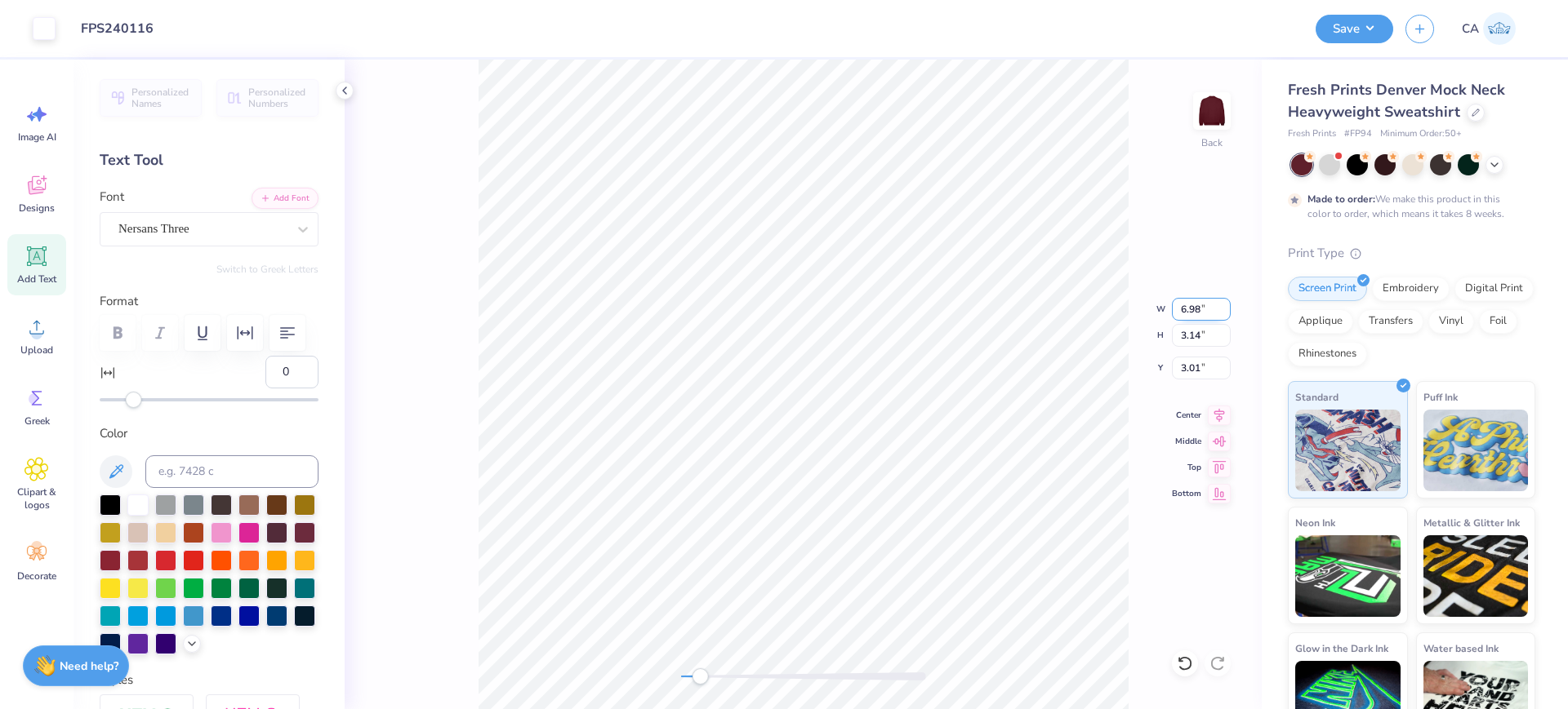
click at [1202, 312] on input "6.98" at bounding box center [1201, 309] width 59 height 23
click at [1200, 326] on input "3.14" at bounding box center [1201, 336] width 59 height 23
click at [1179, 363] on input "3.01" at bounding box center [1201, 368] width 59 height 23
click at [1220, 416] on icon at bounding box center [1220, 413] width 11 height 14
click at [769, 671] on div at bounding box center [804, 676] width 245 height 16
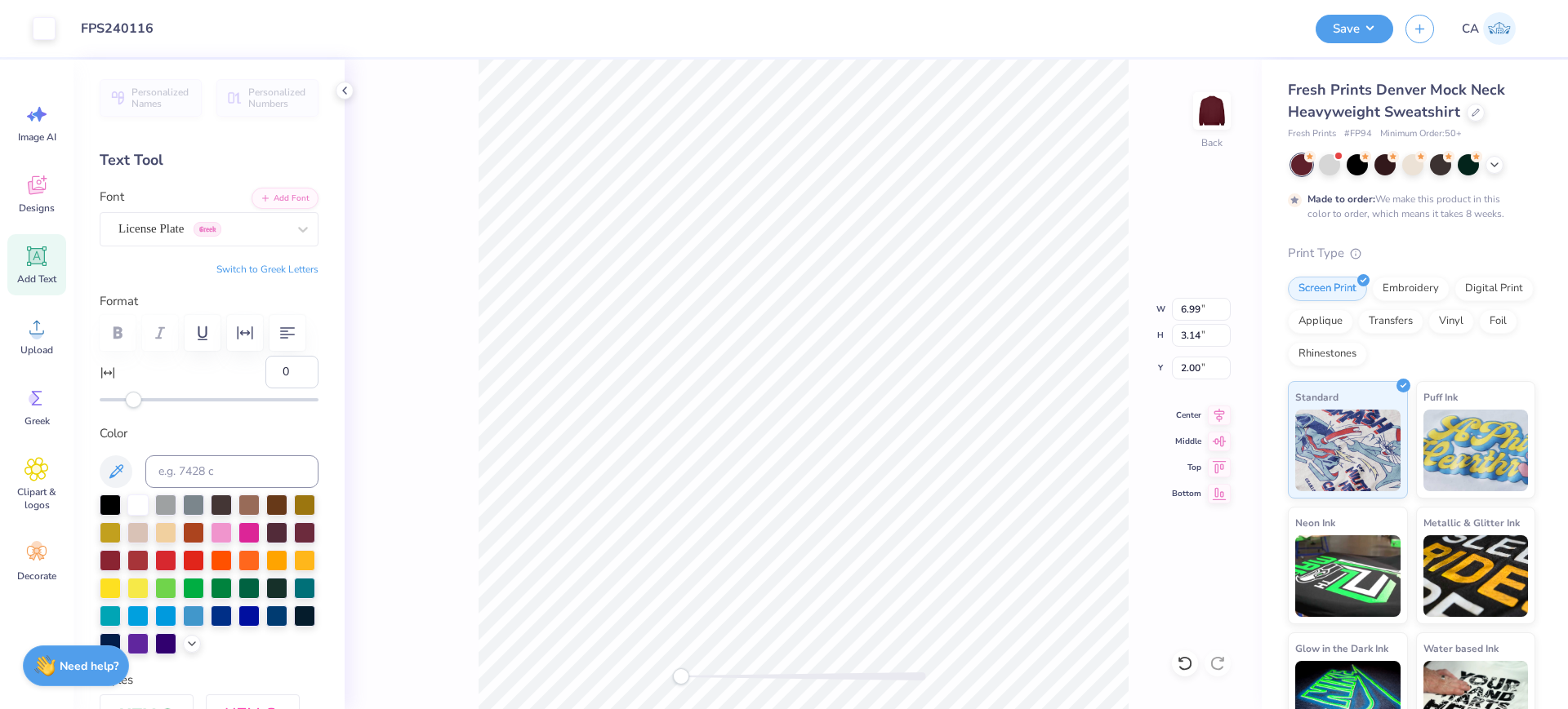
click at [633, 667] on div "Back W 6.99 6.99 " H 3.14 3.14 " Y 2.00 2.00 " Center Middle Top Bottom" at bounding box center [804, 384] width 917 height 649
click at [115, 47] on div "Design Title FPS240116" at bounding box center [685, 28] width 1236 height 57
click at [116, 37] on input "FPS240116" at bounding box center [148, 28] width 160 height 33
click at [1362, 31] on button "Save" at bounding box center [1354, 27] width 77 height 28
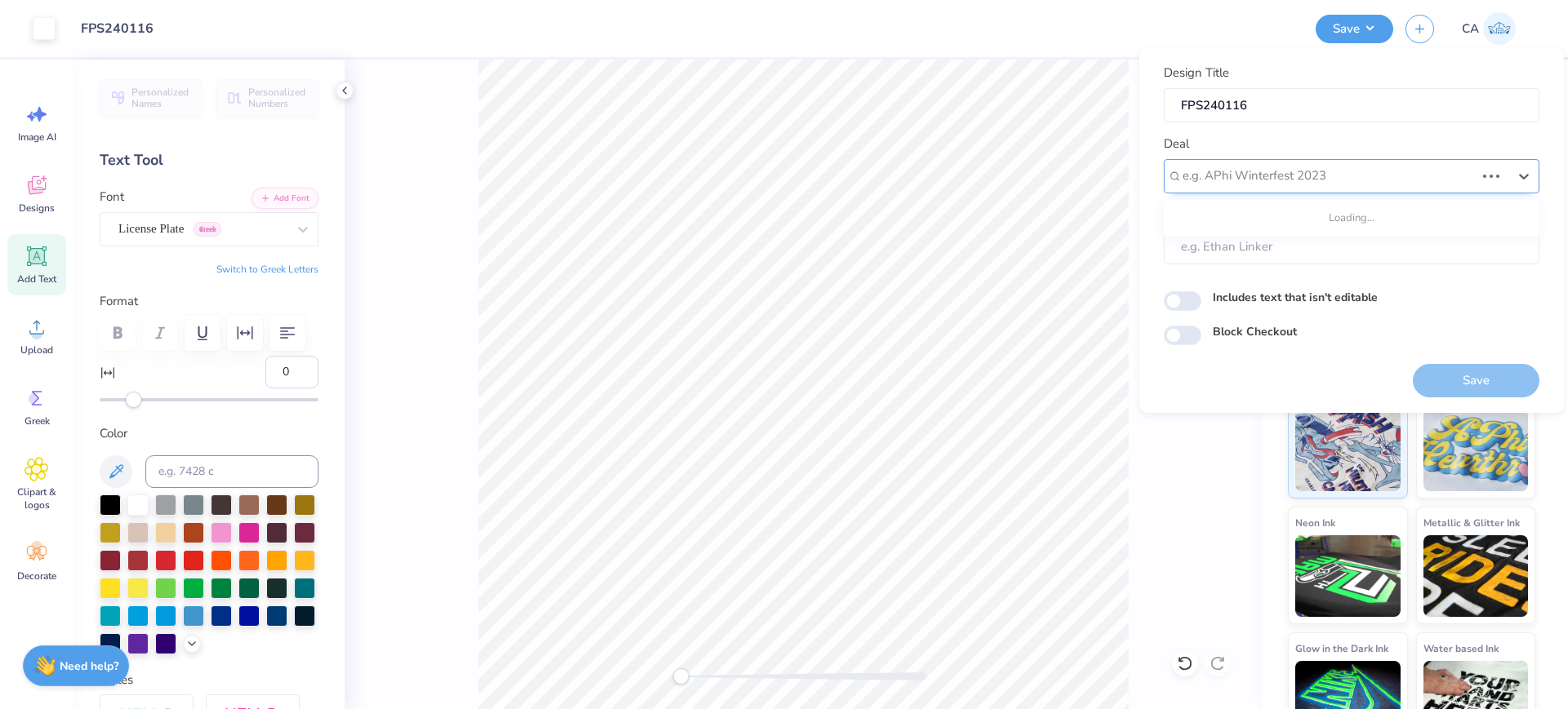
click at [1326, 173] on div at bounding box center [1328, 176] width 292 height 22
click at [1321, 203] on div "Design Tool Gallery" at bounding box center [1351, 219] width 376 height 40
click at [1325, 211] on div "Design Tool Gallery" at bounding box center [1351, 219] width 363 height 27
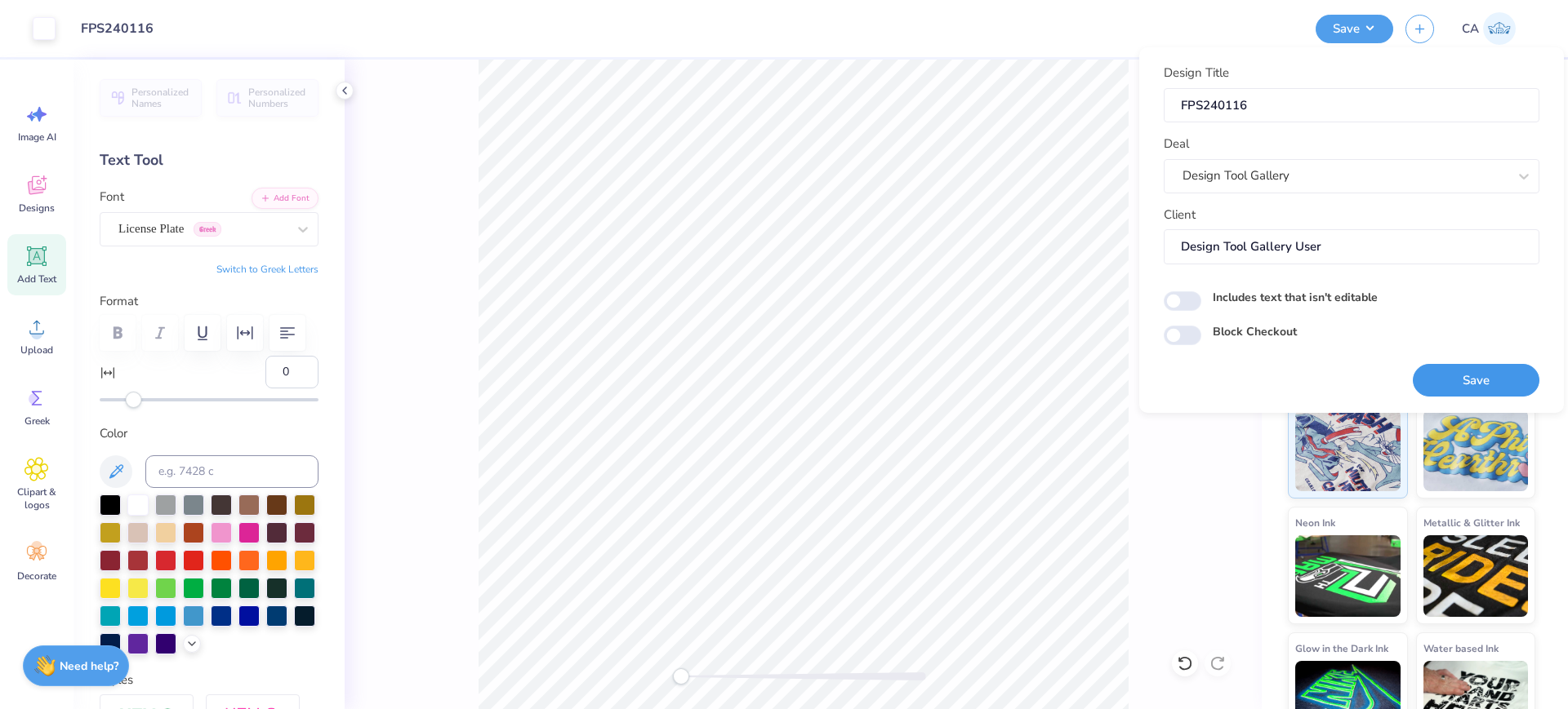
click at [1478, 371] on button "Save" at bounding box center [1476, 381] width 126 height 34
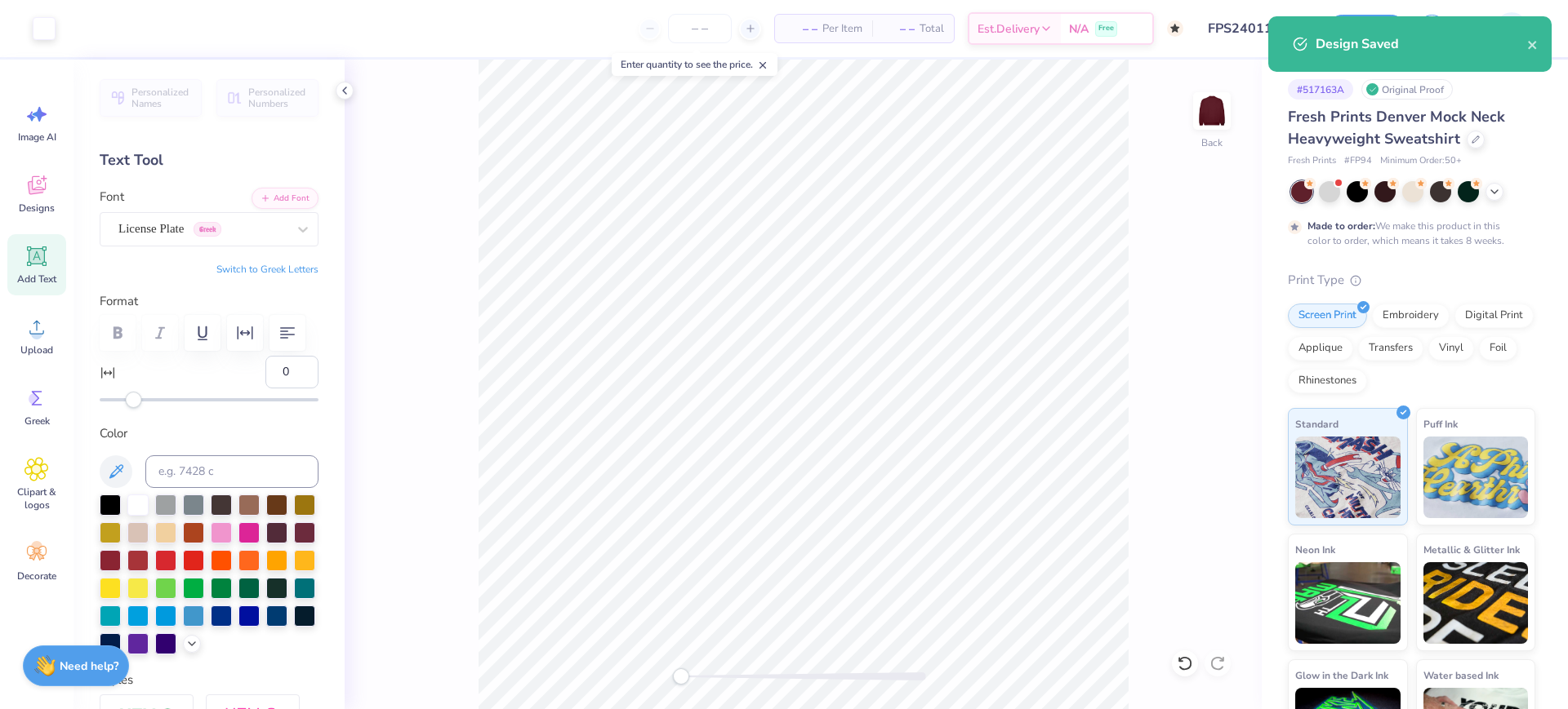
click at [1356, 160] on span "# FP94" at bounding box center [1357, 162] width 28 height 14
copy span "FP94"
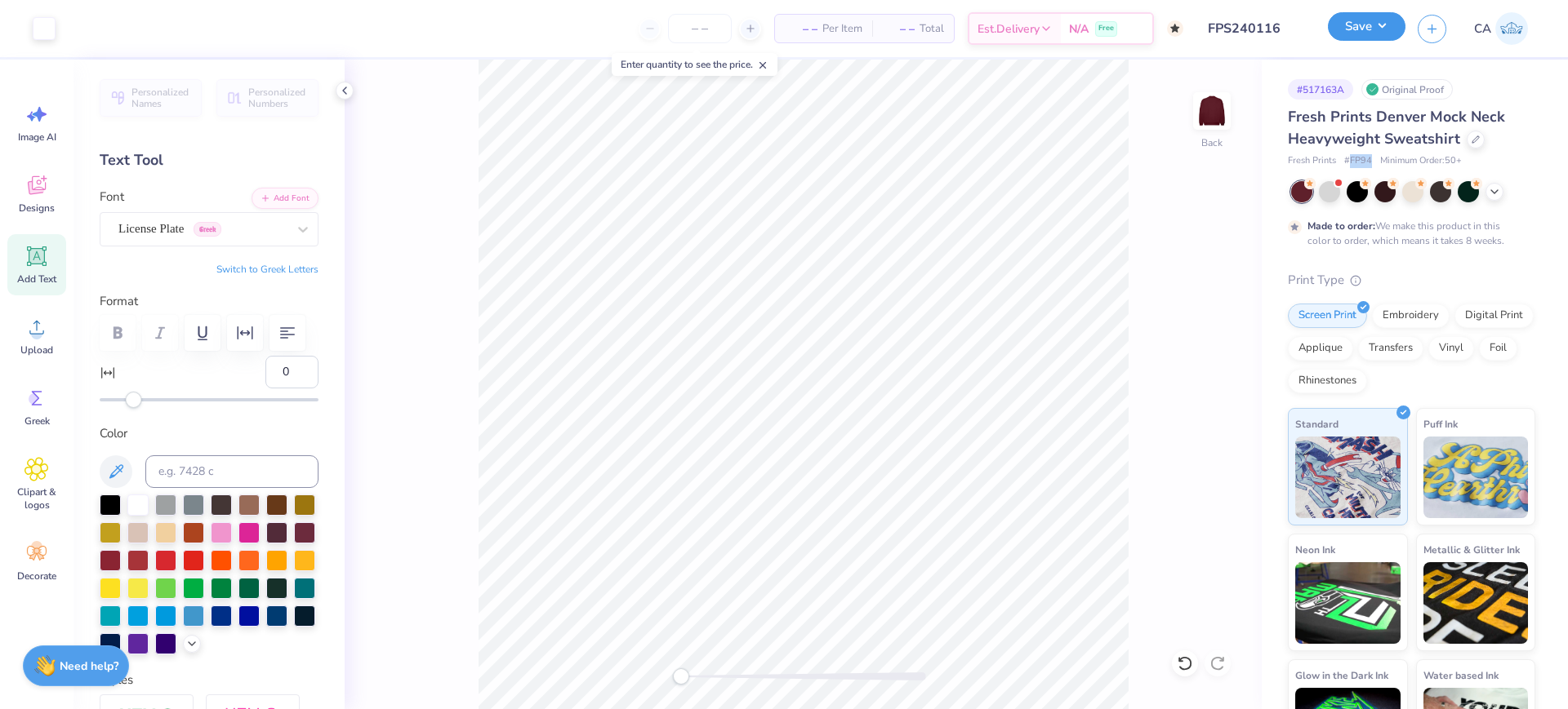
click at [1347, 31] on button "Save" at bounding box center [1366, 27] width 77 height 28
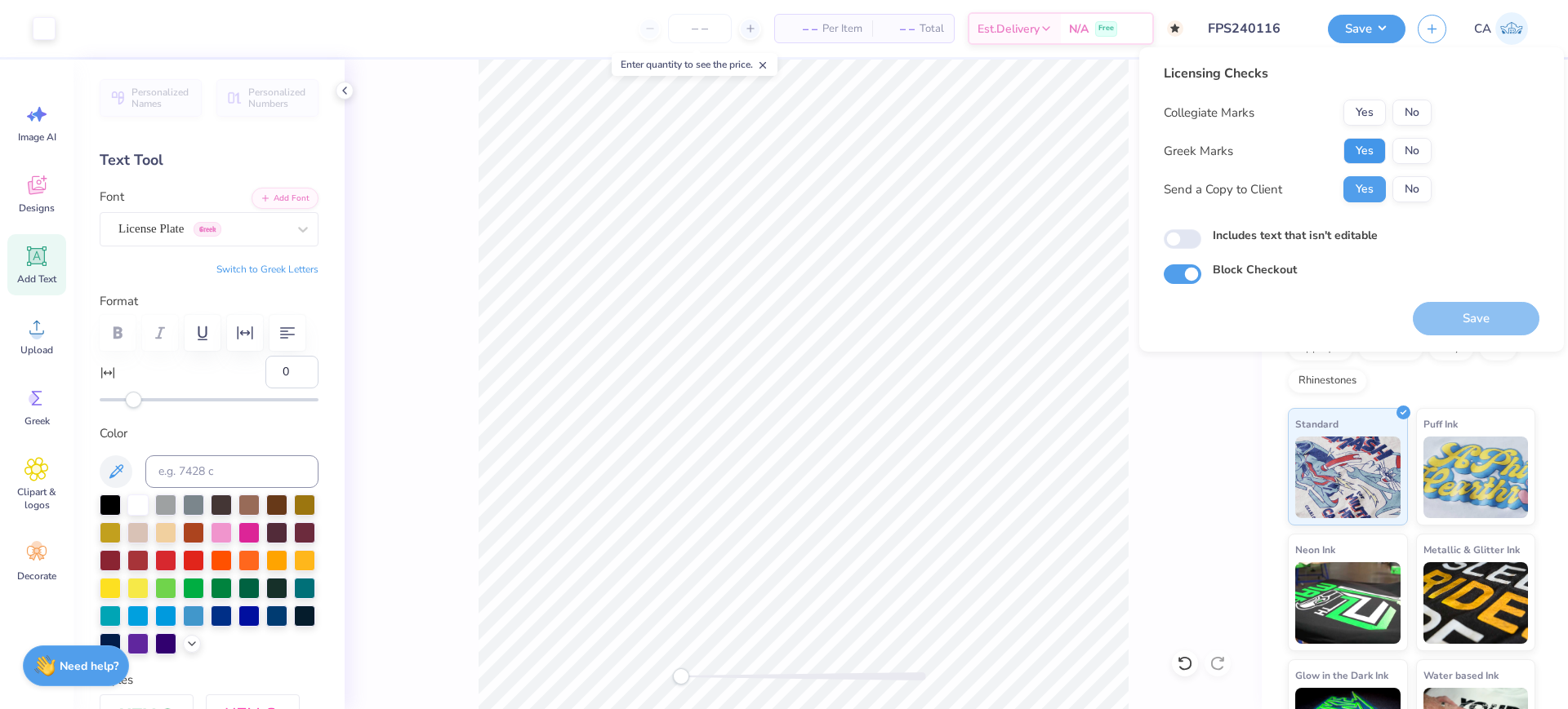
click at [1368, 145] on button "Yes" at bounding box center [1364, 150] width 43 height 26
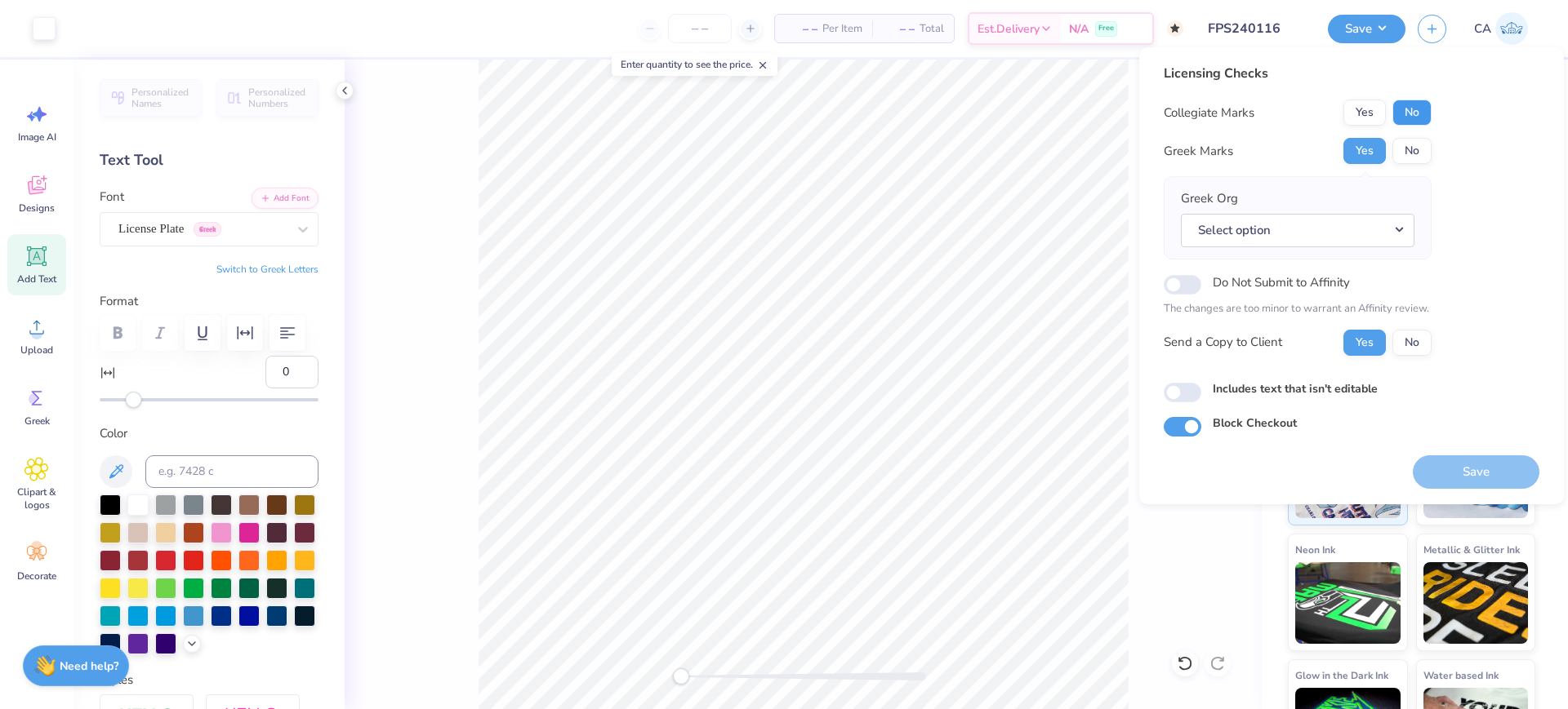
click at [1418, 122] on button "No" at bounding box center [1412, 112] width 39 height 26
click at [1351, 228] on button "Select option" at bounding box center [1297, 231] width 234 height 34
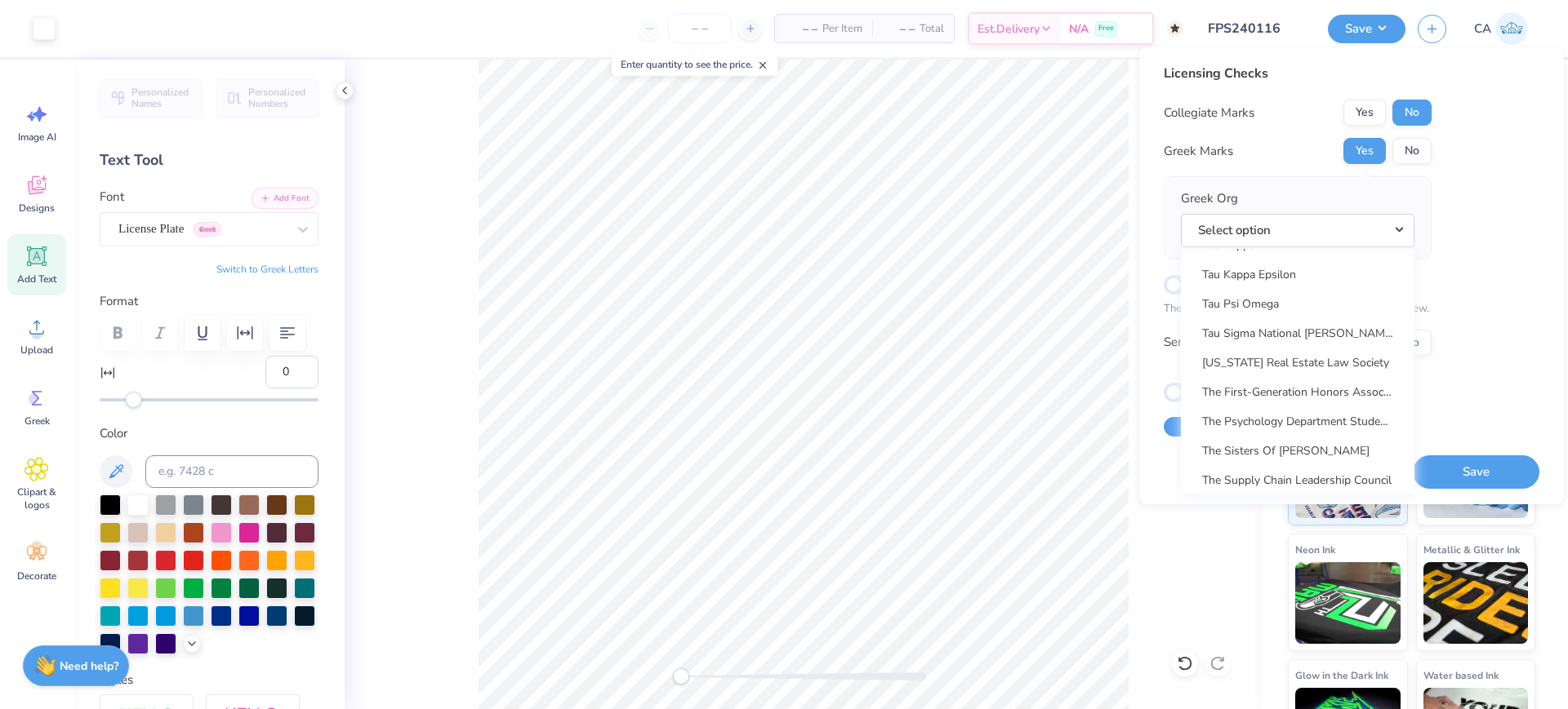
scroll to position [11734, 0]
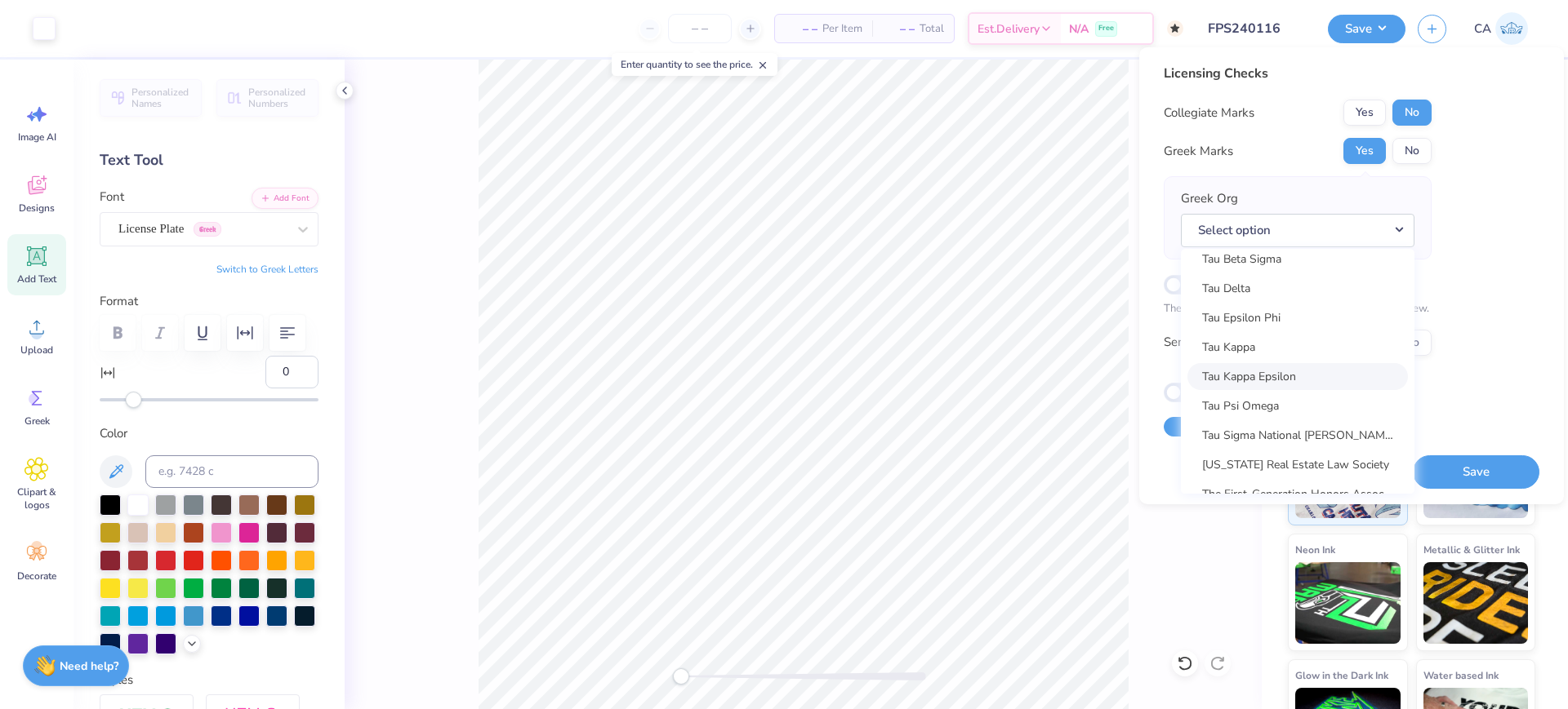
click at [1322, 370] on link "Tau Kappa Epsilon" at bounding box center [1298, 377] width 220 height 27
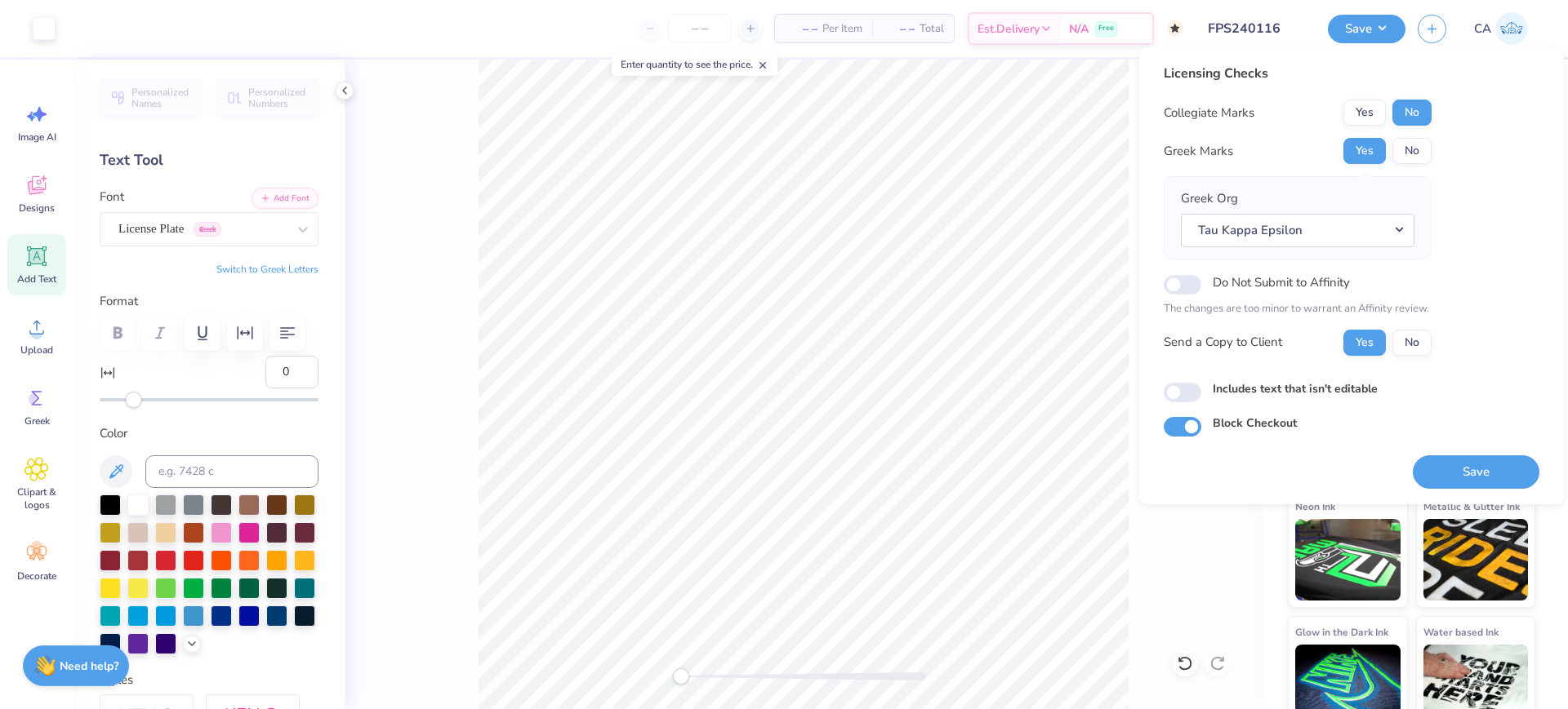
scroll to position [68, 0]
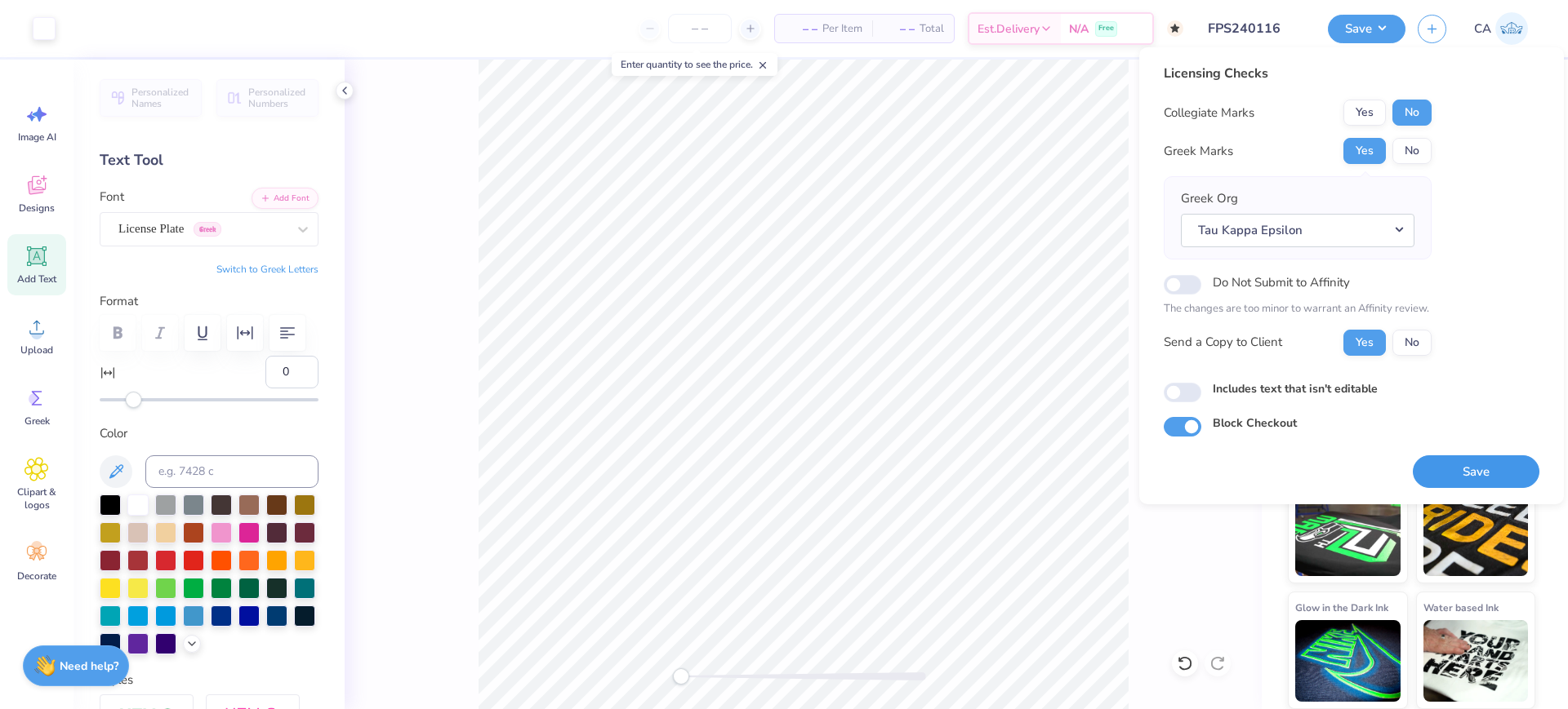
click at [1462, 463] on button "Save" at bounding box center [1476, 473] width 126 height 34
